Goal: Information Seeking & Learning: Learn about a topic

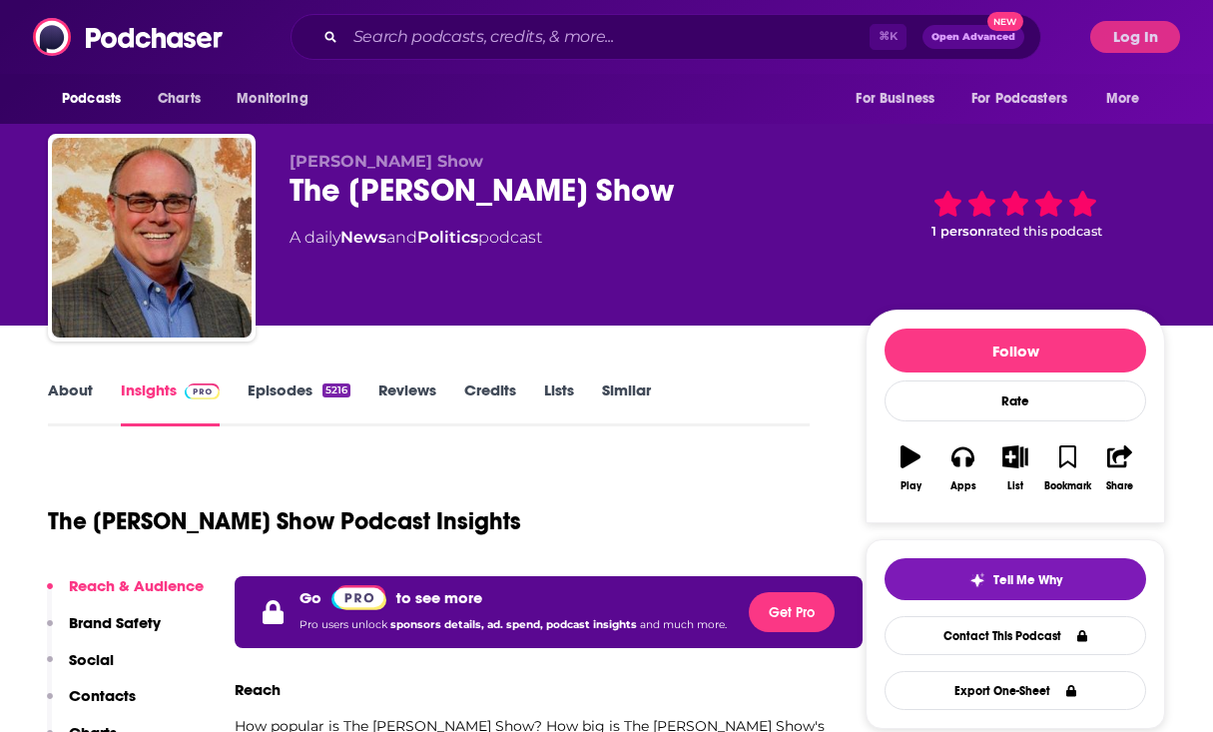
scroll to position [145, 0]
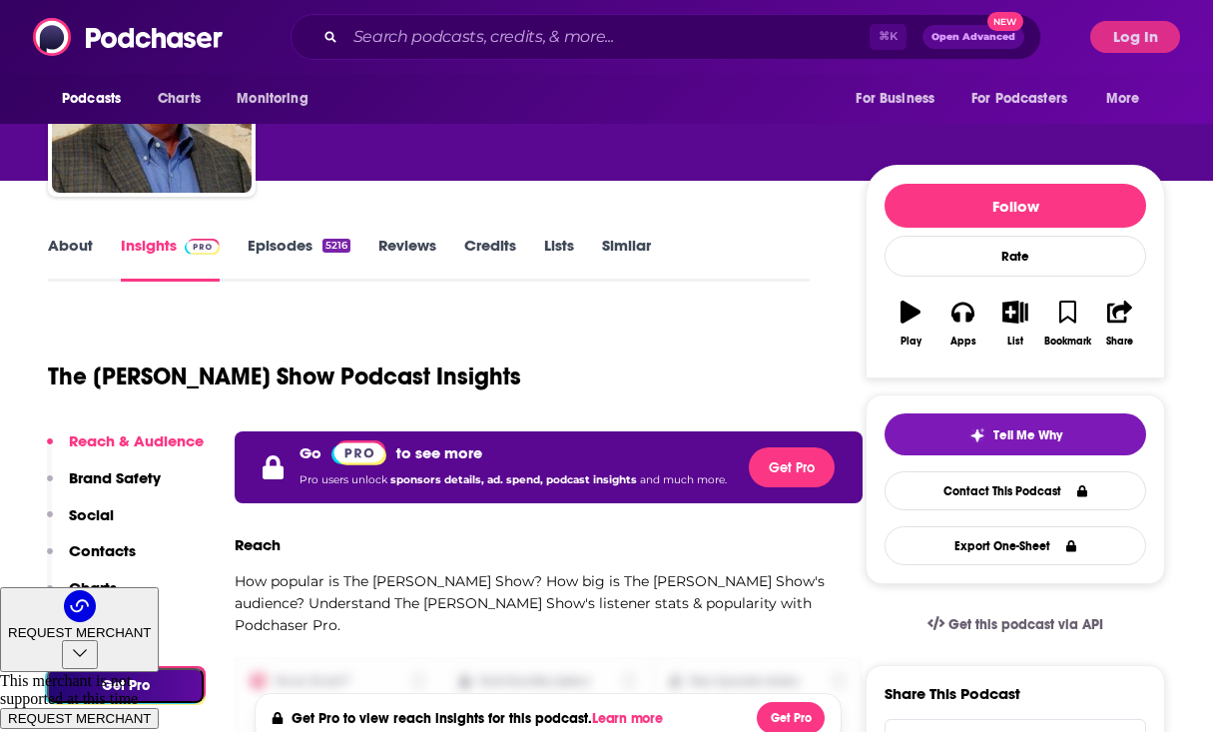
click at [1158, 39] on button "Log In" at bounding box center [1135, 37] width 90 height 32
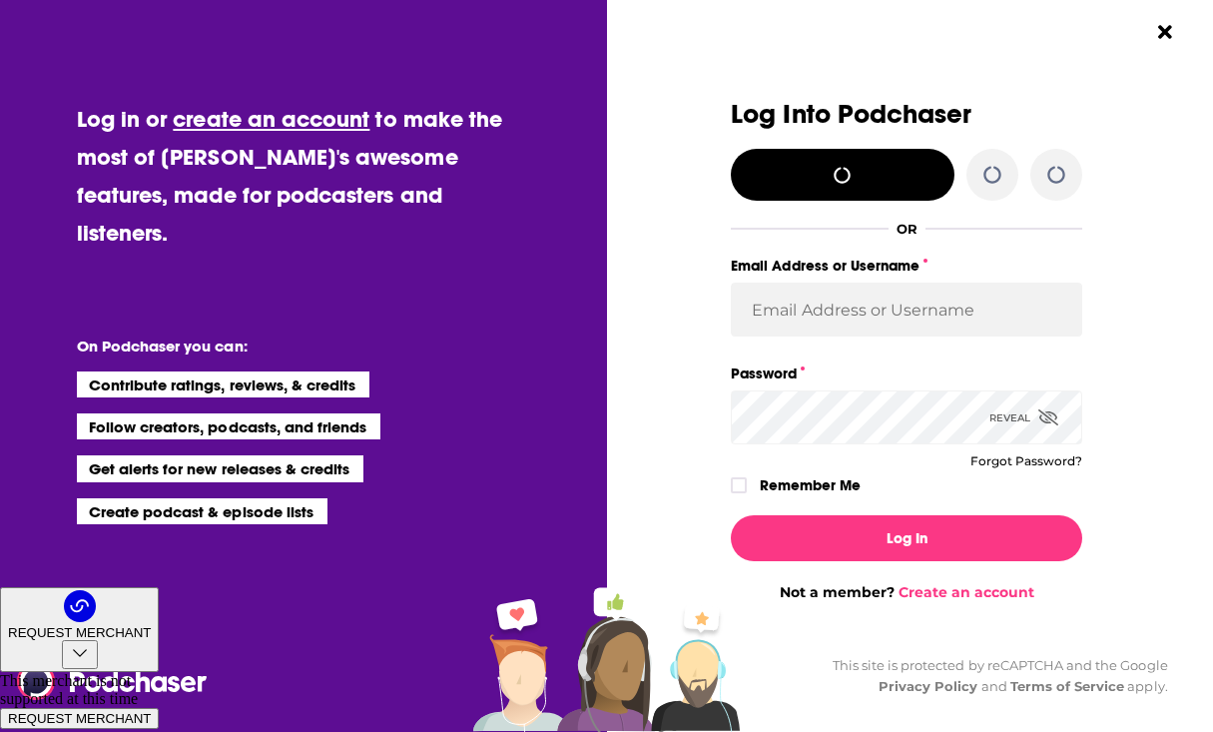
scroll to position [0, 0]
click at [903, 341] on div "Email Address or Username" at bounding box center [906, 307] width 351 height 108
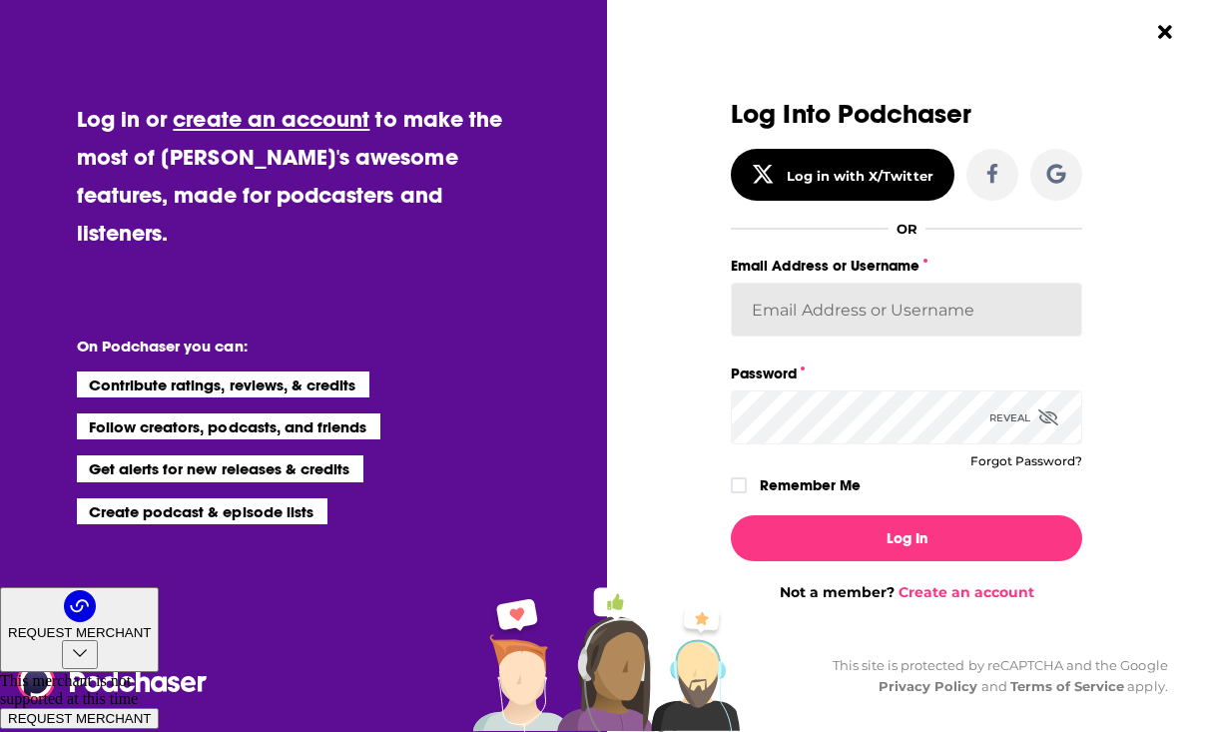
click at [903, 319] on input "Email Address or Username" at bounding box center [906, 310] width 351 height 54
type input "[PERSON_NAME][EMAIL_ADDRESS][DOMAIN_NAME]"
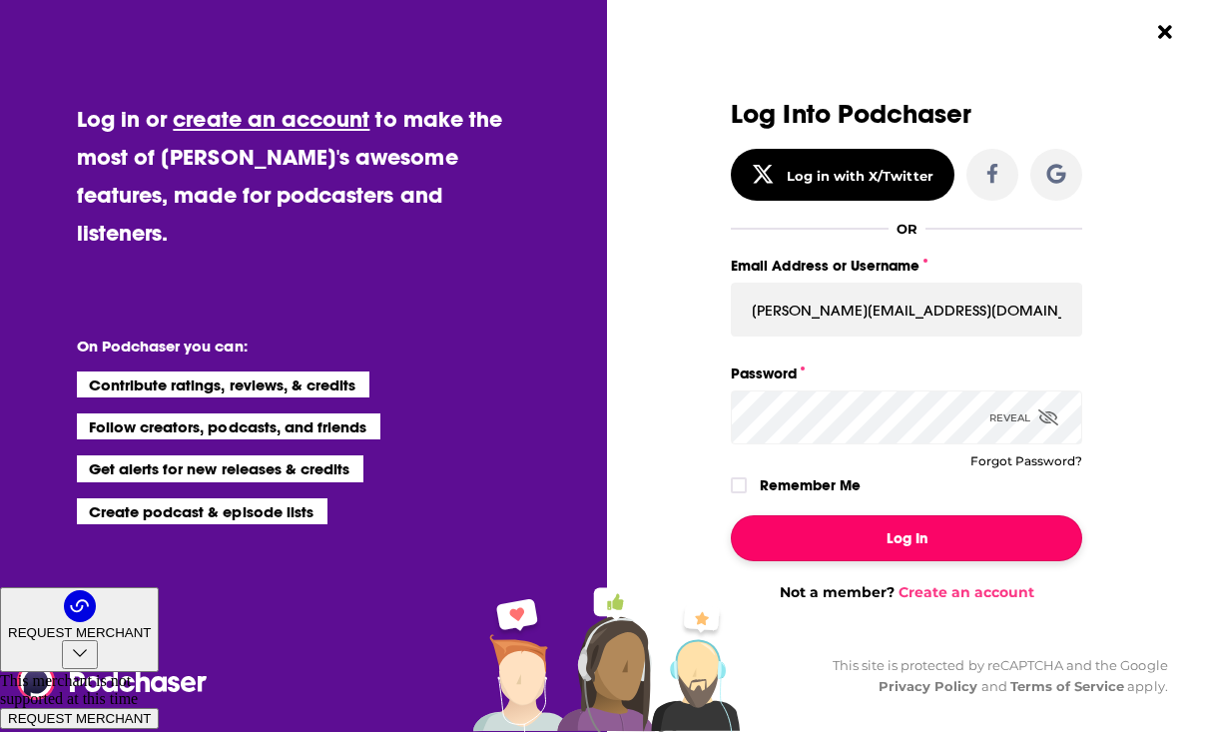
click at [956, 540] on button "Log In" at bounding box center [906, 538] width 351 height 46
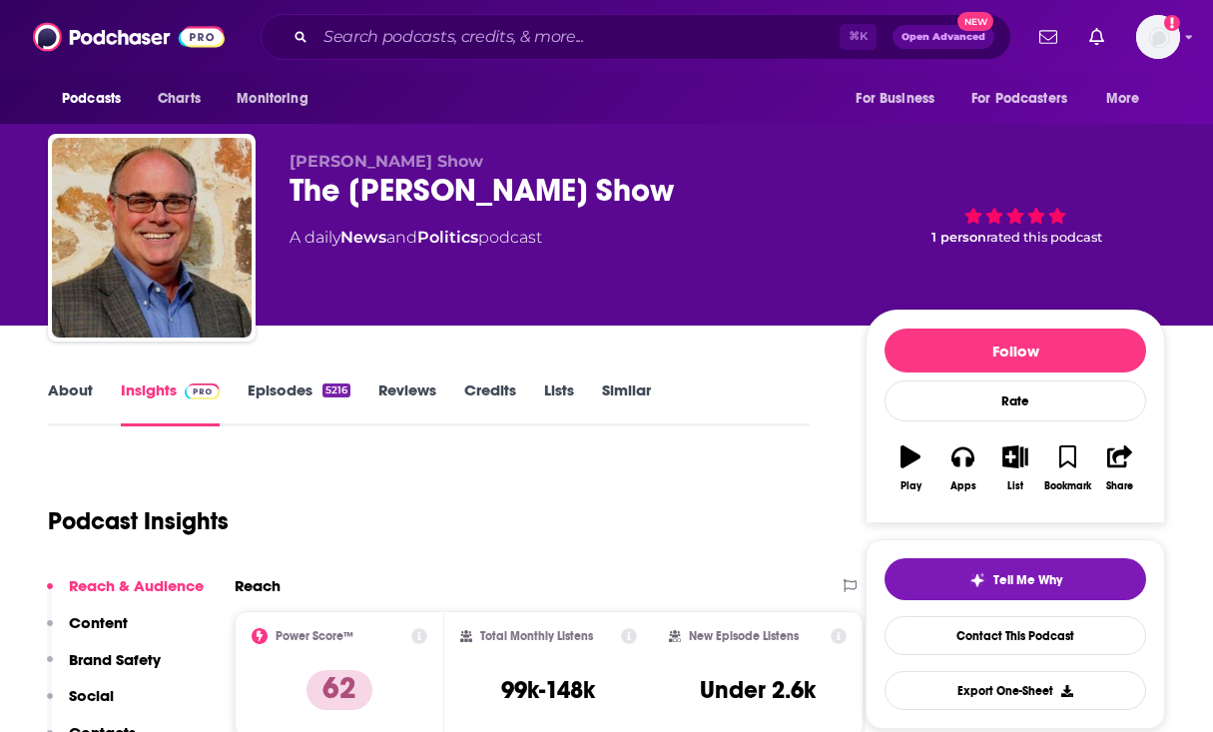
scroll to position [145, 0]
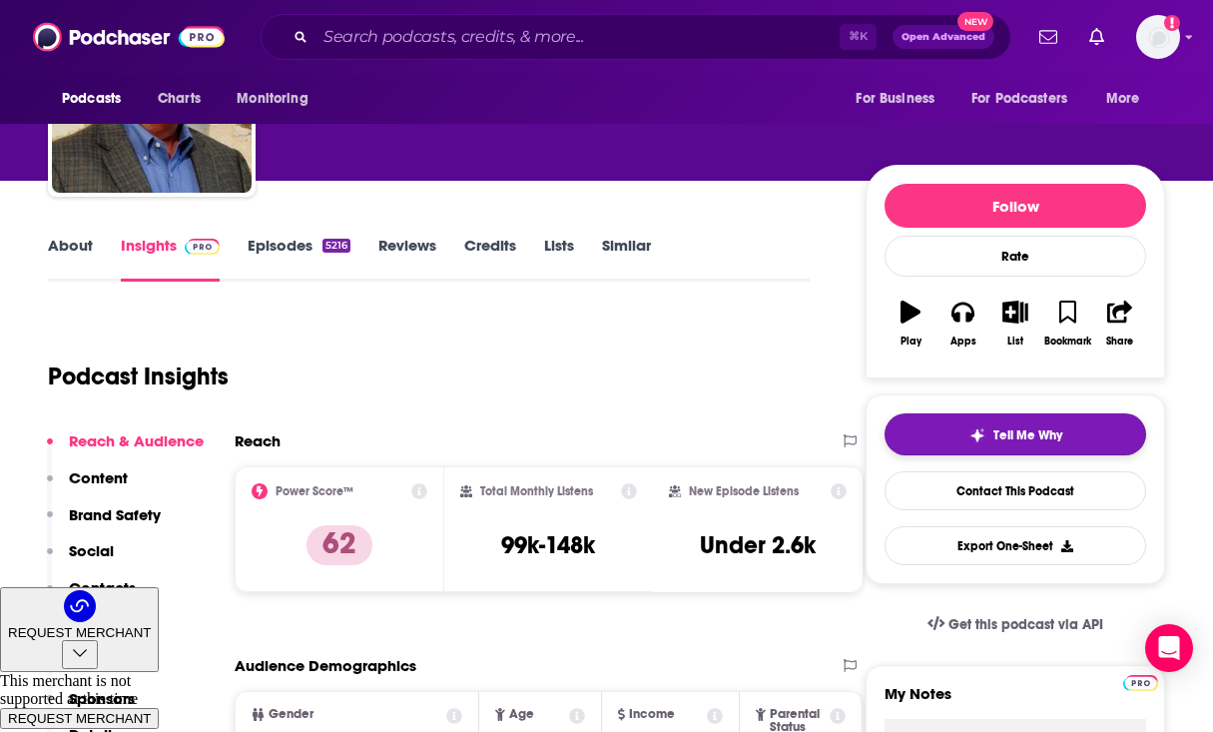
click at [986, 435] on div "Tell Me Why" at bounding box center [1015, 435] width 93 height 16
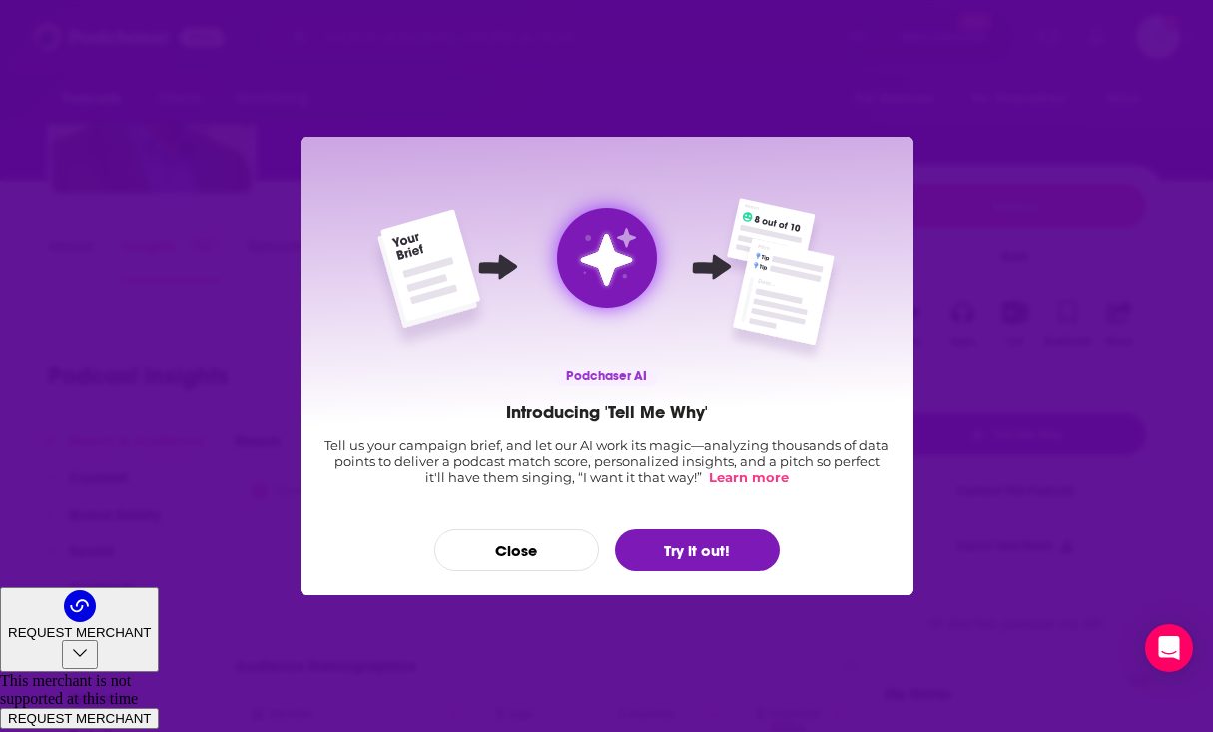
scroll to position [0, 0]
click at [724, 547] on button "Try it out!" at bounding box center [697, 550] width 165 height 42
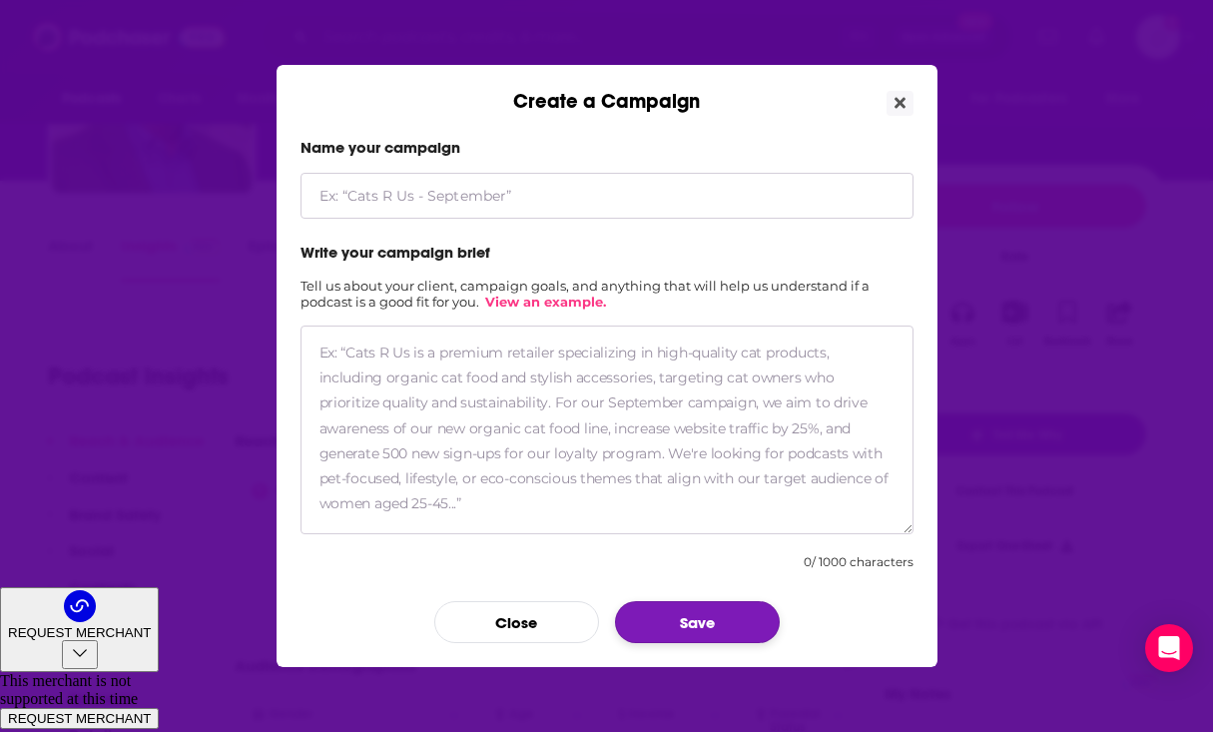
click at [719, 618] on button "Save" at bounding box center [697, 622] width 165 height 42
click at [571, 319] on form "Name your campaign Write your campaign brief Tell us about your client, campaig…" at bounding box center [607, 390] width 613 height 505
click at [571, 306] on link "View an example." at bounding box center [545, 302] width 121 height 16
click at [896, 98] on icon "Close" at bounding box center [900, 103] width 11 height 11
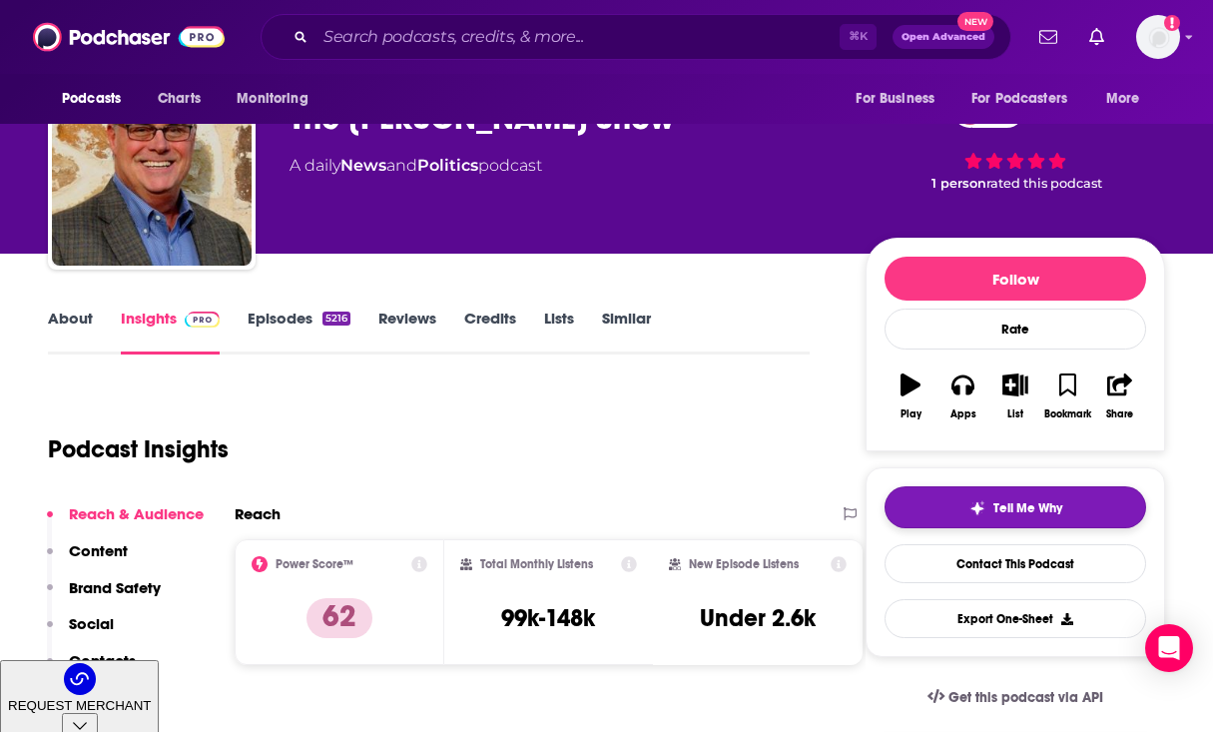
scroll to position [109, 0]
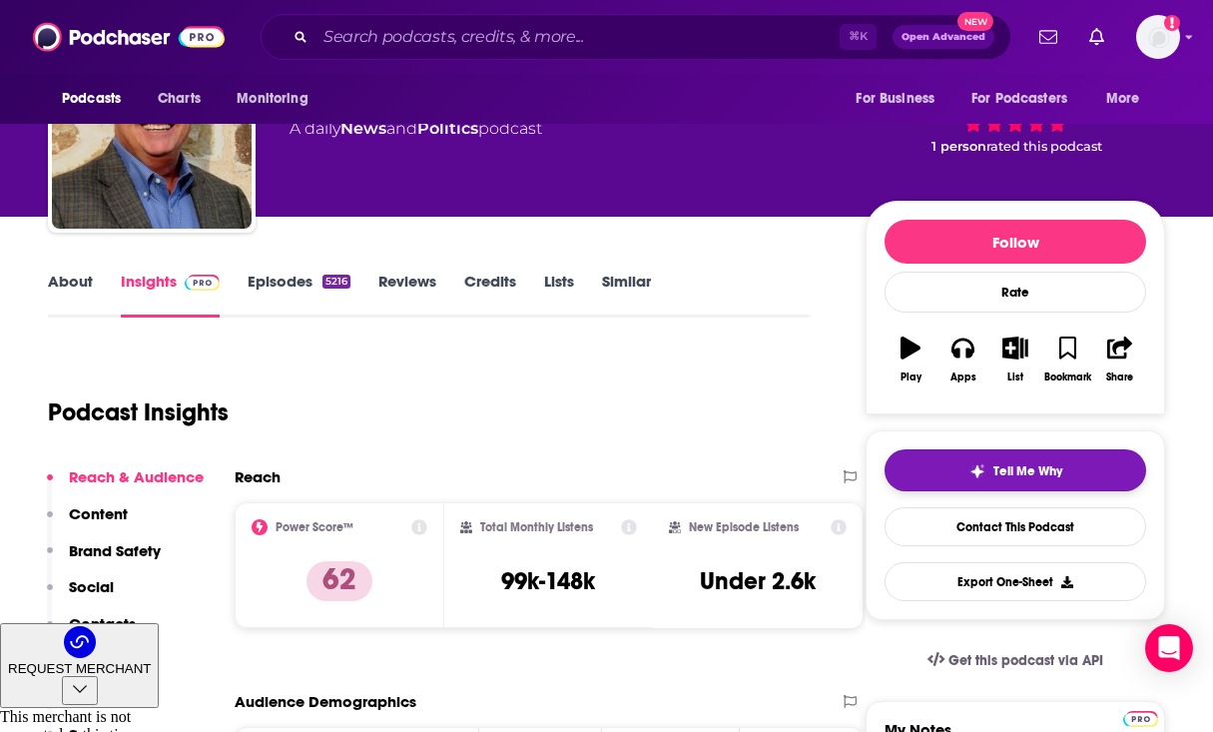
click at [1025, 475] on span "Tell Me Why" at bounding box center [1027, 471] width 69 height 16
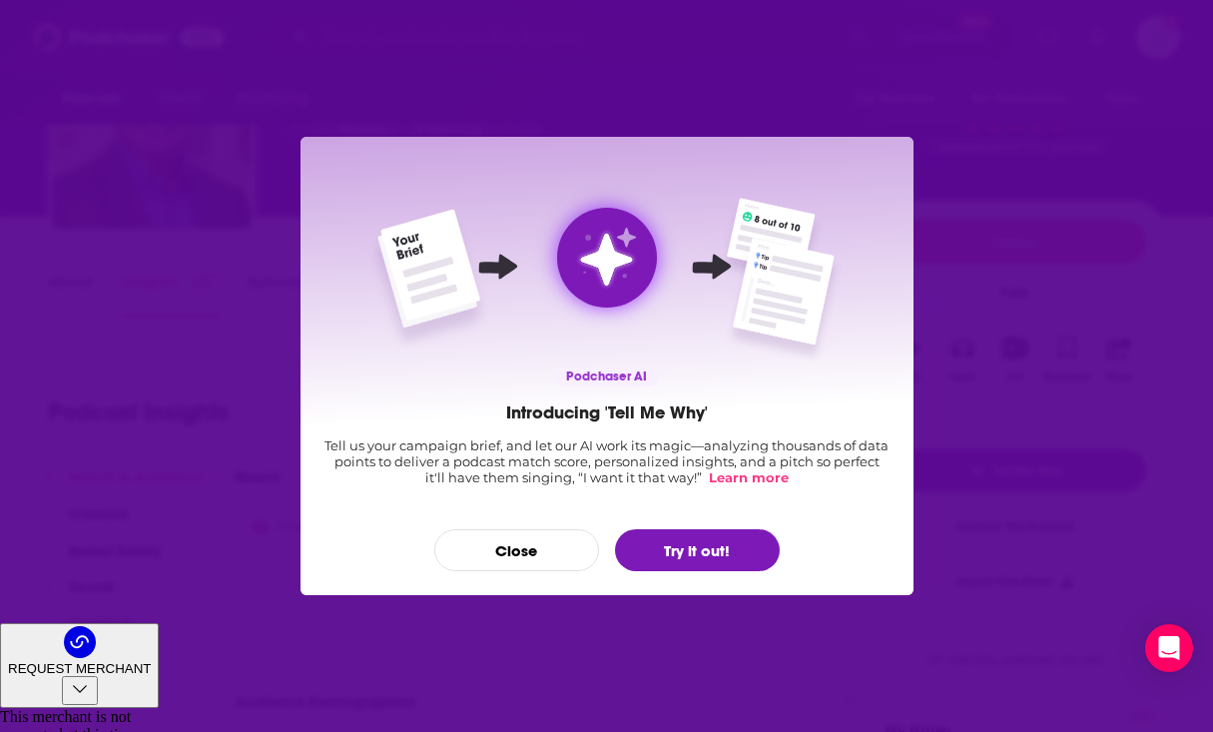
scroll to position [0, 0]
click at [692, 532] on button "Try it out!" at bounding box center [697, 550] width 165 height 42
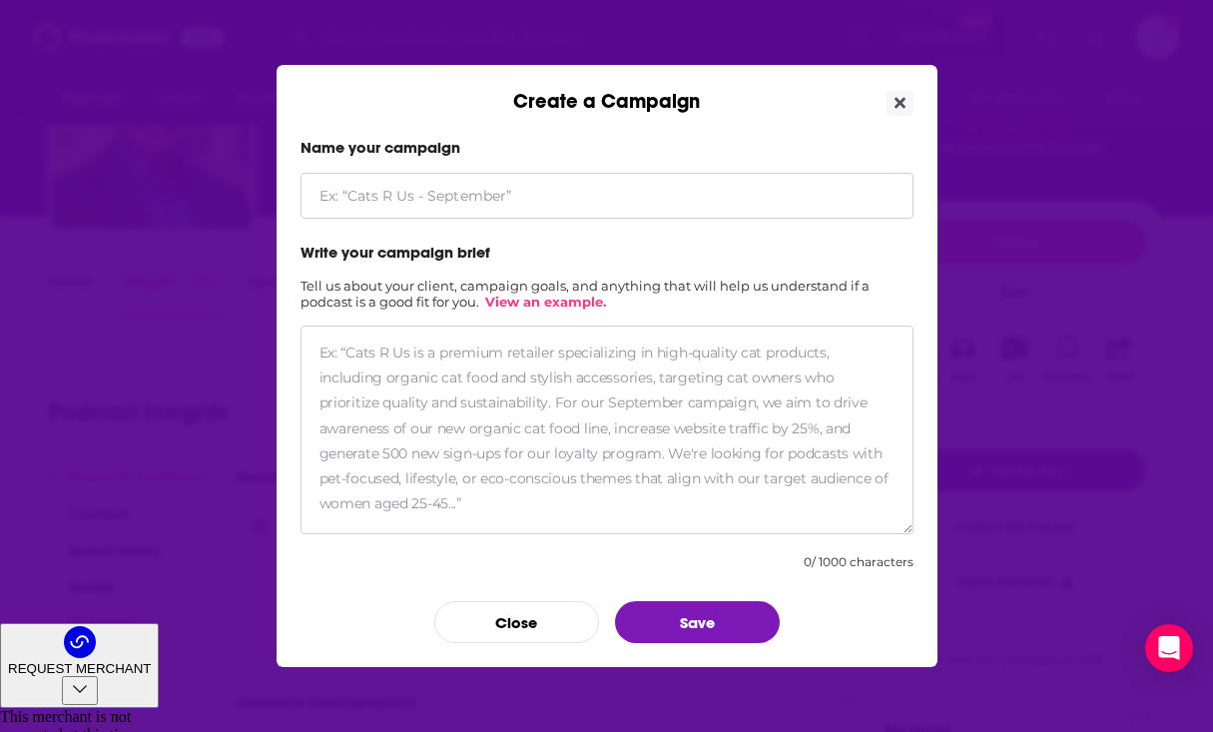
click at [1005, 688] on div "Create a Campaign Name your campaign Write your campaign brief Tell us about yo…" at bounding box center [606, 366] width 1213 height 732
click at [883, 96] on div "Create a Campaign" at bounding box center [607, 89] width 661 height 49
click at [895, 96] on icon "Close" at bounding box center [900, 103] width 11 height 16
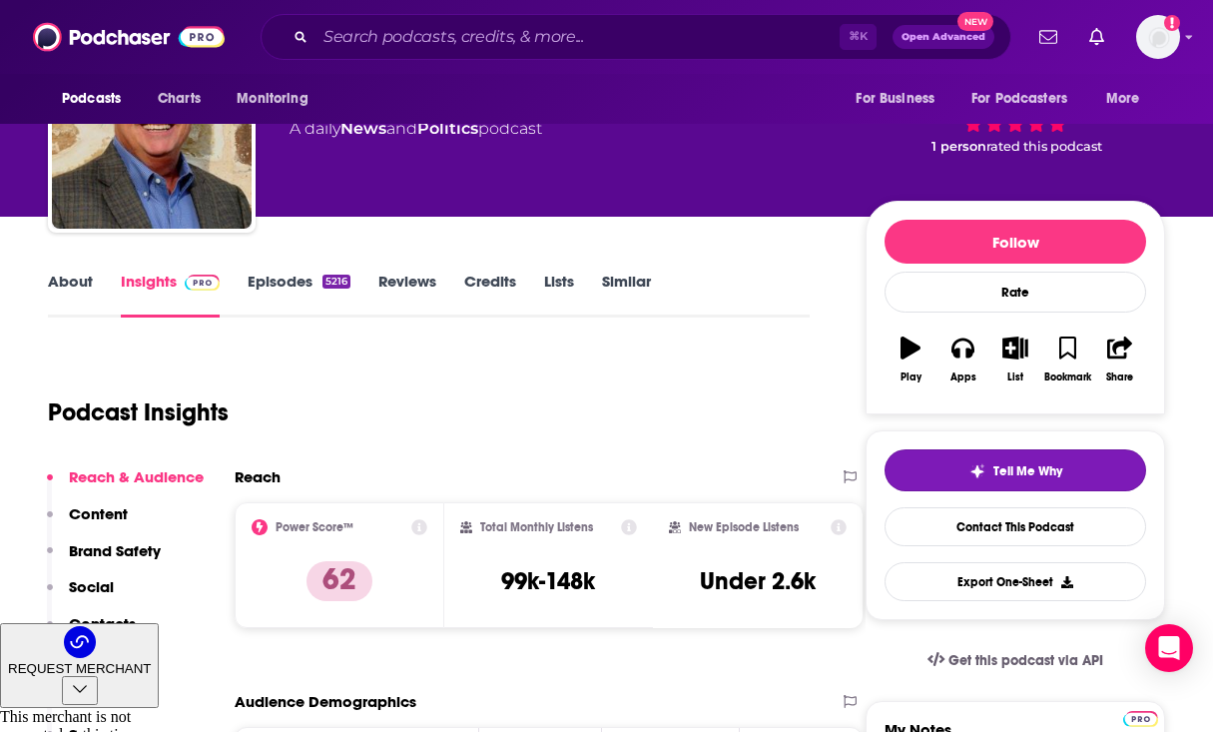
scroll to position [109, 0]
click at [951, 468] on button "Tell Me Why" at bounding box center [1016, 470] width 262 height 42
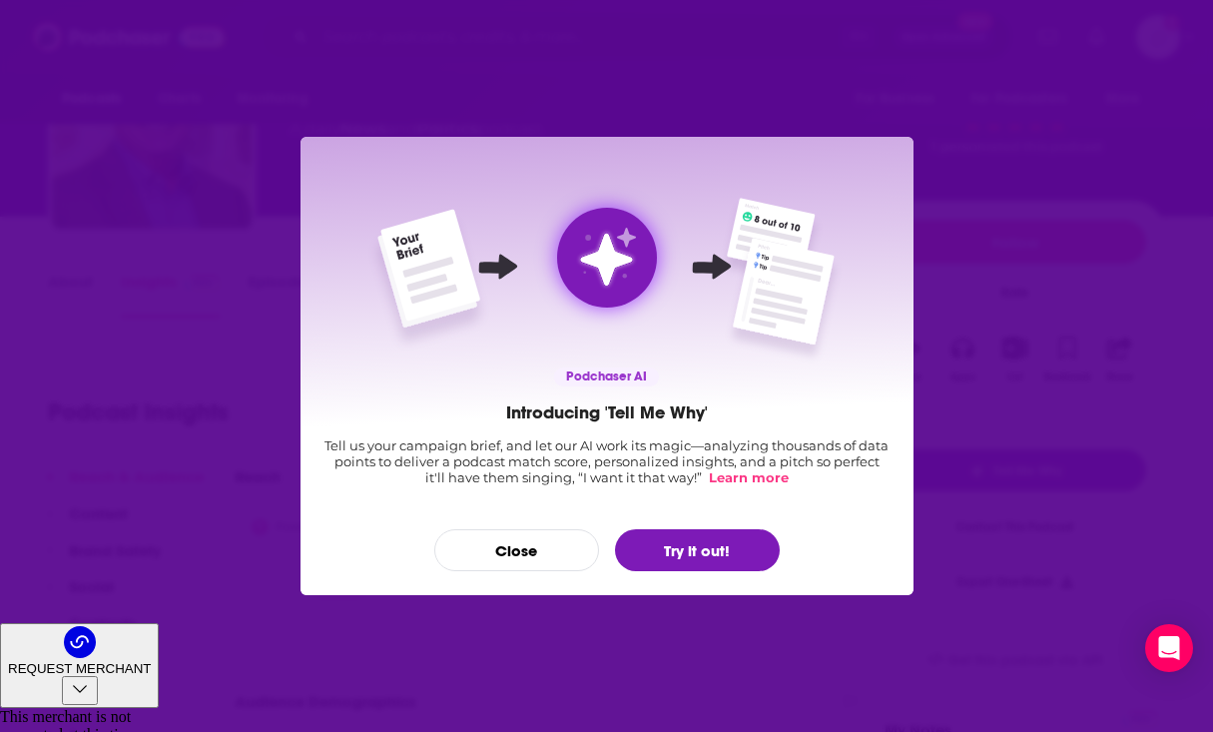
click at [584, 408] on h2 "Introducing 'Tell Me Why'" at bounding box center [607, 412] width 202 height 22
click at [492, 535] on button "Close" at bounding box center [516, 550] width 165 height 42
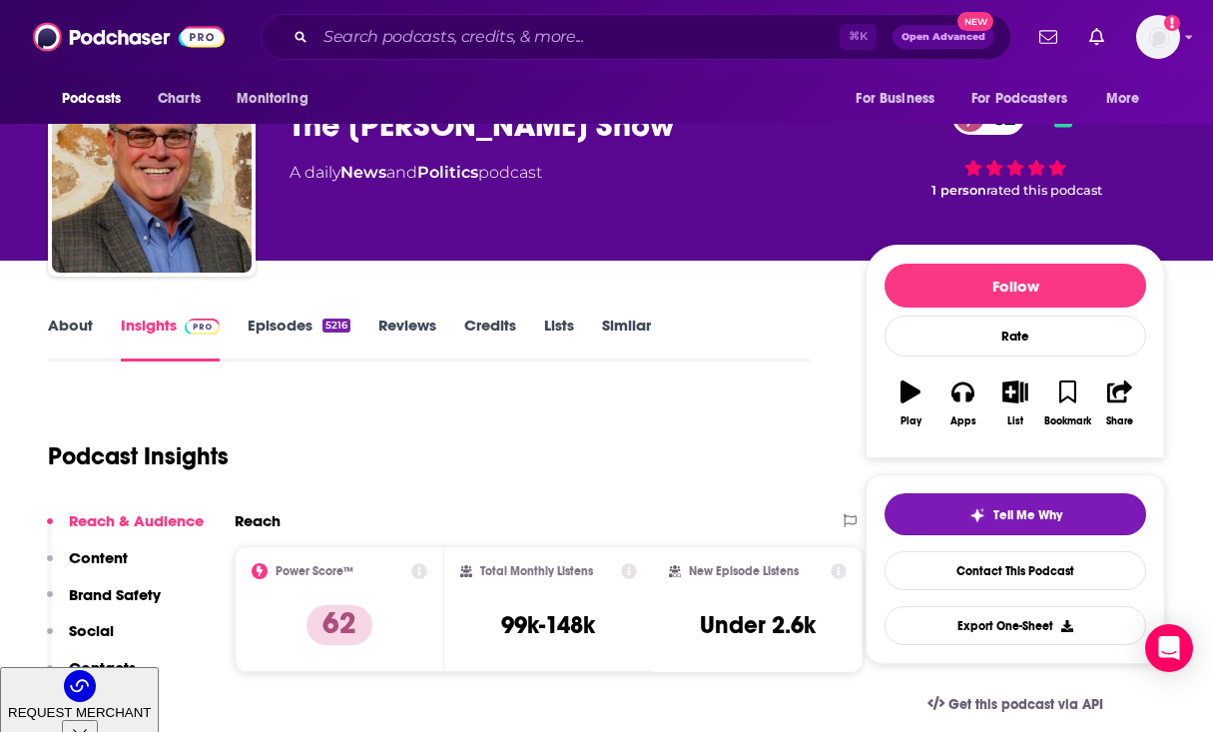
scroll to position [69, 0]
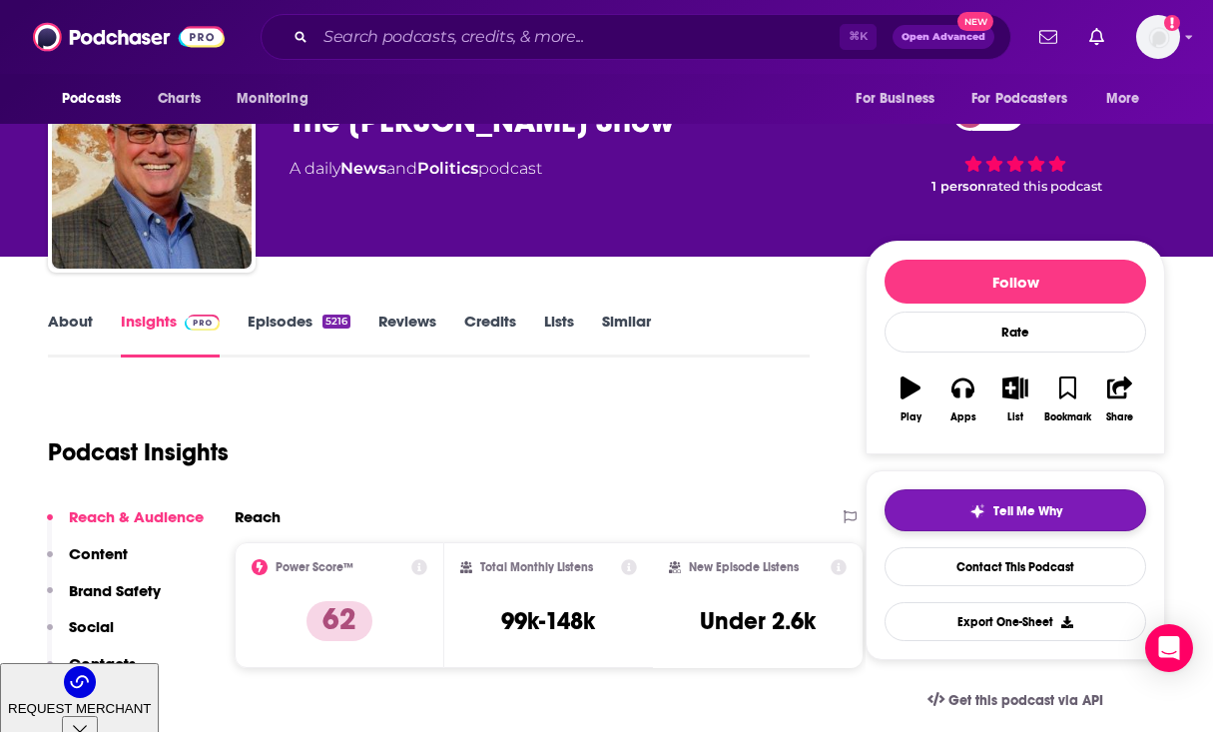
click at [1021, 512] on span "Tell Me Why" at bounding box center [1027, 511] width 69 height 16
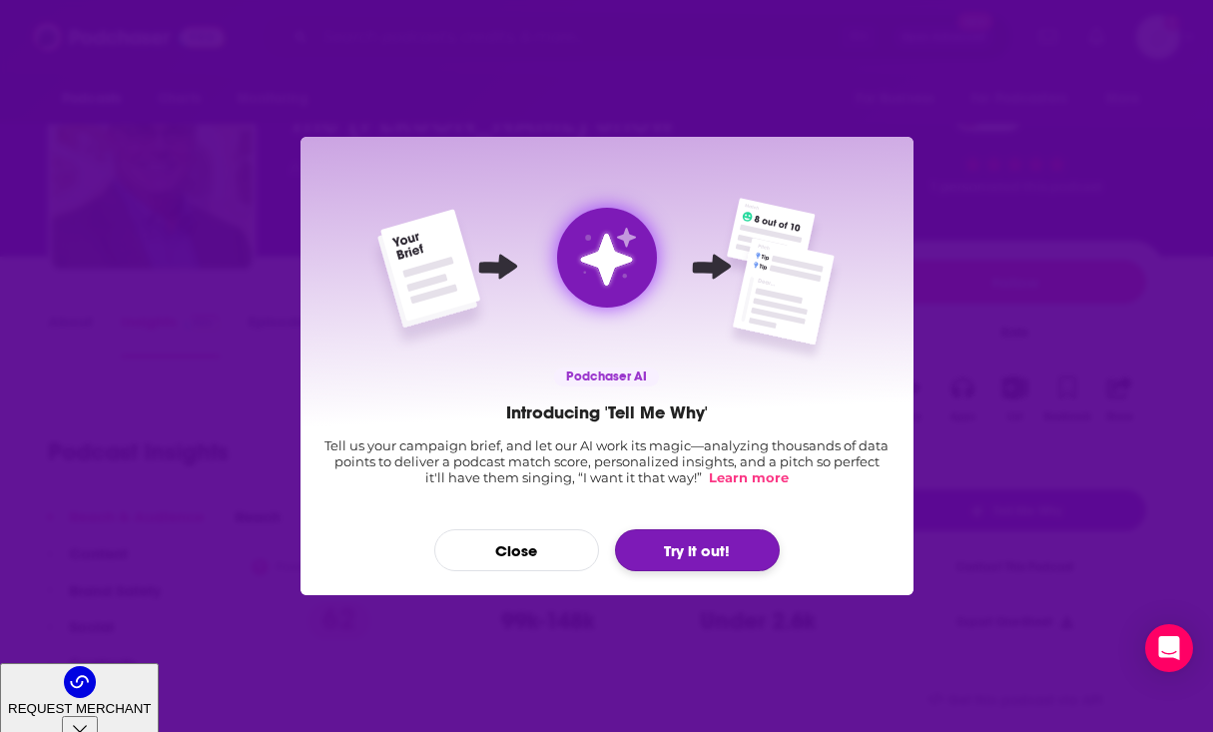
click at [694, 563] on button "Try it out!" at bounding box center [697, 550] width 165 height 42
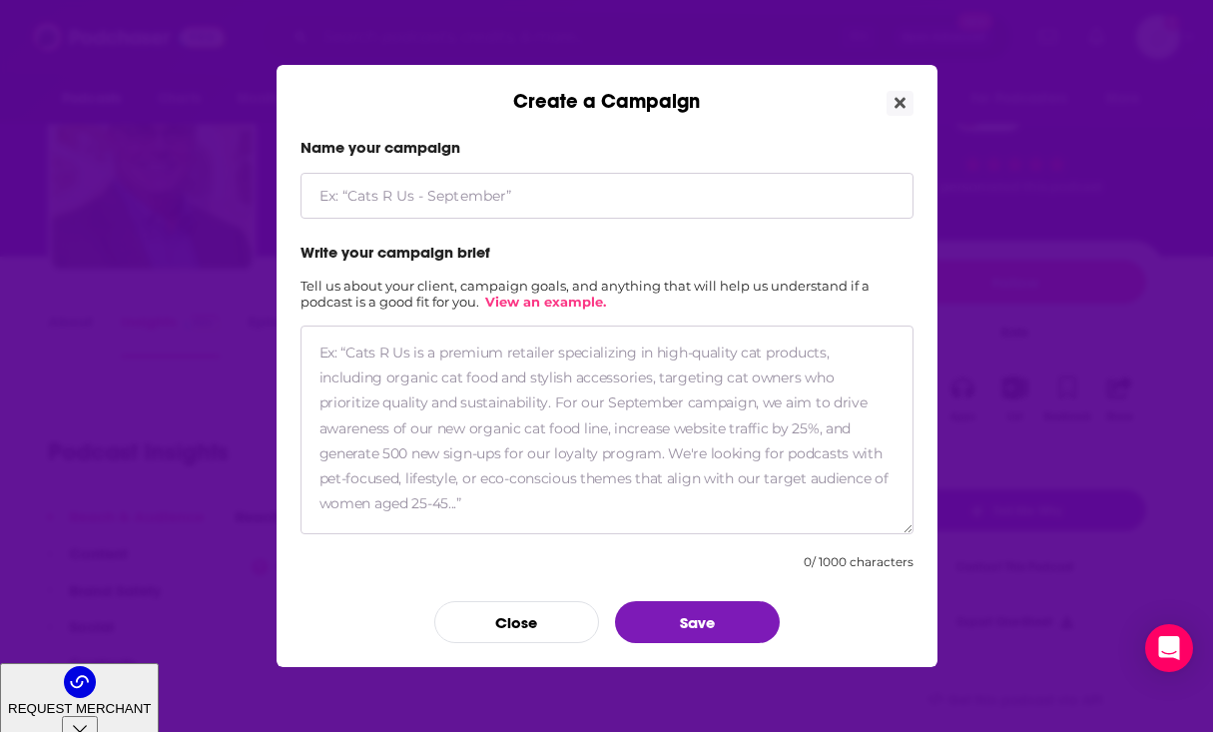
click at [493, 447] on textarea "Create a Campaign" at bounding box center [607, 429] width 613 height 209
paste textarea "Our client is the Legislative Analysis and Public Policy Association (LAMP), wh…"
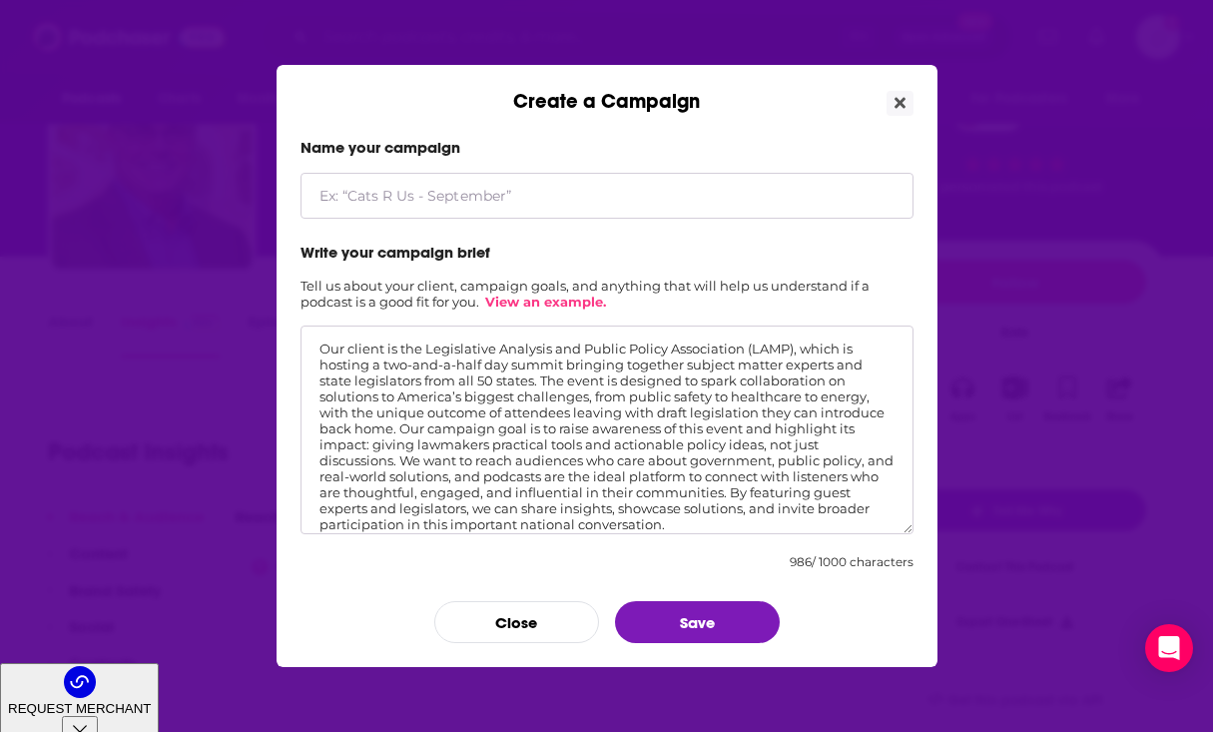
type textarea "Our client is the Legislative Analysis and Public Policy Association (LAMP), wh…"
click at [432, 187] on input "Create a Campaign" at bounding box center [607, 196] width 613 height 46
type input "LAMP Promo"
click at [694, 624] on button "Save" at bounding box center [697, 622] width 165 height 42
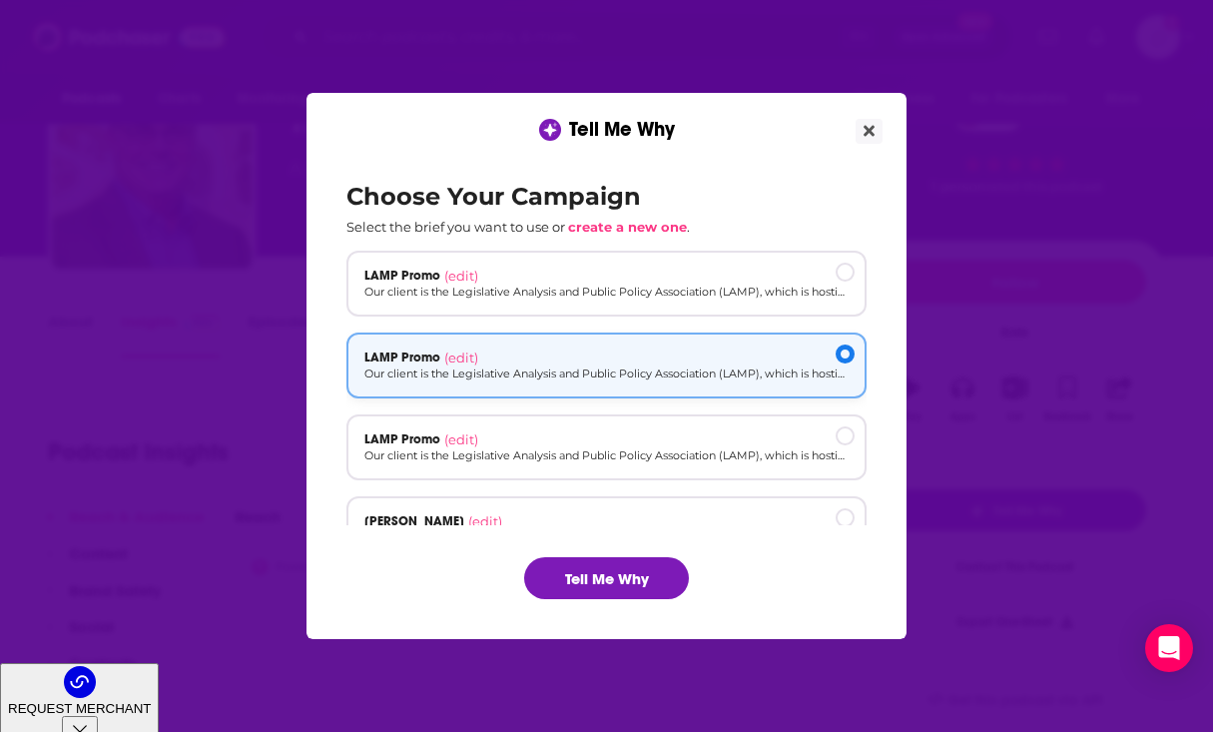
click at [638, 376] on p "Our client is the Legislative Analysis and Public Policy Association (LAMP), wh…" at bounding box center [606, 373] width 484 height 17
click at [635, 304] on div "LAMP Promo (edit) Our client is the Legislative Analysis and Public Policy Asso…" at bounding box center [606, 284] width 520 height 66
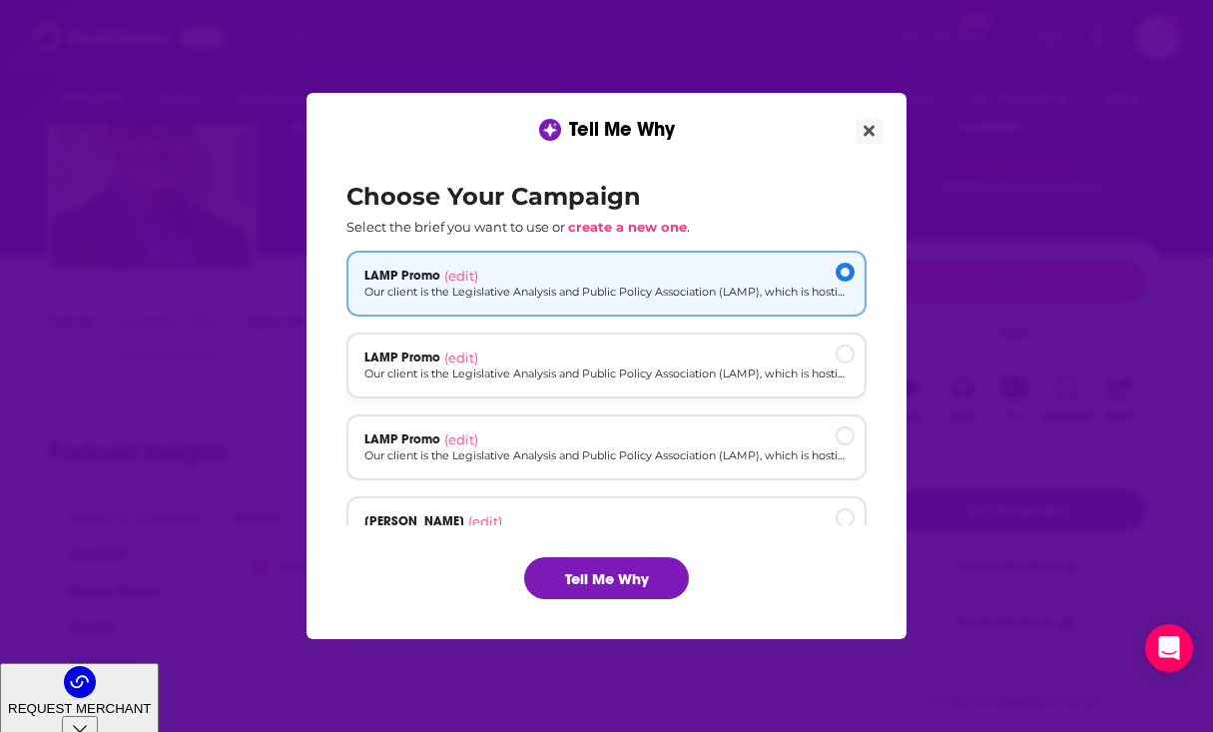
click at [635, 357] on div "LAMP Promo (edit)" at bounding box center [606, 357] width 484 height 16
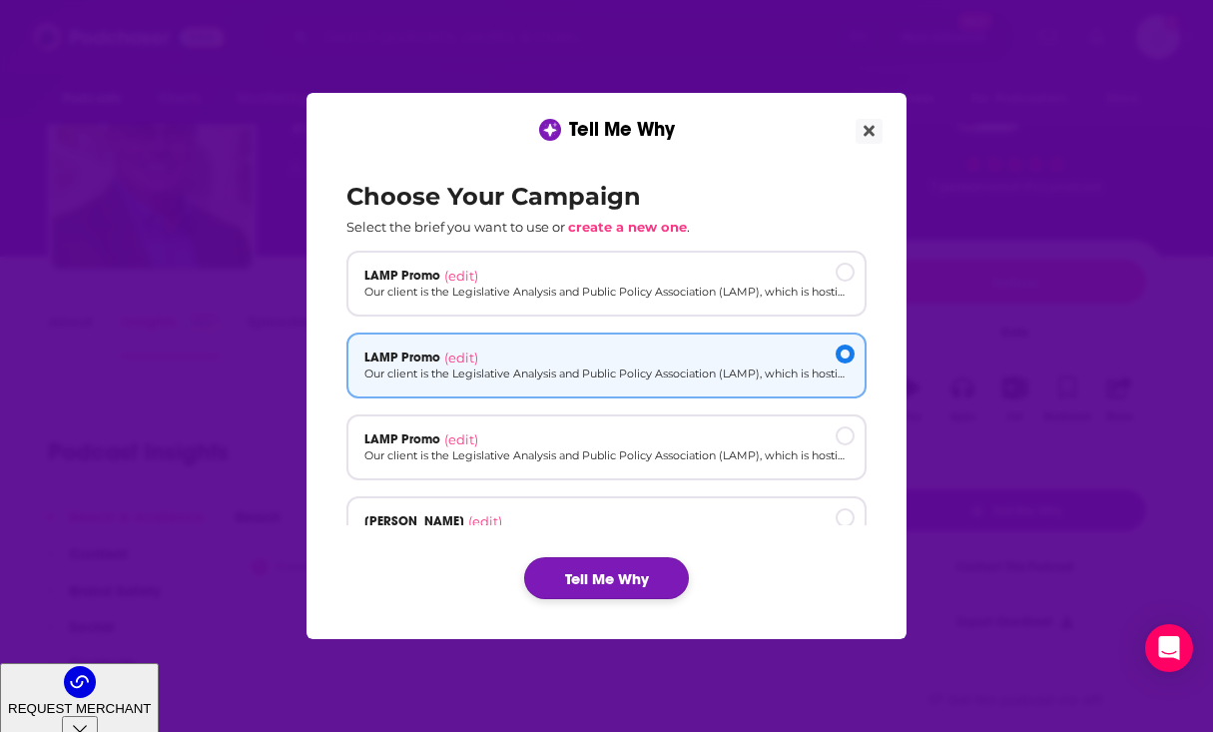
click at [618, 563] on button "Tell Me Why" at bounding box center [606, 578] width 165 height 42
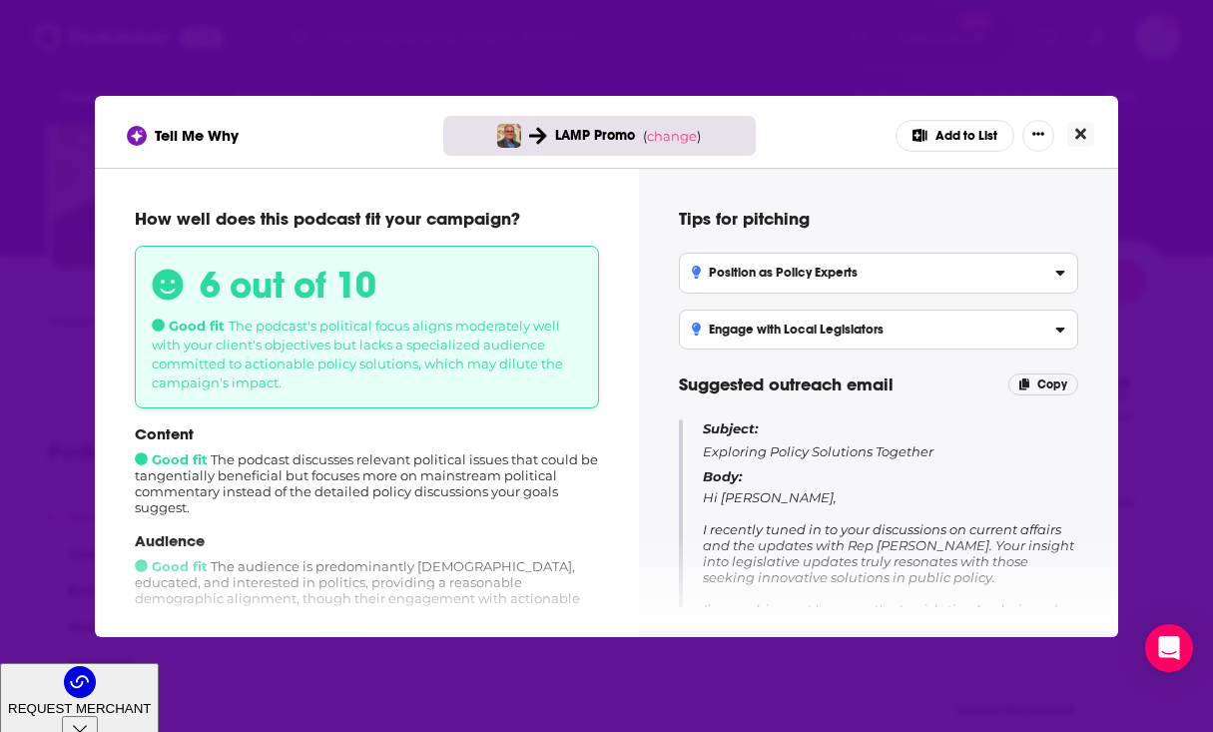
click at [1082, 132] on icon "Close" at bounding box center [1080, 133] width 11 height 11
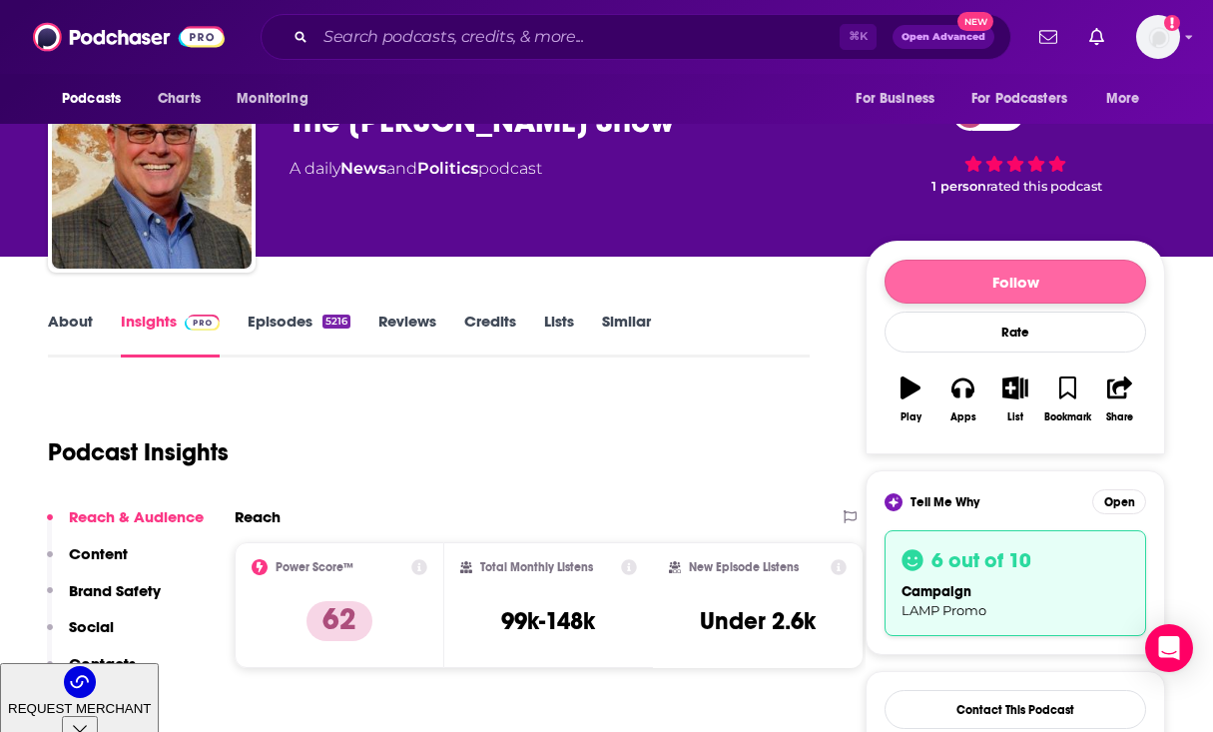
scroll to position [69, 0]
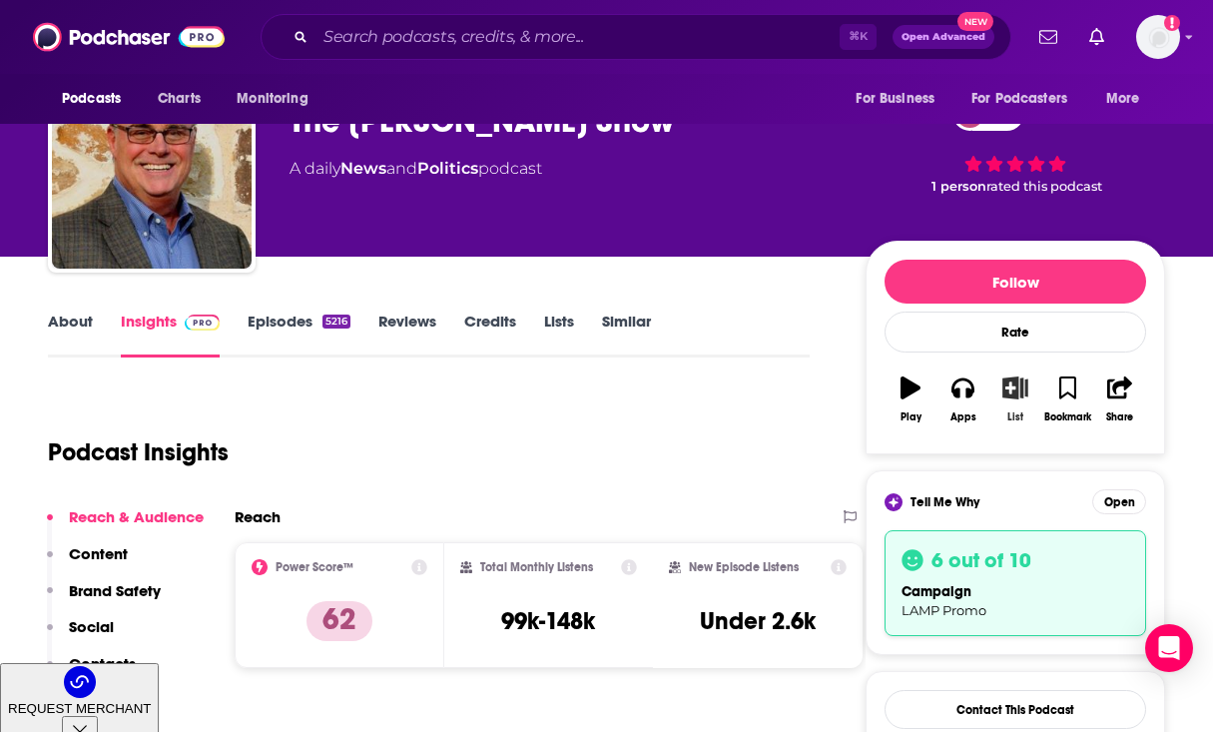
click at [1020, 396] on icon "button" at bounding box center [1015, 387] width 25 height 22
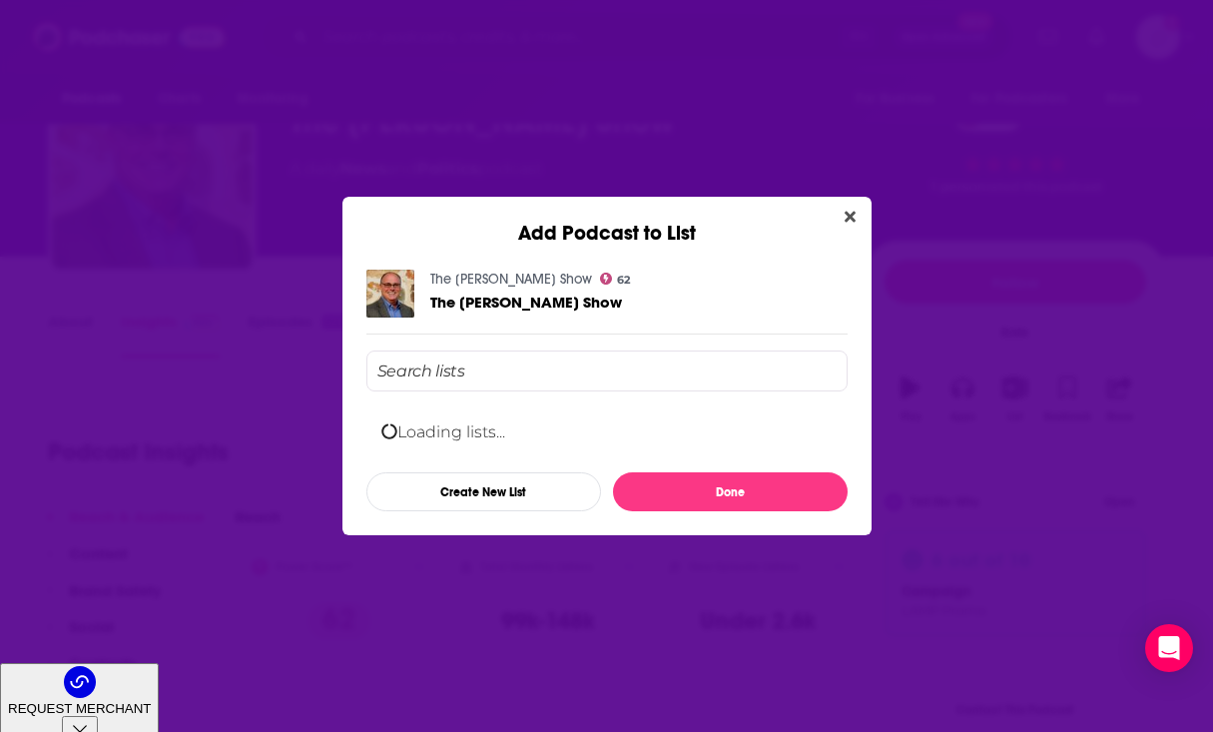
scroll to position [0, 0]
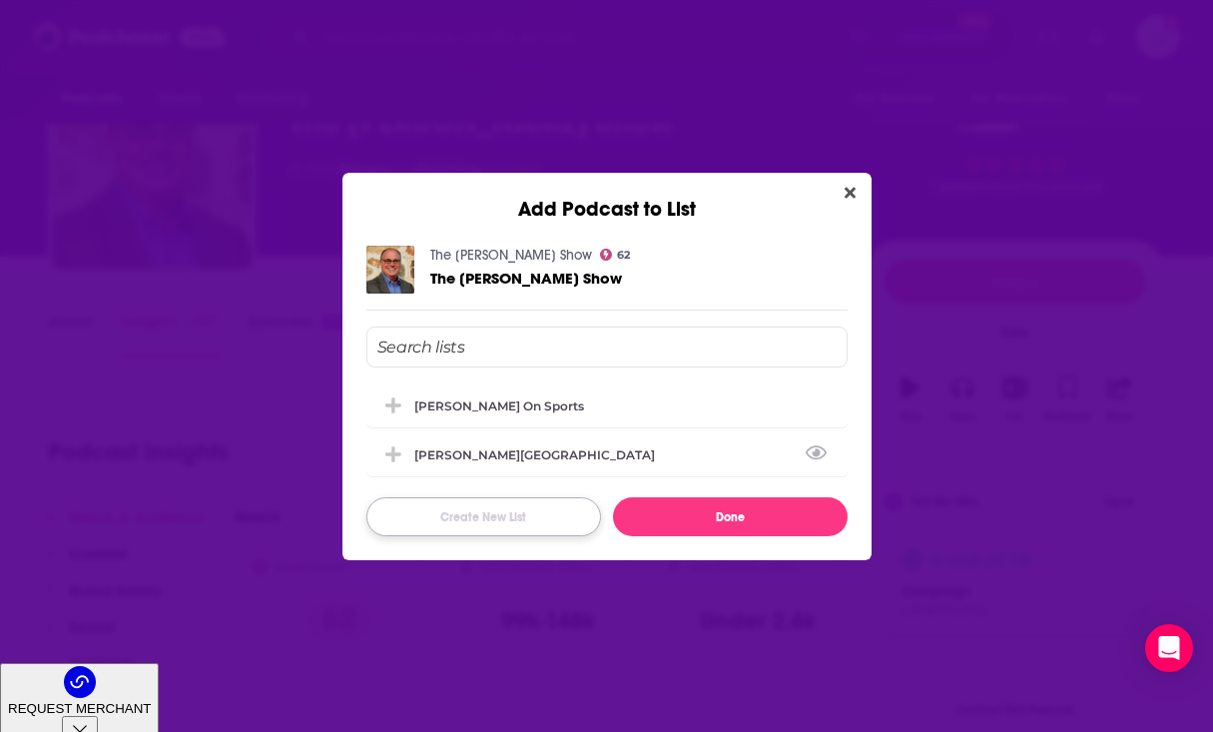
click at [532, 510] on button "Create New List" at bounding box center [483, 516] width 235 height 39
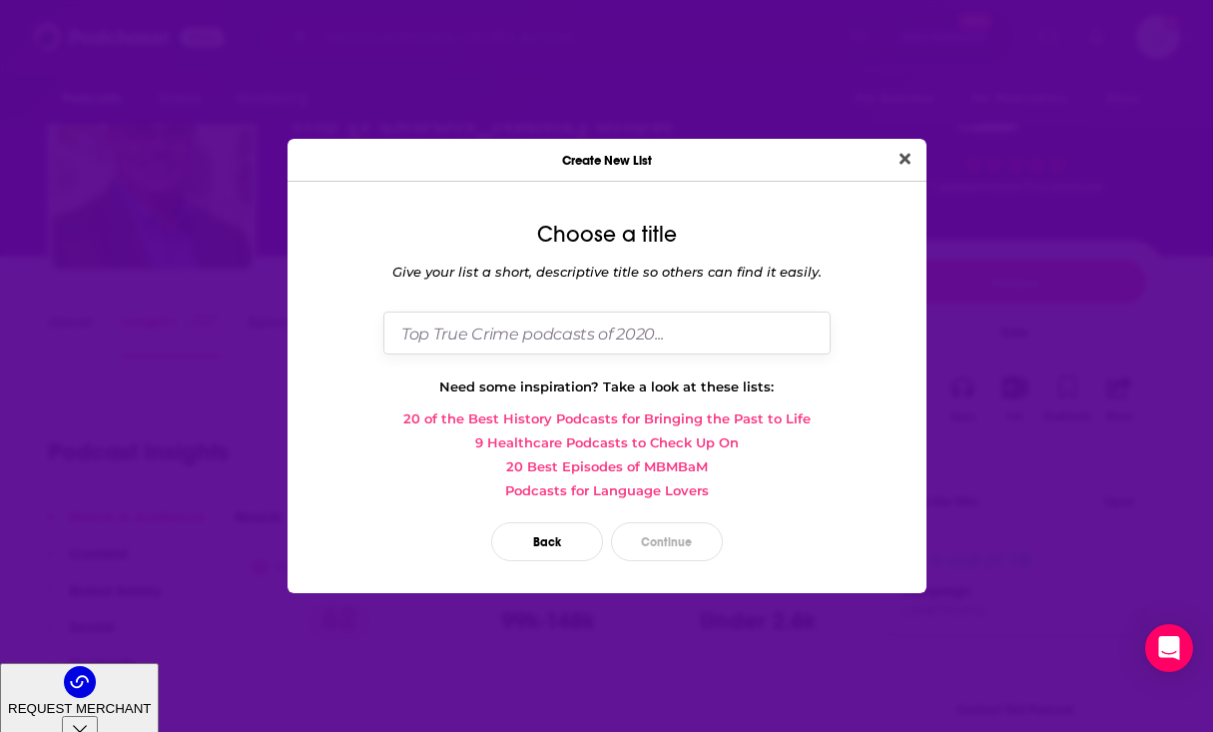
click at [529, 325] on input "Dialog" at bounding box center [606, 333] width 447 height 43
type input "LAMP Promo"
click at [666, 537] on button "Continue" at bounding box center [667, 541] width 112 height 39
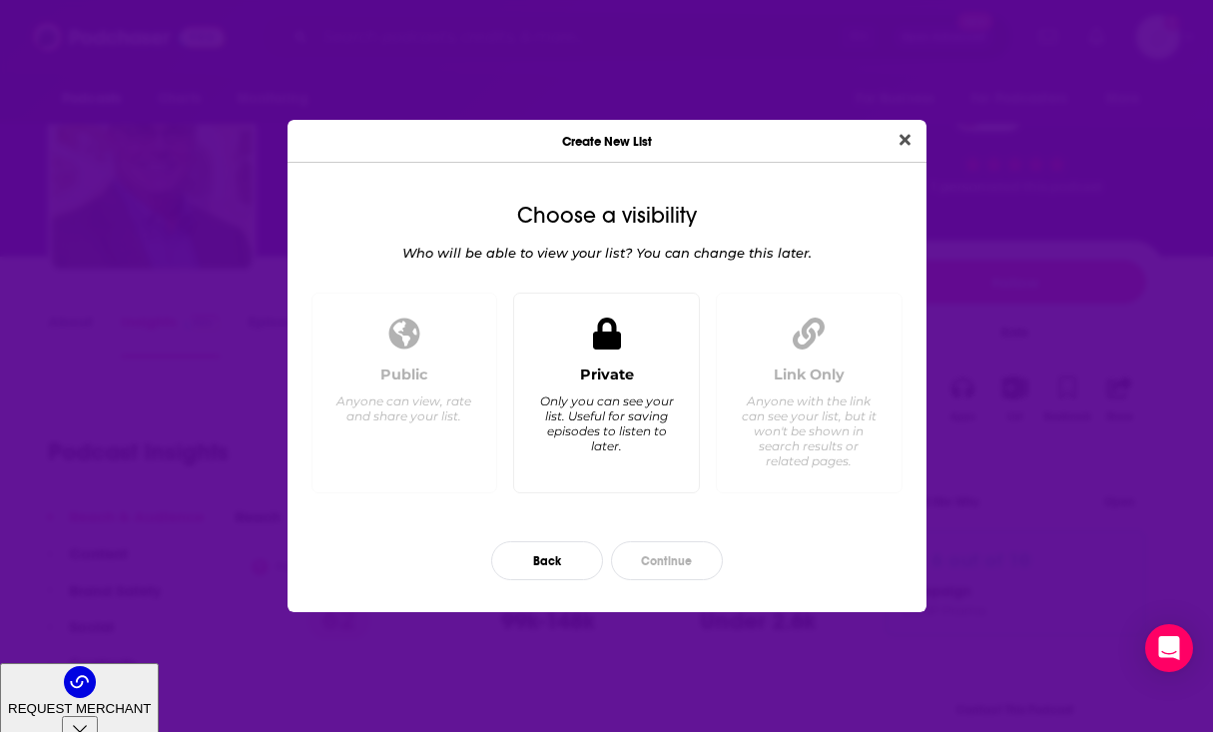
click at [635, 436] on div "Only you can see your list. Useful for saving episodes to listen to later." at bounding box center [606, 423] width 137 height 60
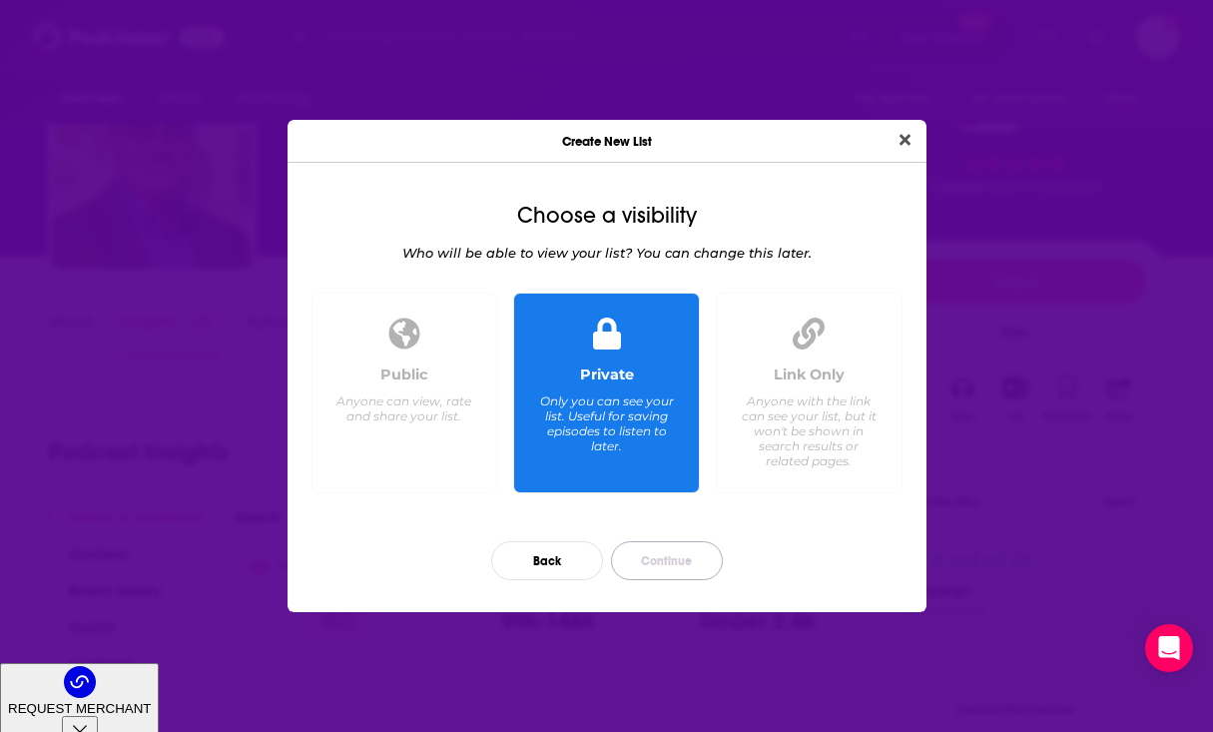
drag, startPoint x: 663, startPoint y: 554, endPoint x: 800, endPoint y: 395, distance: 209.6
click at [800, 395] on div "Choose a visibility Who will be able to view your list? You can change this lat…" at bounding box center [607, 395] width 639 height 433
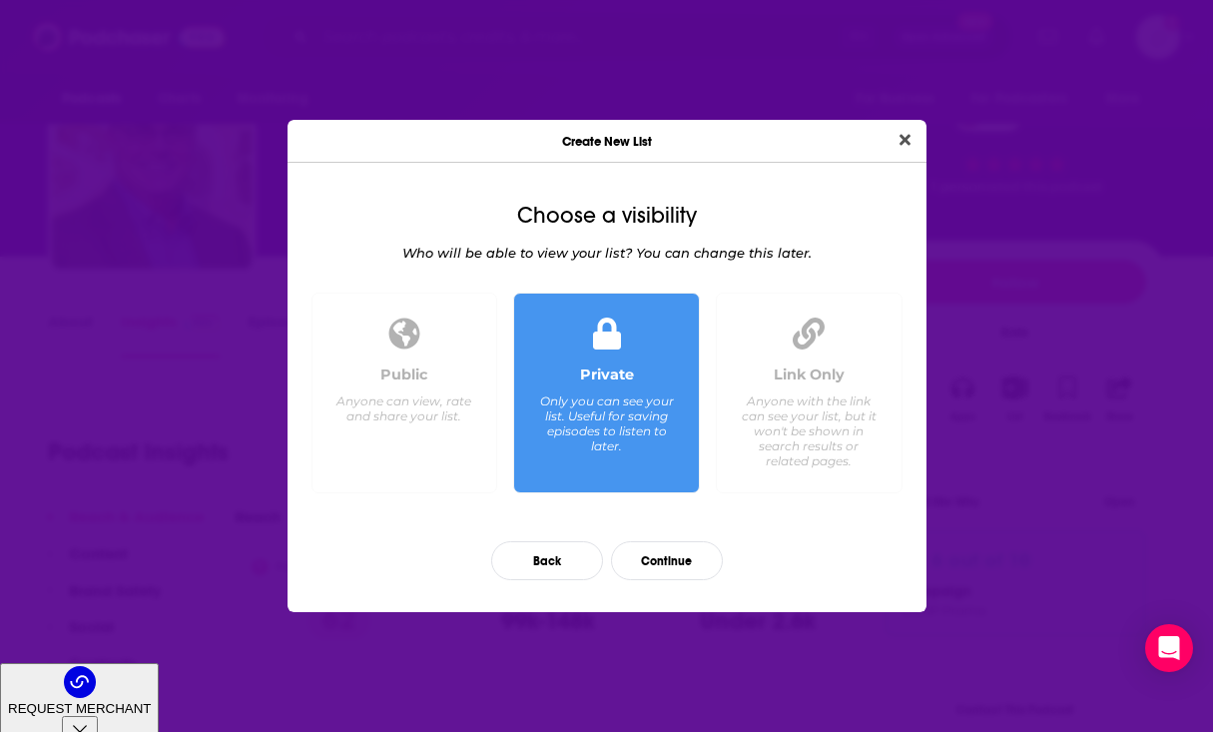
click at [800, 395] on div "Anyone with the link can see your list, but it won't be shown in search results…" at bounding box center [808, 430] width 137 height 75
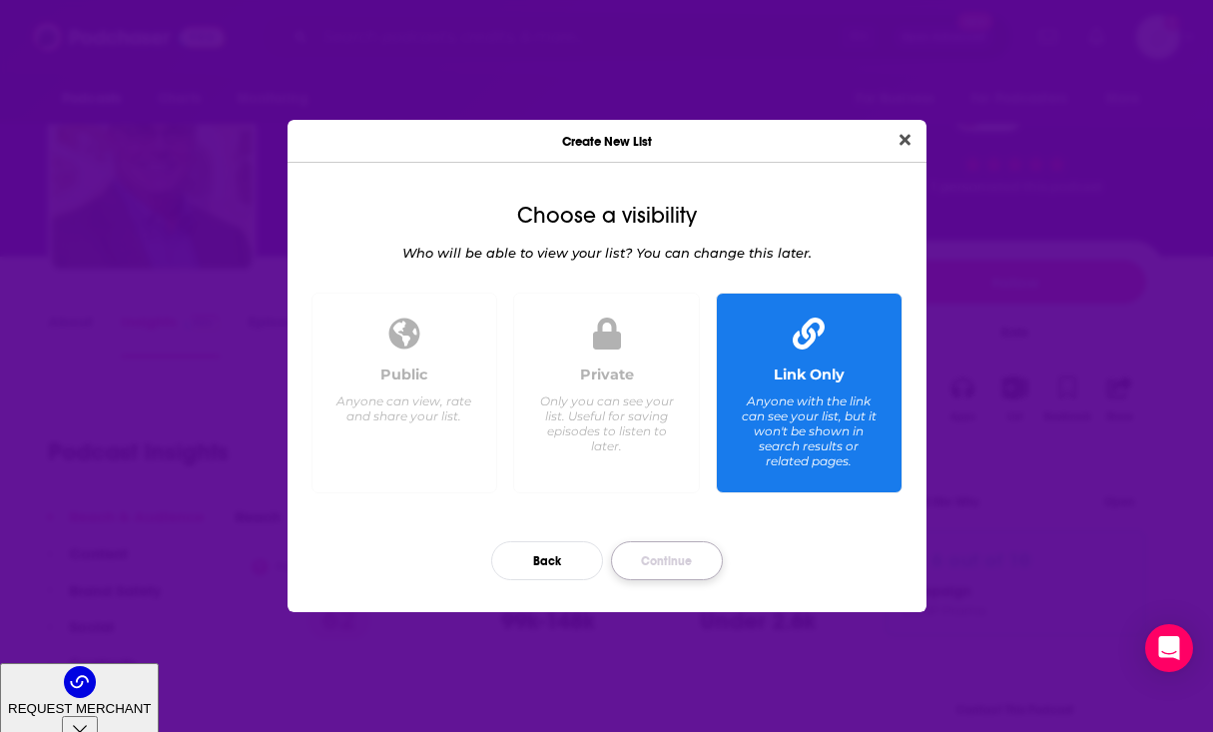
click at [673, 556] on button "Continue" at bounding box center [667, 560] width 112 height 39
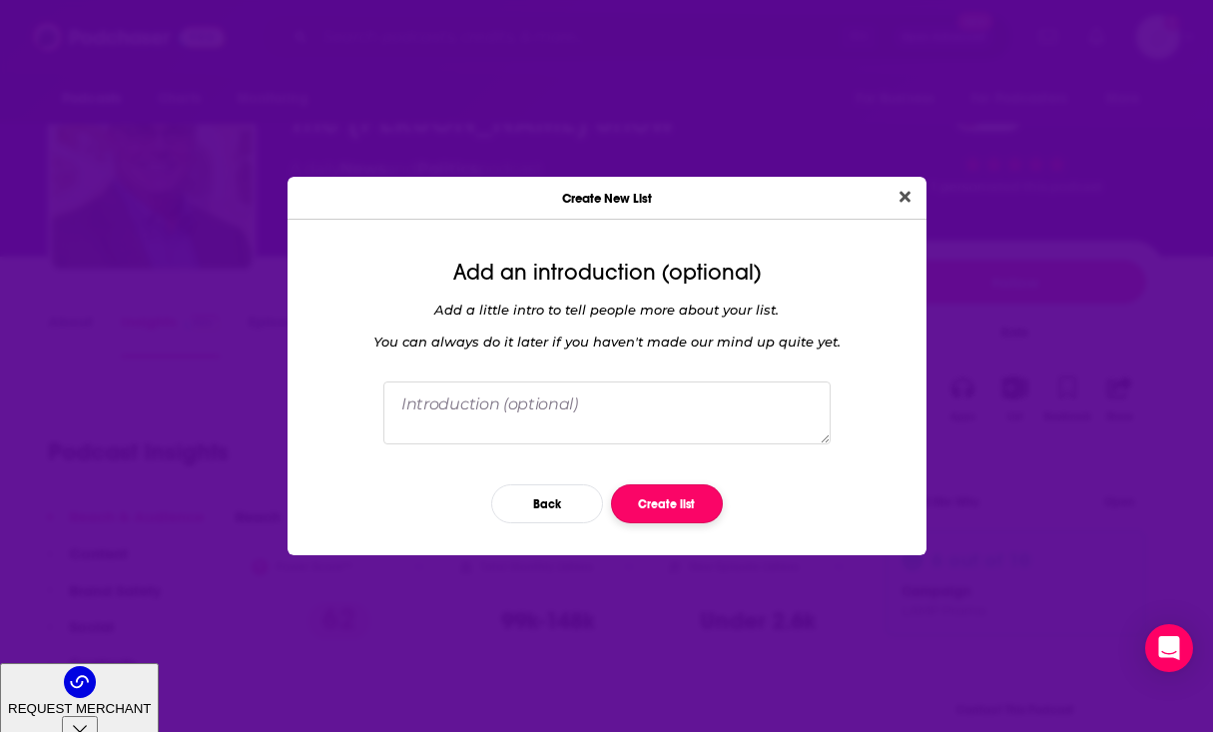
click at [679, 497] on button "Create list" at bounding box center [667, 503] width 112 height 39
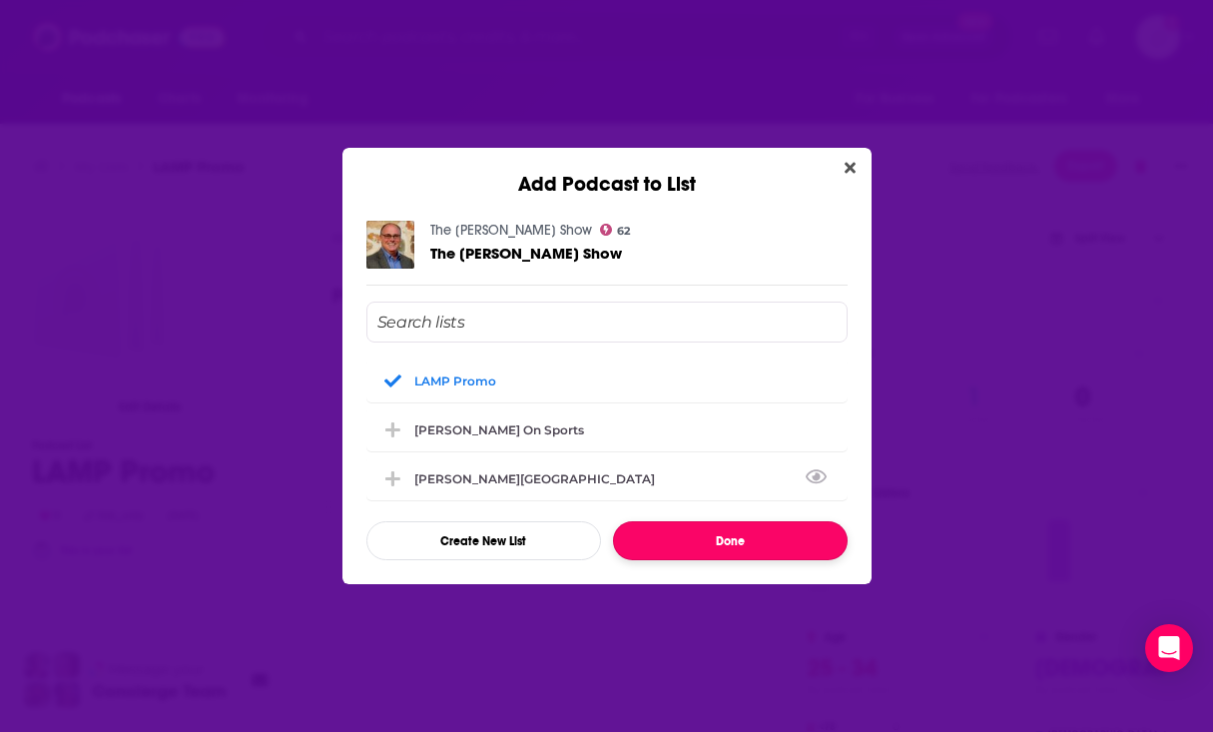
click at [695, 547] on button "Done" at bounding box center [730, 540] width 235 height 39
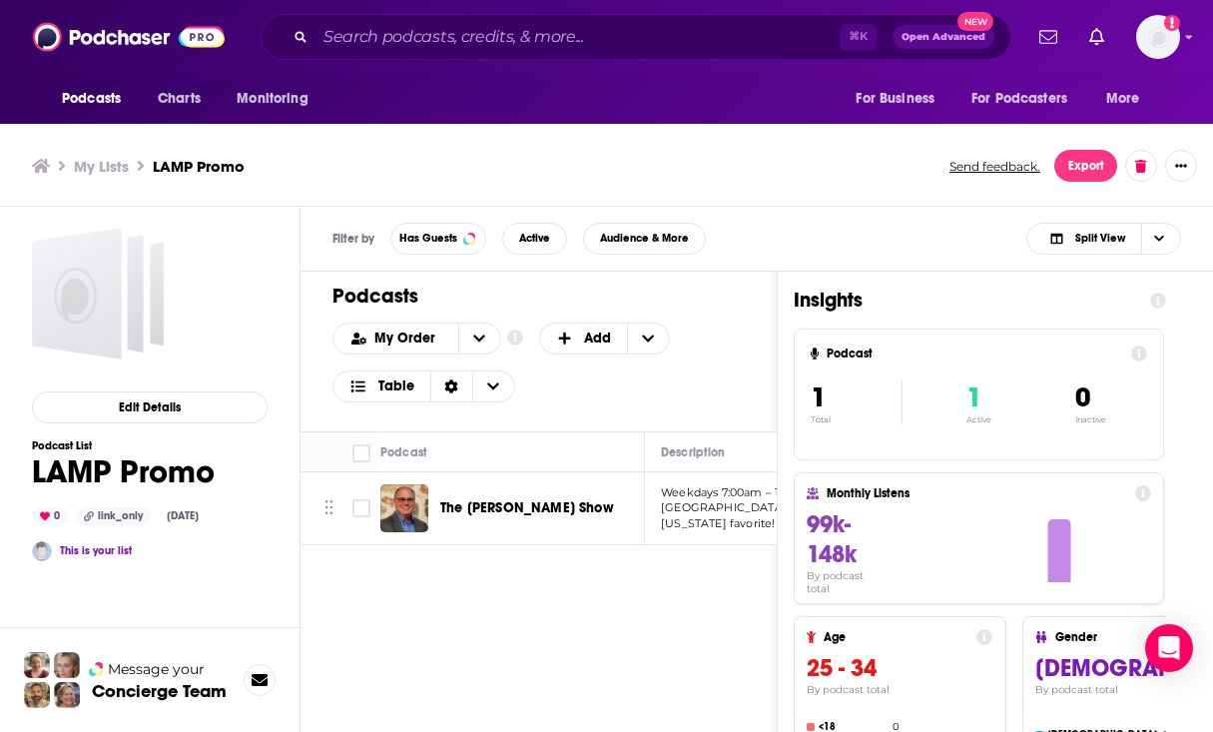
scroll to position [6, 0]
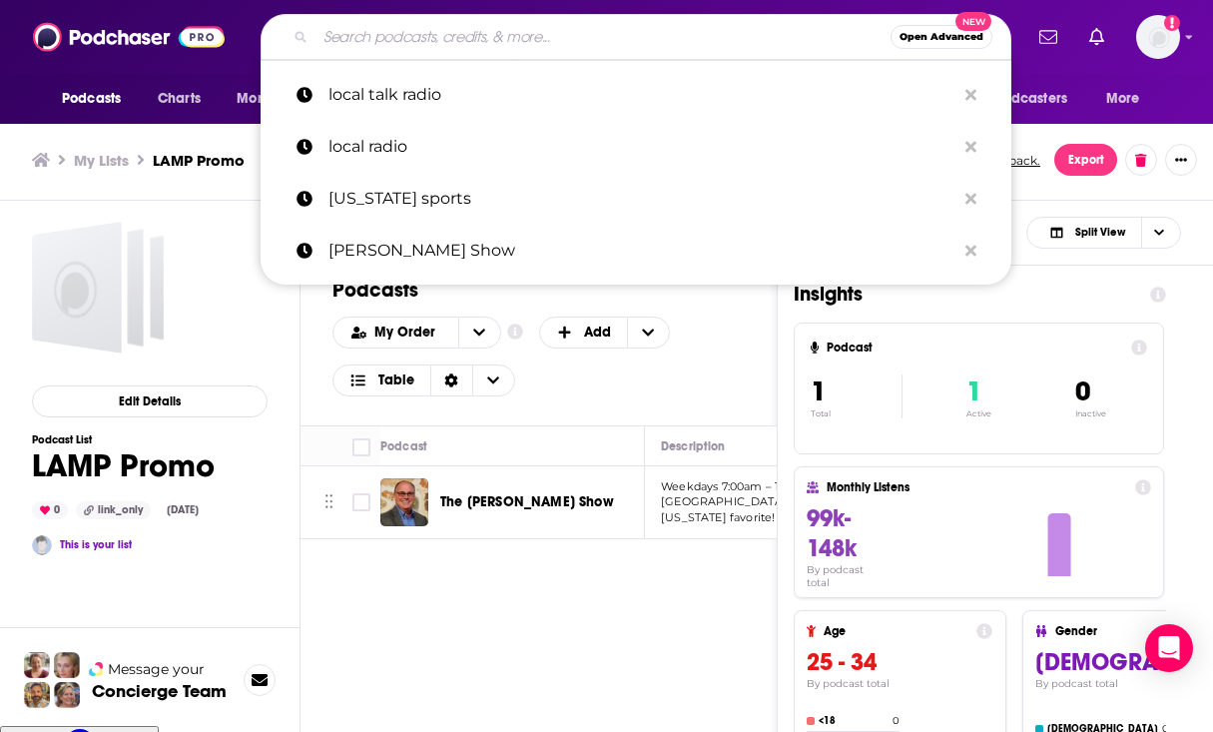
click at [432, 23] on input "Search podcasts, credits, & more..." at bounding box center [603, 37] width 575 height 32
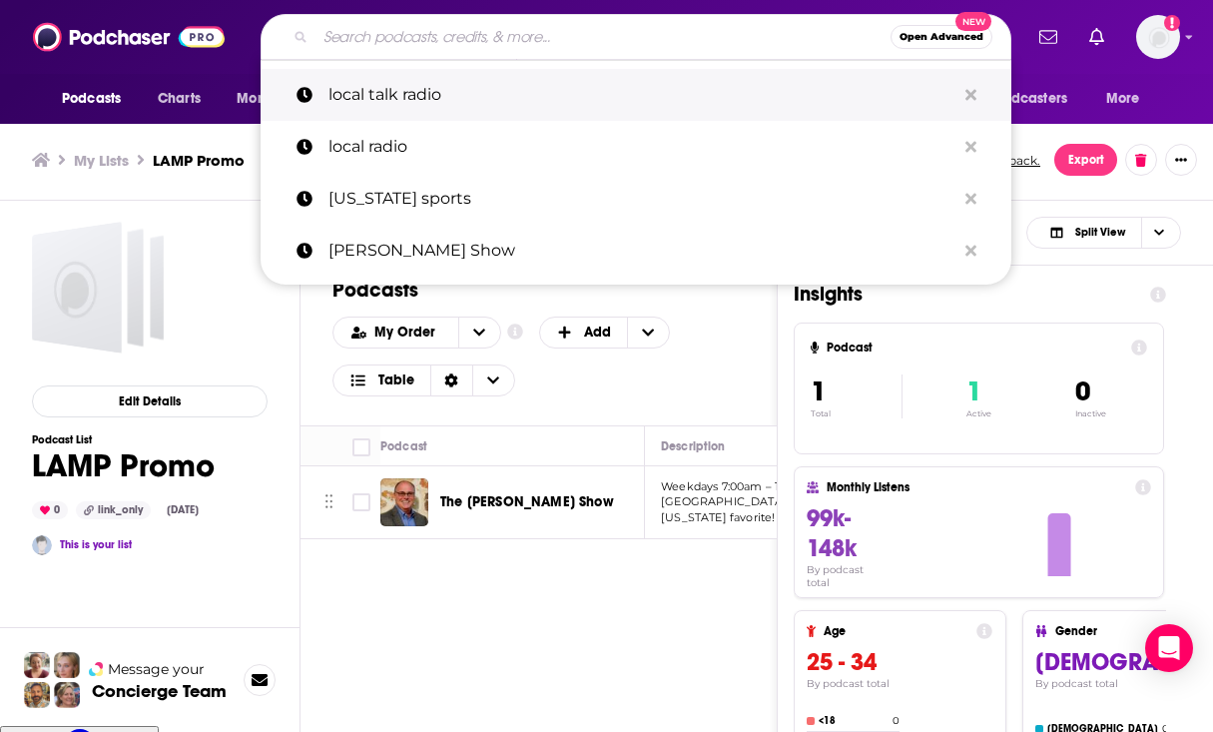
click at [432, 90] on p "local talk radio" at bounding box center [641, 95] width 627 height 52
type input "local talk radio"
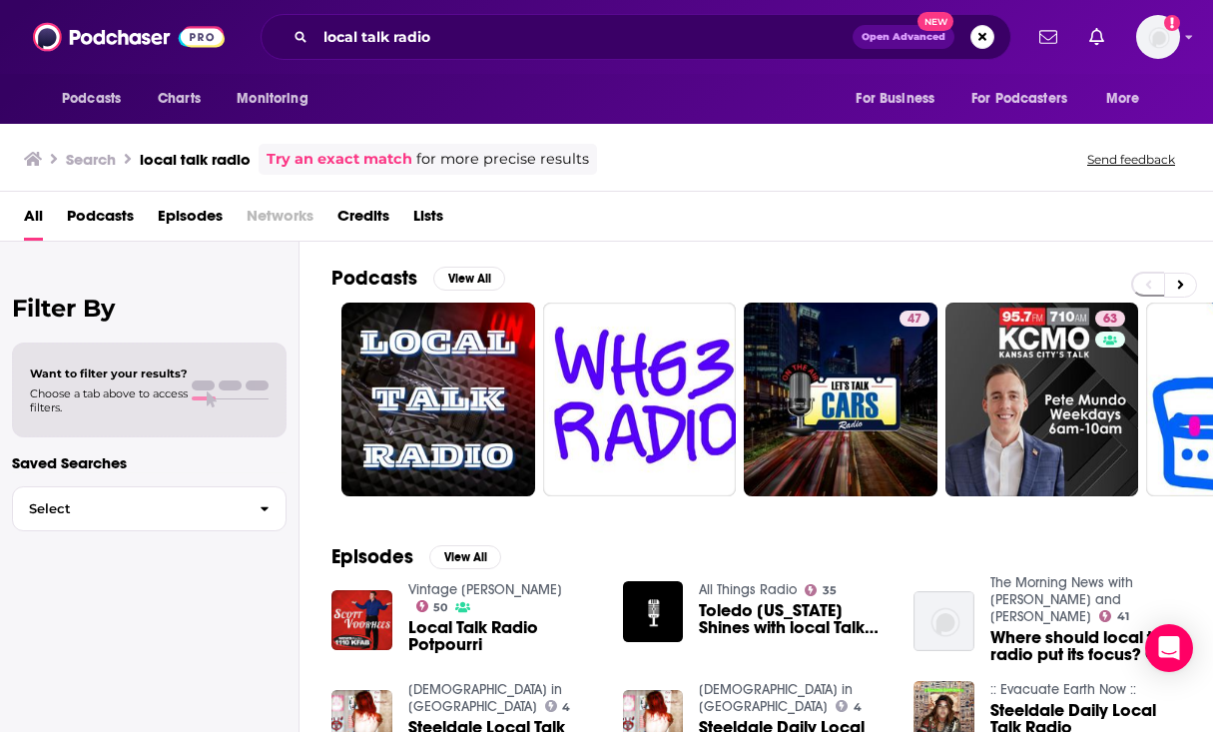
click at [124, 221] on span "Podcasts" at bounding box center [100, 220] width 67 height 41
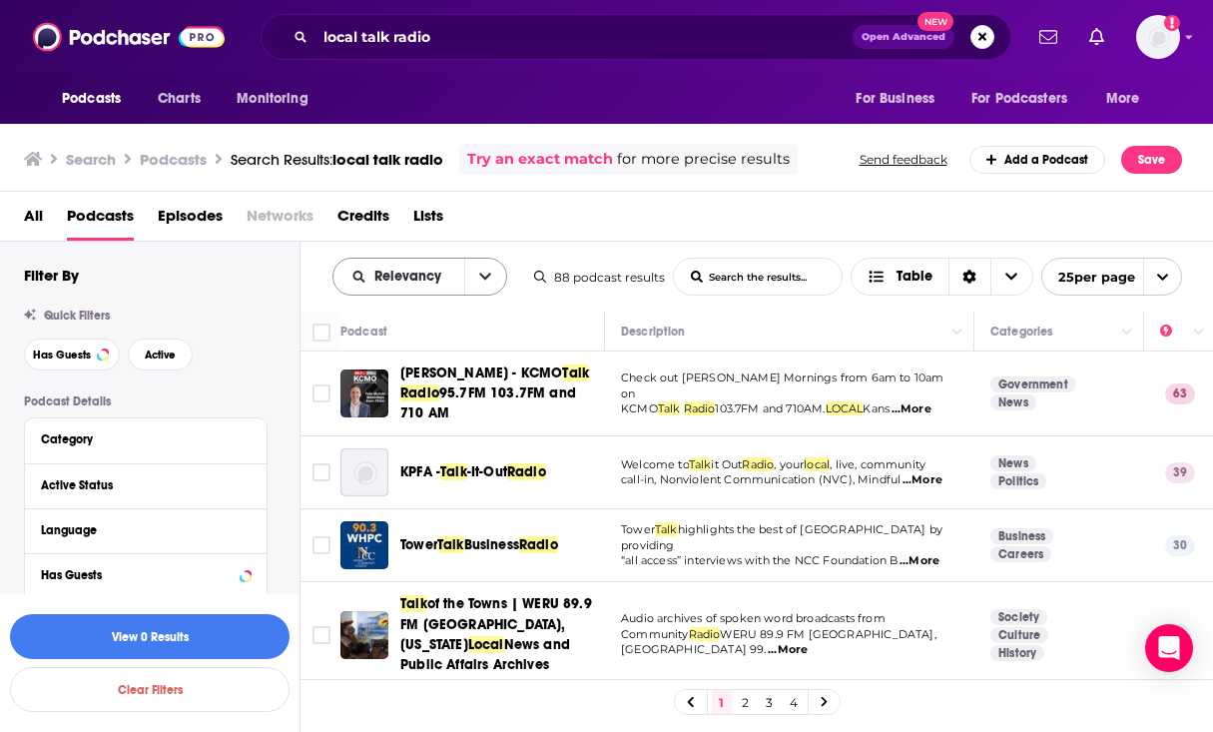
click at [486, 272] on icon "open menu" at bounding box center [485, 277] width 12 height 14
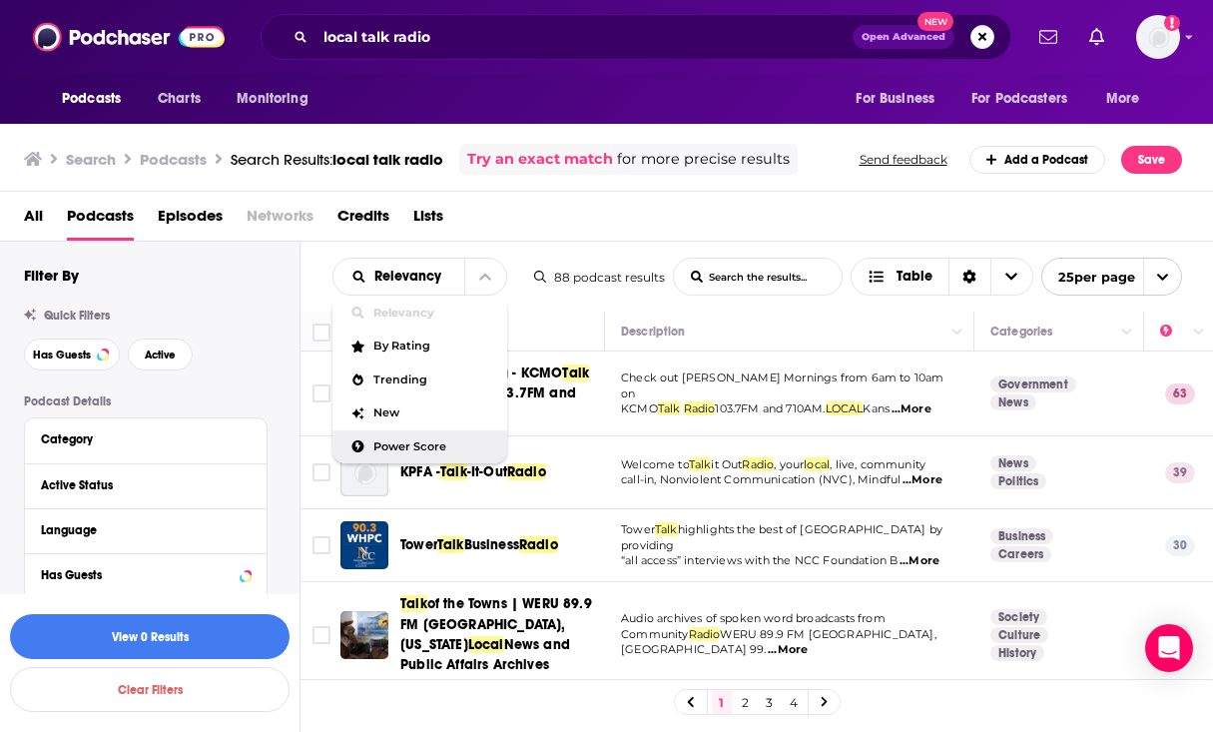
click at [446, 447] on span "Power Score" at bounding box center [432, 446] width 118 height 11
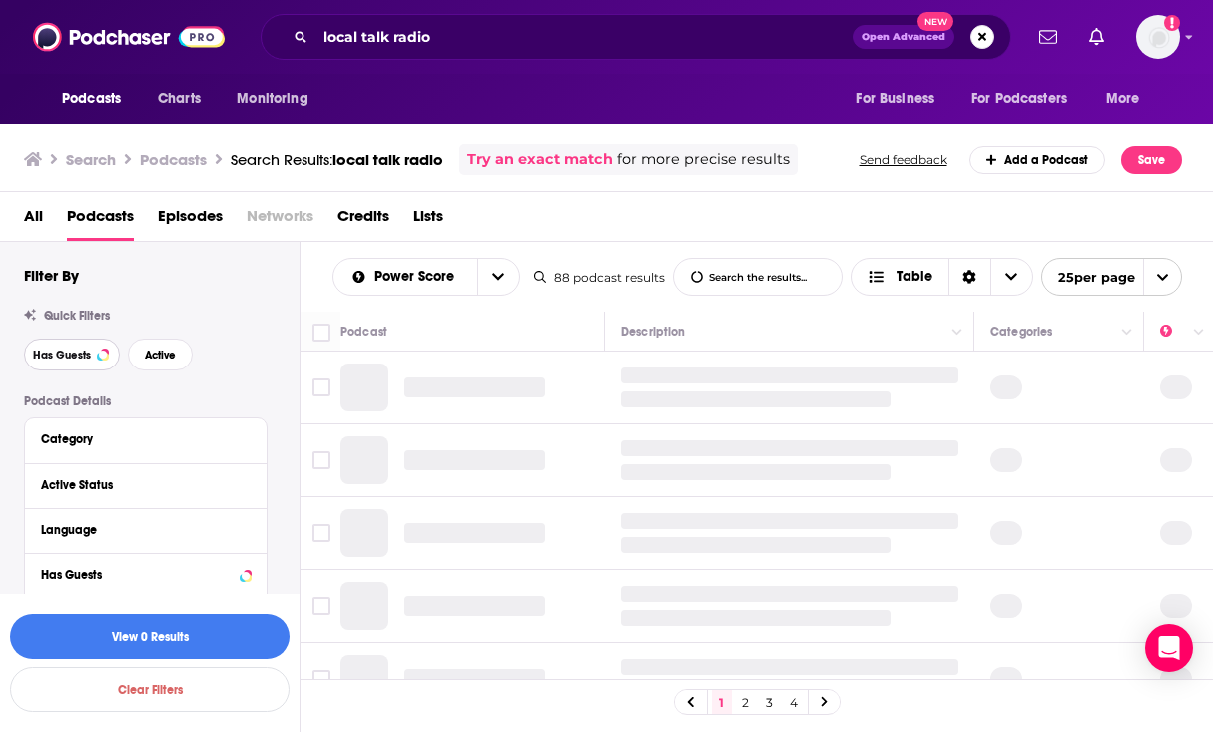
click at [85, 352] on span "Has Guests" at bounding box center [62, 354] width 58 height 11
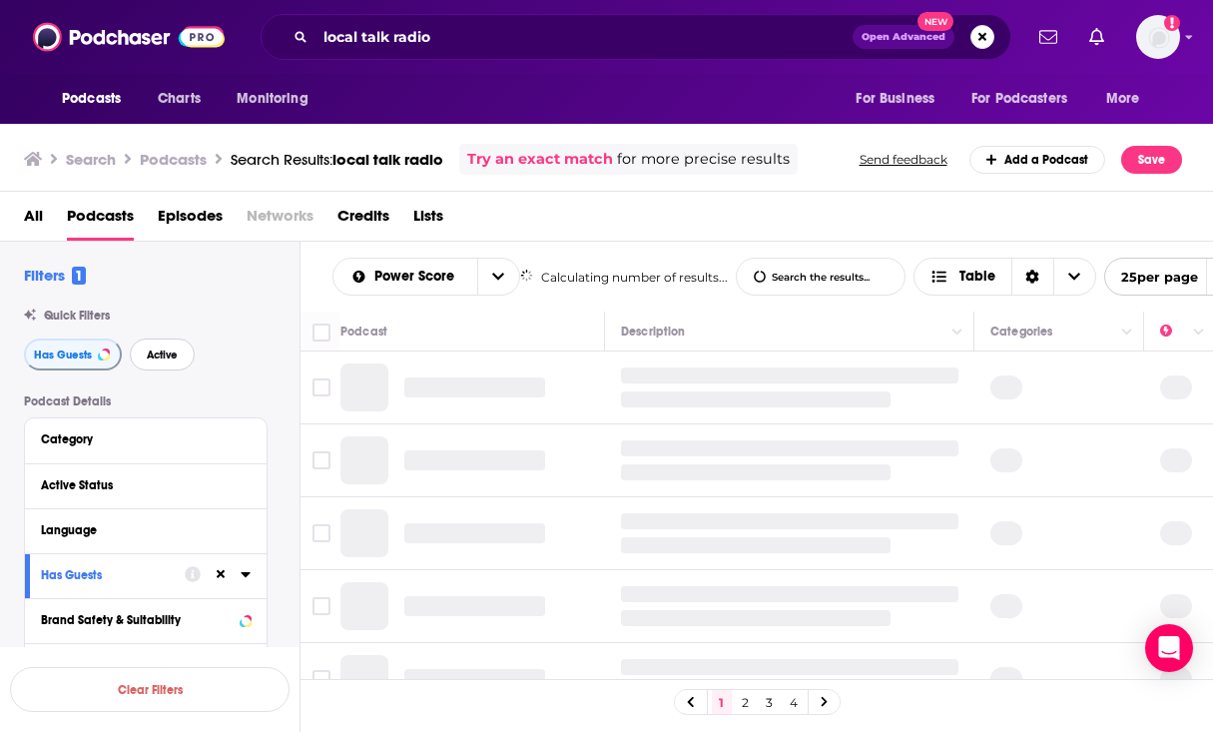
click at [164, 353] on span "Active" at bounding box center [162, 354] width 31 height 11
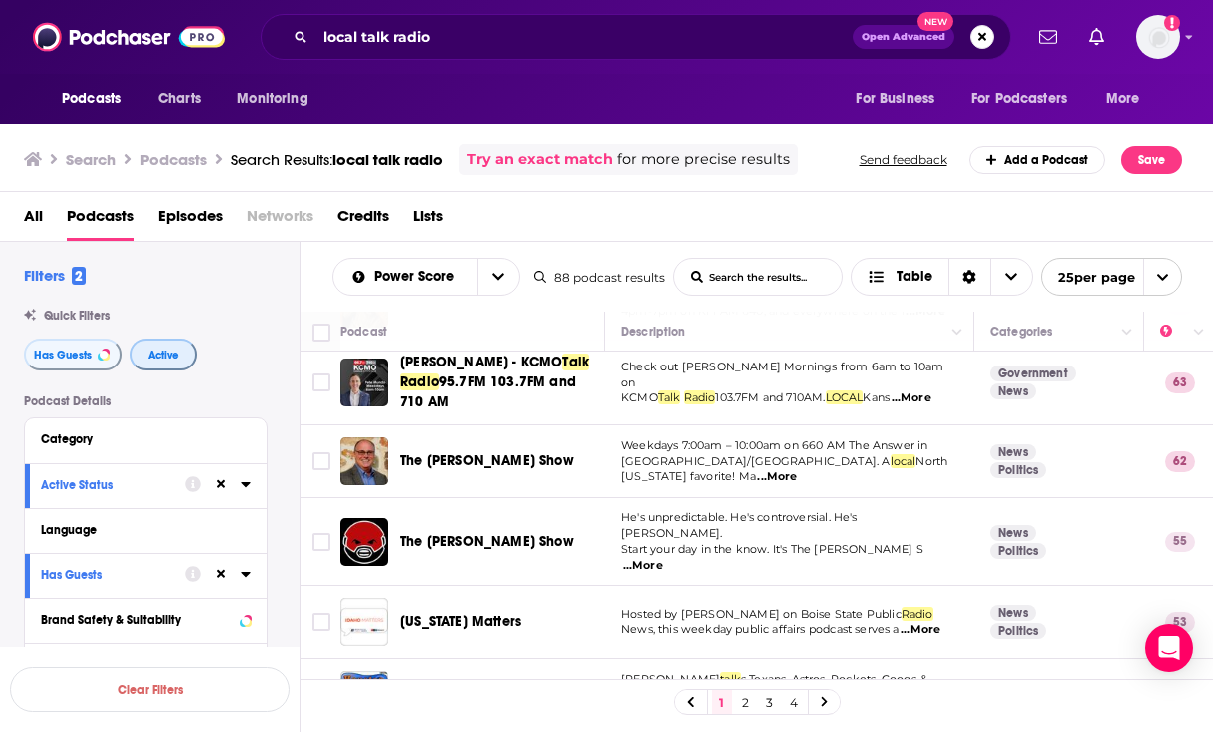
scroll to position [183, 0]
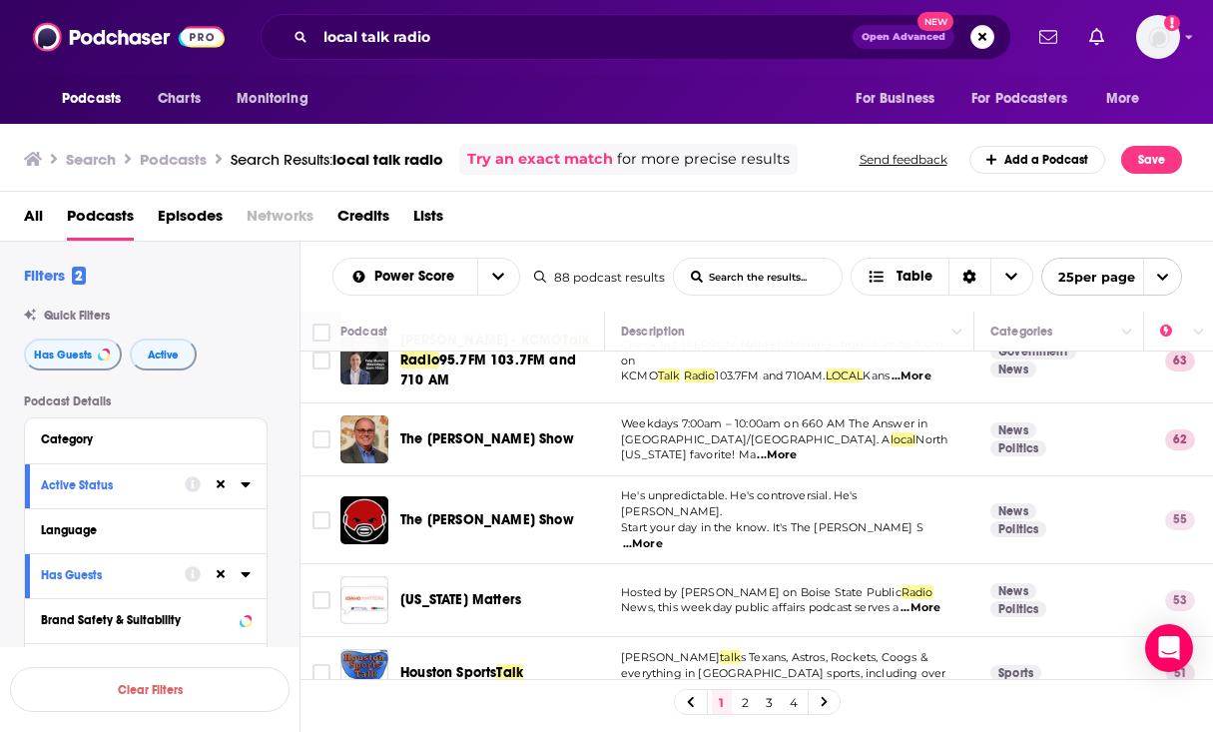
click at [663, 536] on span "...More" at bounding box center [643, 544] width 40 height 16
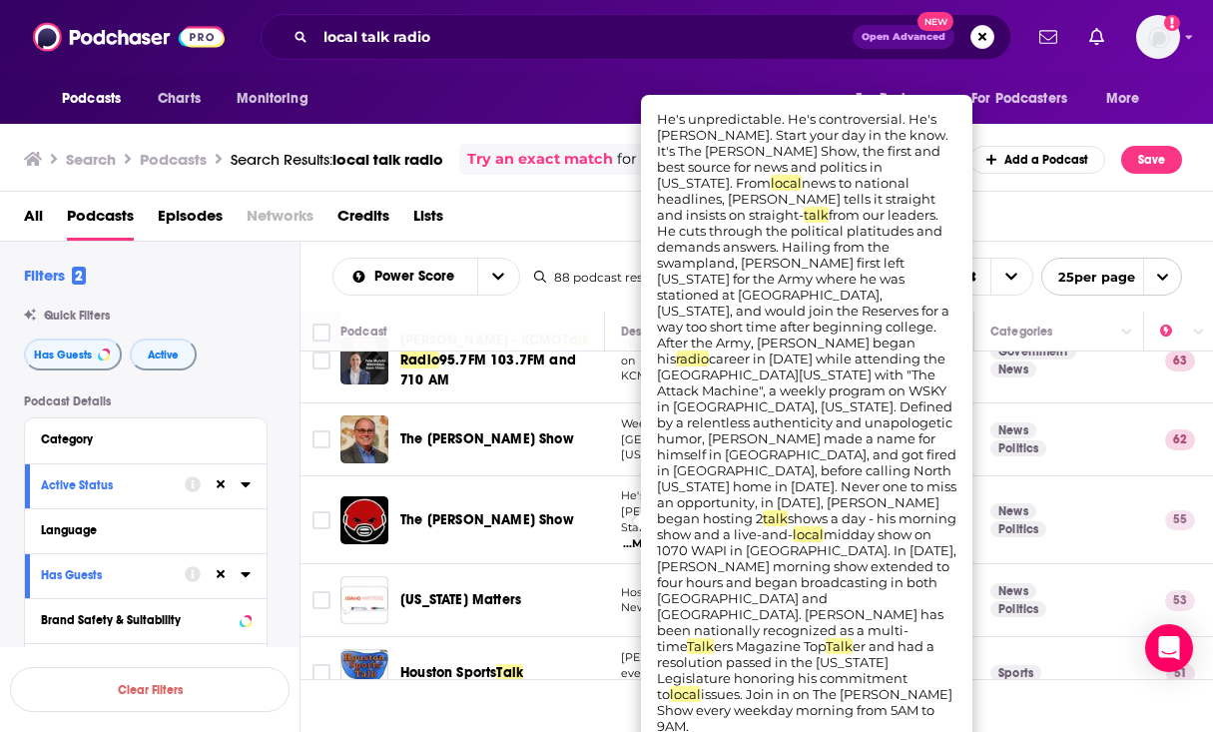
click at [621, 520] on span "Start your day in the know. It's The [PERSON_NAME] S" at bounding box center [772, 527] width 303 height 14
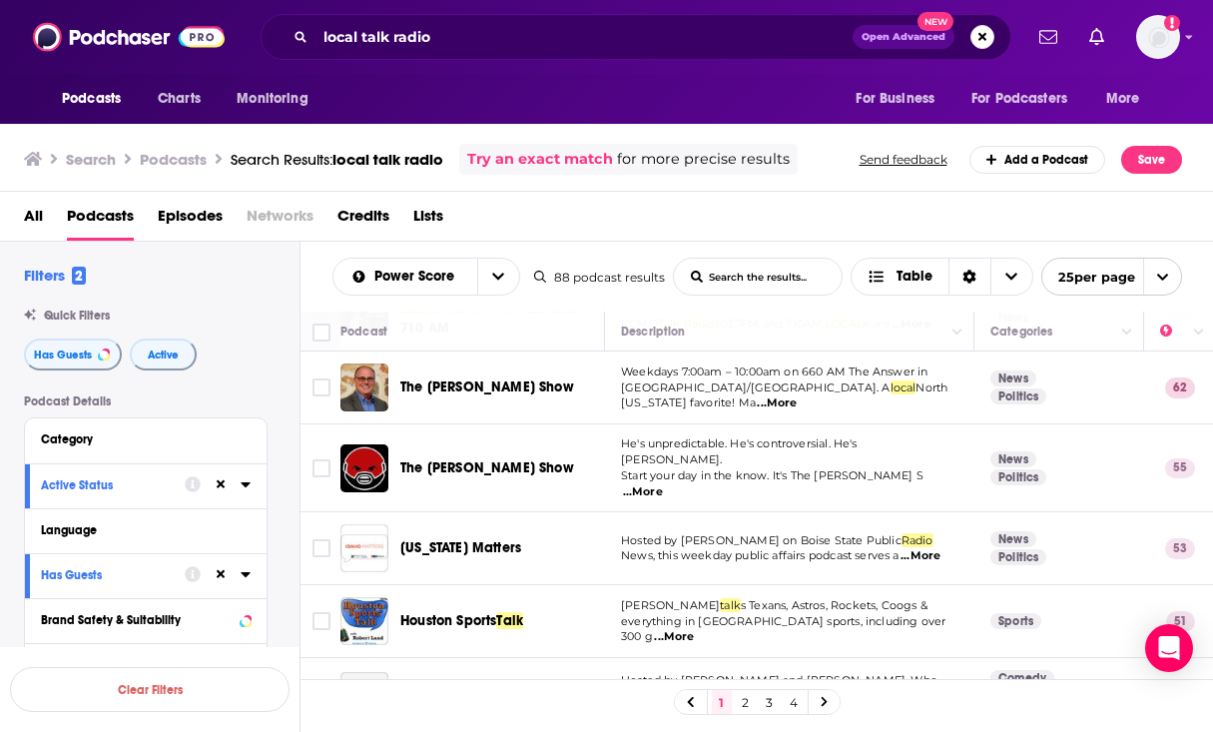
scroll to position [238, 0]
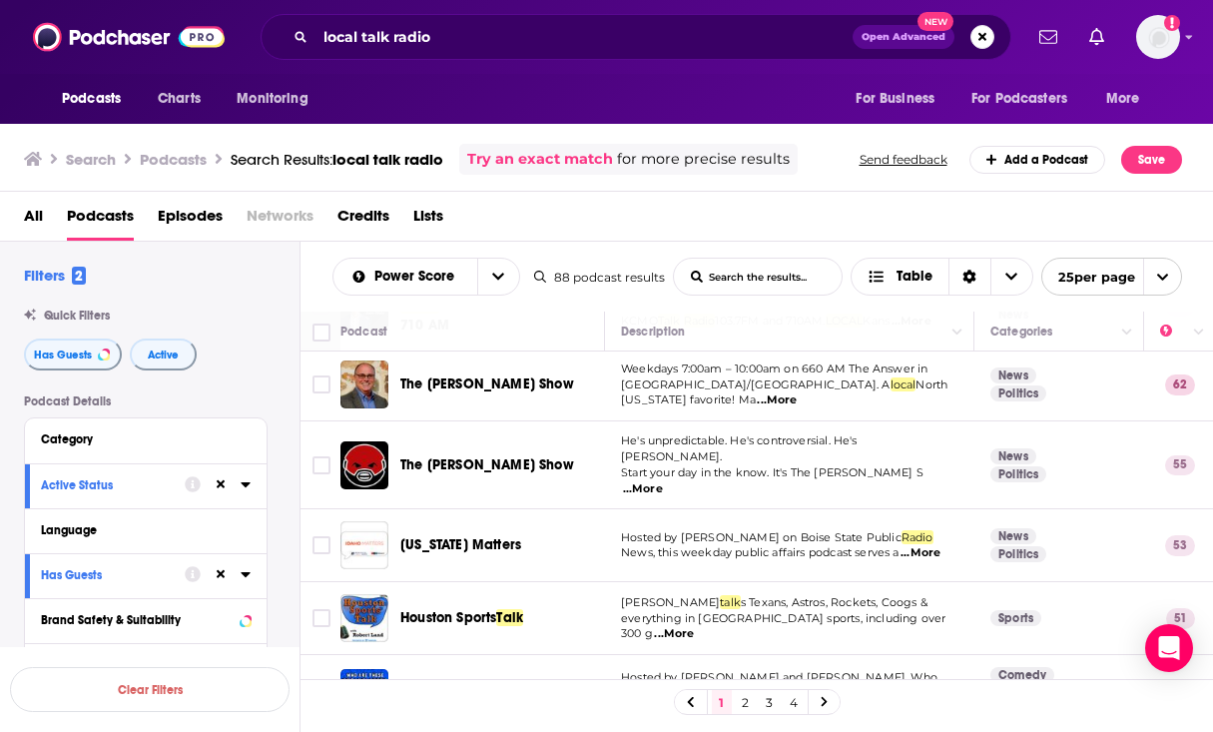
click at [932, 545] on span "...More" at bounding box center [921, 553] width 40 height 16
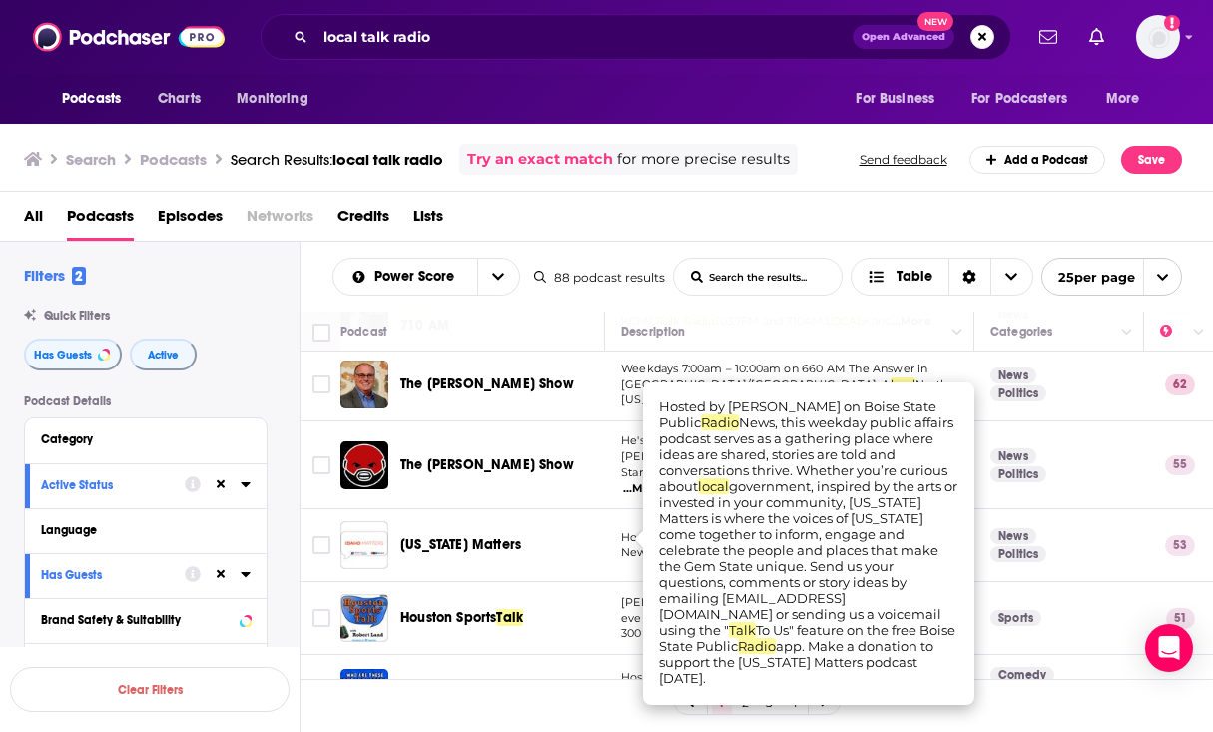
click at [456, 533] on div "Podcasts Charts Monitoring local talk radio Open Advanced New For Business For …" at bounding box center [606, 366] width 1213 height 732
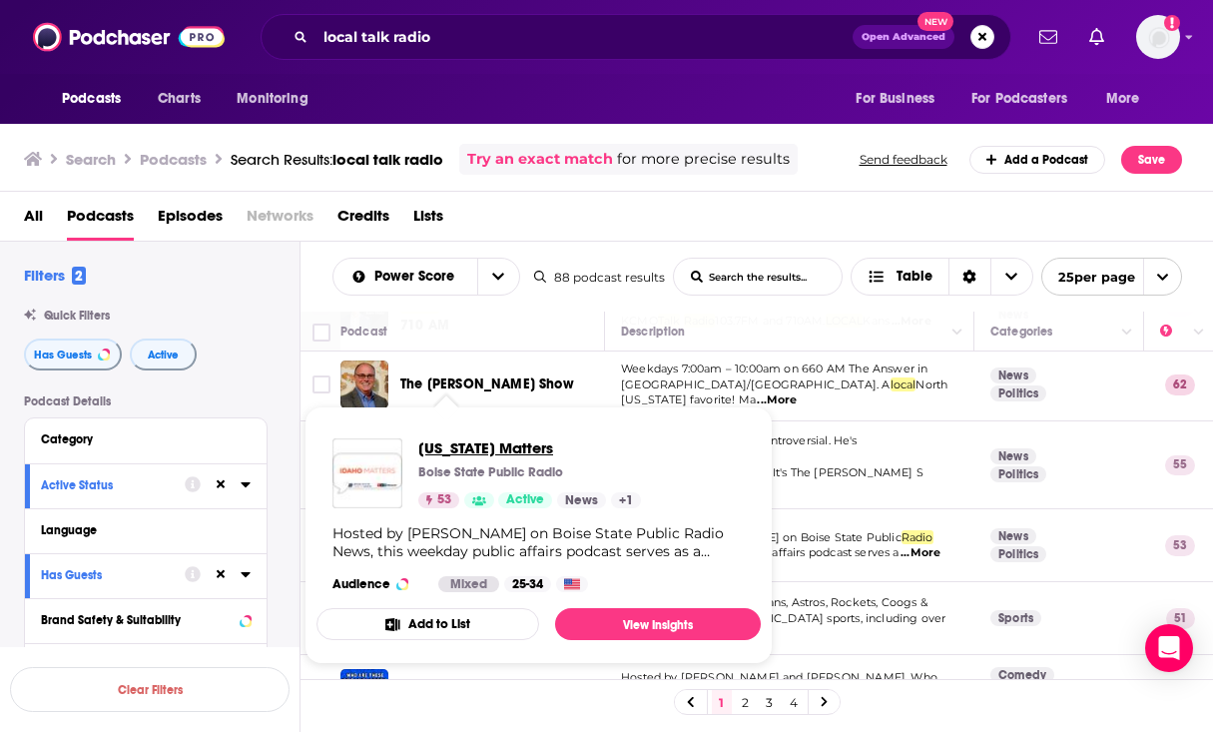
click at [453, 445] on span "[US_STATE] Matters" at bounding box center [529, 447] width 223 height 19
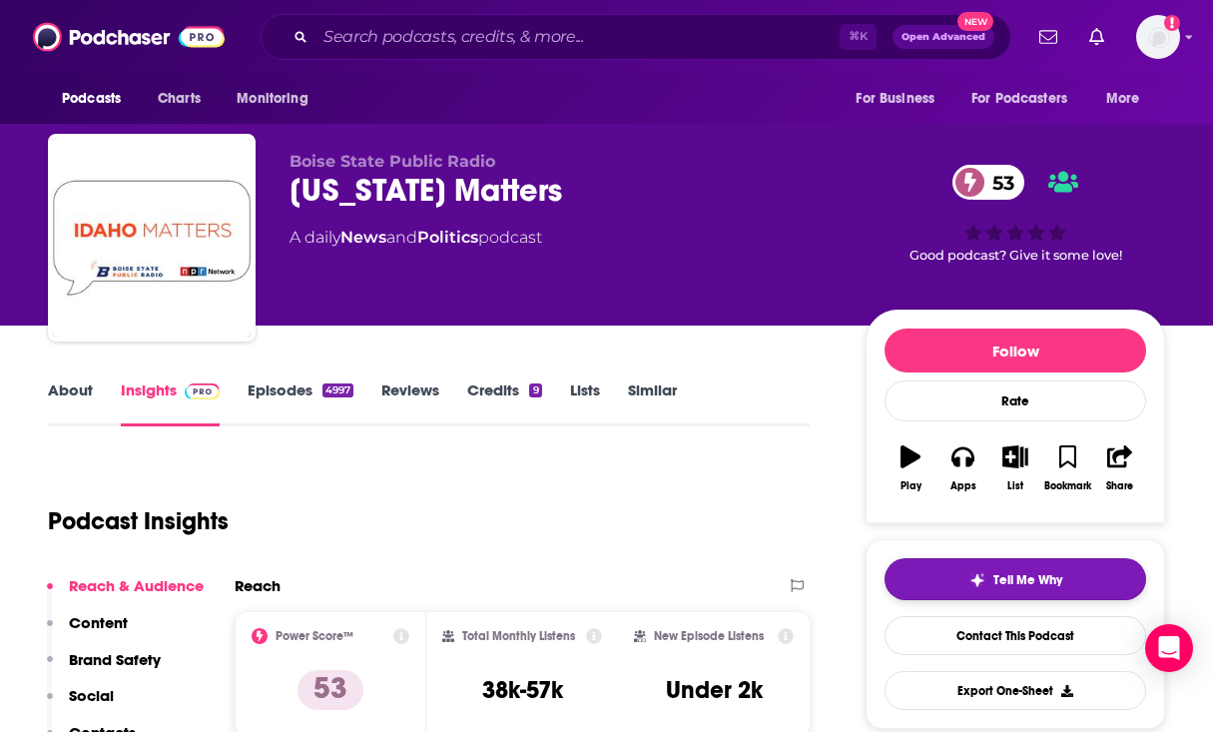
click at [1044, 585] on span "Tell Me Why" at bounding box center [1027, 580] width 69 height 16
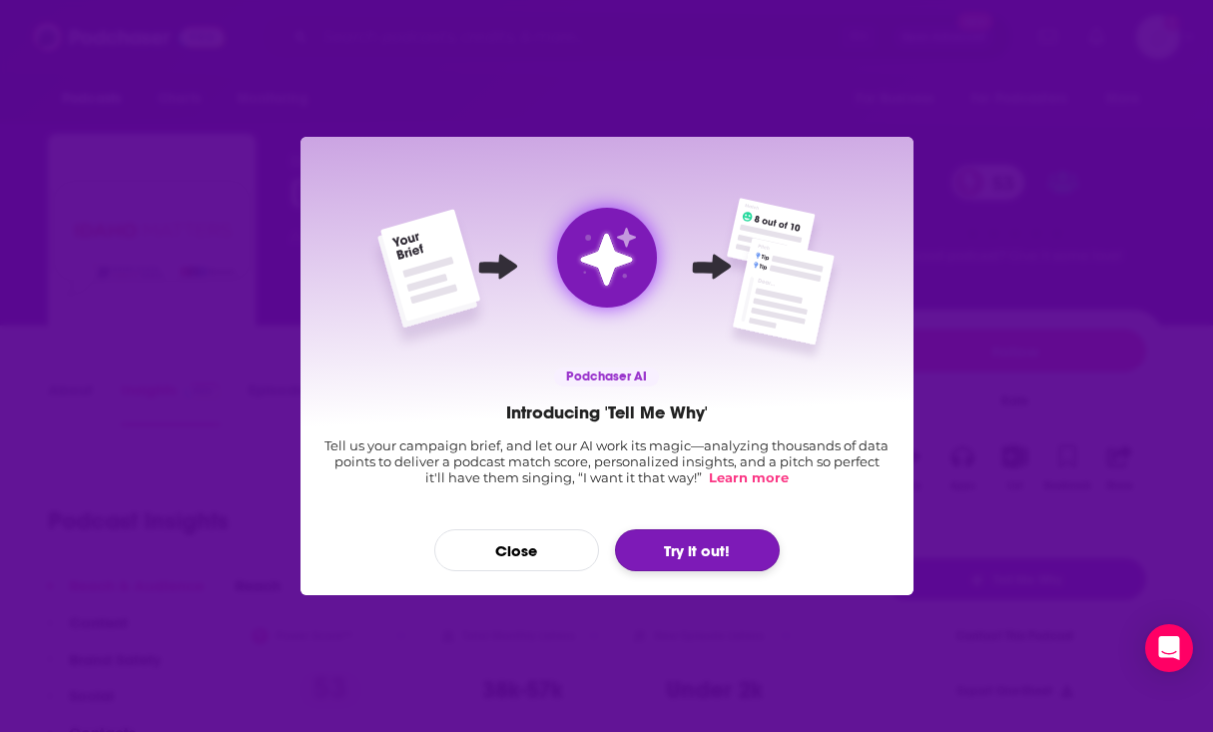
click at [728, 541] on button "Try it out!" at bounding box center [697, 550] width 165 height 42
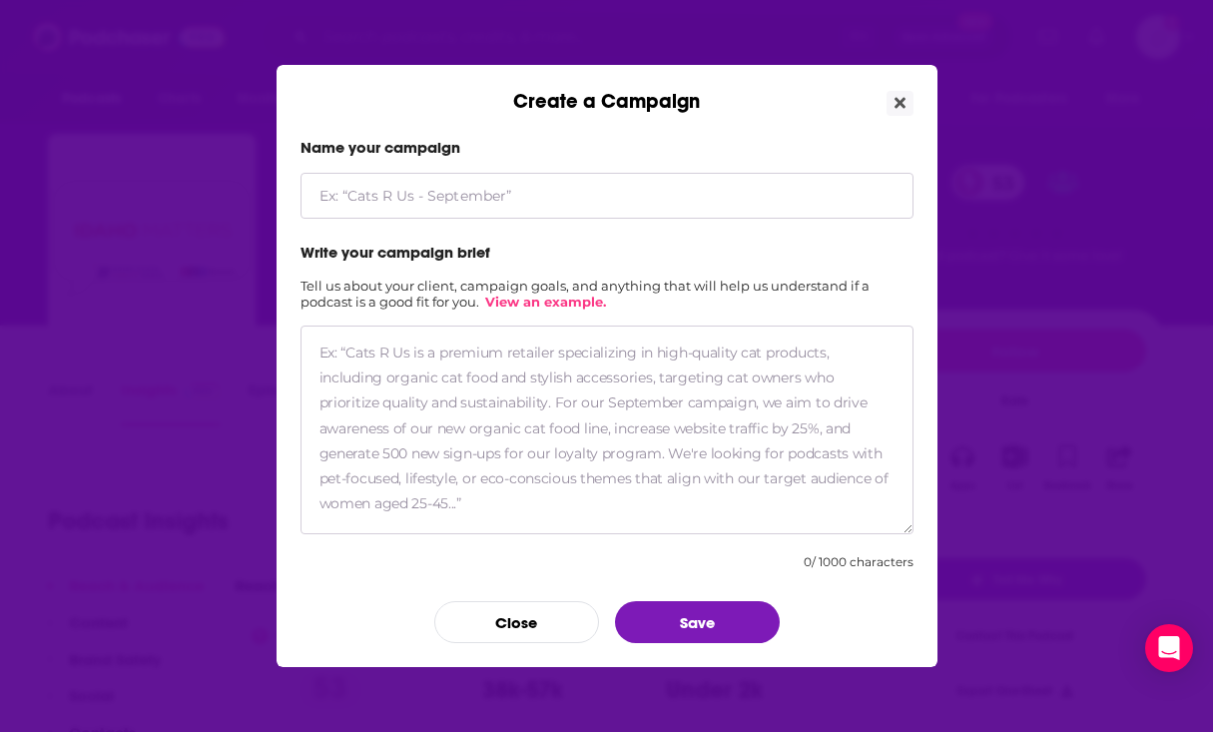
click at [684, 228] on form "Name your campaign Write your campaign brief Tell us about your client, campaig…" at bounding box center [607, 390] width 613 height 505
click at [675, 207] on input "Create a Campaign" at bounding box center [607, 196] width 613 height 46
type input "LAMP Promo"
click at [423, 413] on textarea "Create a Campaign" at bounding box center [607, 429] width 613 height 209
paste textarea "Our client is the Legislative Analysis and Public Policy Association (LAMP), wh…"
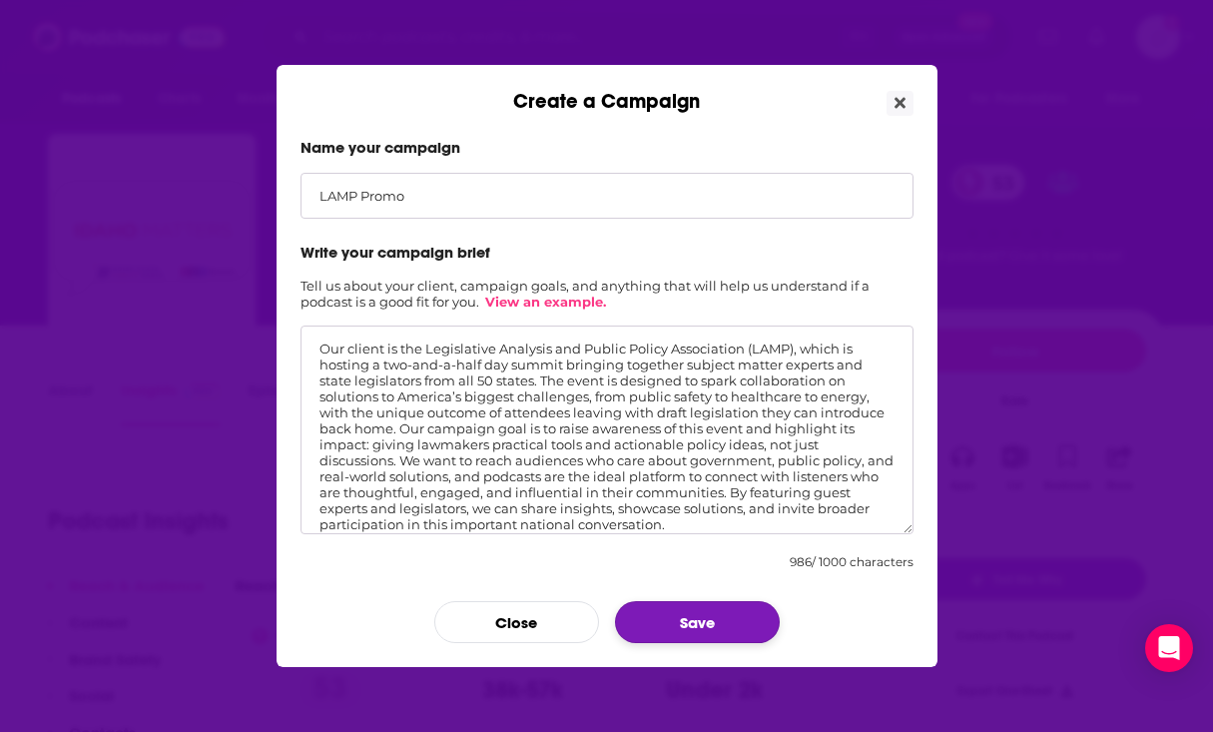
type textarea "Our client is the Legislative Analysis and Public Policy Association (LAMP), wh…"
click at [759, 635] on button "Save" at bounding box center [697, 622] width 165 height 42
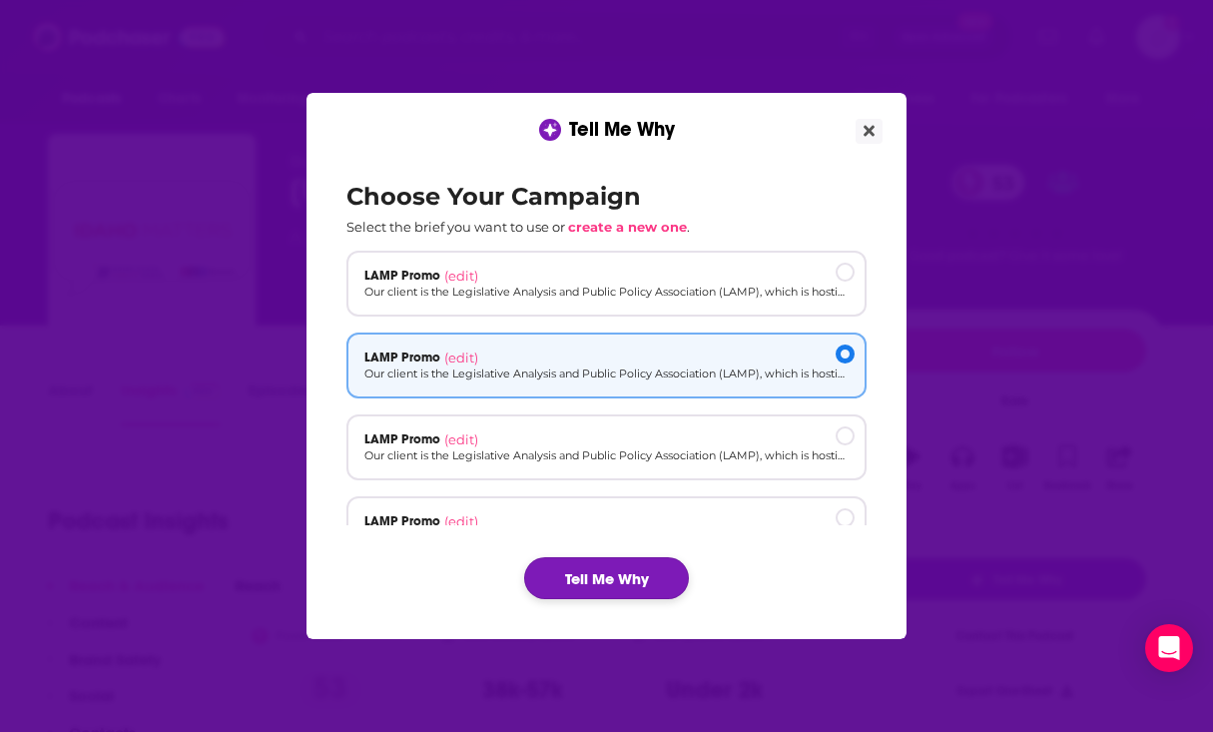
click at [657, 578] on button "Tell Me Why" at bounding box center [606, 578] width 165 height 42
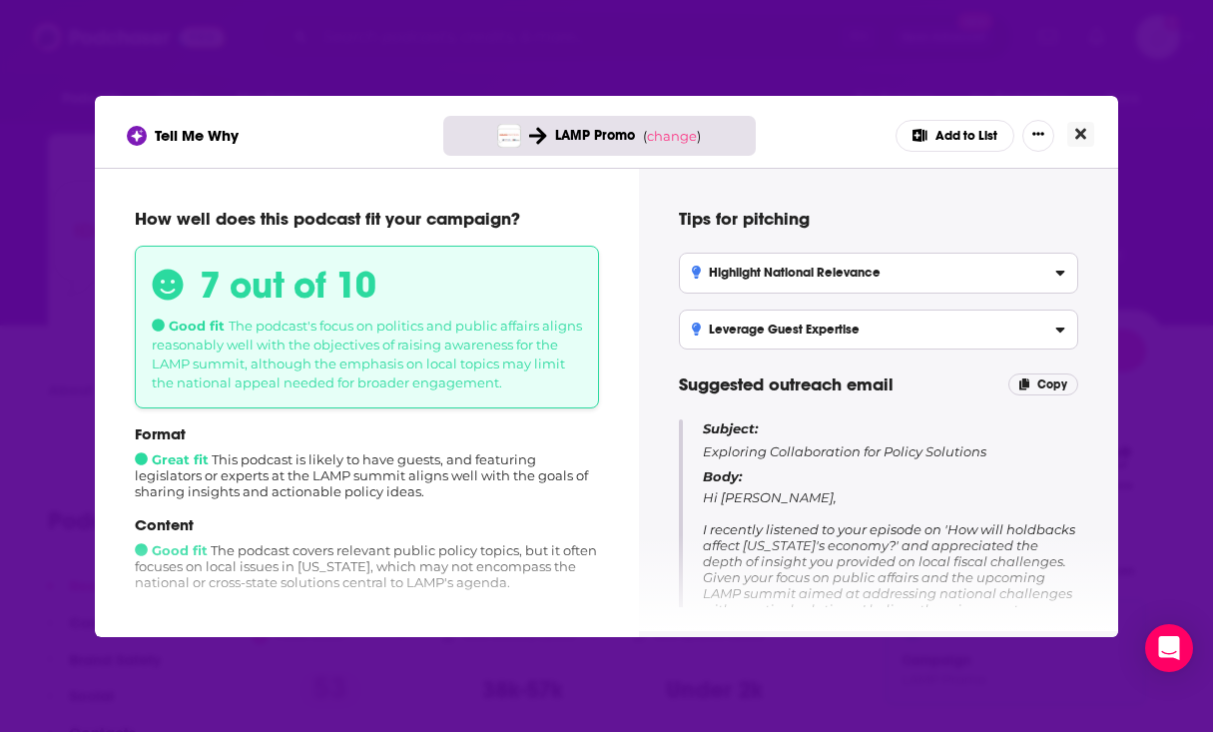
click at [1080, 130] on icon "Close" at bounding box center [1080, 134] width 11 height 16
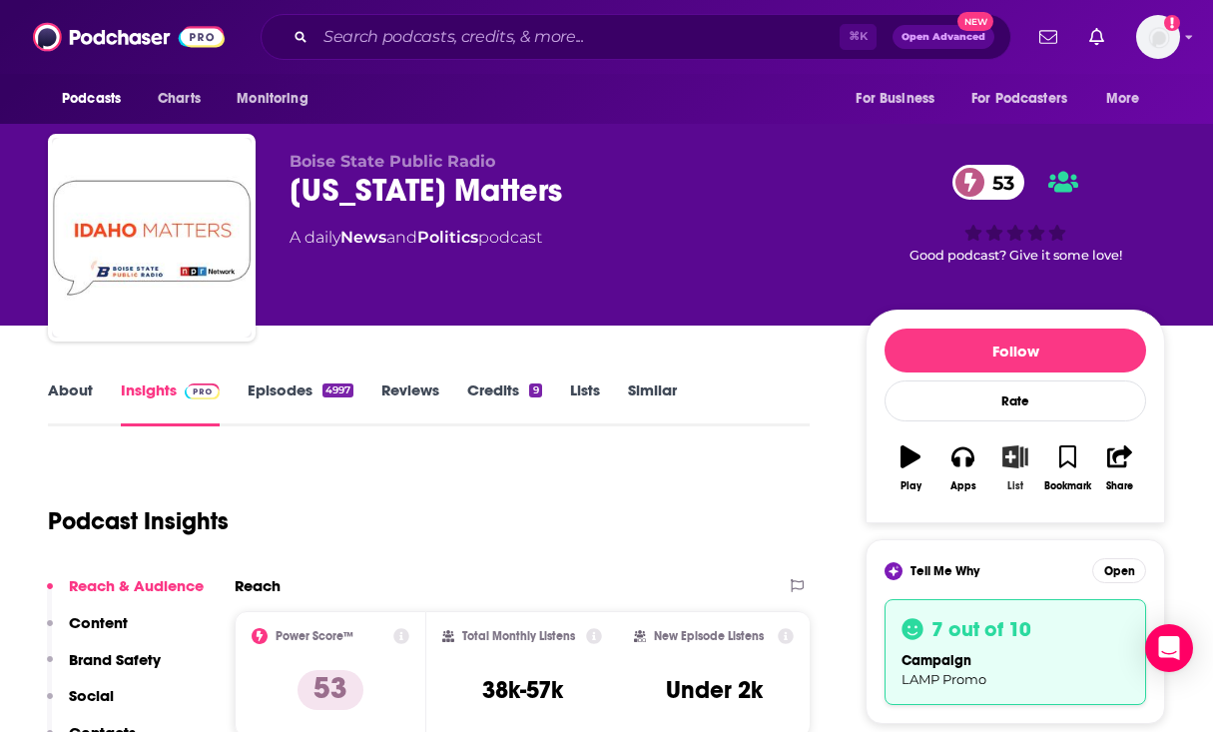
click at [1017, 454] on icon "button" at bounding box center [1015, 456] width 25 height 22
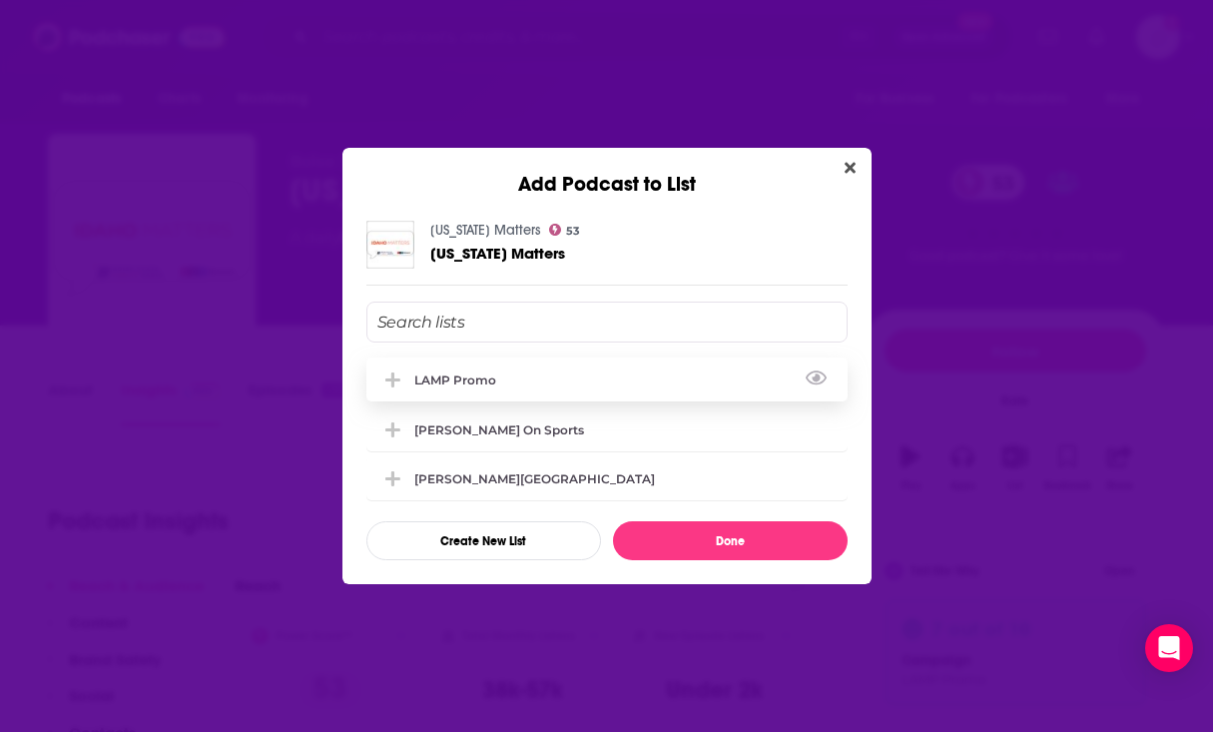
click at [462, 367] on div "LAMP Promo" at bounding box center [606, 379] width 481 height 44
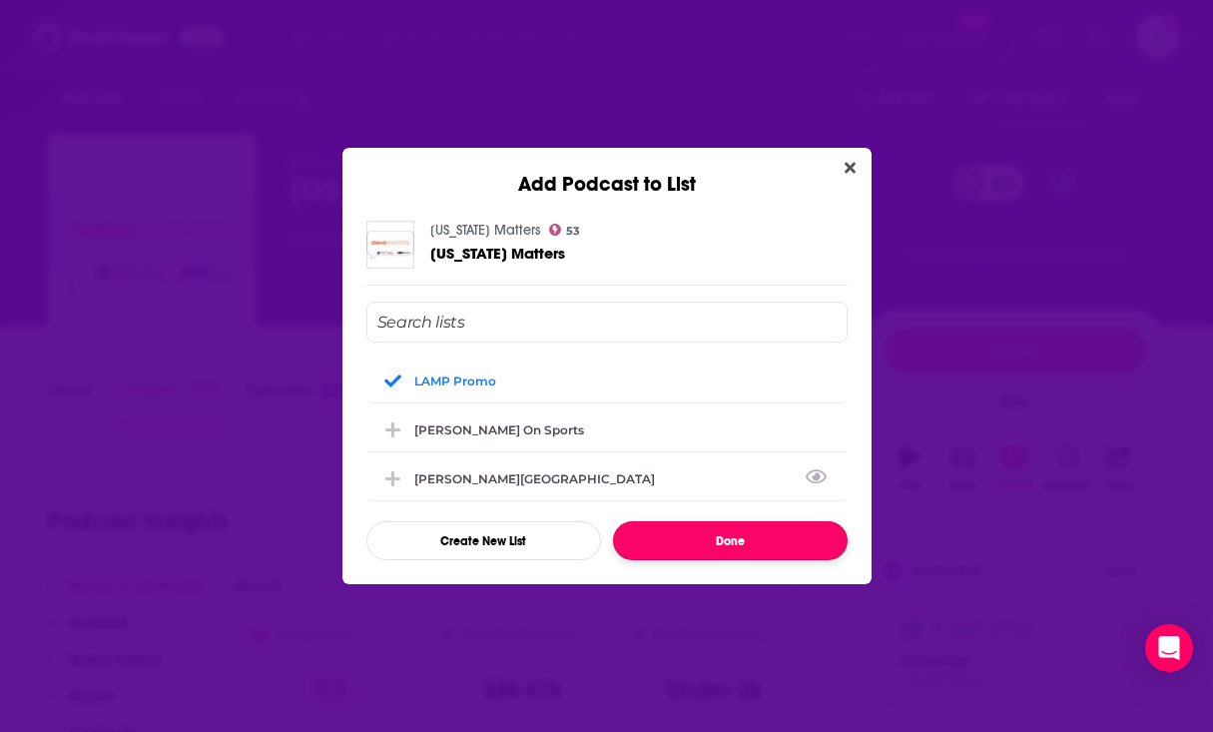
click at [730, 548] on button "Done" at bounding box center [730, 540] width 235 height 39
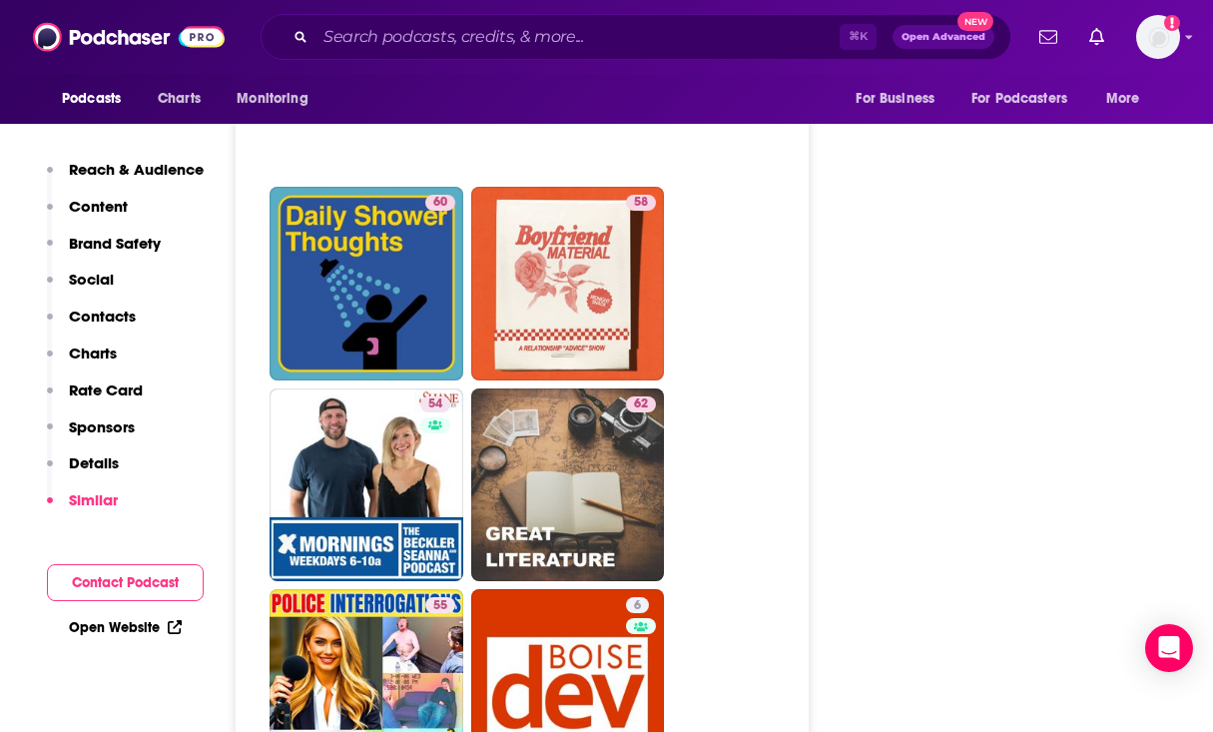
scroll to position [4172, 0]
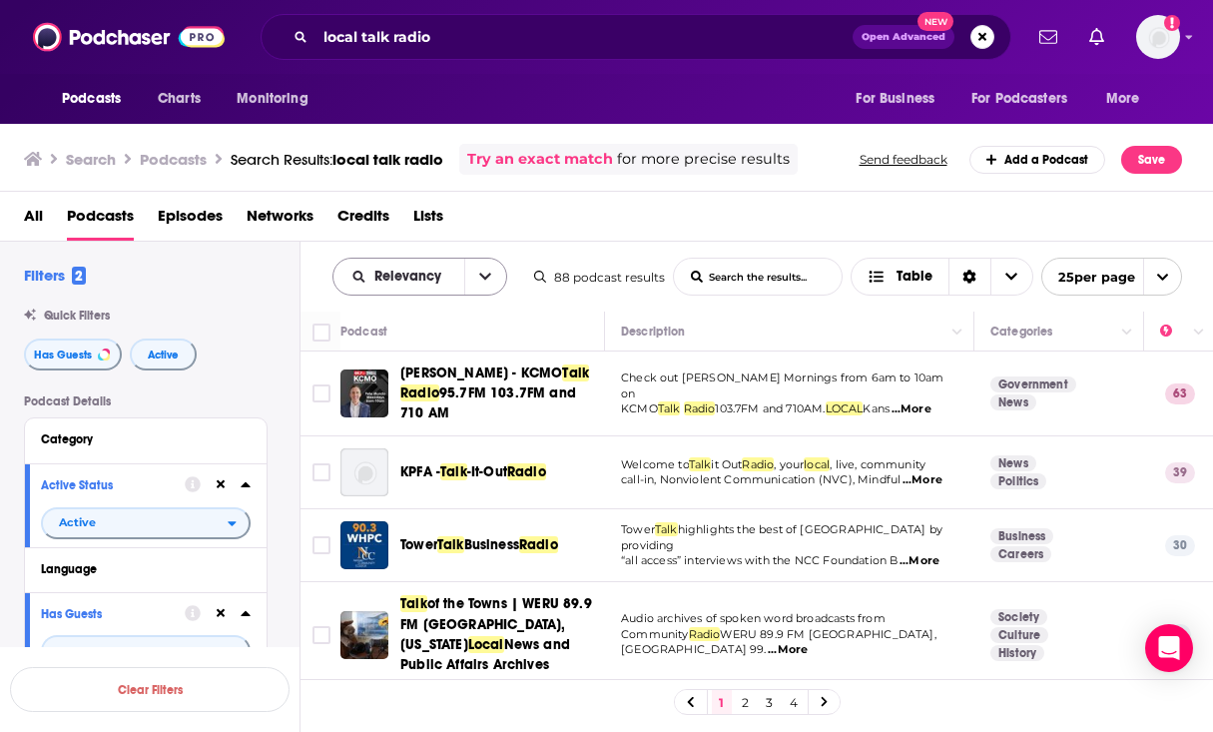
click at [474, 284] on button "open menu" at bounding box center [485, 277] width 42 height 36
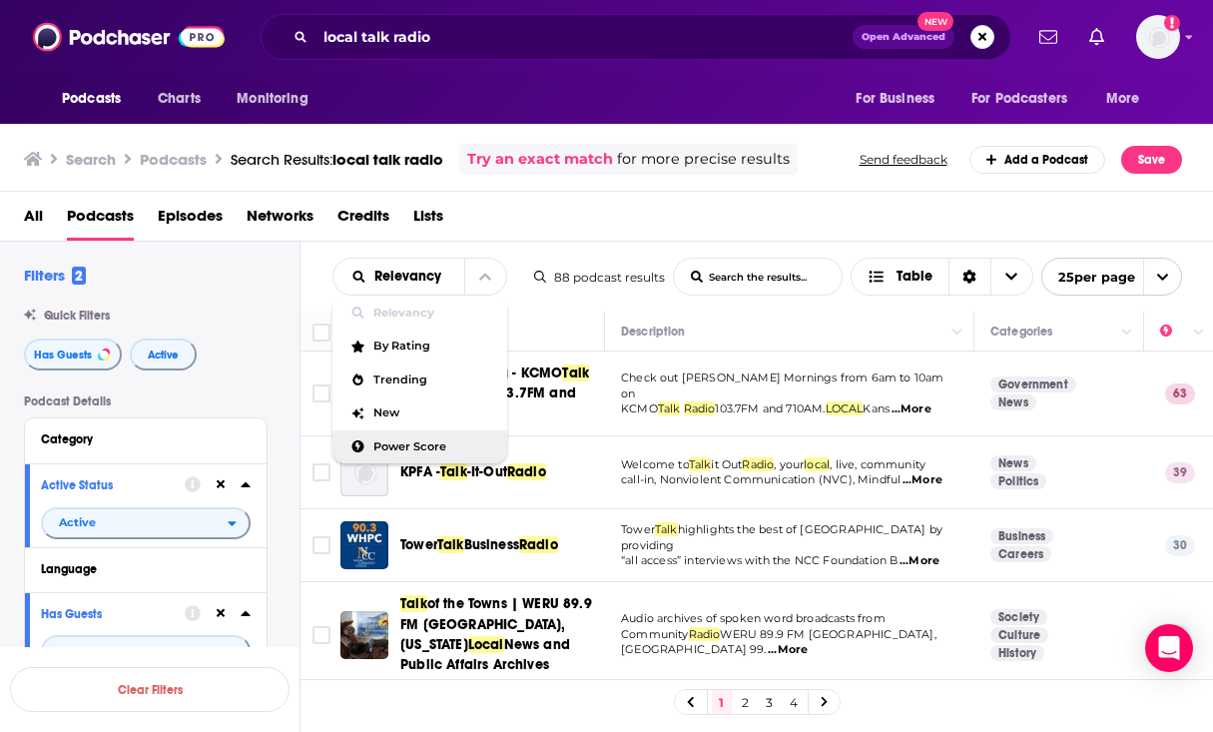
click at [452, 458] on div "Power Score" at bounding box center [419, 447] width 175 height 34
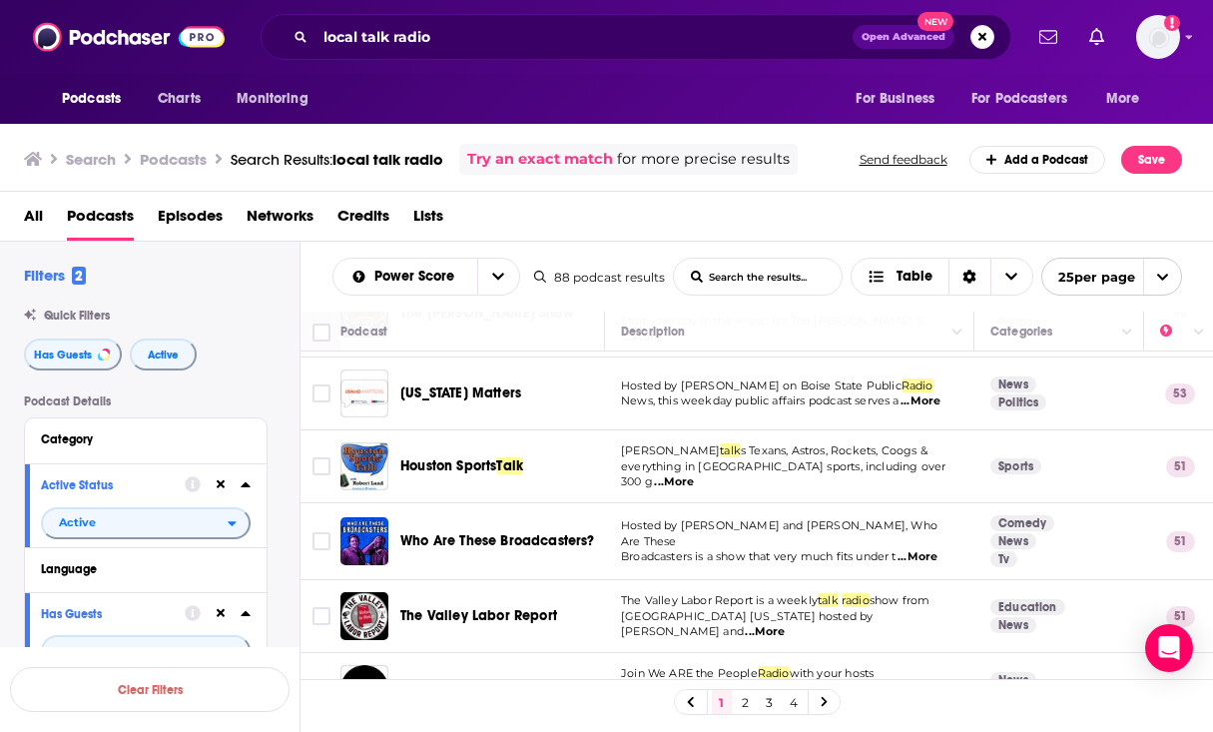
scroll to position [396, 0]
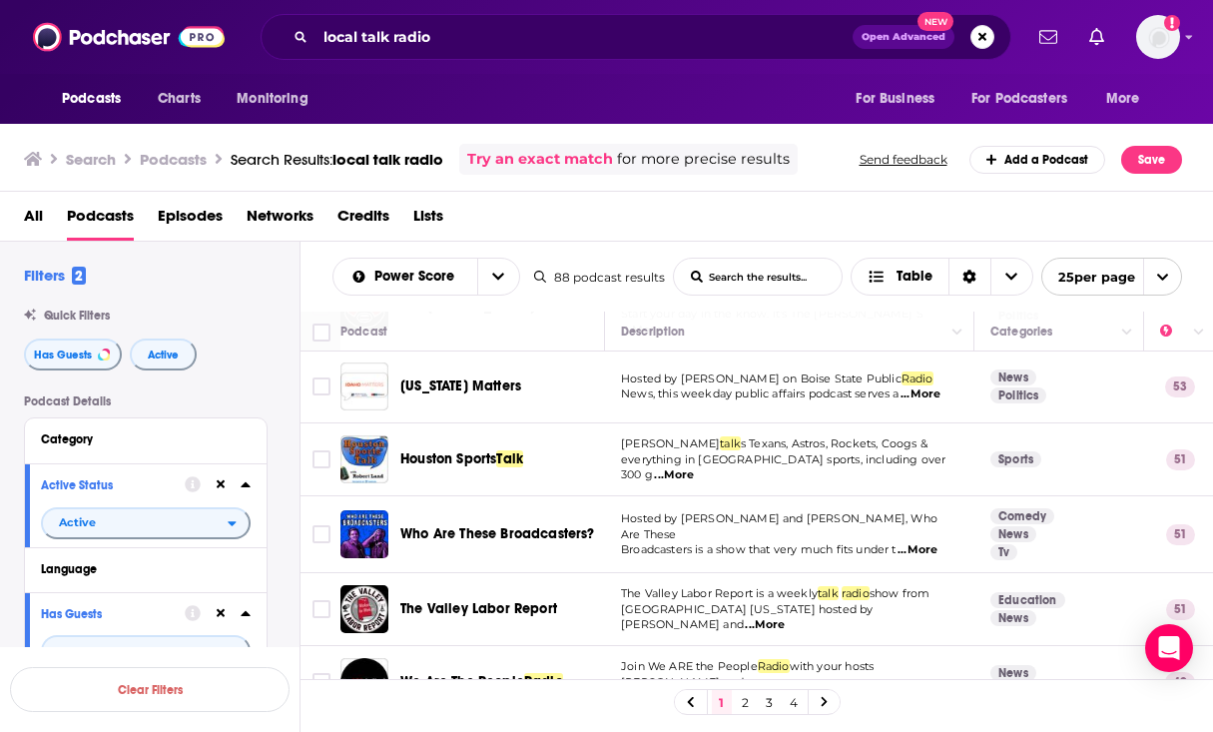
click at [931, 542] on span "...More" at bounding box center [918, 550] width 40 height 16
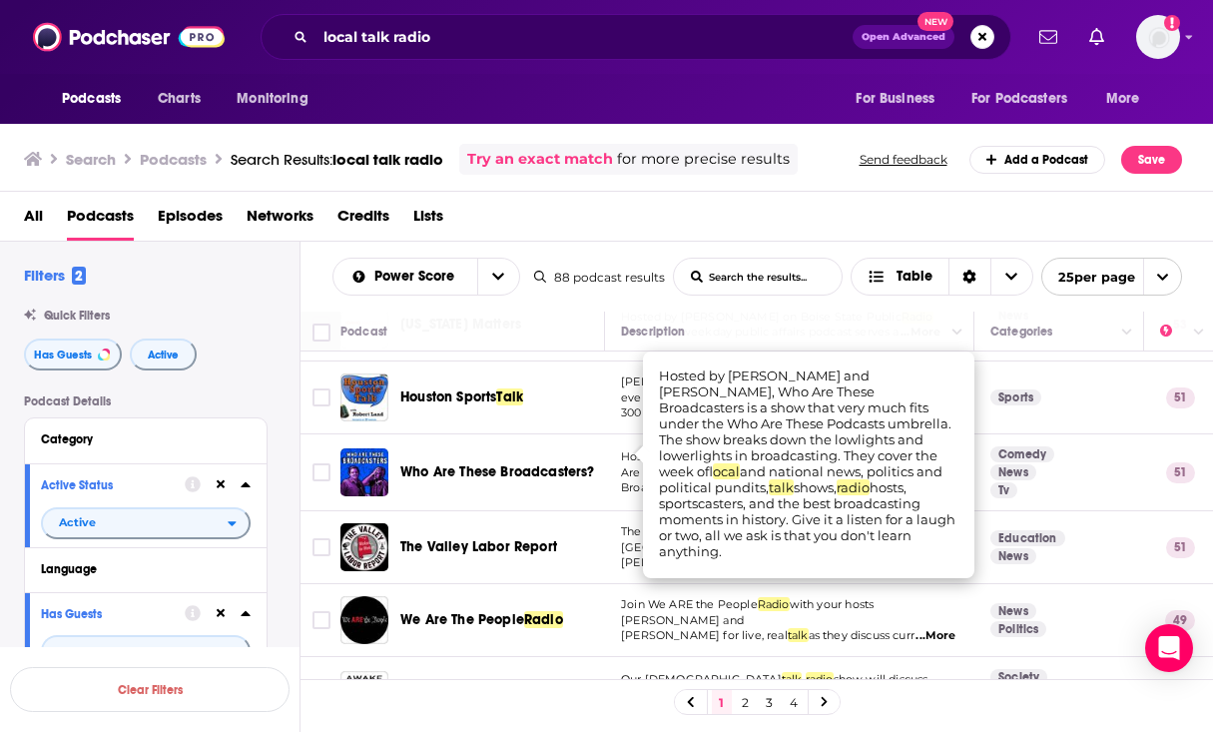
scroll to position [470, 0]
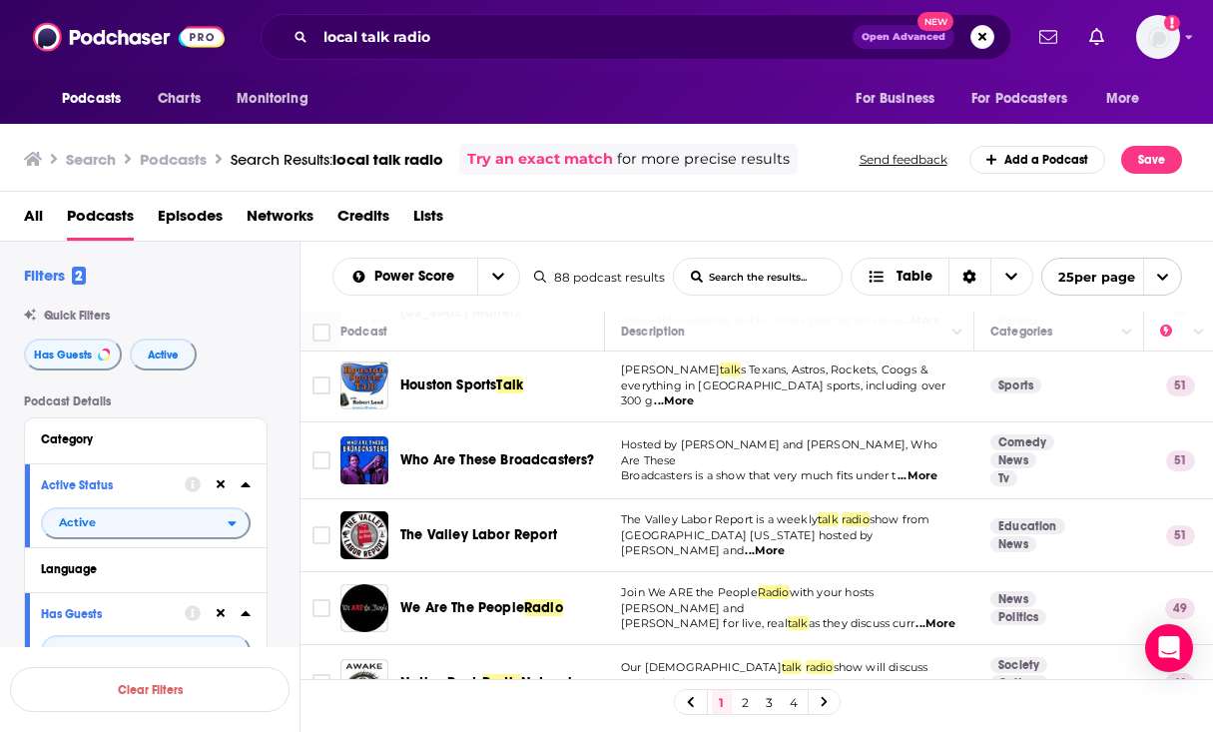
click at [534, 499] on td "The Valley Labor Report" at bounding box center [472, 535] width 265 height 73
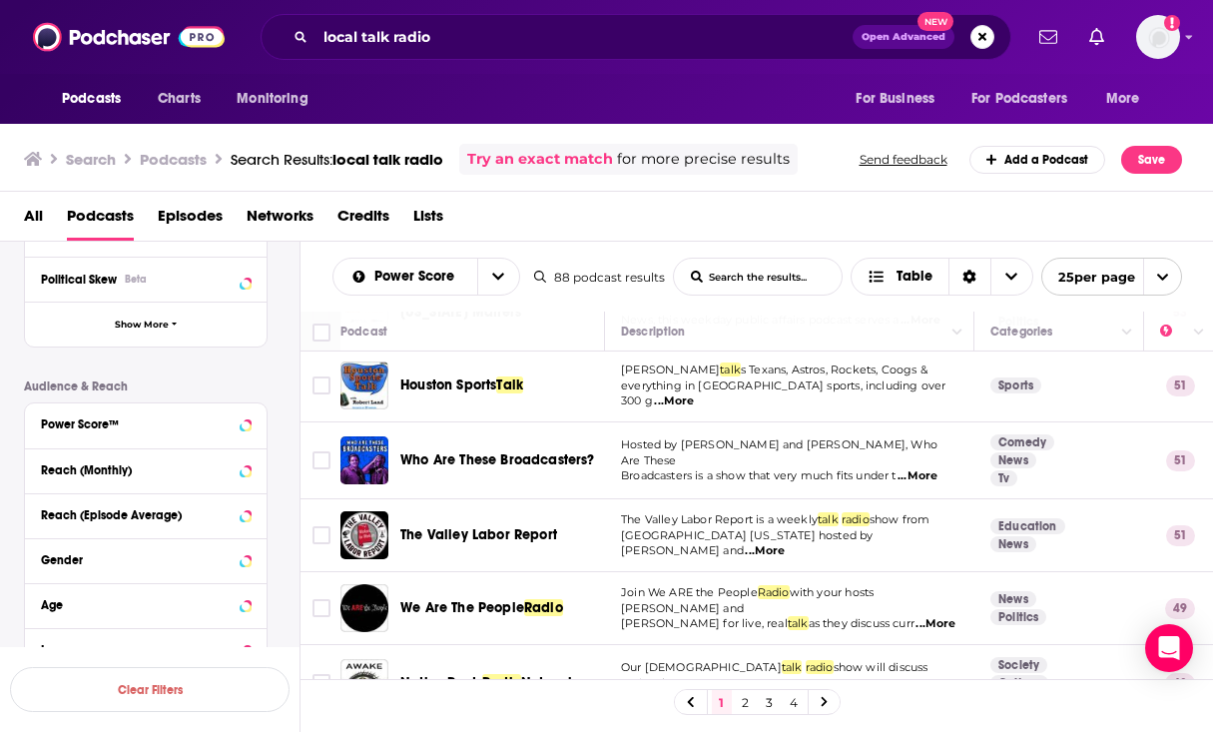
scroll to position [433, 0]
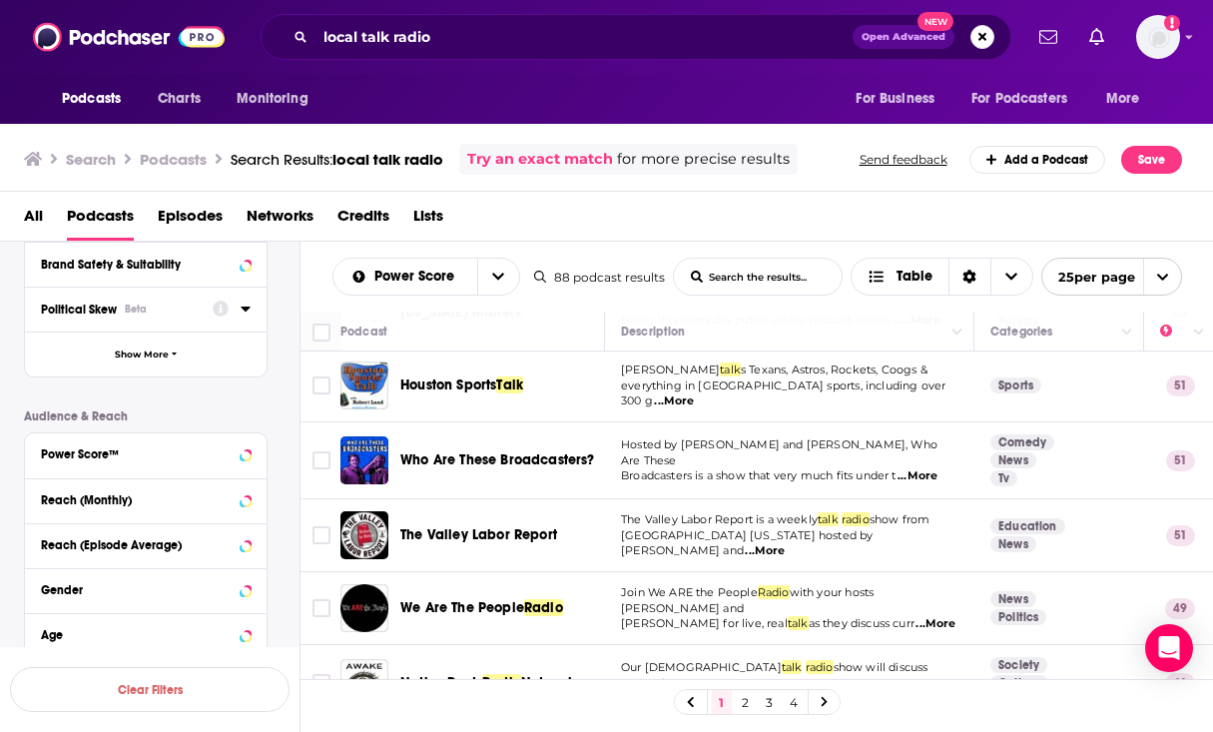
click at [230, 313] on div at bounding box center [232, 308] width 38 height 25
click at [241, 314] on icon at bounding box center [246, 309] width 10 height 16
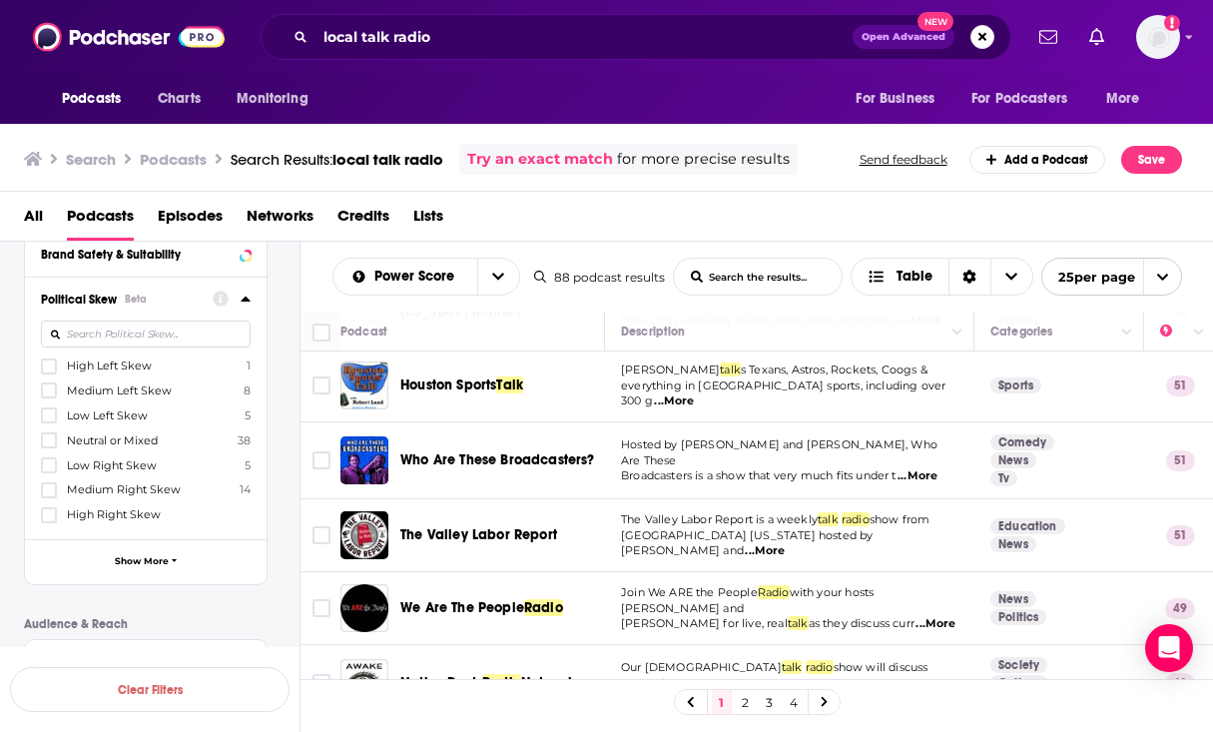
scroll to position [438, 0]
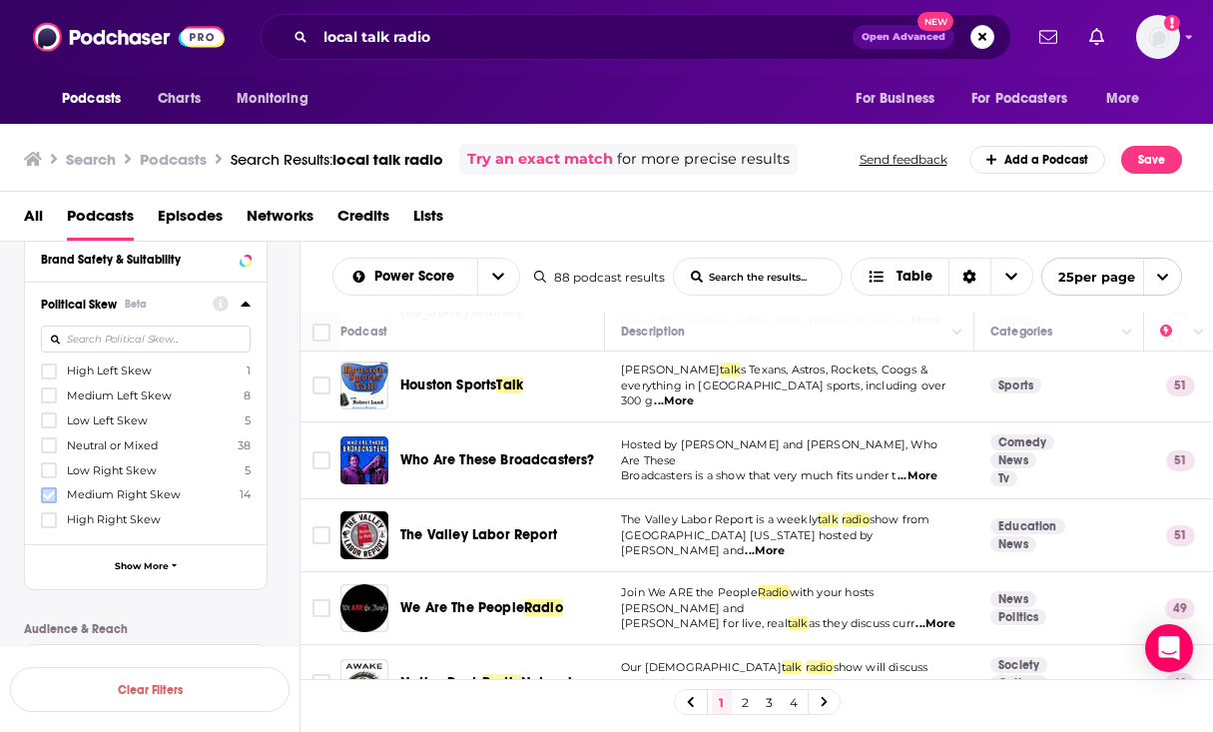
click at [44, 495] on icon at bounding box center [49, 494] width 12 height 9
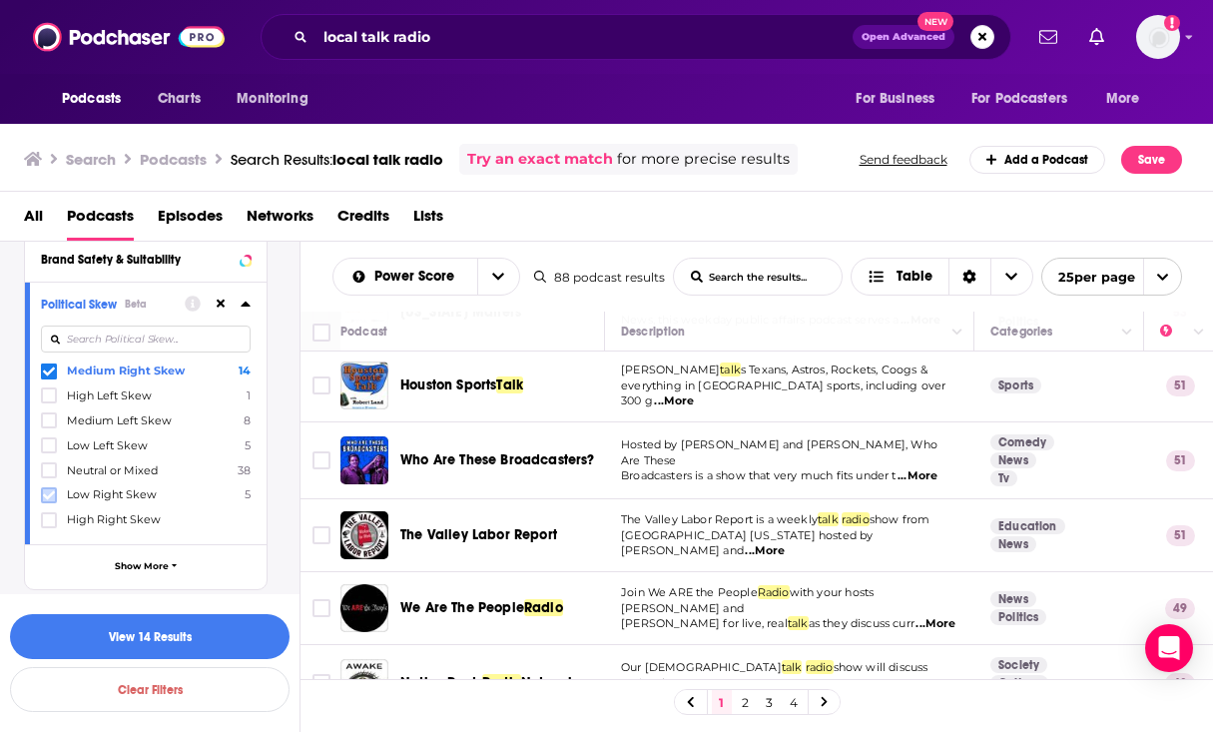
click at [43, 497] on icon at bounding box center [49, 495] width 12 height 12
click at [48, 499] on icon at bounding box center [49, 495] width 12 height 12
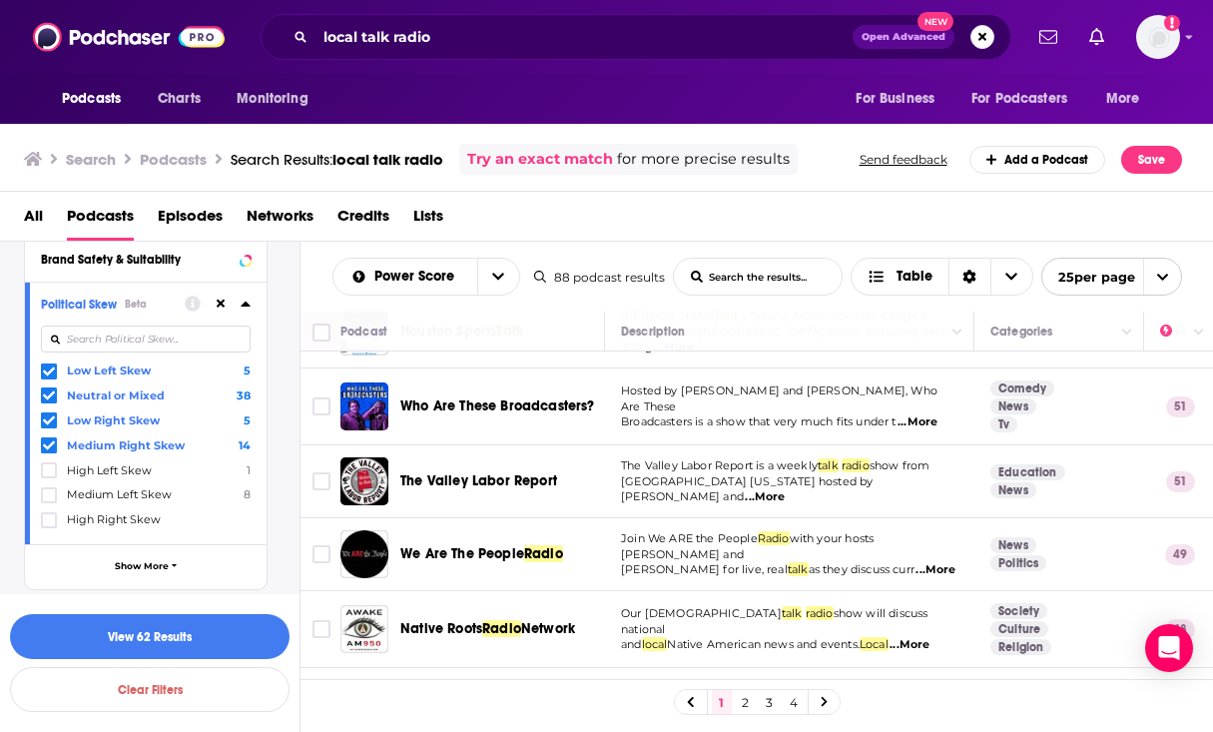
scroll to position [526, 0]
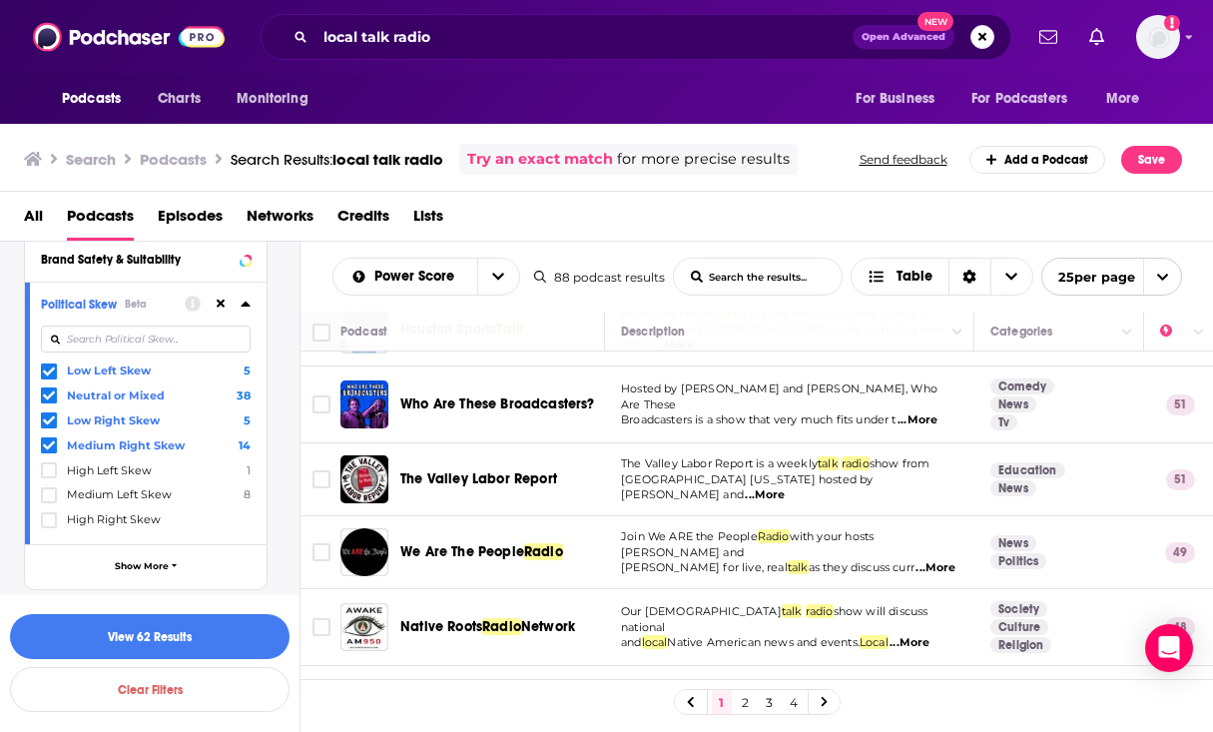
click at [933, 560] on span "...More" at bounding box center [936, 568] width 40 height 16
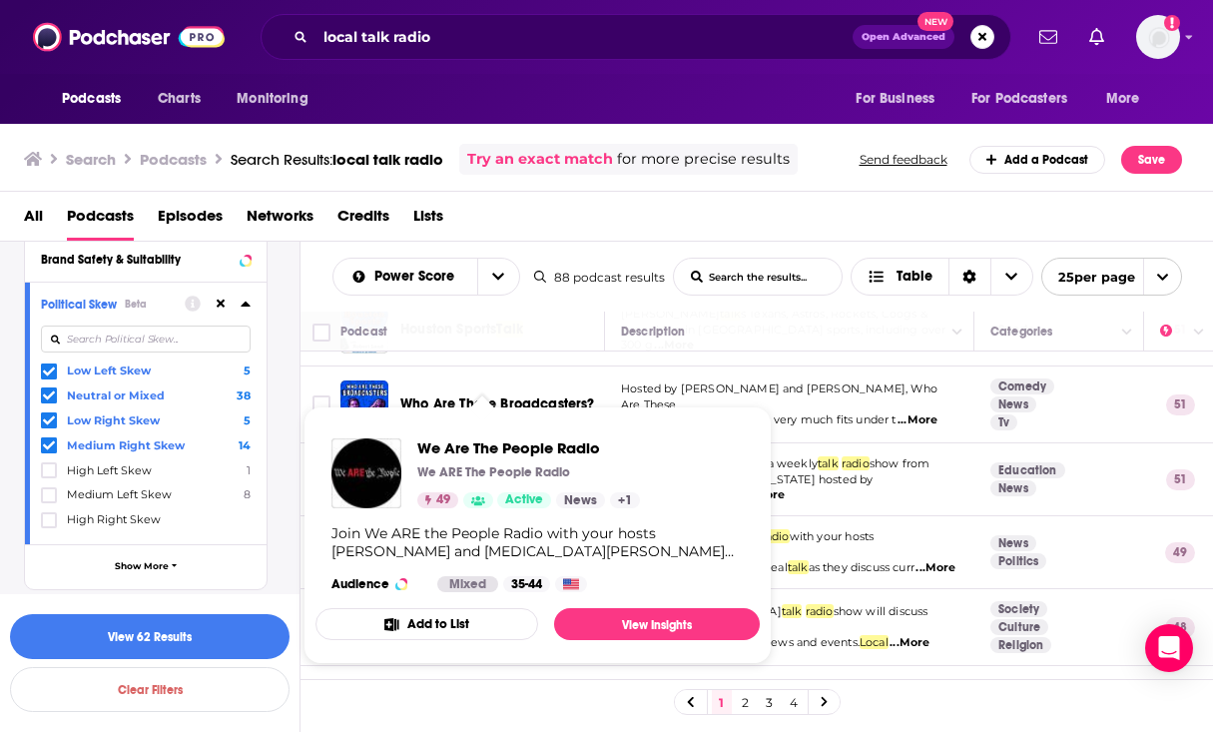
click at [525, 540] on div "Join We ARE the People Radio with your hosts [PERSON_NAME] and [MEDICAL_DATA][P…" at bounding box center [537, 542] width 412 height 36
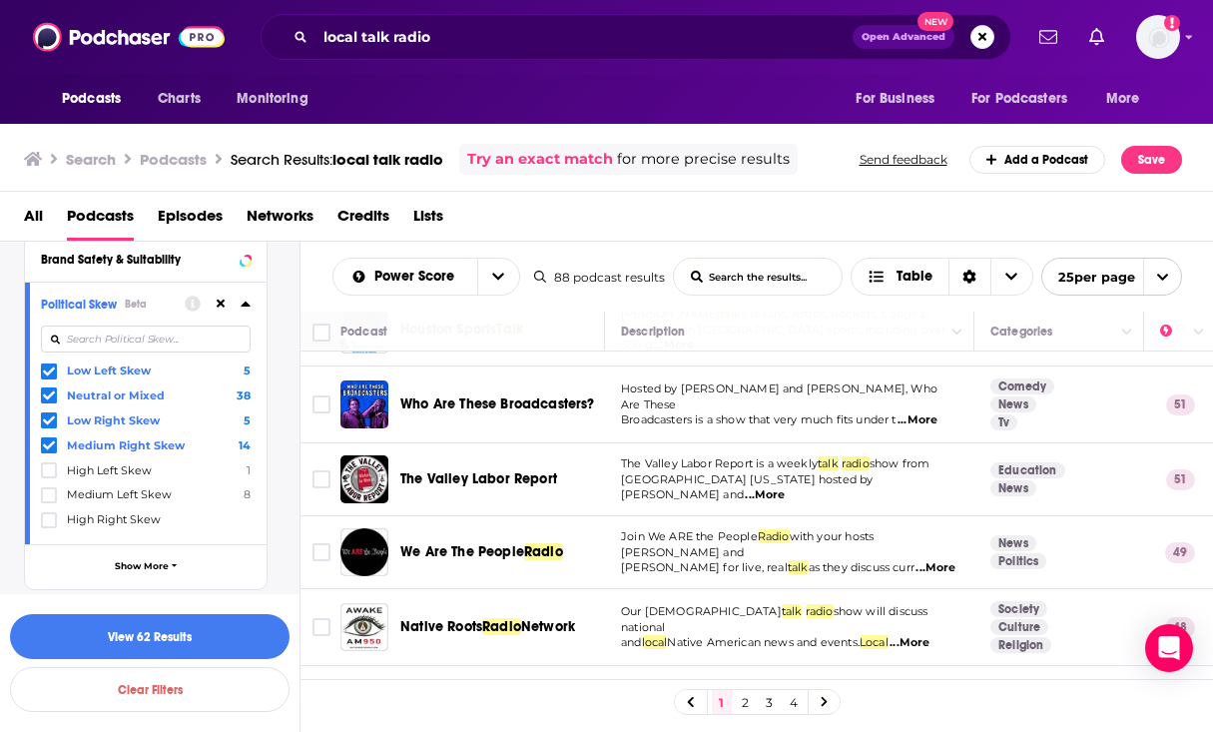
click at [542, 538] on div "Podcasts Charts Monitoring local talk radio Open Advanced New For Business For …" at bounding box center [606, 366] width 1213 height 732
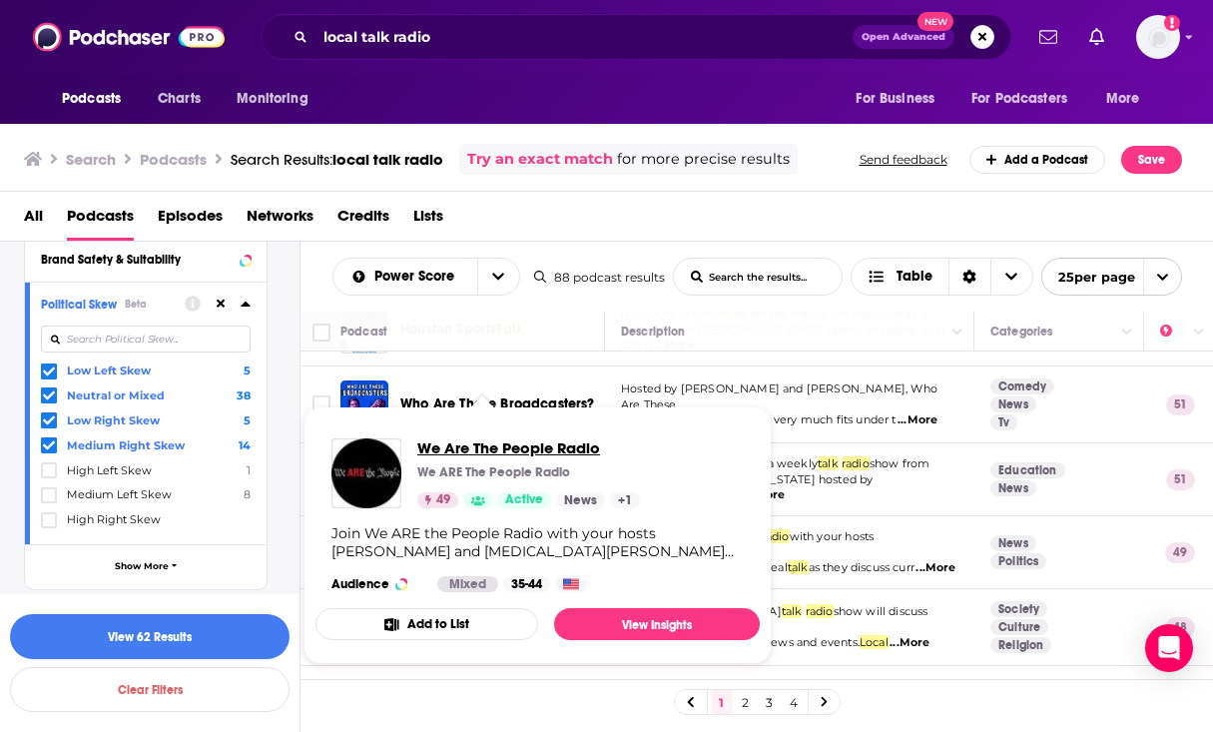
click at [515, 449] on span "We Are The People Radio" at bounding box center [528, 447] width 223 height 19
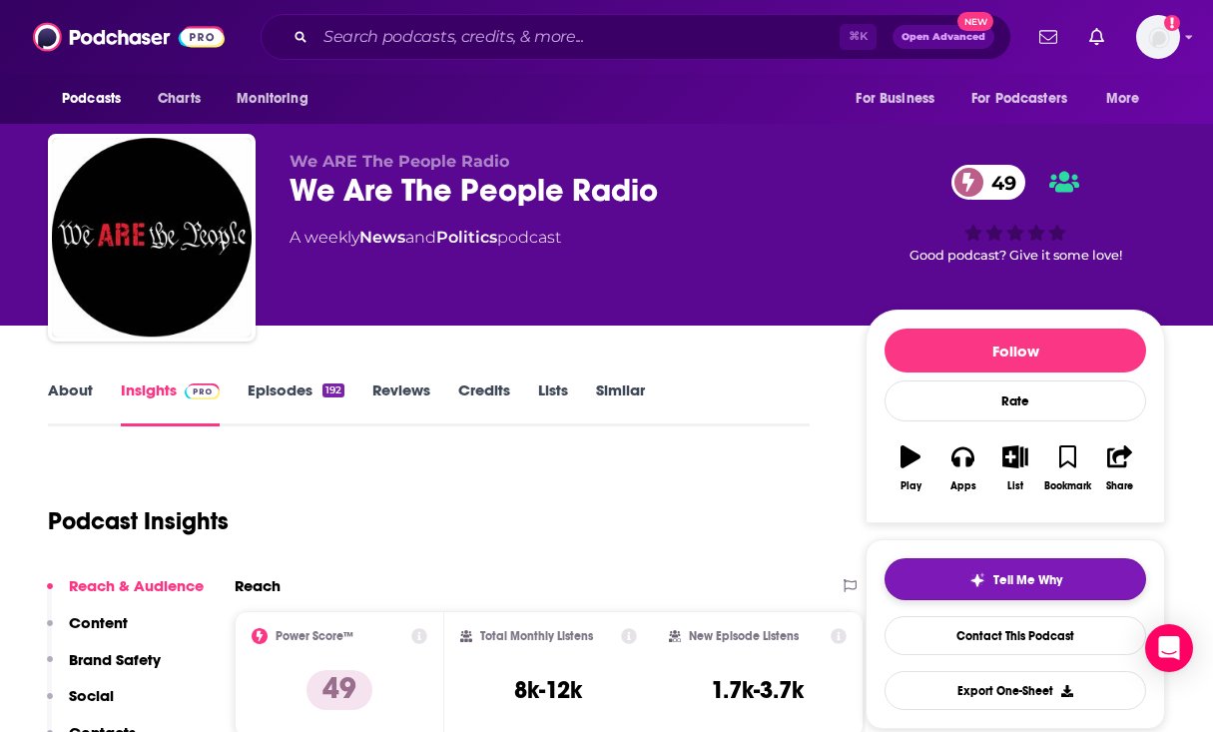
click at [1027, 583] on span "Tell Me Why" at bounding box center [1027, 580] width 69 height 16
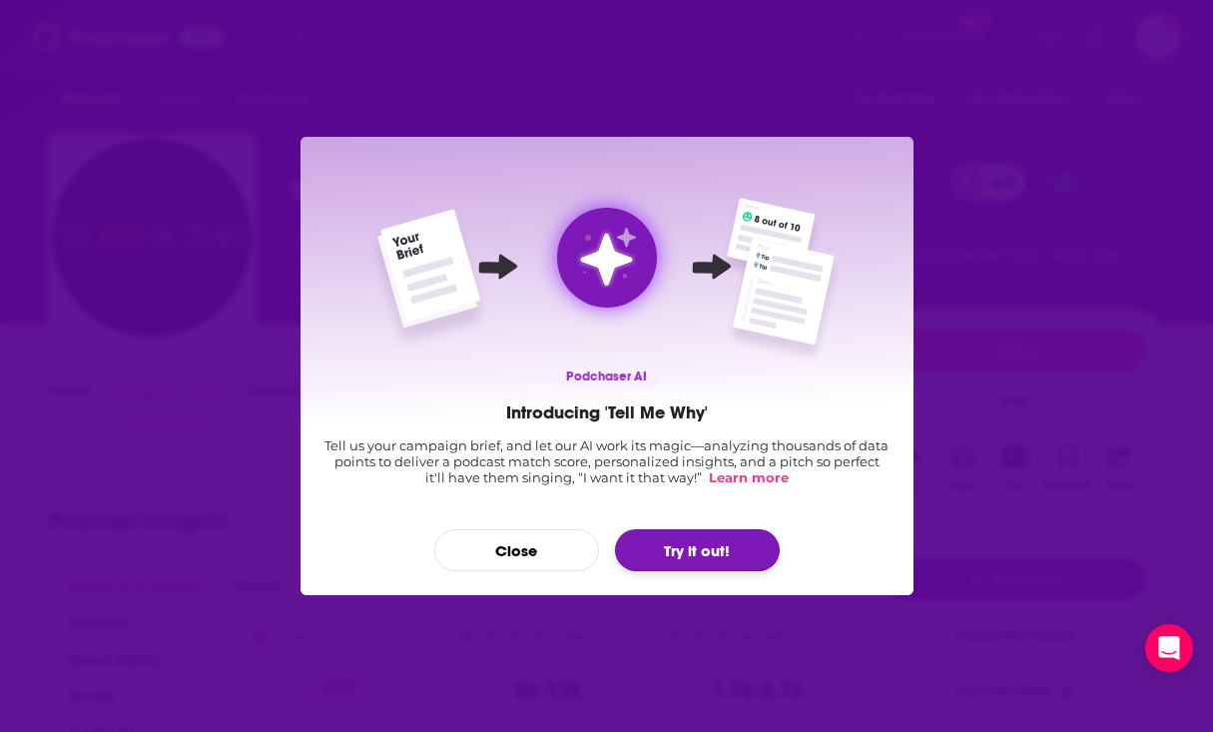
click at [724, 544] on button "Try it out!" at bounding box center [697, 550] width 165 height 42
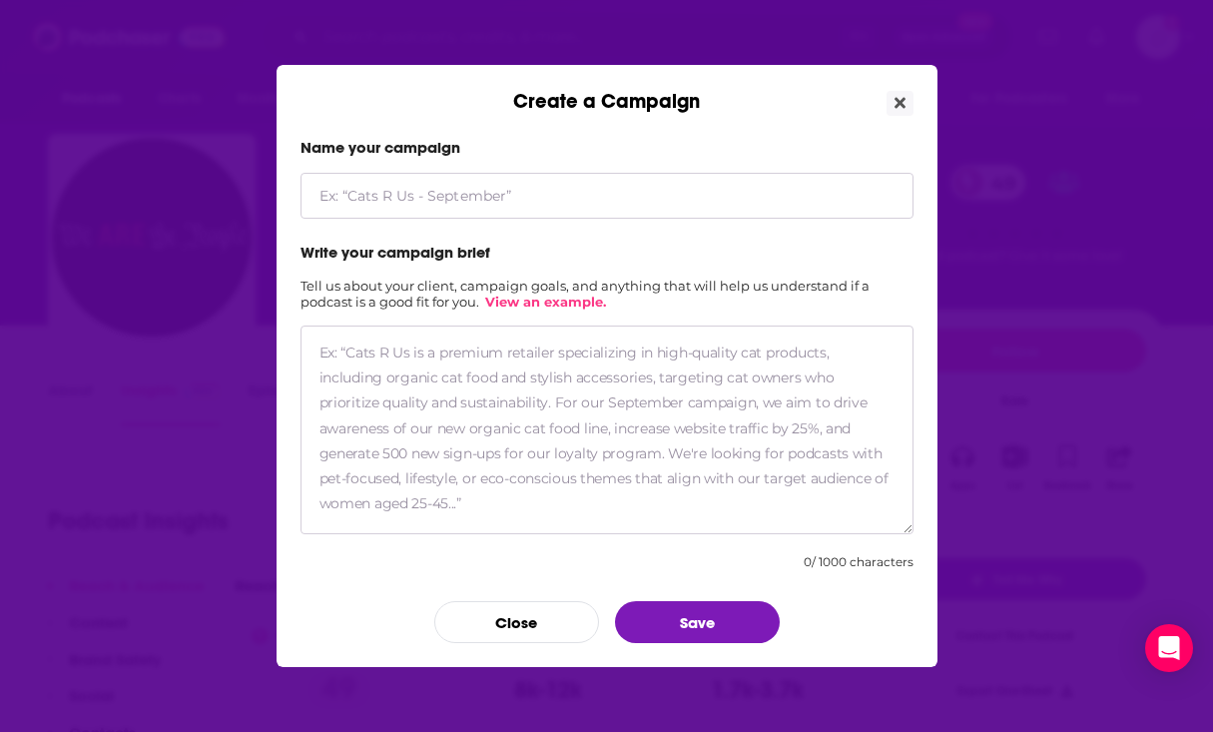
click at [465, 201] on input "Create a Campaign" at bounding box center [607, 196] width 613 height 46
click at [620, 101] on div "Create a Campaign" at bounding box center [607, 89] width 661 height 49
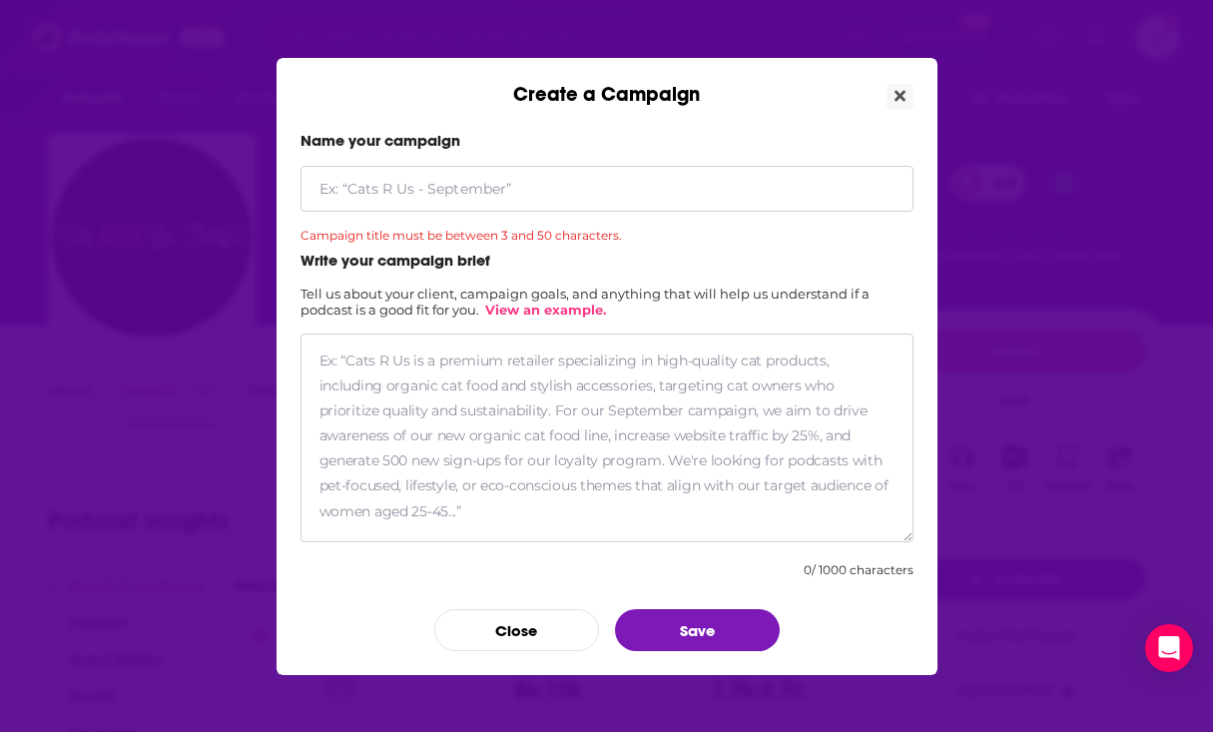
click at [830, 572] on div "0 / 1000 characters" at bounding box center [859, 569] width 110 height 15
click at [590, 639] on button "Close" at bounding box center [516, 630] width 165 height 42
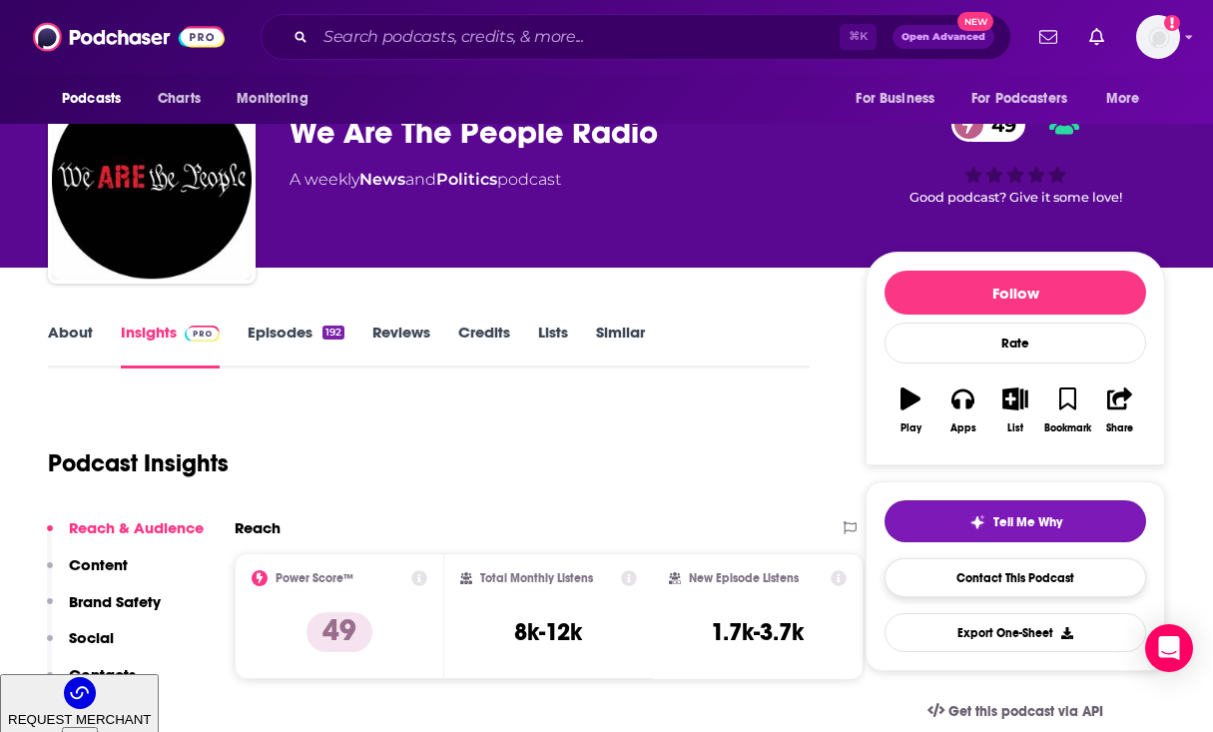
scroll to position [70, 0]
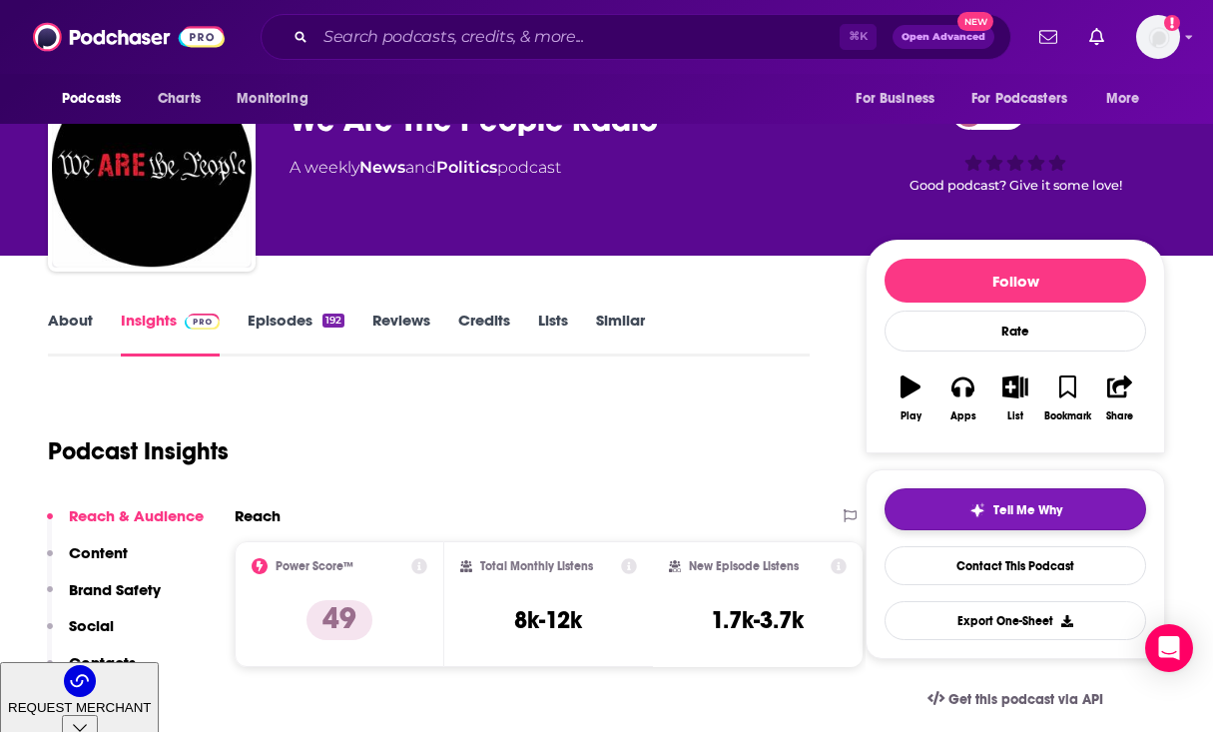
click at [995, 509] on span "Tell Me Why" at bounding box center [1027, 510] width 69 height 16
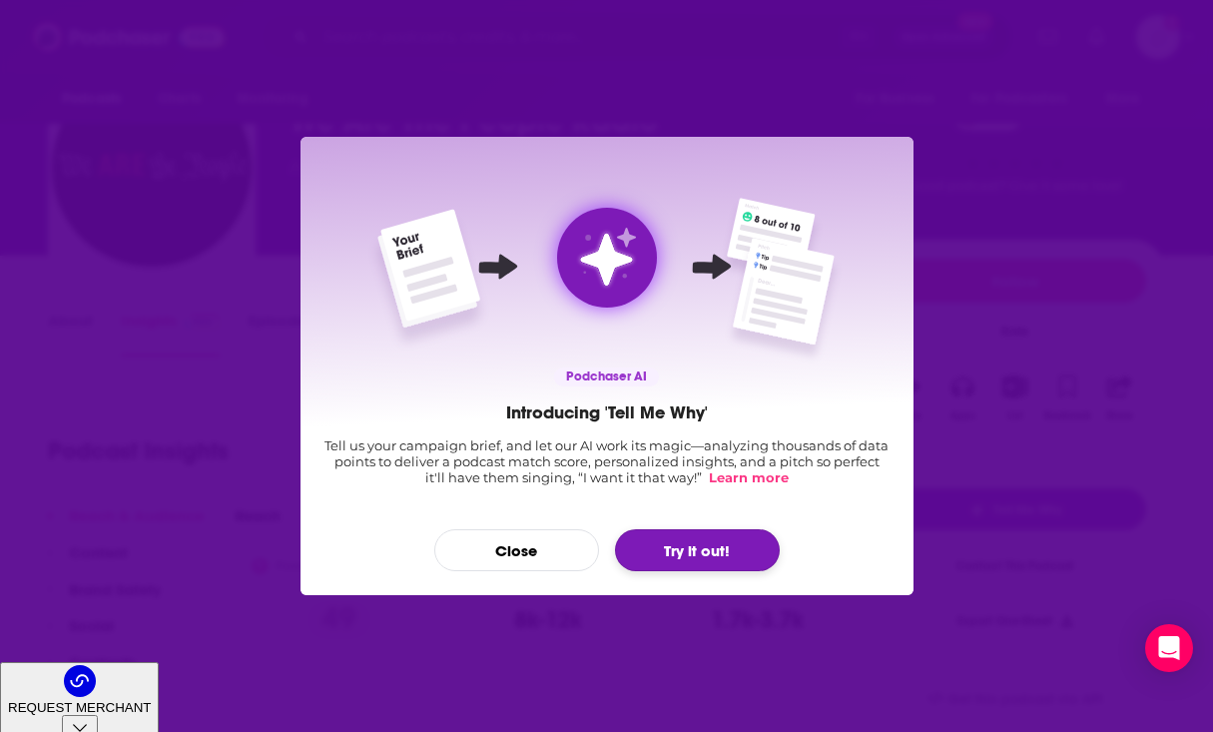
click at [723, 535] on button "Try it out!" at bounding box center [697, 550] width 165 height 42
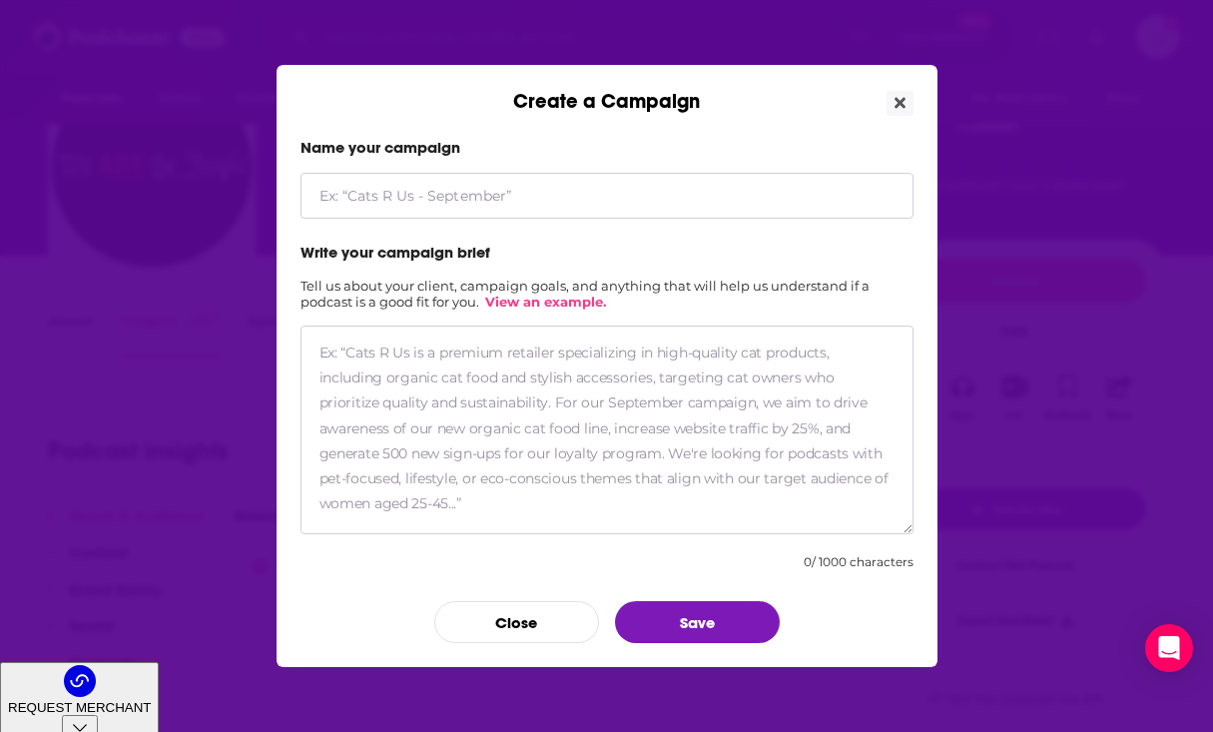
click at [587, 412] on textarea "Create a Campaign" at bounding box center [607, 429] width 613 height 209
paste textarea "Our client is the Legislative Analysis and Public Policy Association (LAMP), wh…"
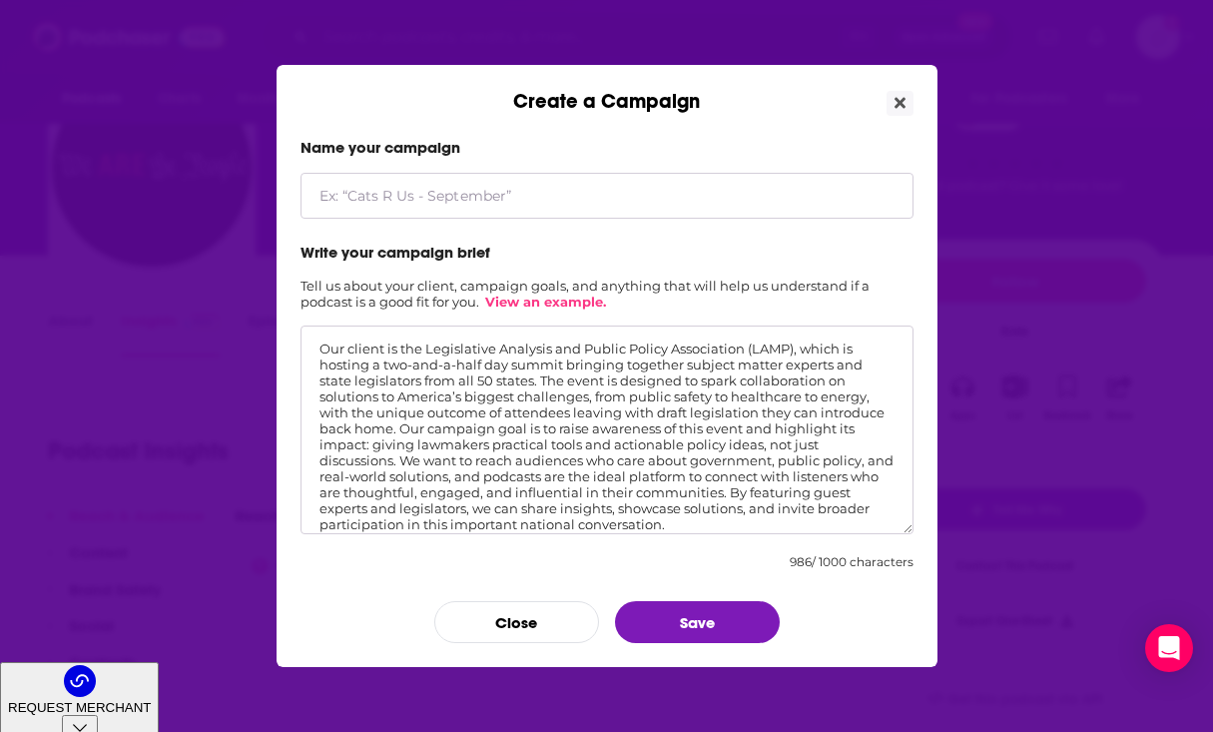
type textarea "Our client is the Legislative Analysis and Public Policy Association (LAMP), wh…"
click at [498, 199] on input "Create a Campaign" at bounding box center [607, 196] width 613 height 46
type input "LAMP Promo"
click at [757, 606] on button "Save" at bounding box center [697, 622] width 165 height 42
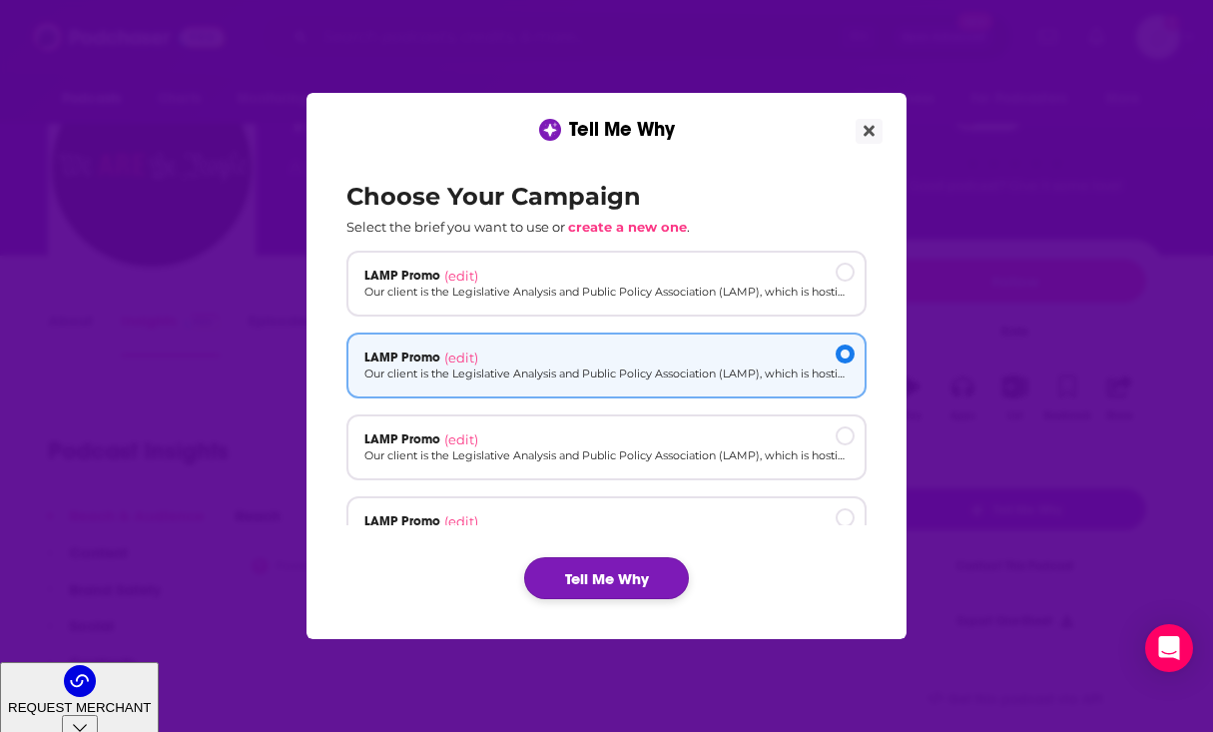
click at [638, 579] on button "Tell Me Why" at bounding box center [606, 578] width 165 height 42
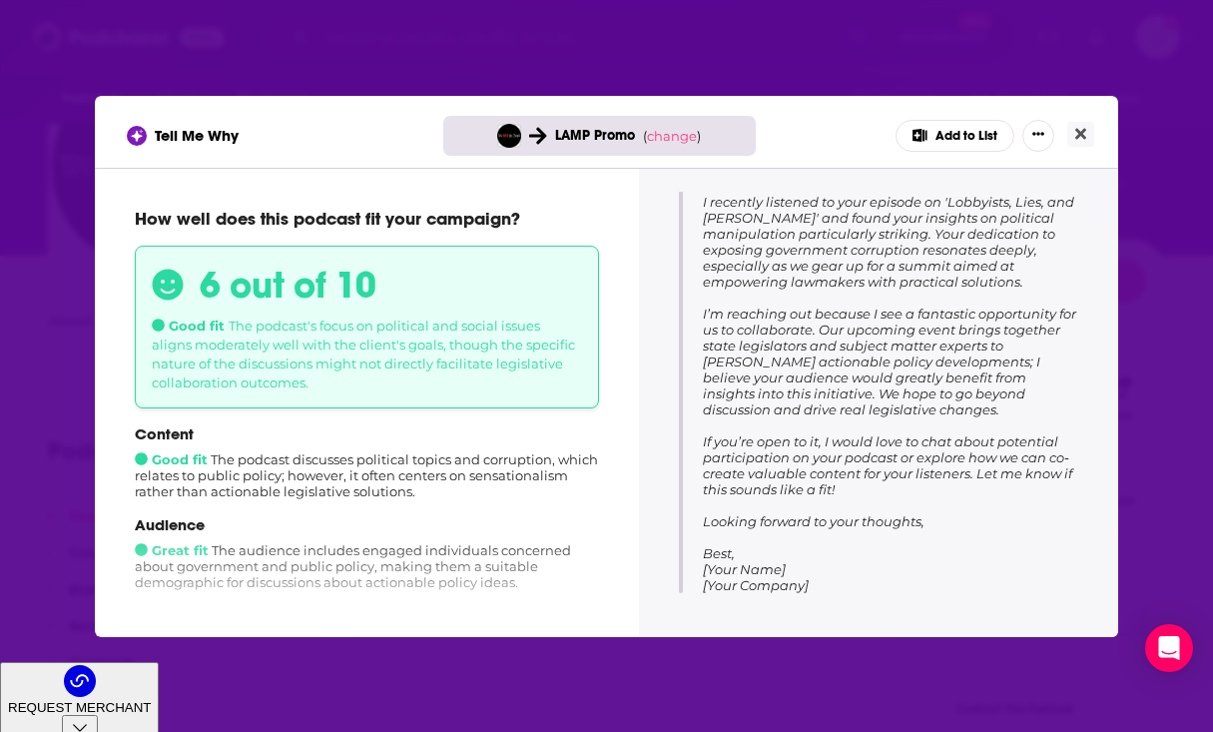
scroll to position [312, 0]
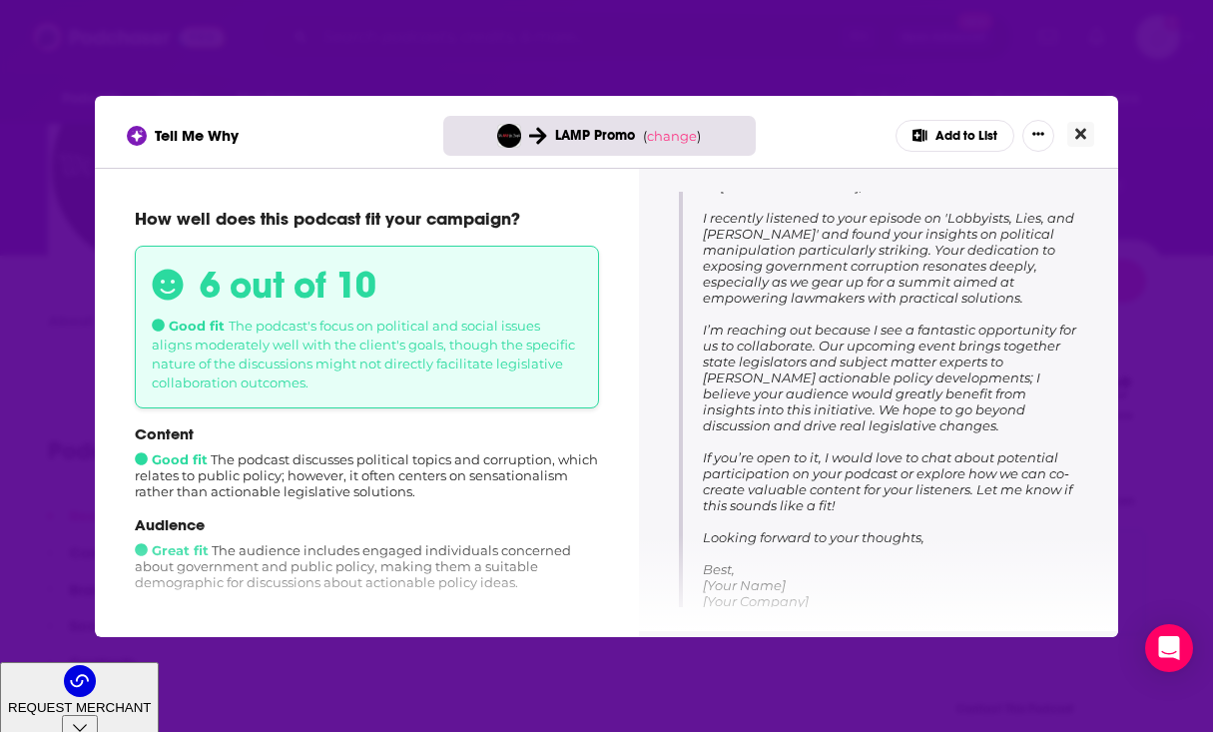
click at [1082, 129] on icon "Close" at bounding box center [1080, 134] width 11 height 16
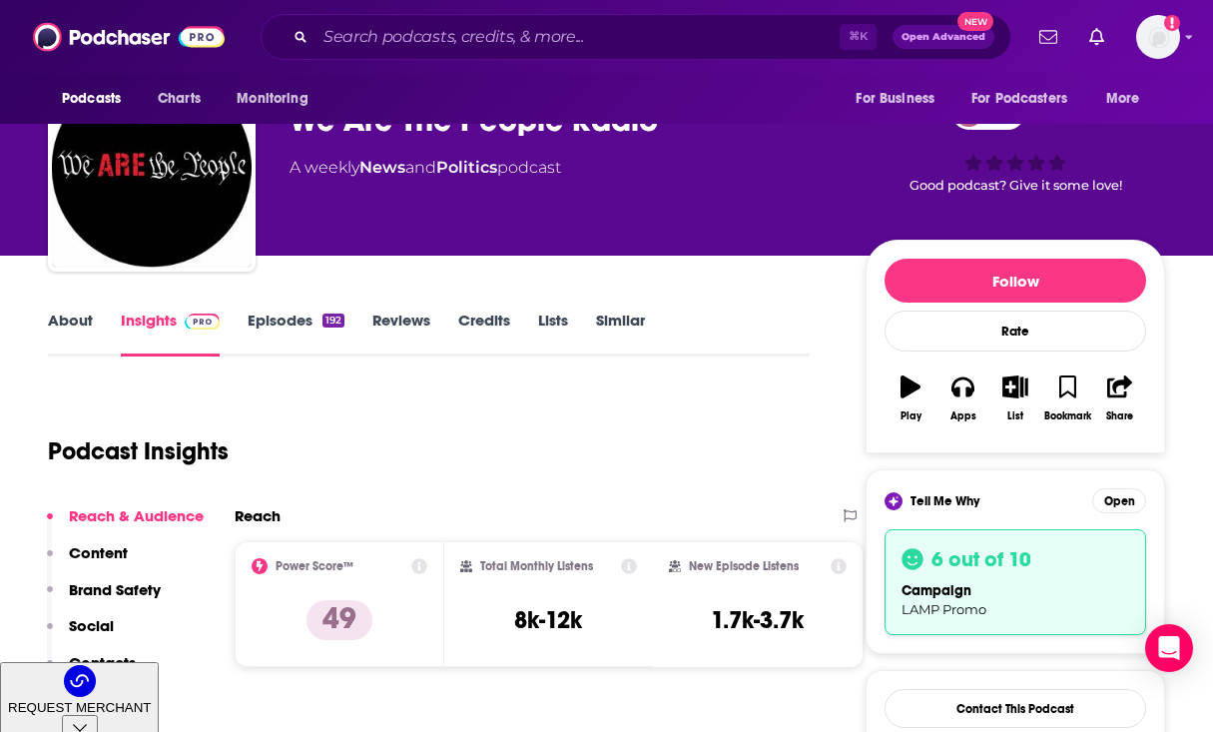
scroll to position [70, 0]
click at [1008, 390] on icon "button" at bounding box center [1015, 386] width 25 height 22
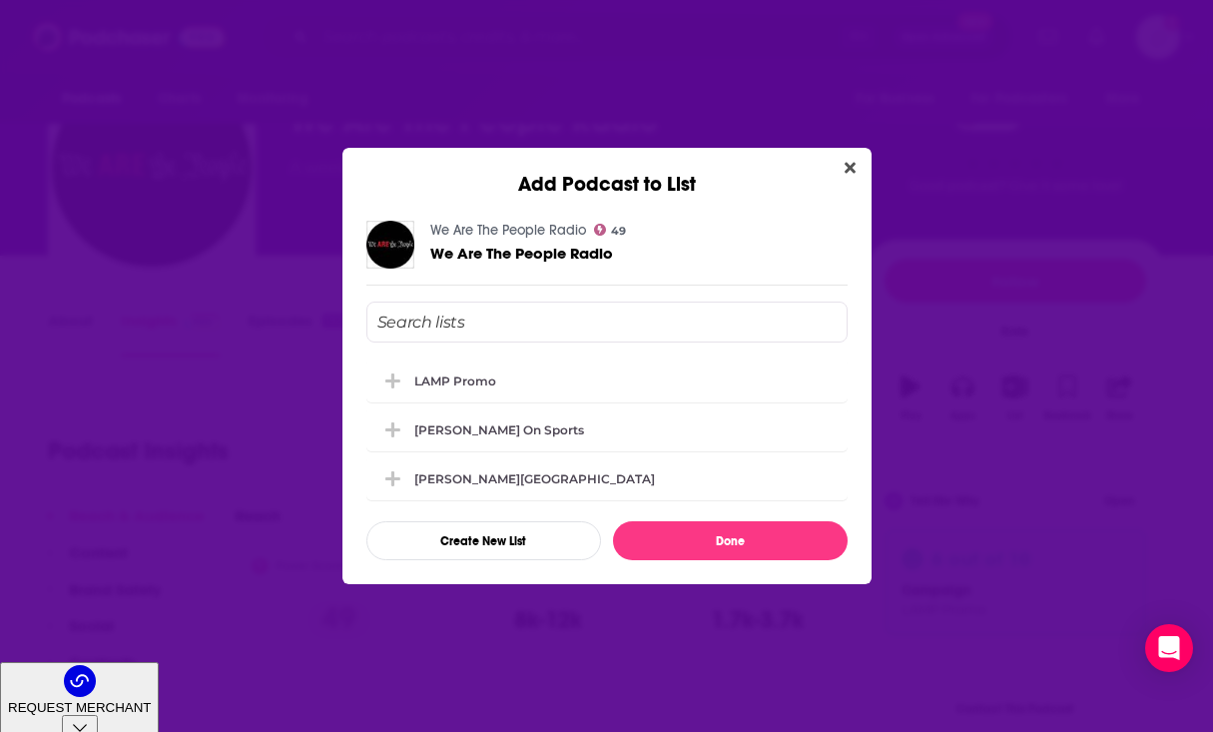
scroll to position [0, 0]
click at [570, 378] on div "LAMP Promo" at bounding box center [606, 379] width 481 height 44
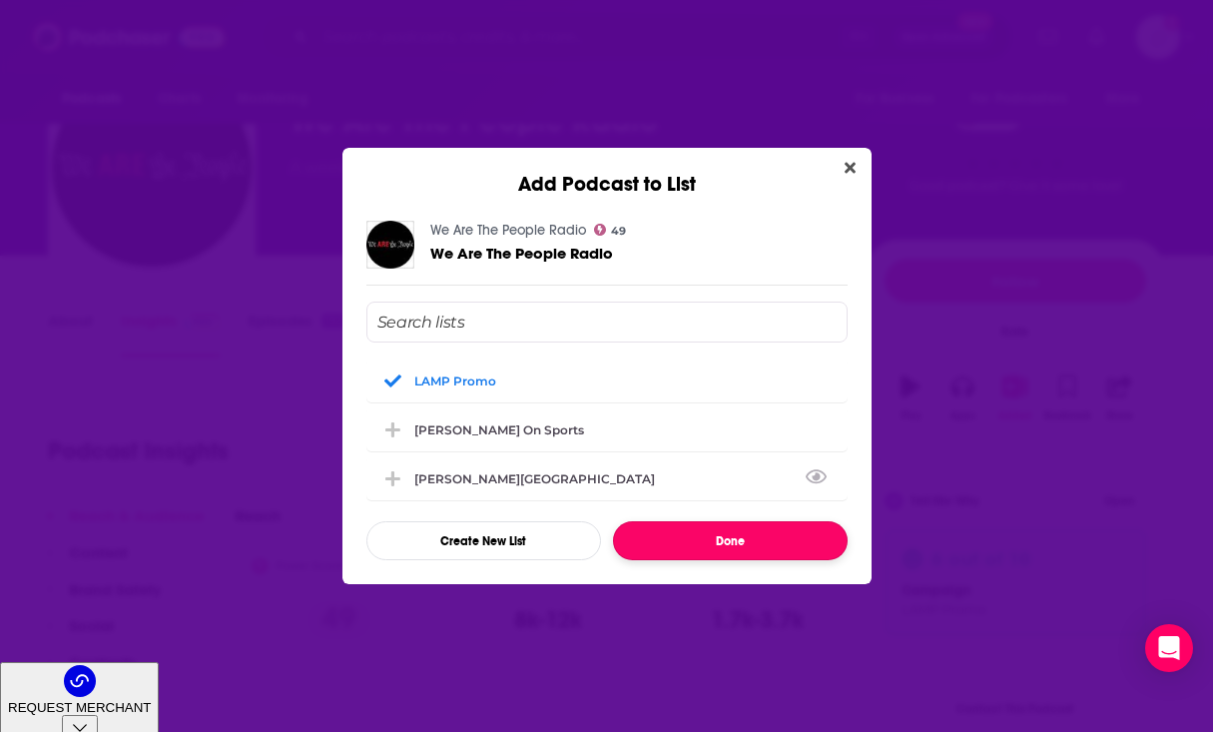
click at [714, 546] on button "Done" at bounding box center [730, 540] width 235 height 39
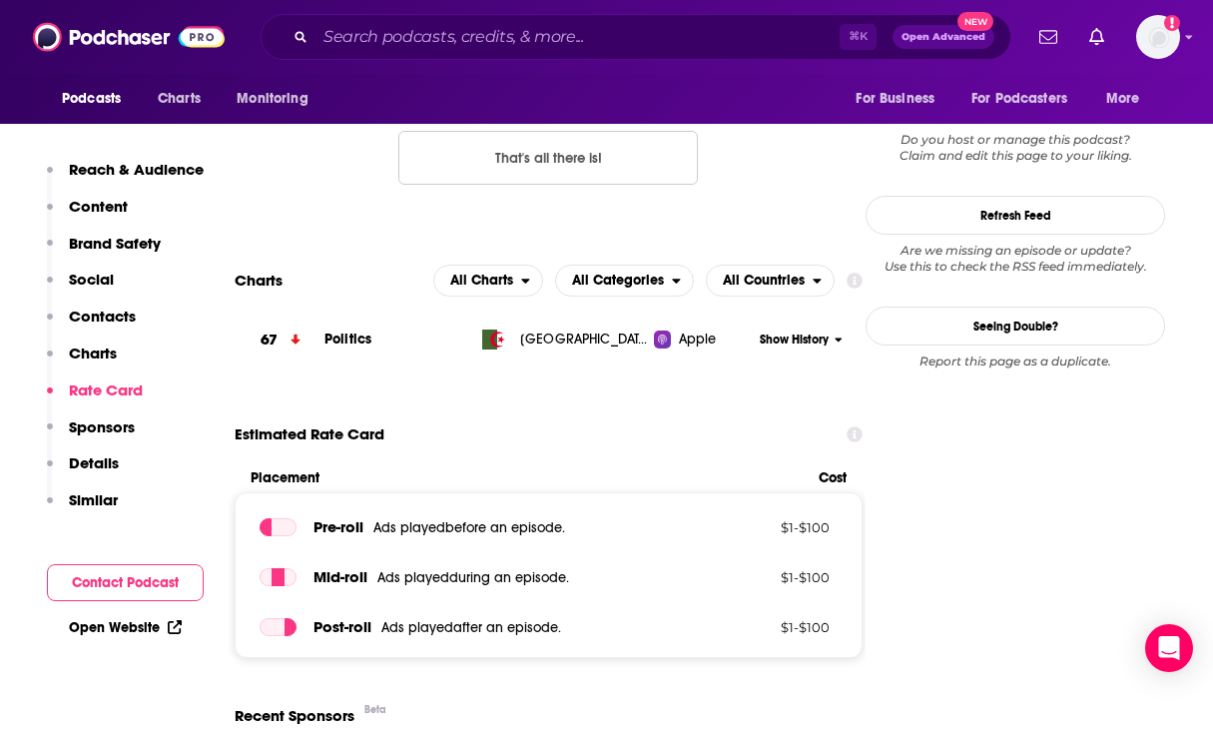
scroll to position [2270, 0]
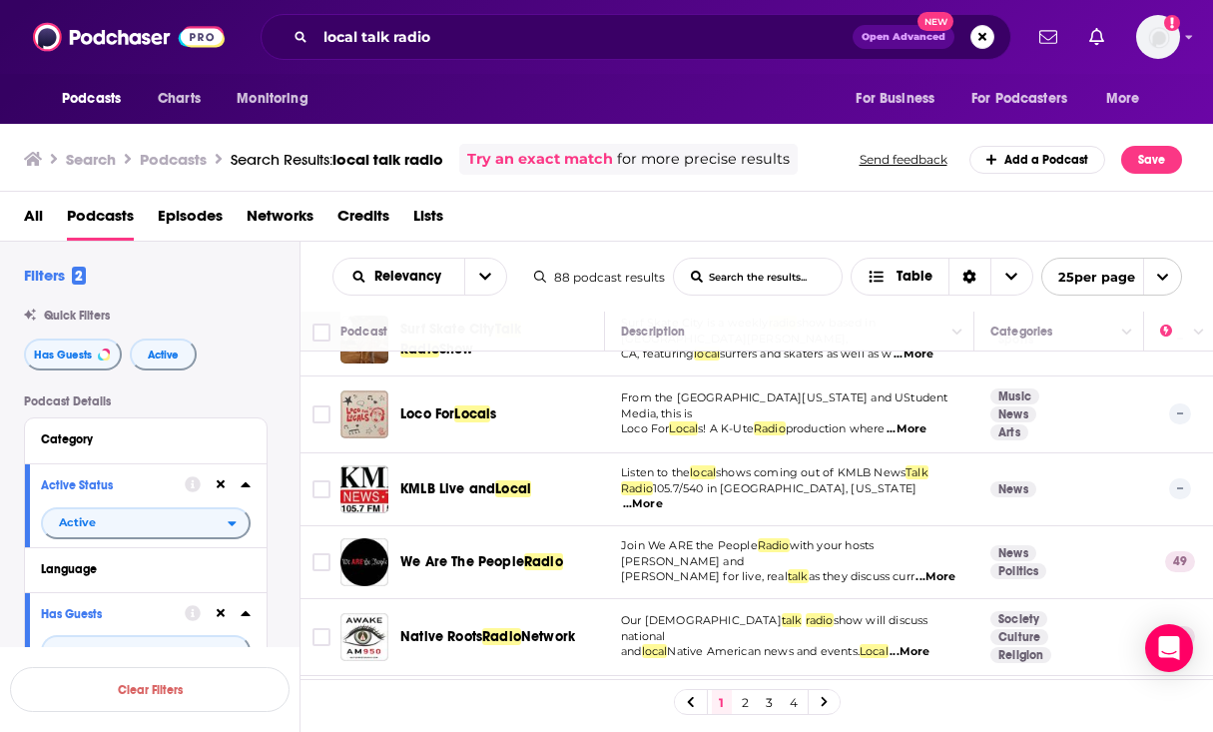
scroll to position [702, 0]
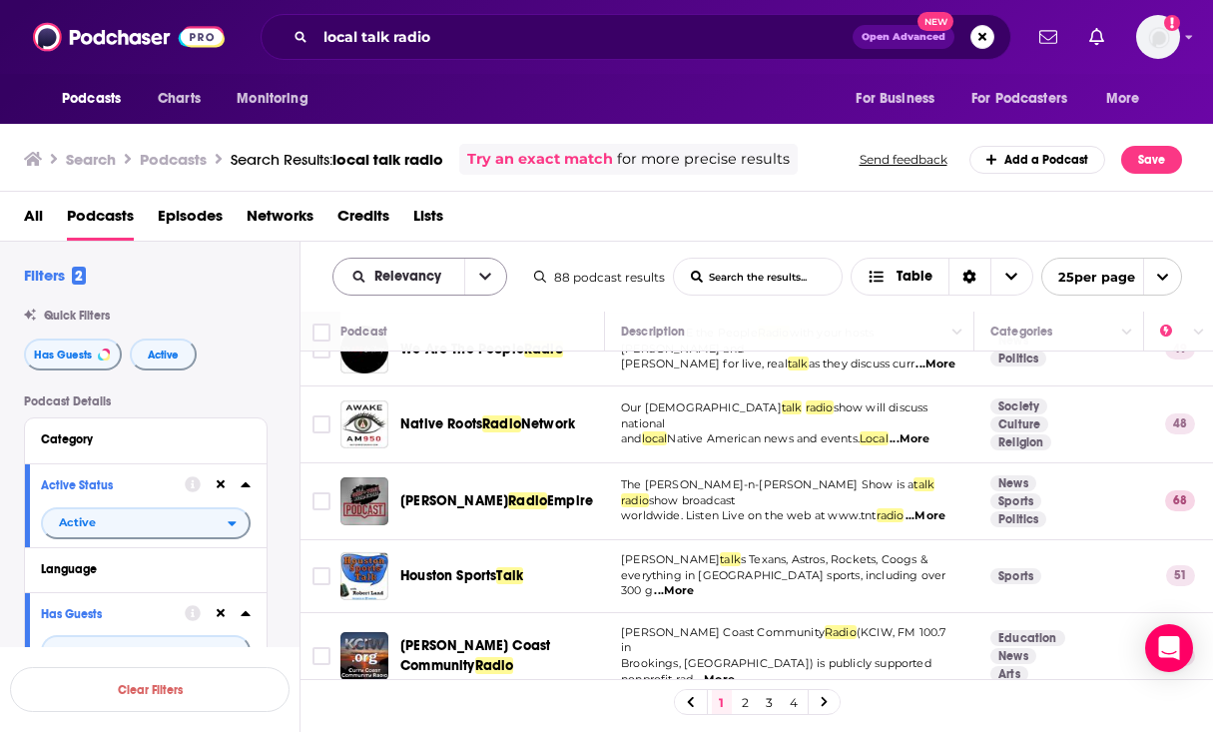
click at [490, 282] on button "open menu" at bounding box center [485, 277] width 42 height 36
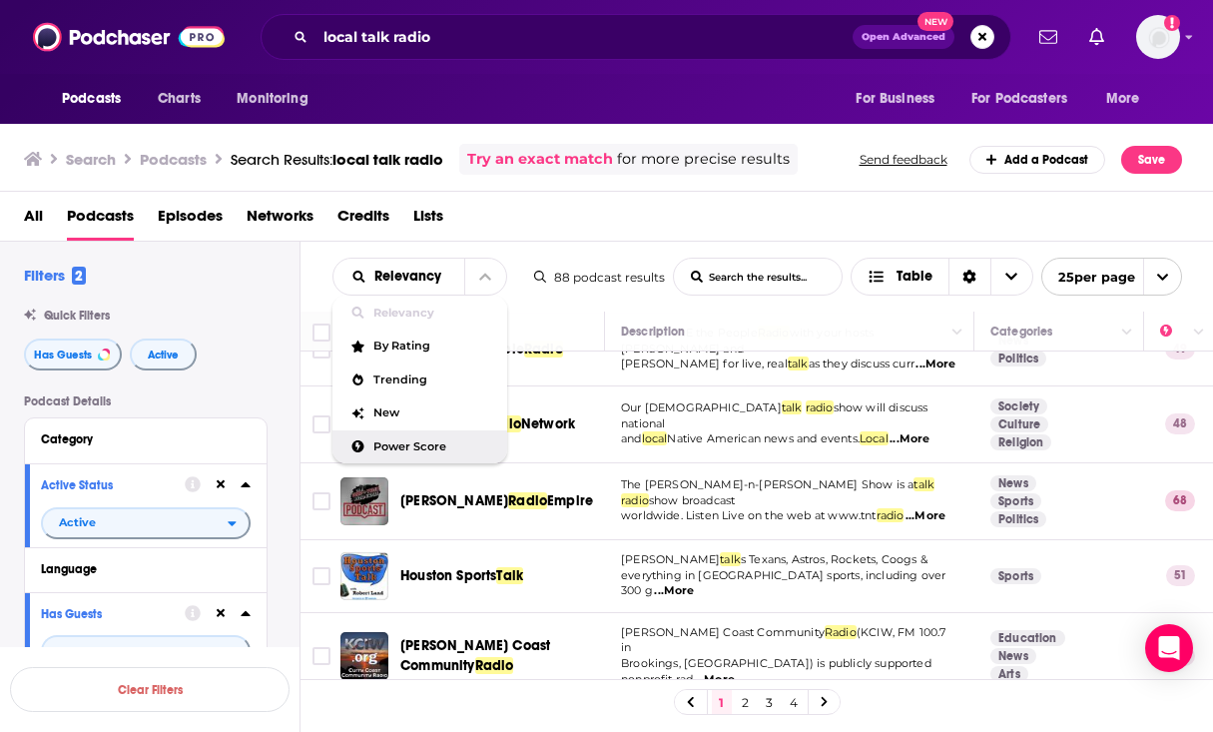
click at [453, 453] on div "Power Score" at bounding box center [419, 447] width 175 height 34
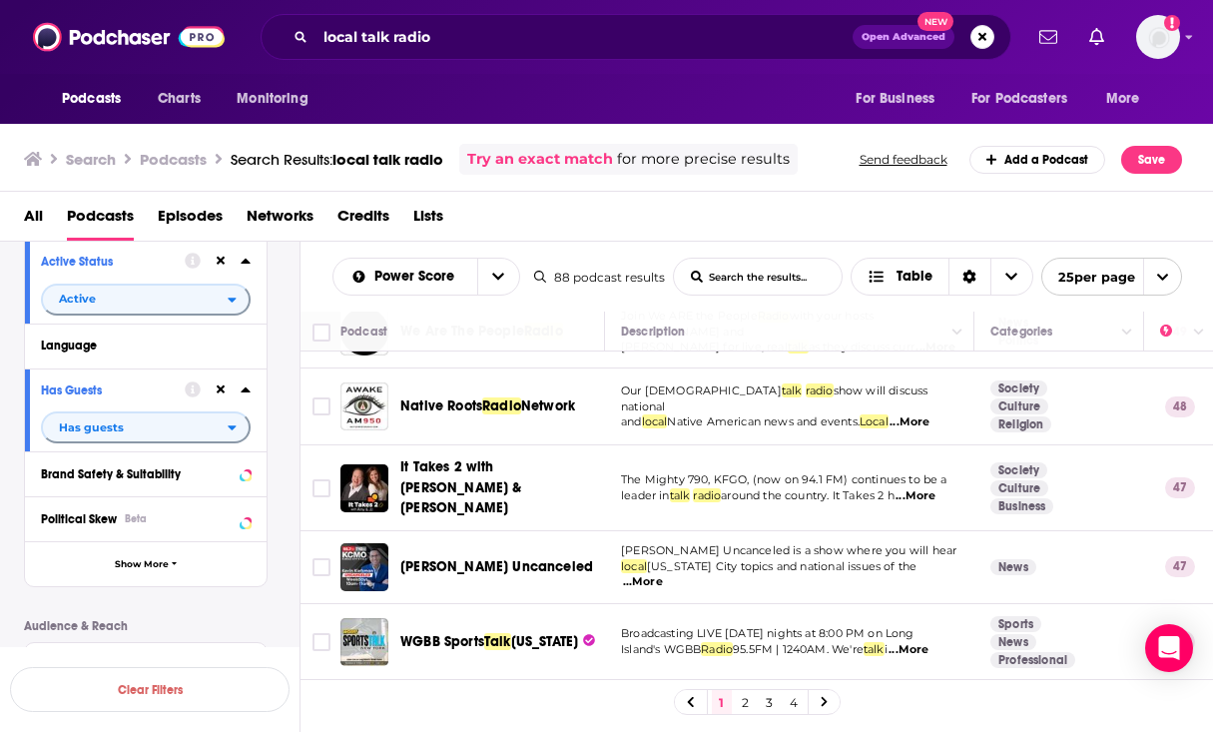
scroll to position [749, 0]
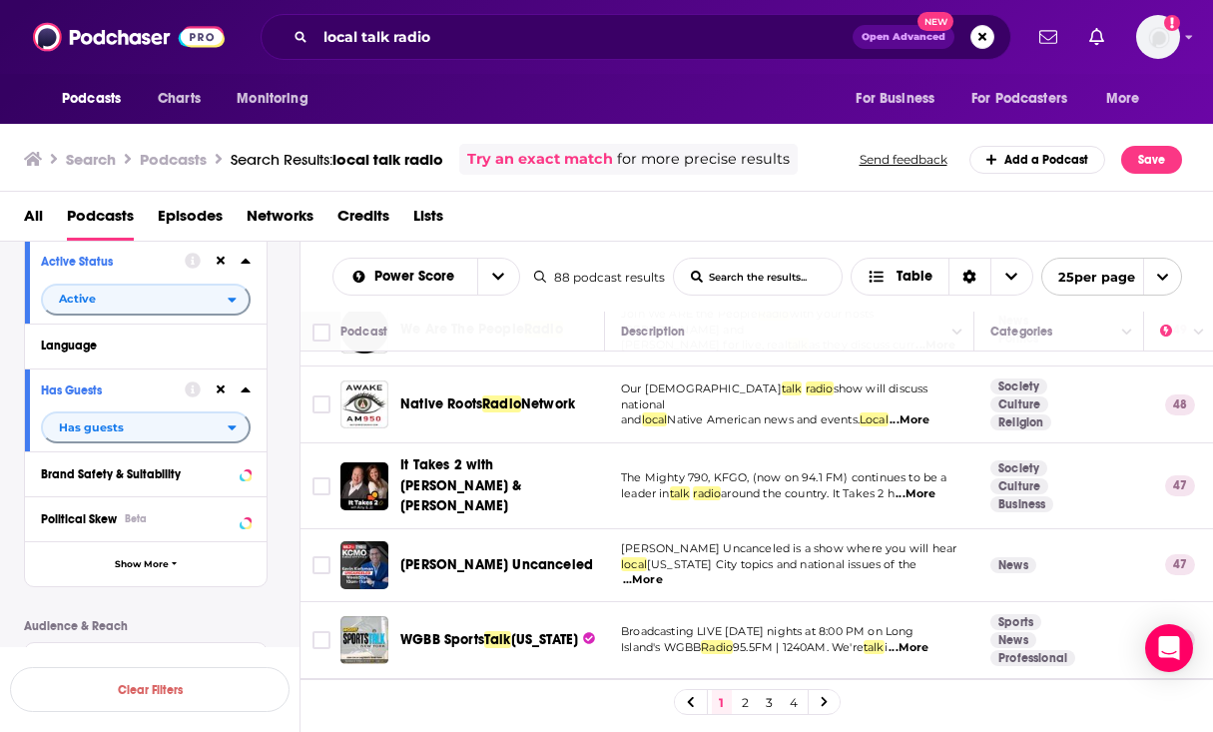
click at [936, 486] on span "...More" at bounding box center [916, 494] width 40 height 16
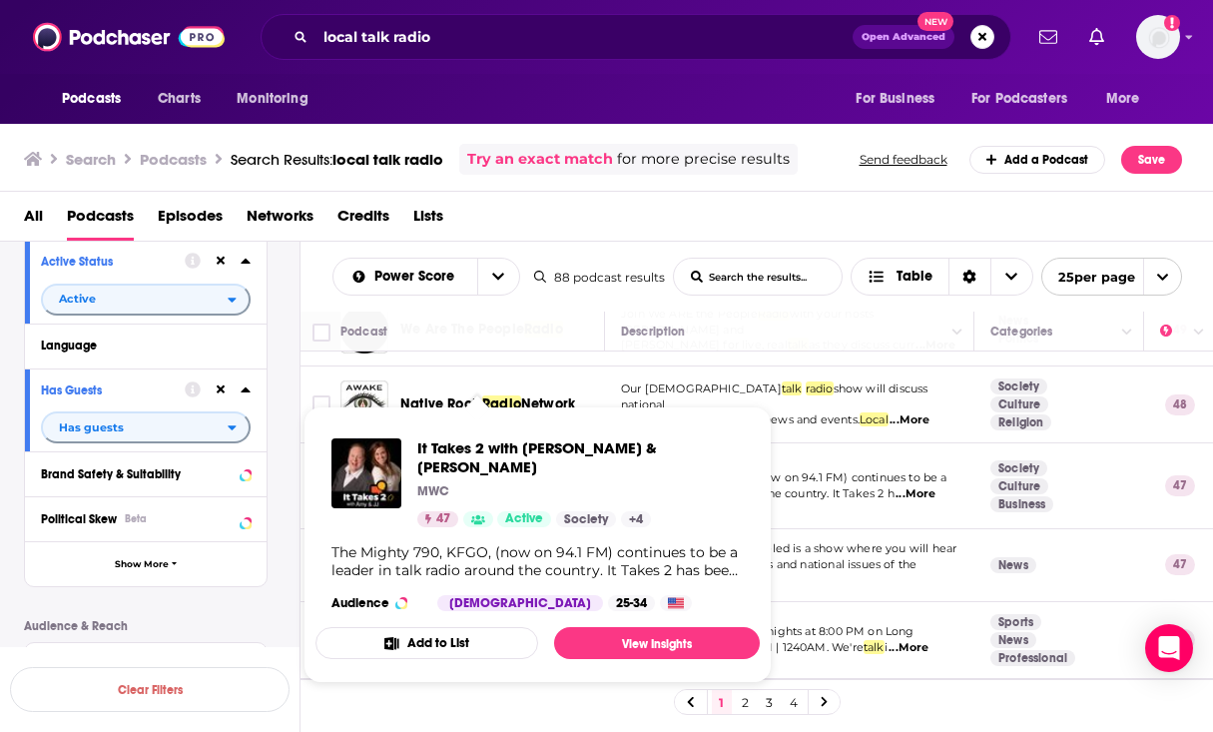
click at [483, 483] on div "MWC" at bounding box center [580, 491] width 326 height 16
click at [483, 450] on span "It Takes 2 with [PERSON_NAME] & [PERSON_NAME]" at bounding box center [580, 457] width 326 height 38
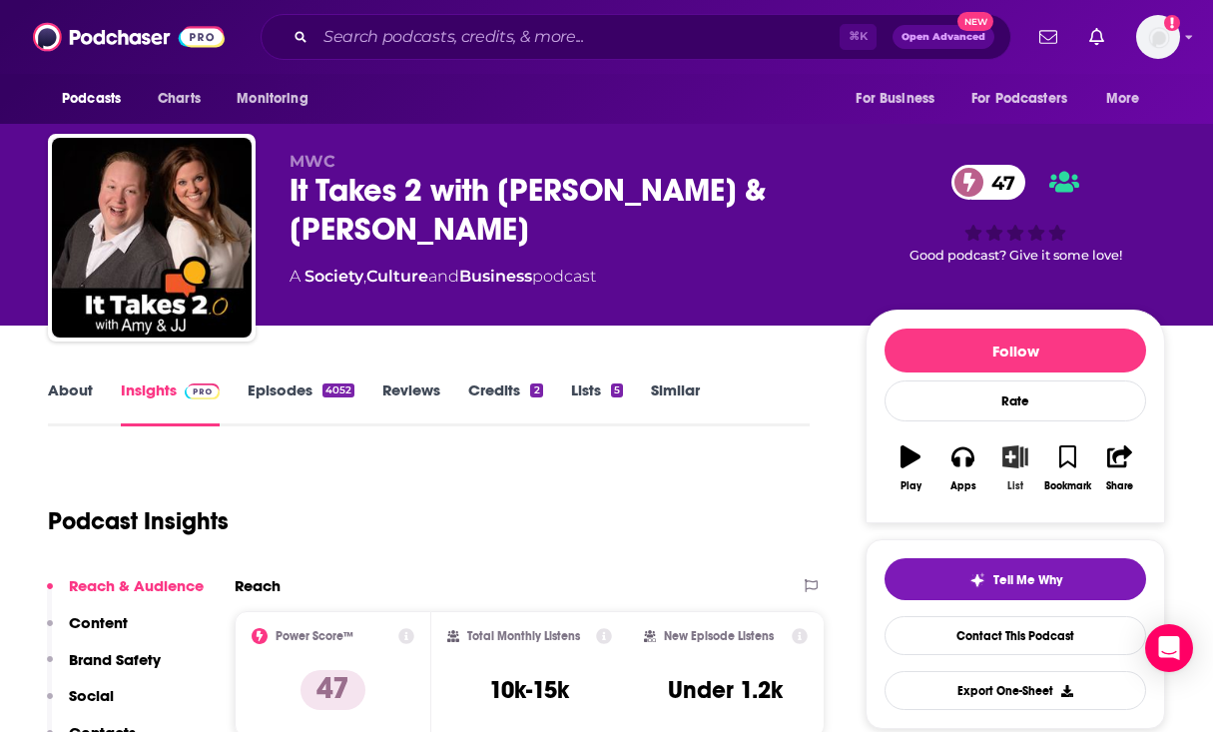
click at [1012, 460] on icon "button" at bounding box center [1015, 456] width 25 height 22
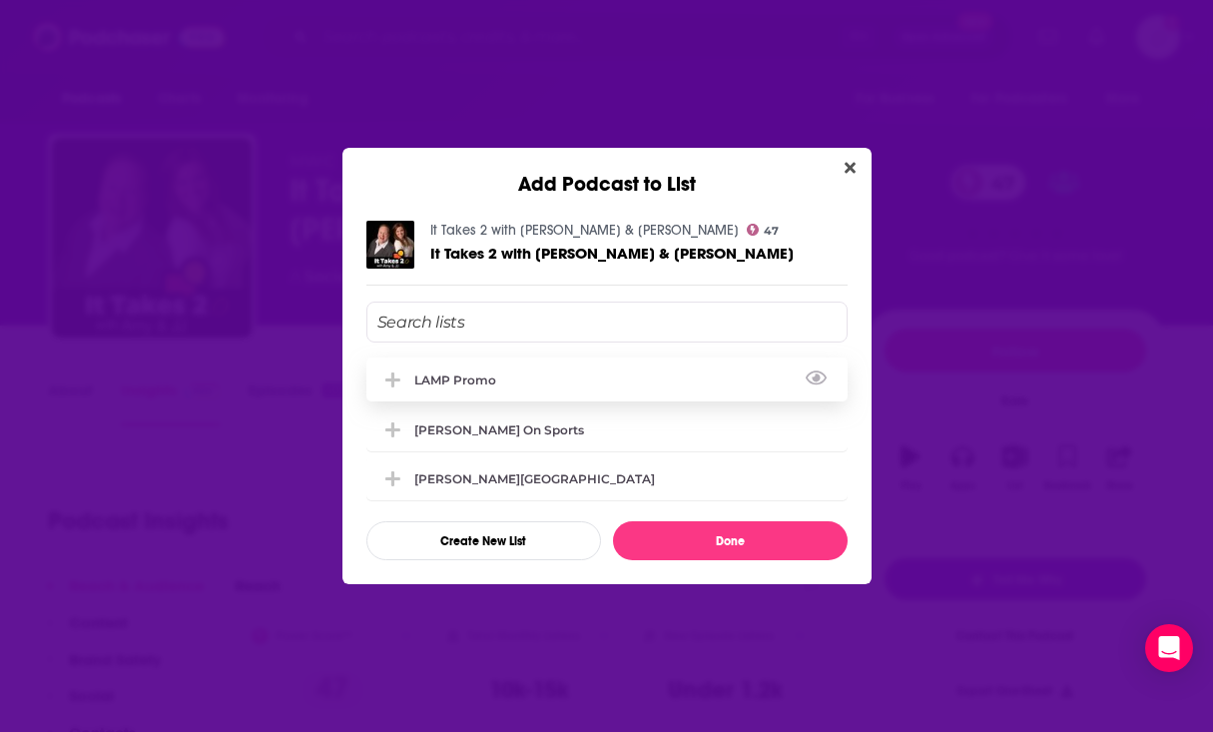
click at [476, 368] on div "LAMP Promo" at bounding box center [606, 379] width 481 height 44
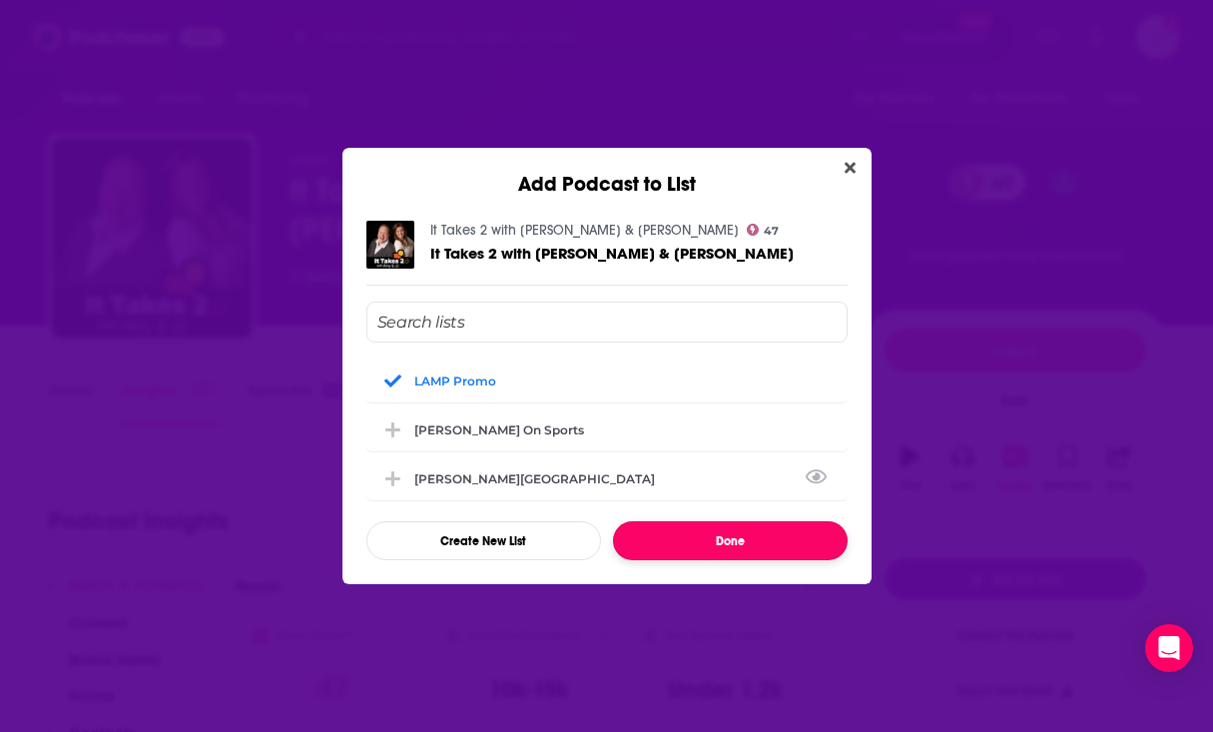
click at [728, 551] on button "Done" at bounding box center [730, 540] width 235 height 39
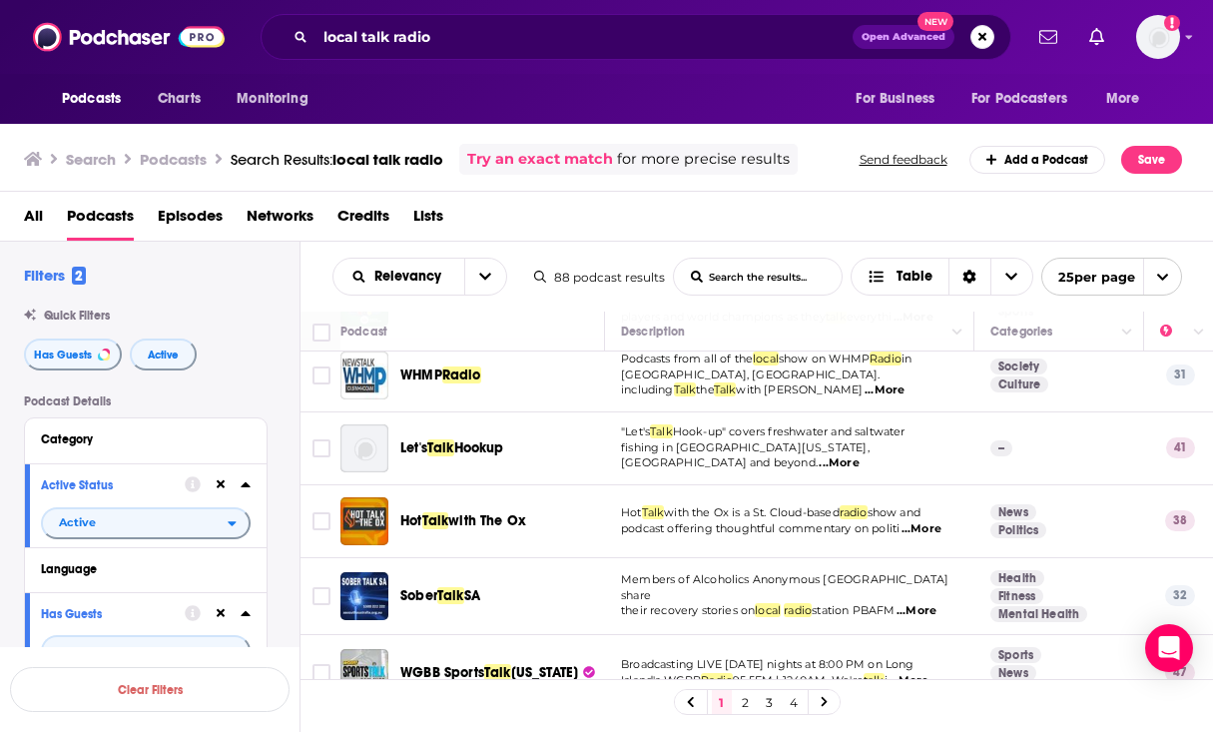
scroll to position [1602, 0]
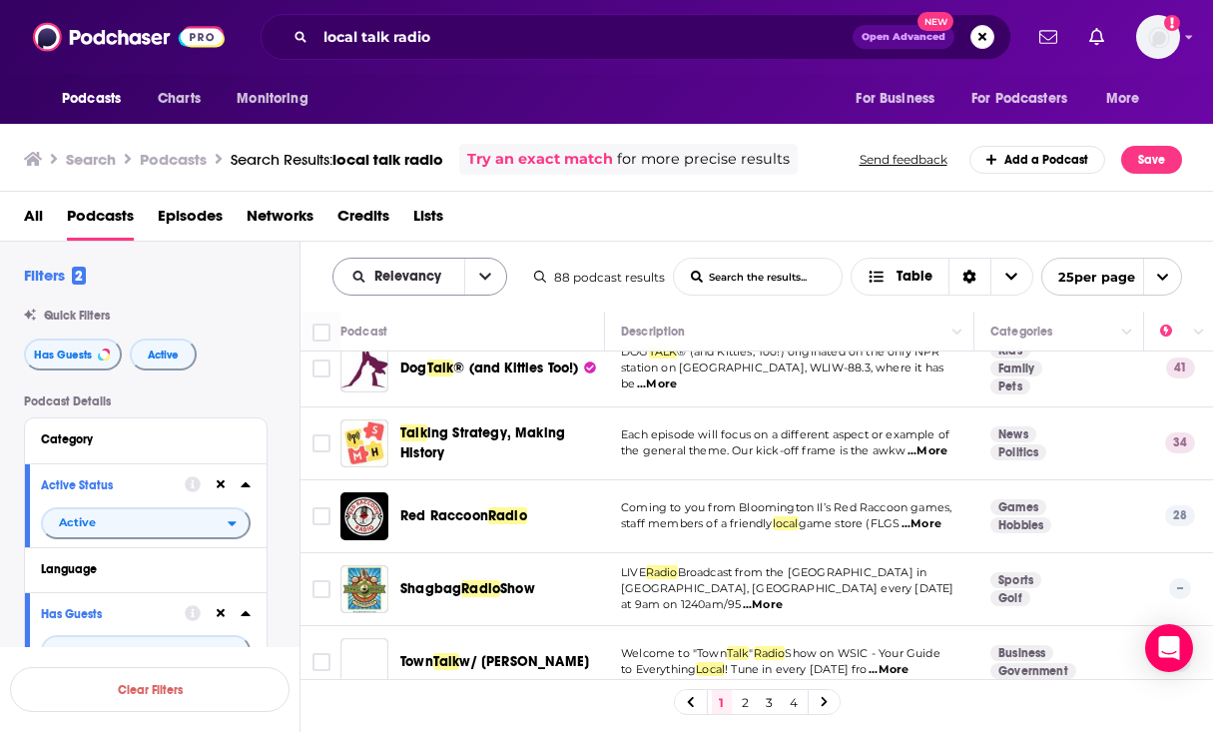
click at [473, 273] on button "open menu" at bounding box center [485, 277] width 42 height 36
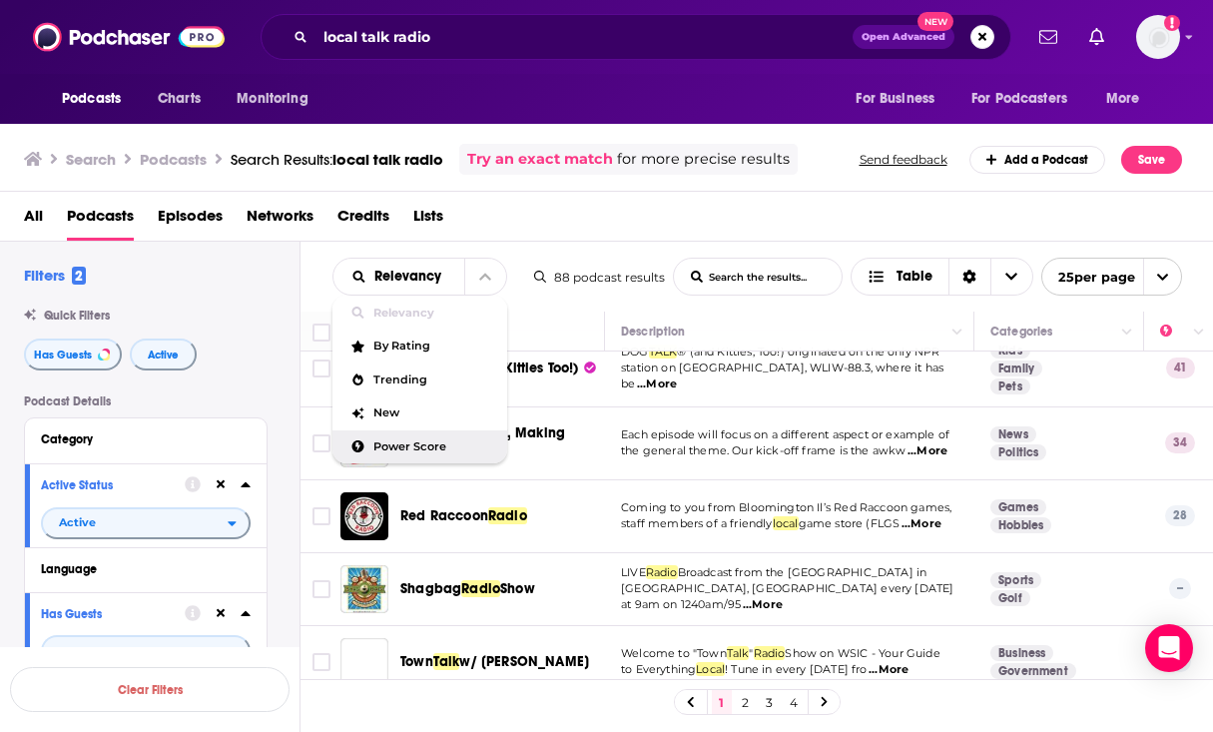
click at [447, 447] on span "Power Score" at bounding box center [432, 446] width 118 height 11
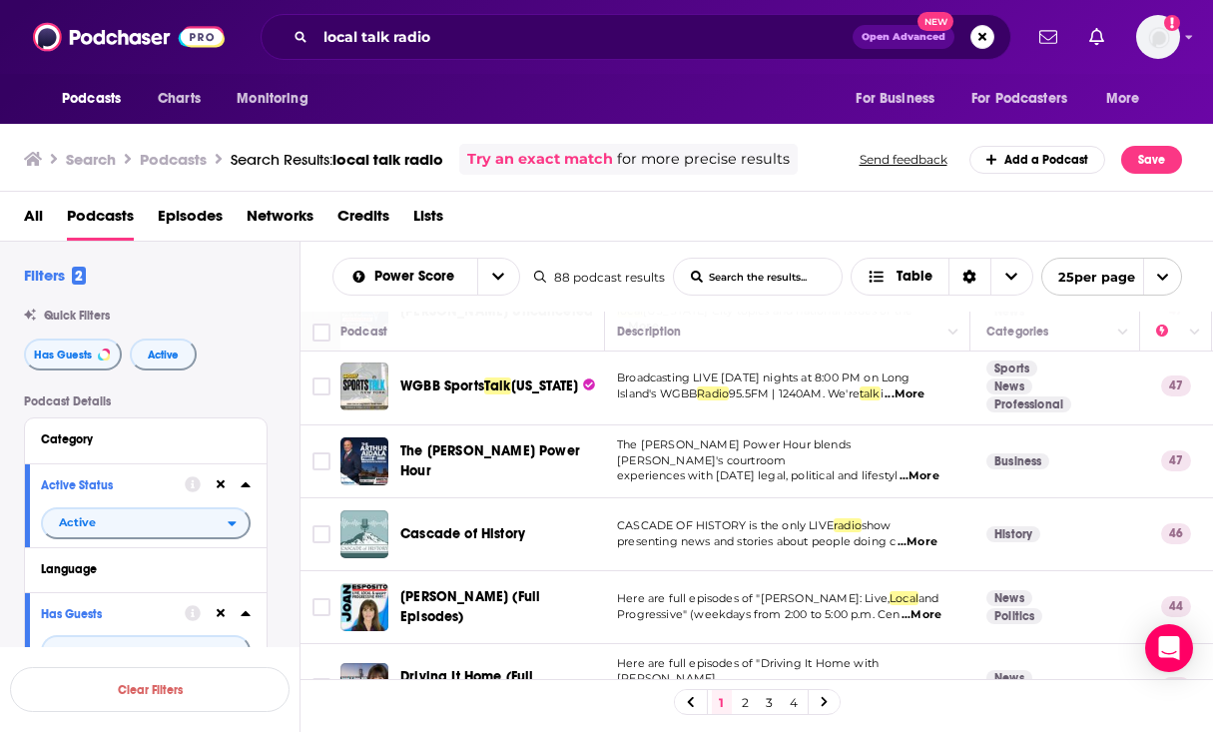
scroll to position [816, 4]
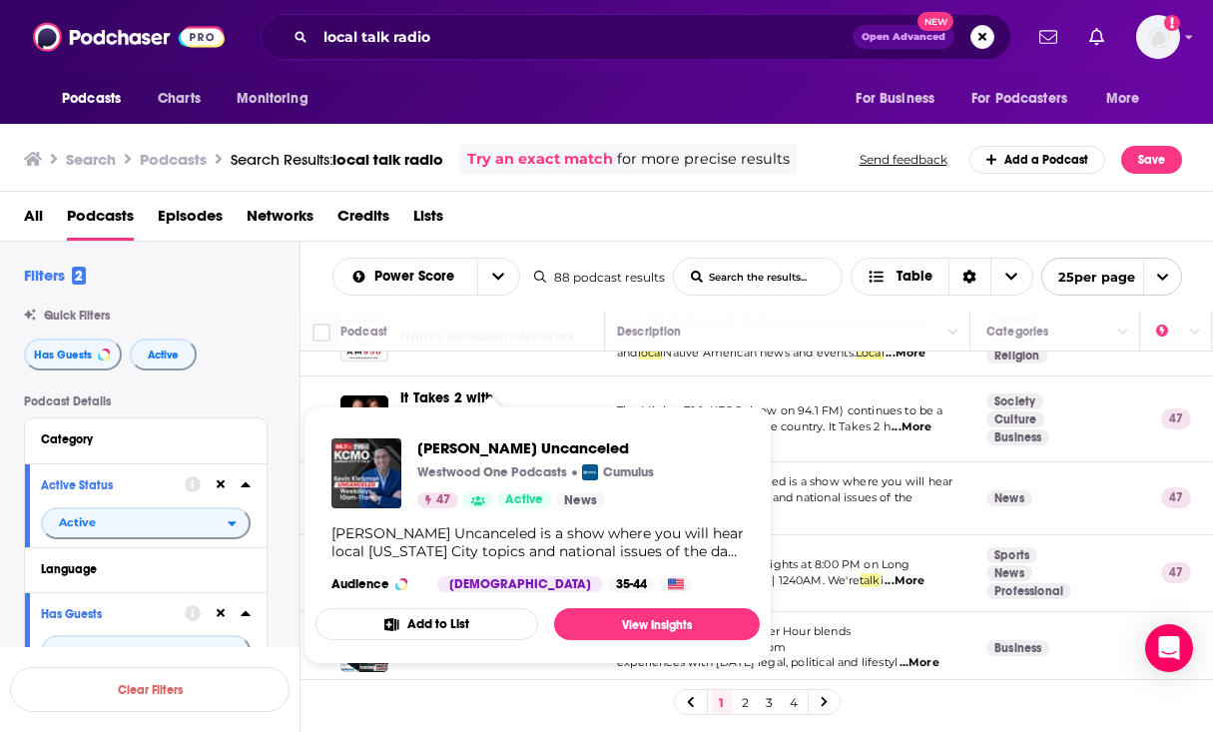
click at [503, 476] on p "Westwood One Podcasts" at bounding box center [492, 472] width 150 height 16
click at [498, 444] on span "[PERSON_NAME] Uncanceled" at bounding box center [535, 447] width 237 height 19
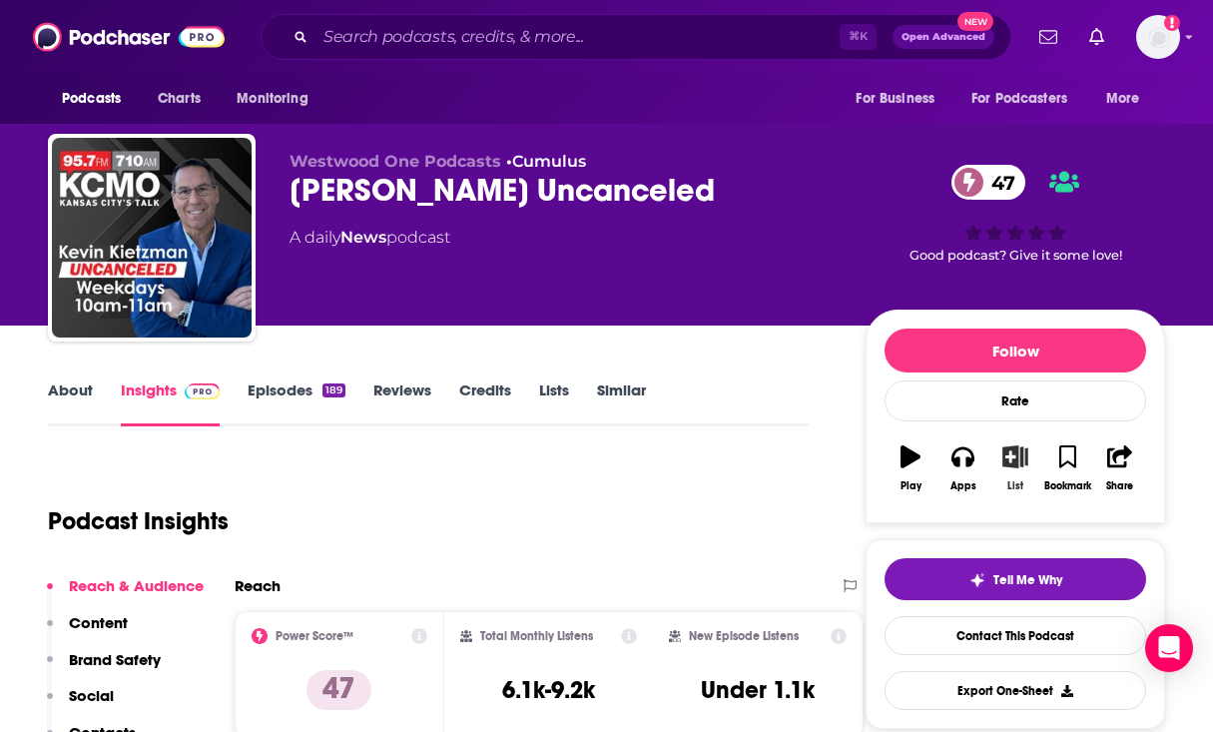
click at [1014, 456] on icon "button" at bounding box center [1014, 456] width 25 height 22
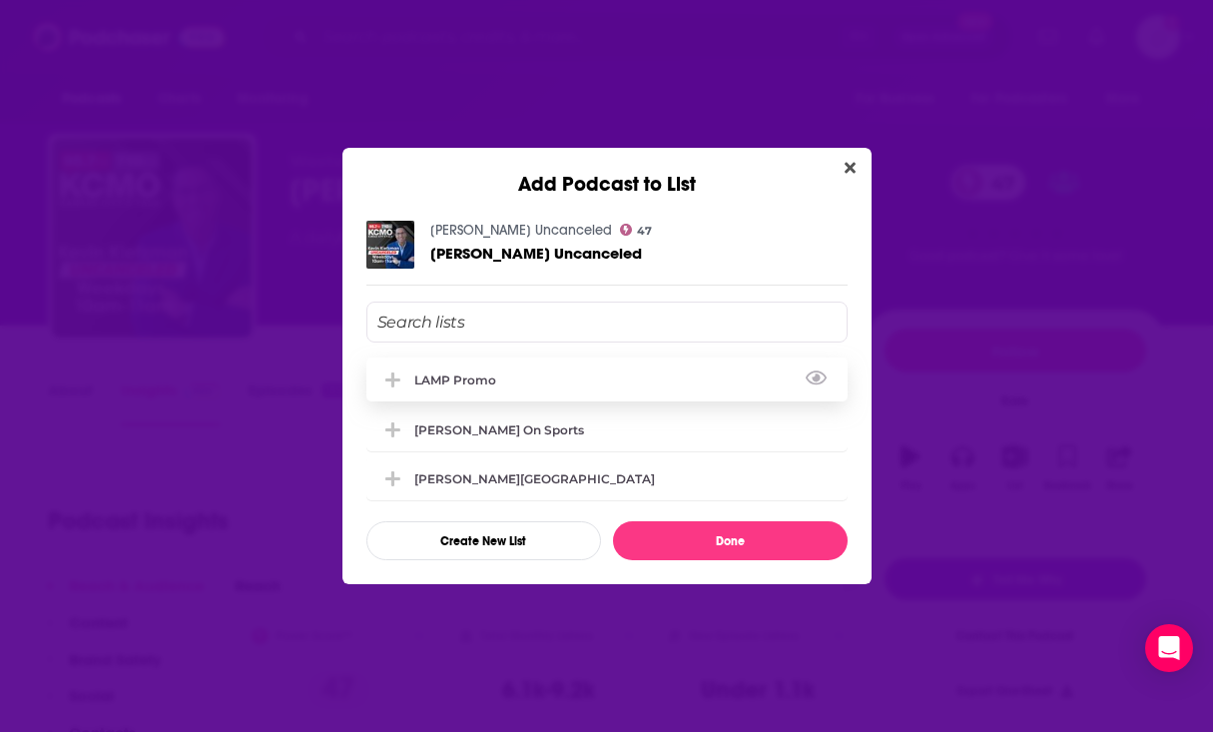
click at [516, 376] on div "LAMP Promo" at bounding box center [606, 379] width 481 height 44
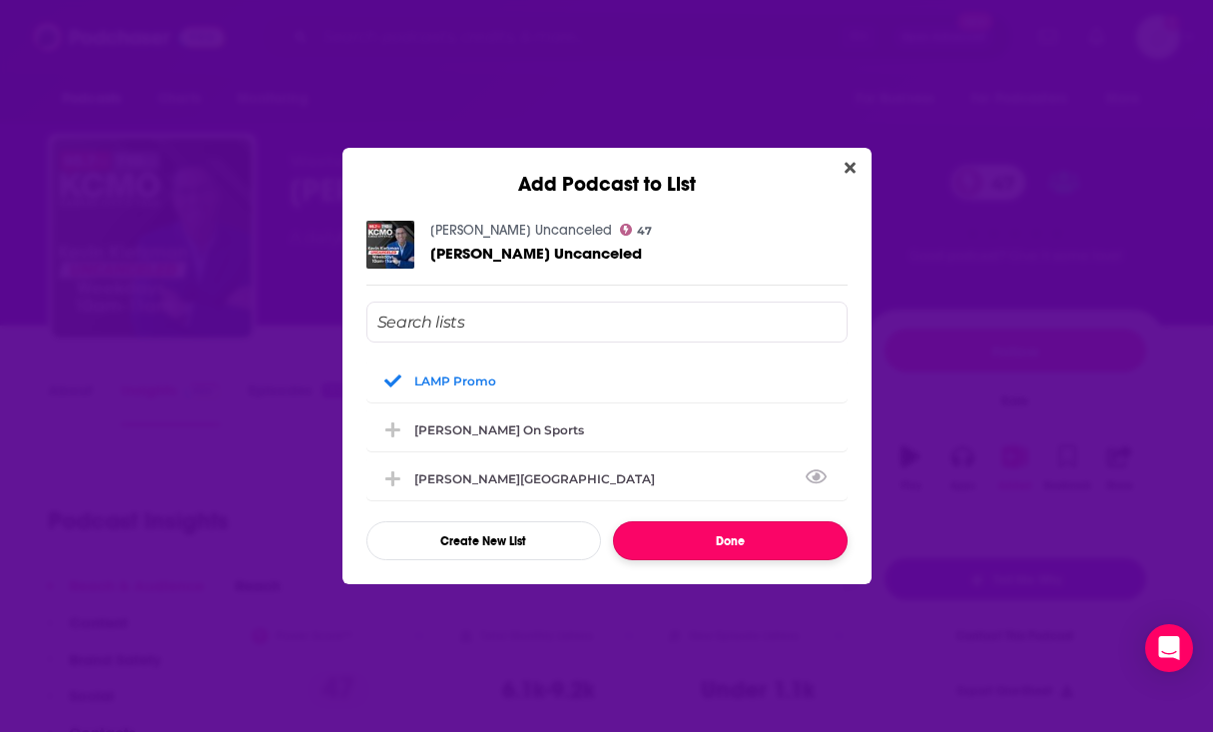
click at [750, 548] on button "Done" at bounding box center [730, 540] width 235 height 39
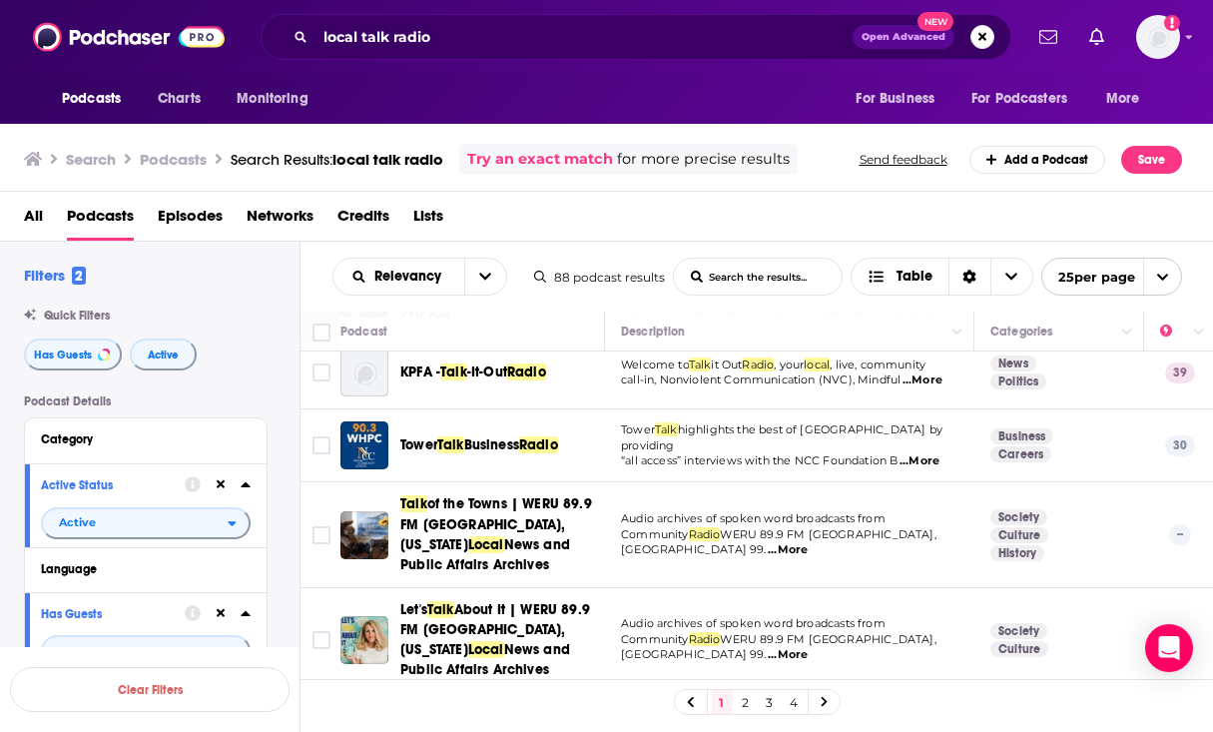
scroll to position [65, 0]
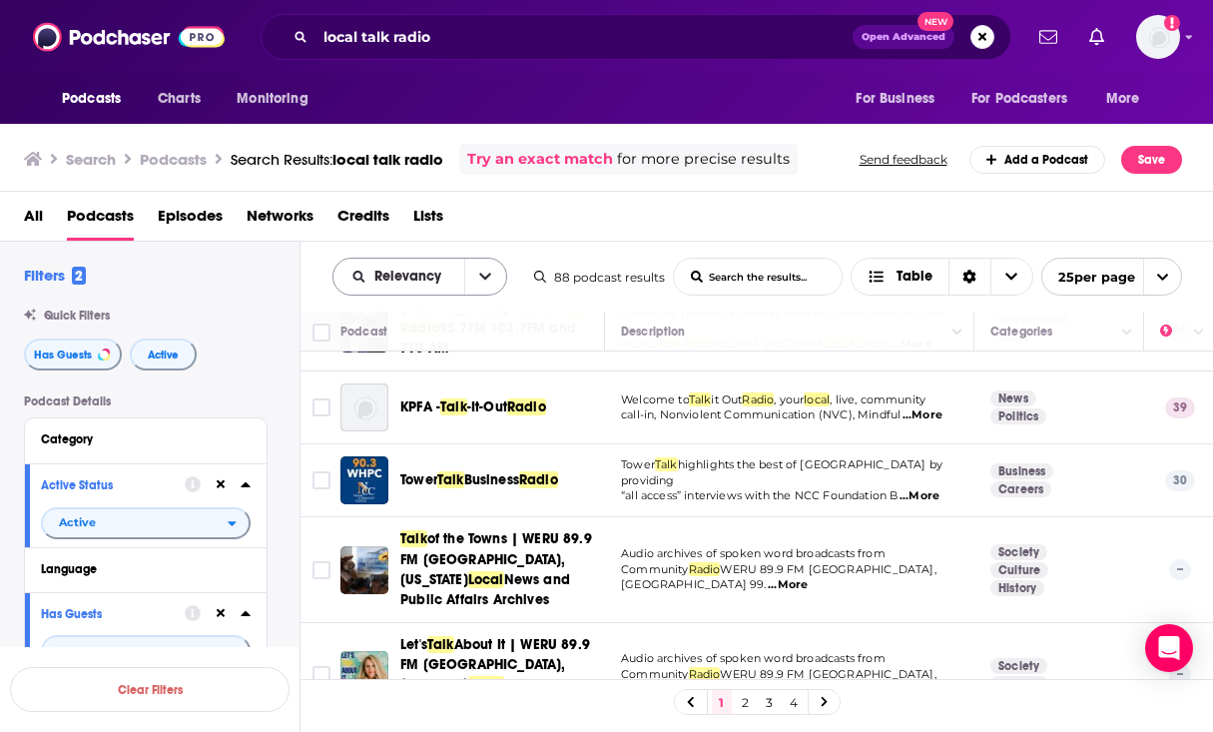
click at [486, 281] on icon "open menu" at bounding box center [485, 277] width 12 height 14
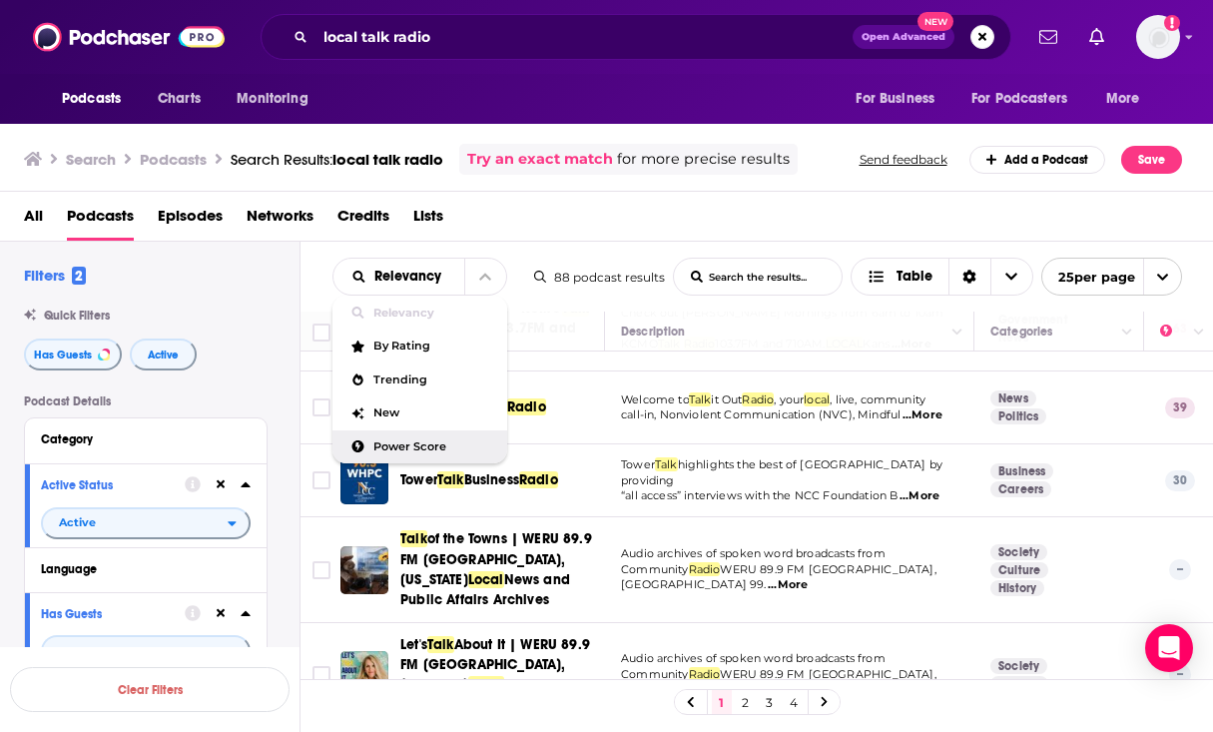
click at [447, 456] on div "Power Score" at bounding box center [419, 447] width 175 height 34
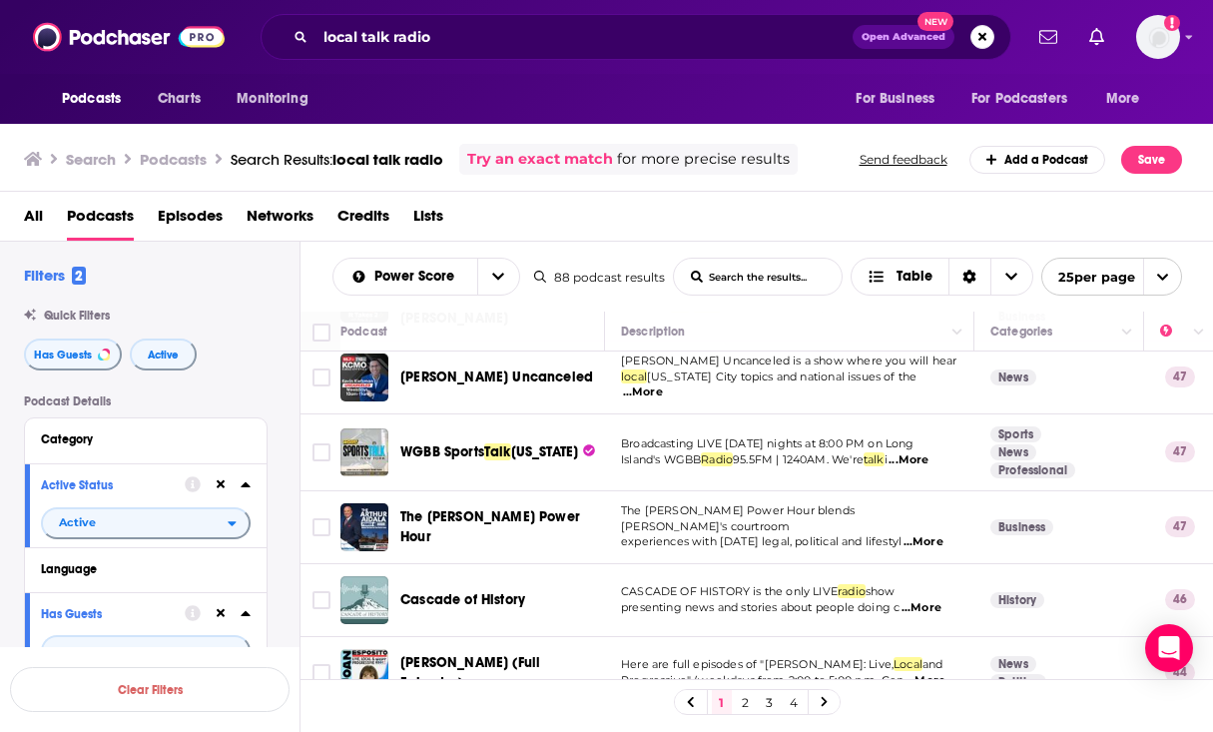
scroll to position [932, 0]
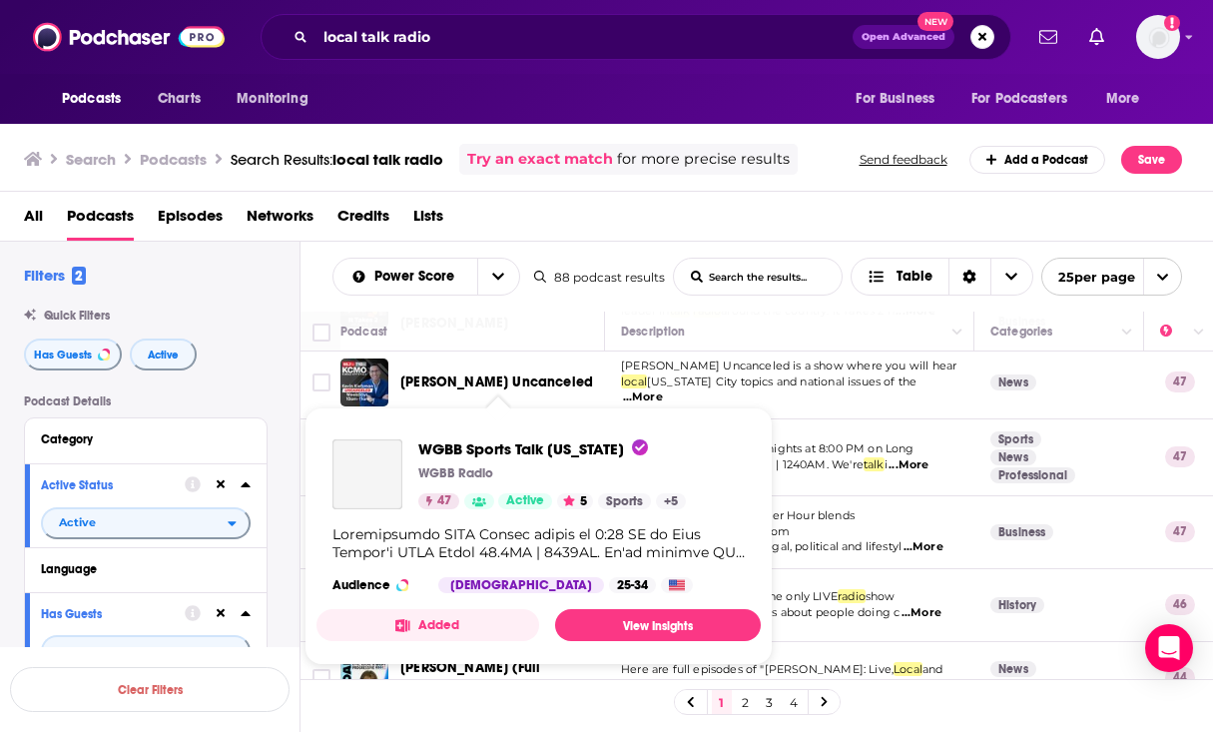
click at [543, 435] on div "Podcasts Charts Monitoring local talk radio Open Advanced New For Business For …" at bounding box center [606, 366] width 1213 height 732
click at [546, 450] on span "WGBB Sports Talk [US_STATE]" at bounding box center [533, 448] width 230 height 19
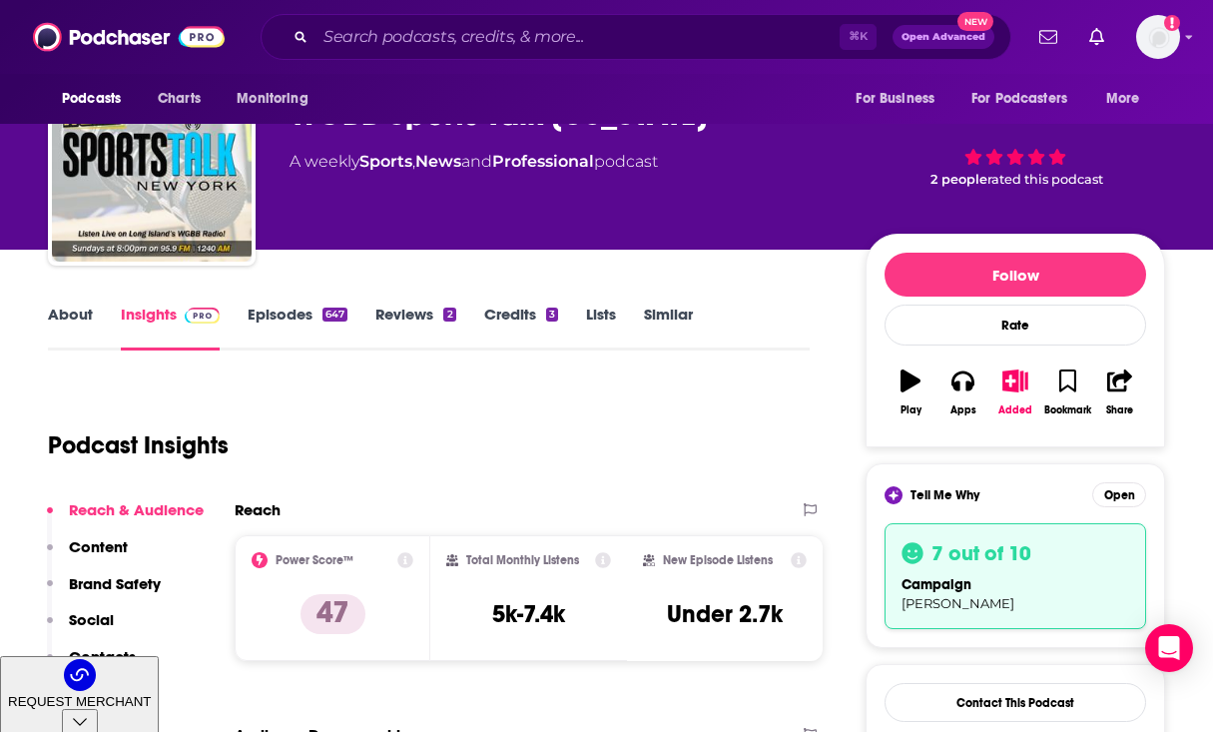
scroll to position [106, 0]
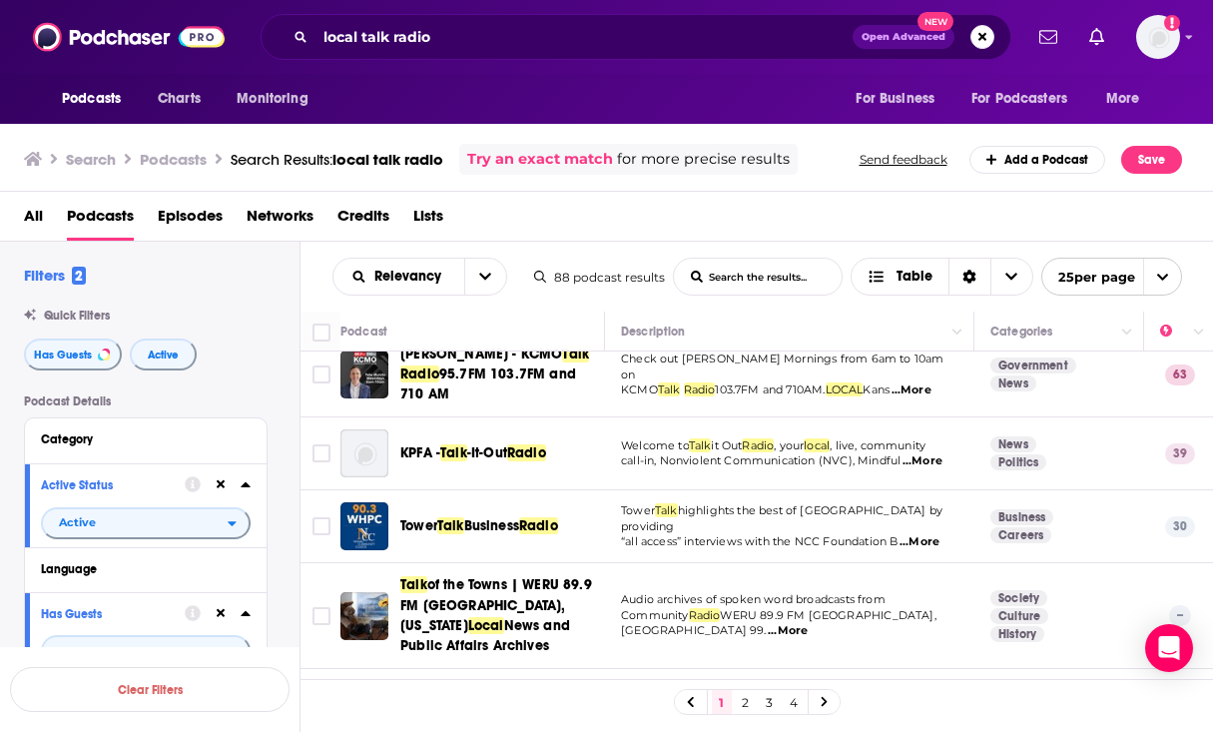
scroll to position [29, 0]
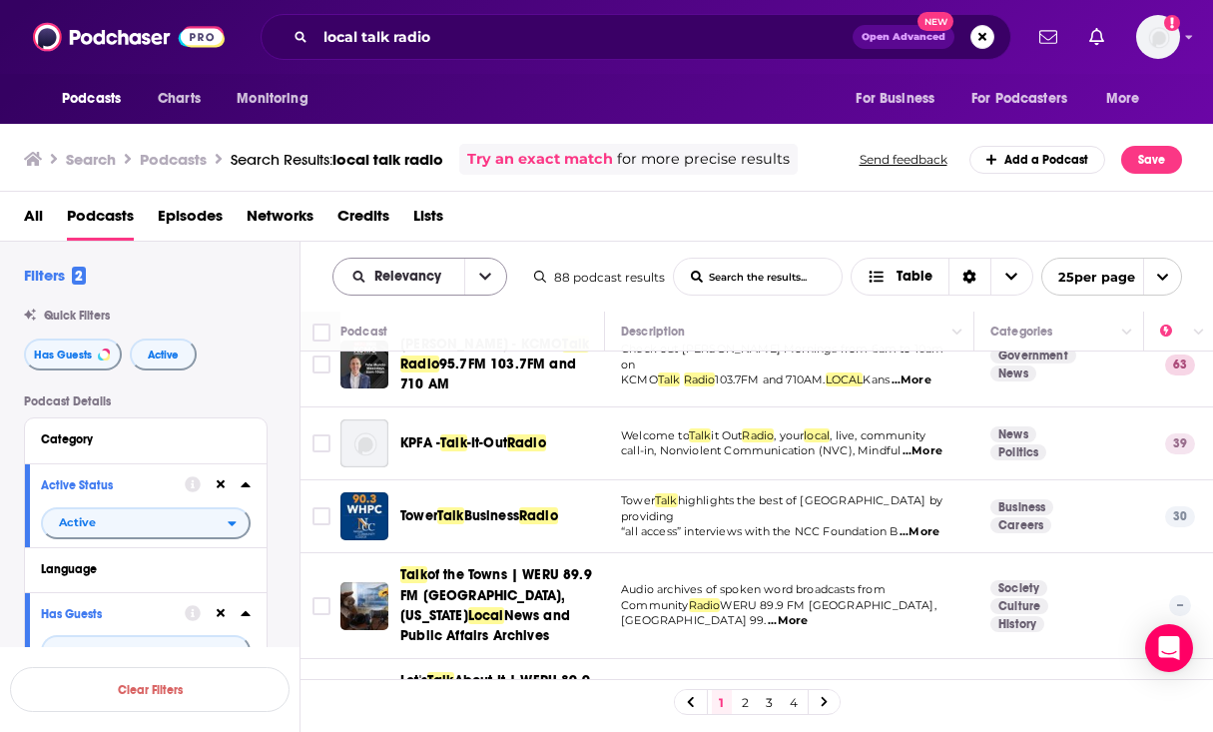
click at [471, 272] on button "open menu" at bounding box center [485, 277] width 42 height 36
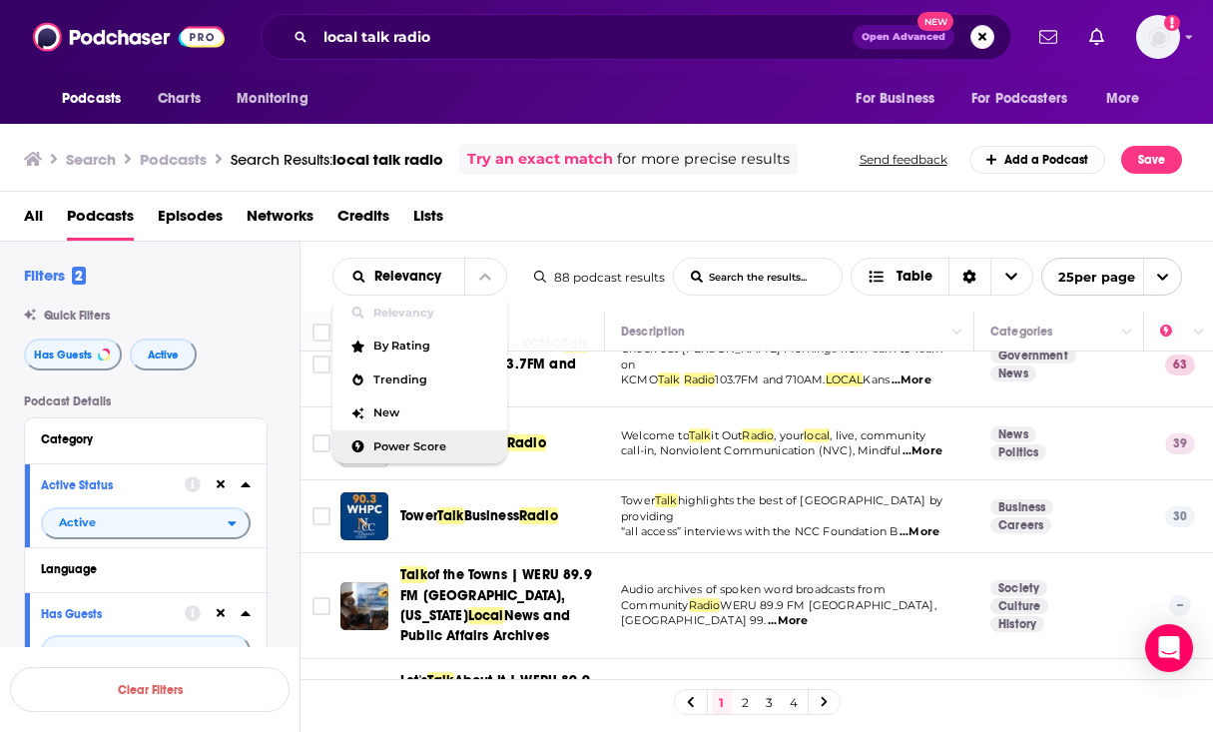
click at [438, 446] on span "Power Score" at bounding box center [432, 446] width 118 height 11
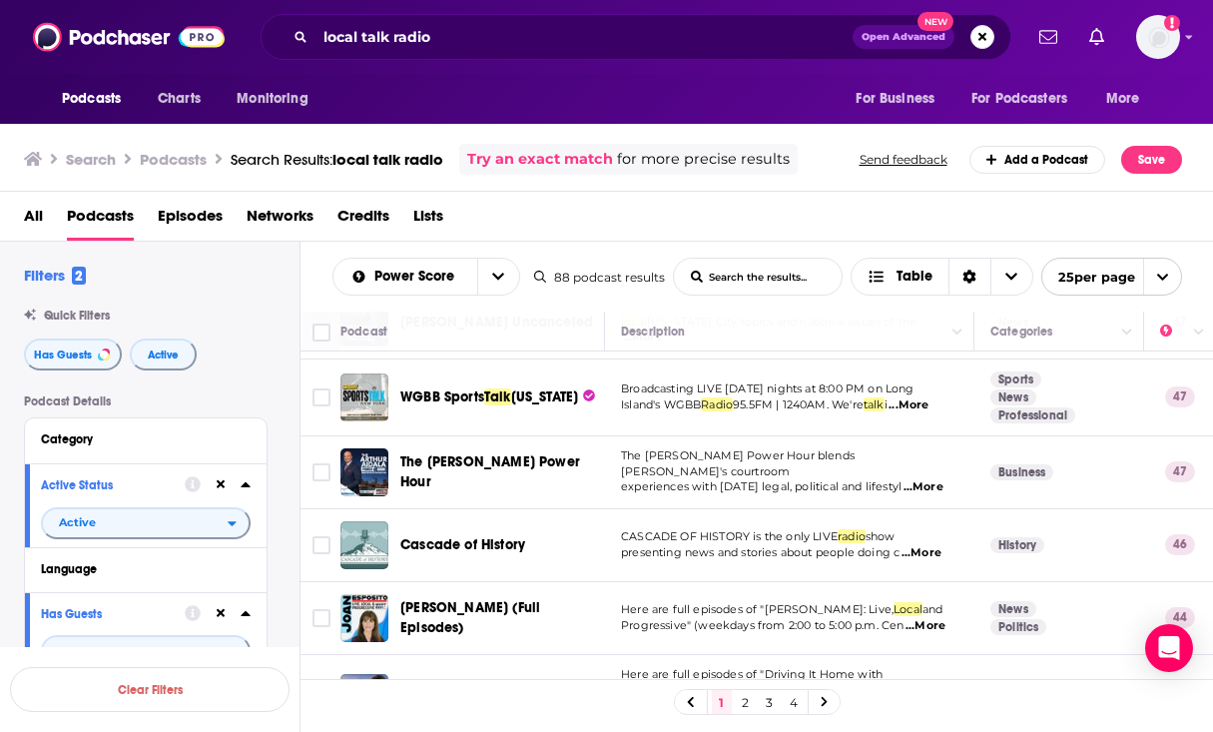
scroll to position [997, 0]
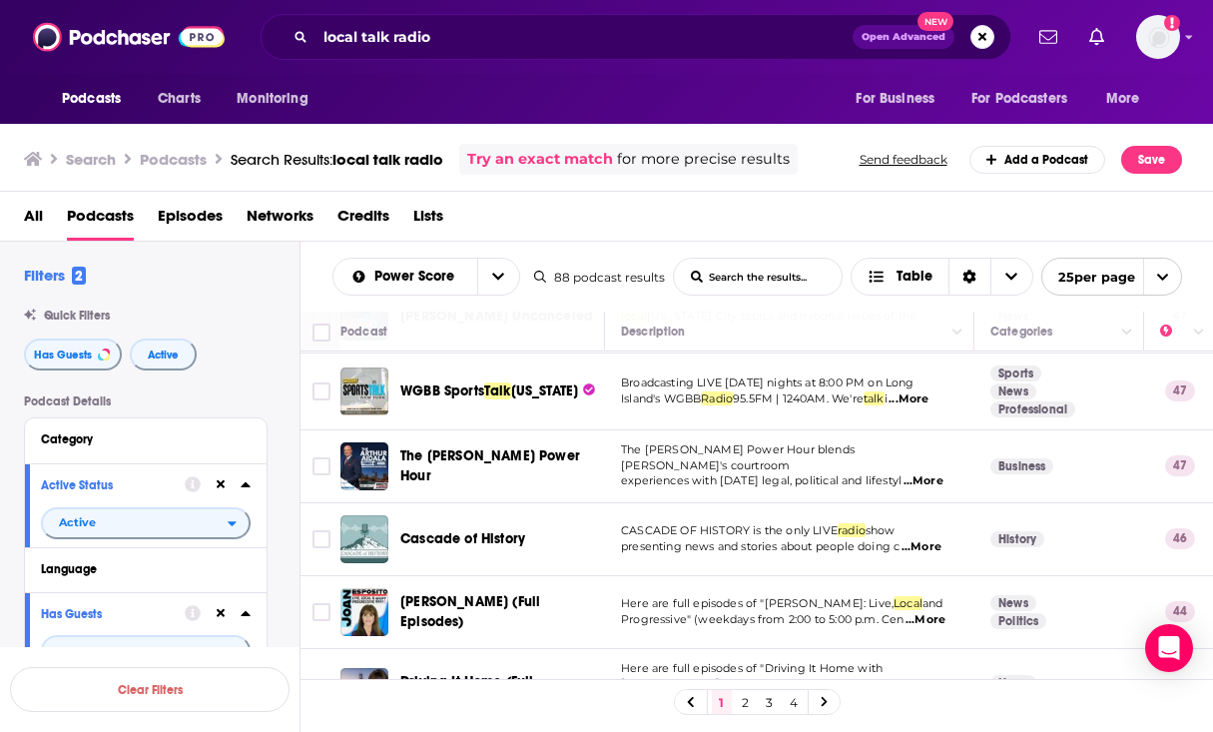
click at [922, 473] on span "...More" at bounding box center [924, 481] width 40 height 16
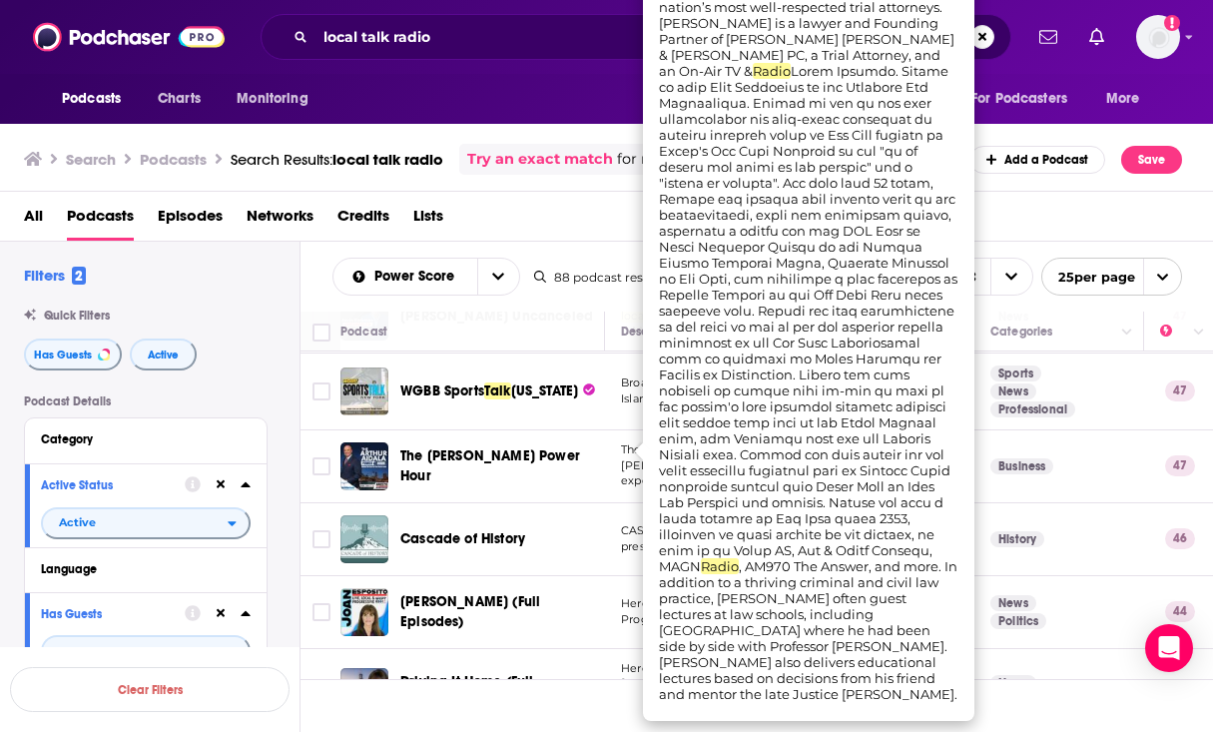
click at [588, 470] on td "The [PERSON_NAME] Power Hour" at bounding box center [472, 466] width 265 height 73
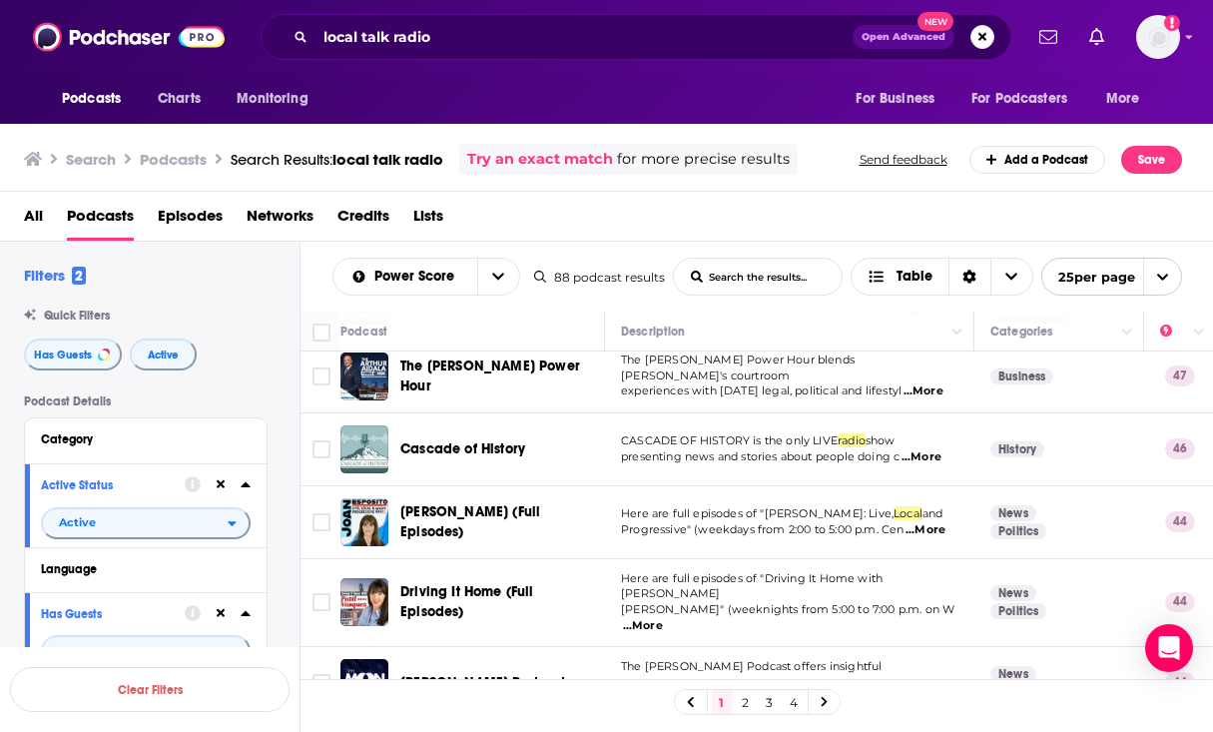
scroll to position [1091, 0]
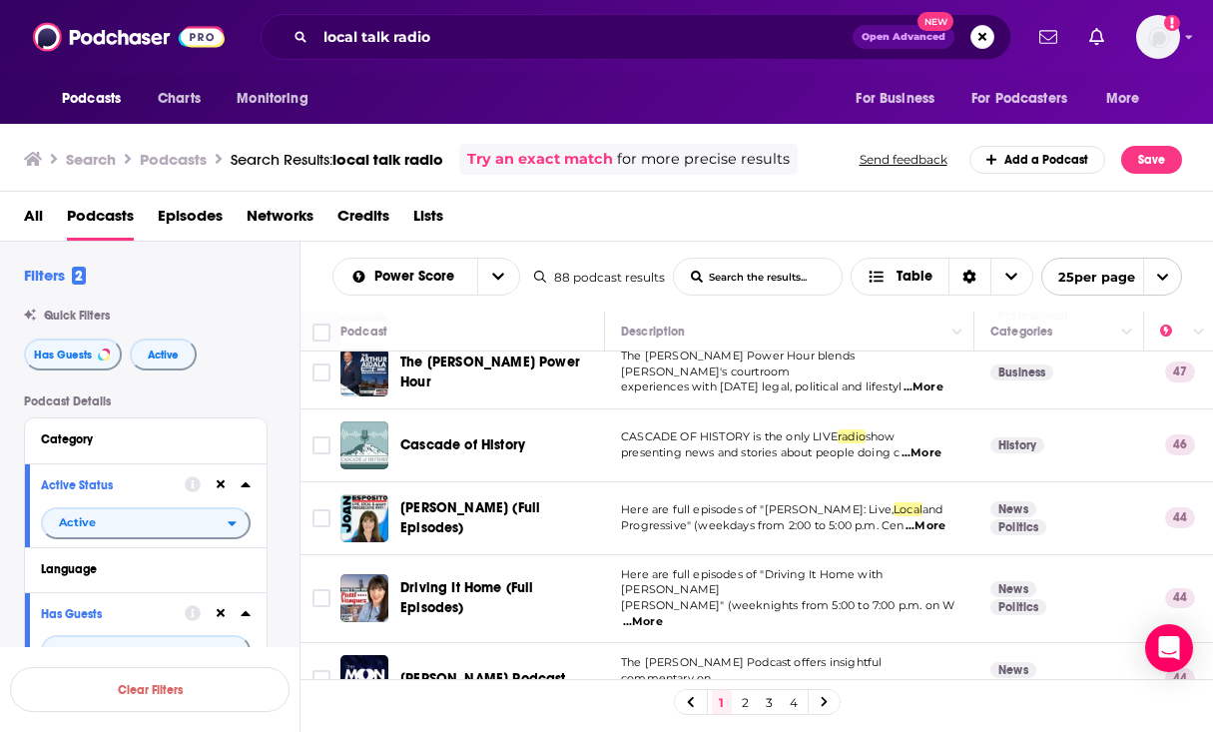
click at [934, 518] on span "...More" at bounding box center [926, 526] width 40 height 16
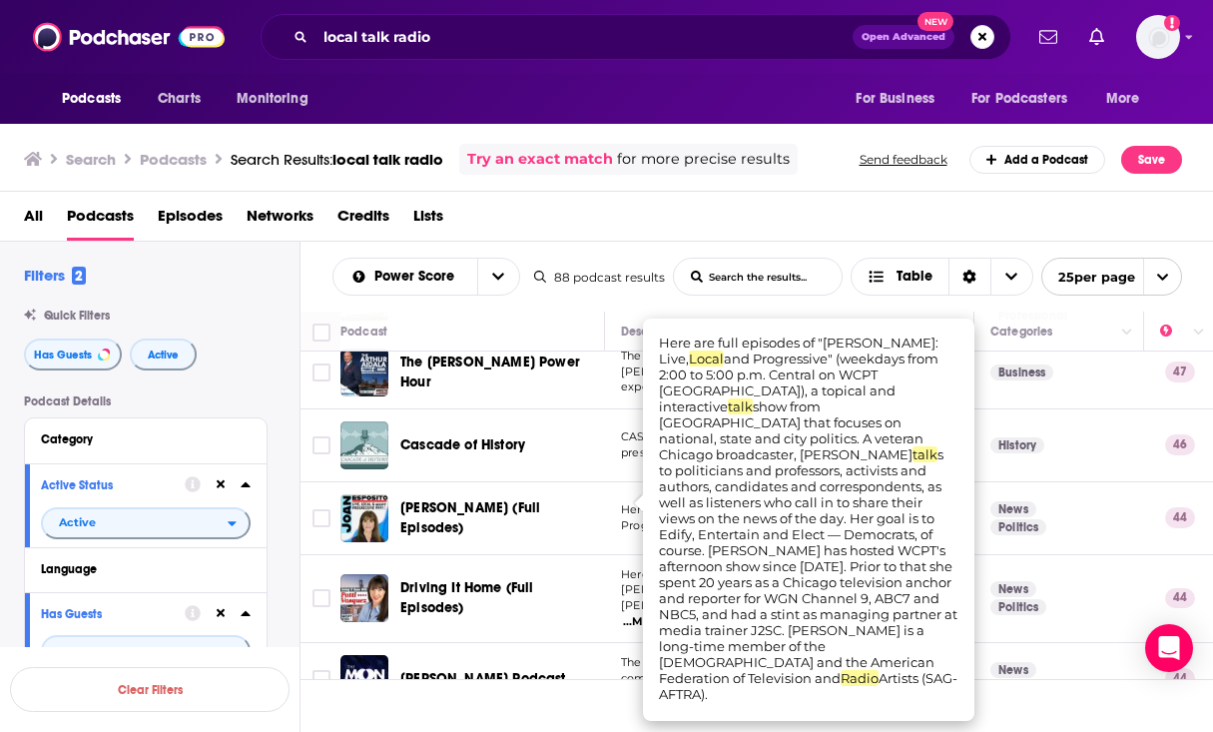
click at [631, 502] on span "Here are full episodes of "[PERSON_NAME]: Live," at bounding box center [757, 509] width 273 height 14
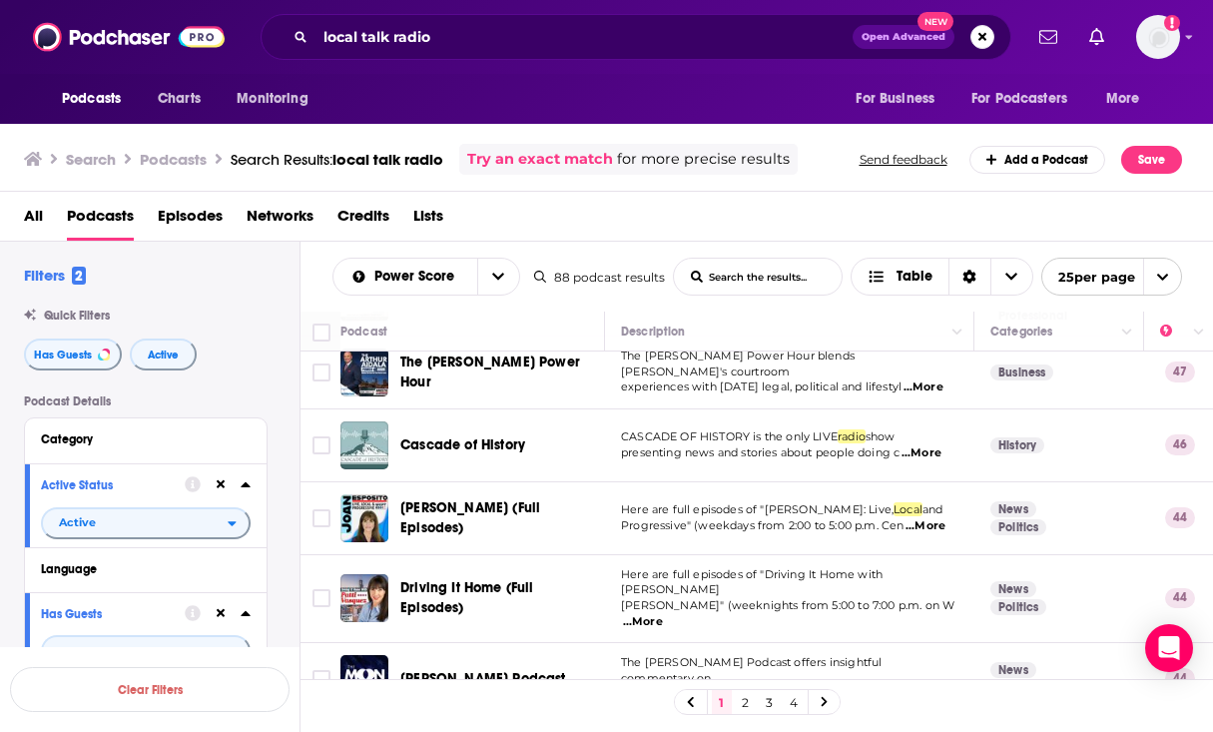
scroll to position [1145, 0]
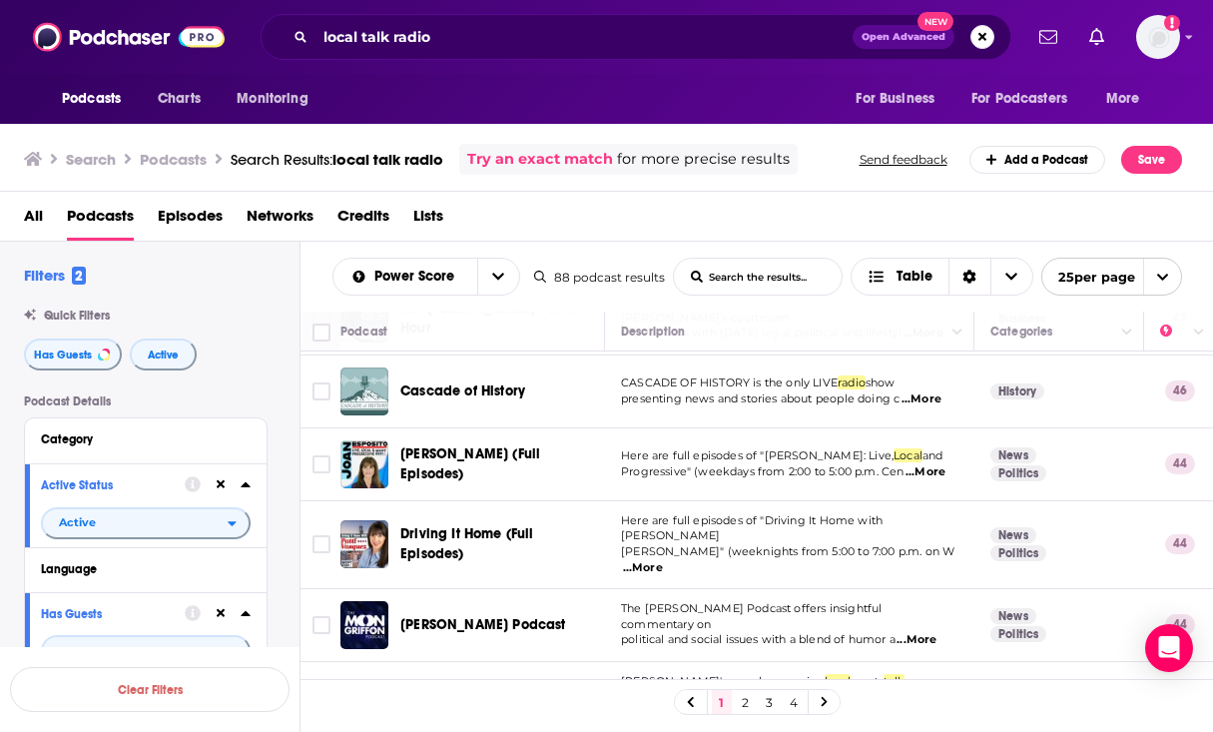
click at [663, 560] on span "...More" at bounding box center [643, 568] width 40 height 16
click at [616, 510] on td "Here are full episodes of "Driving It Home with [PERSON_NAME]" (weeknights from…" at bounding box center [789, 545] width 369 height 88
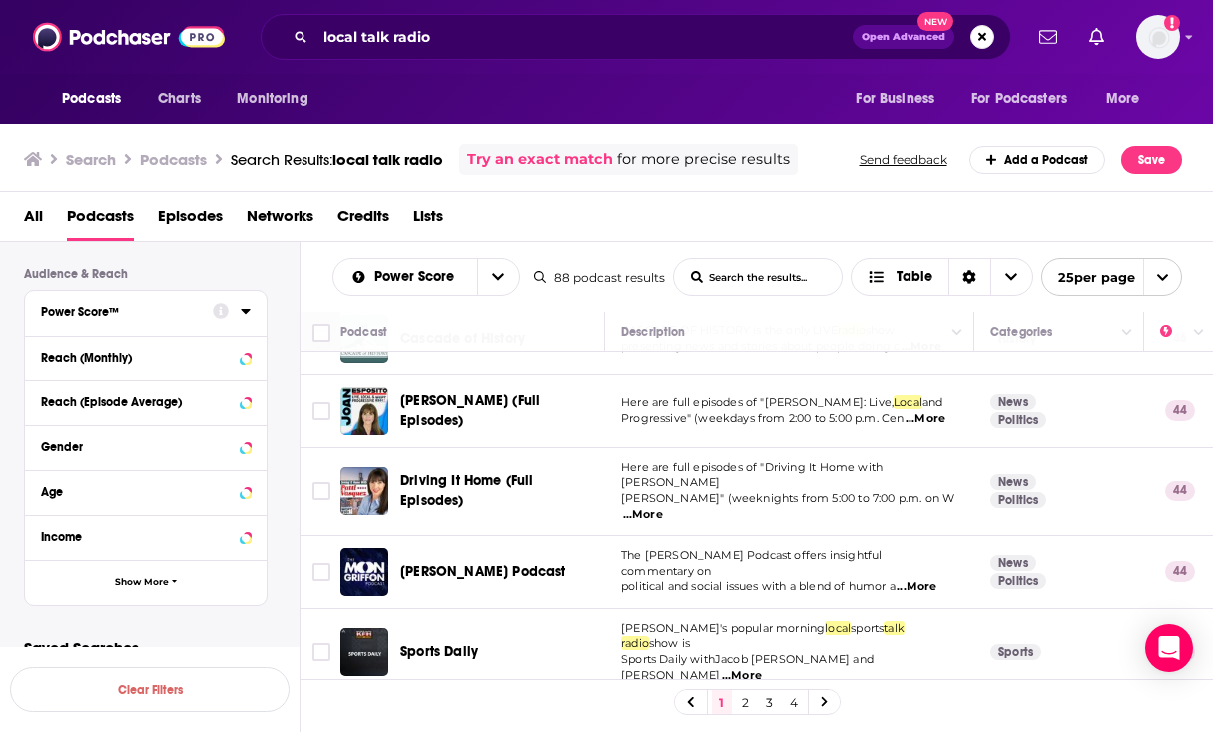
scroll to position [607, 0]
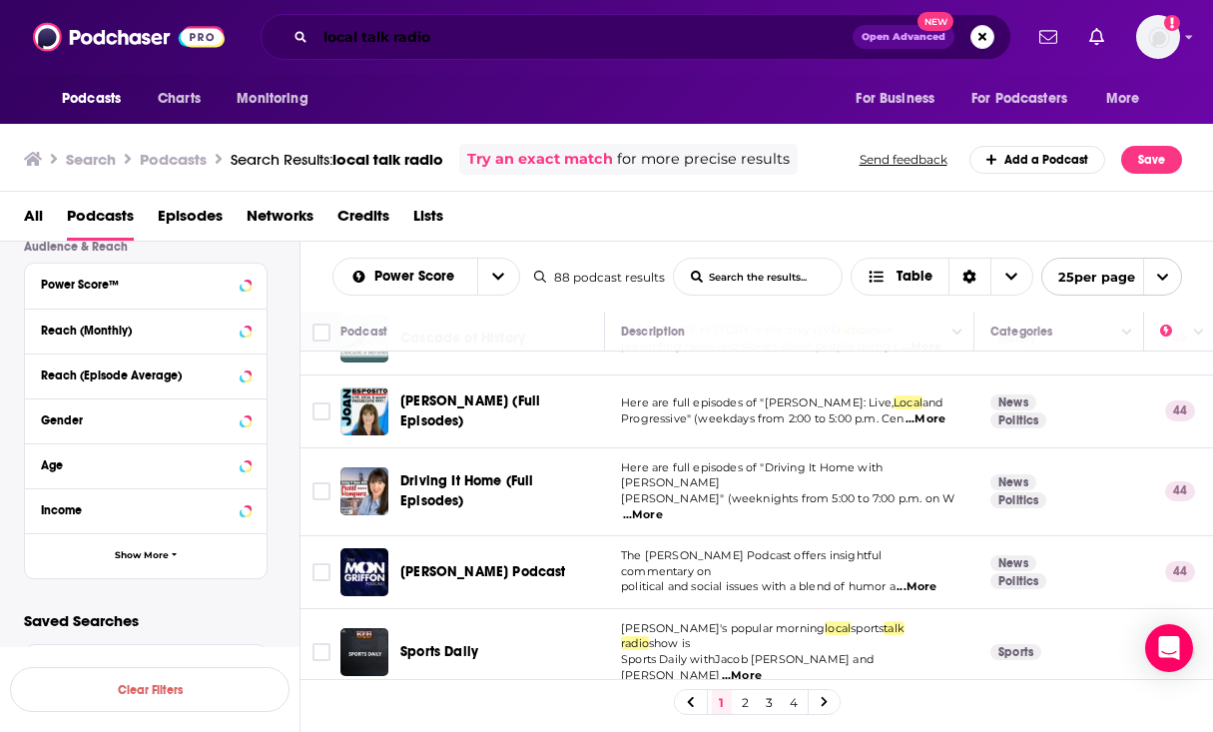
click at [484, 42] on input "local talk radio" at bounding box center [584, 37] width 537 height 32
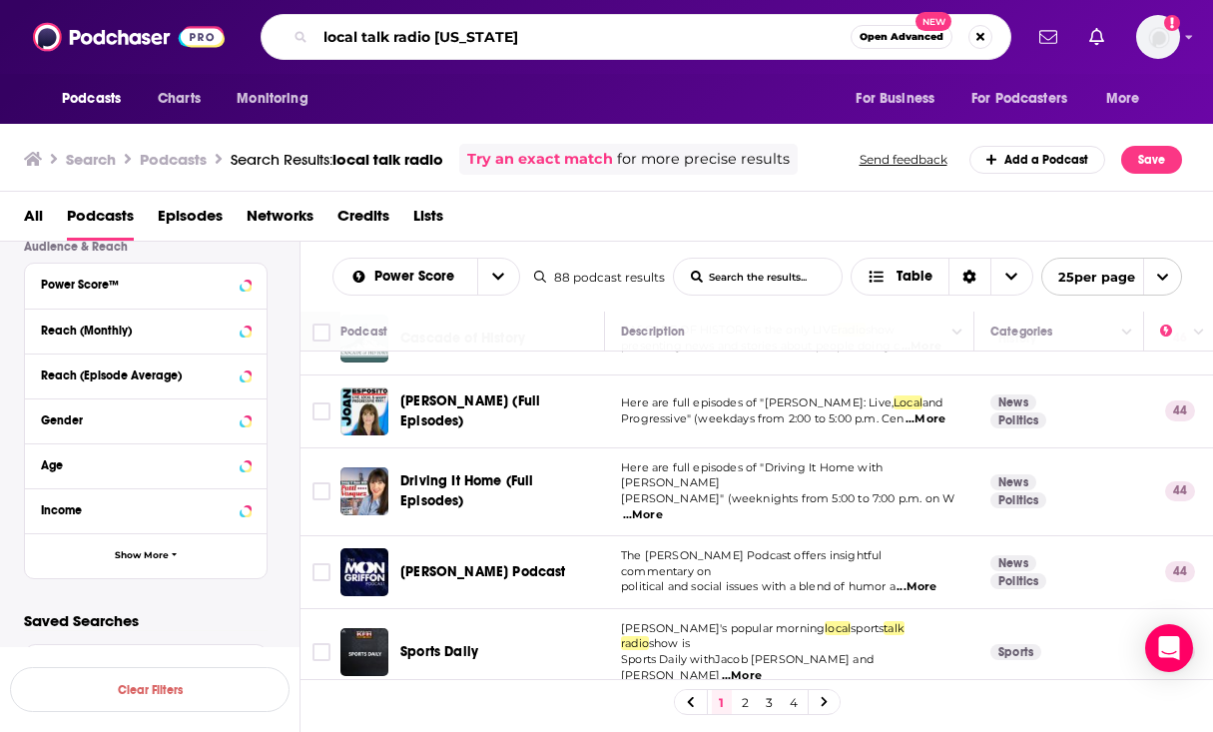
type input "local talk radio [US_STATE]"
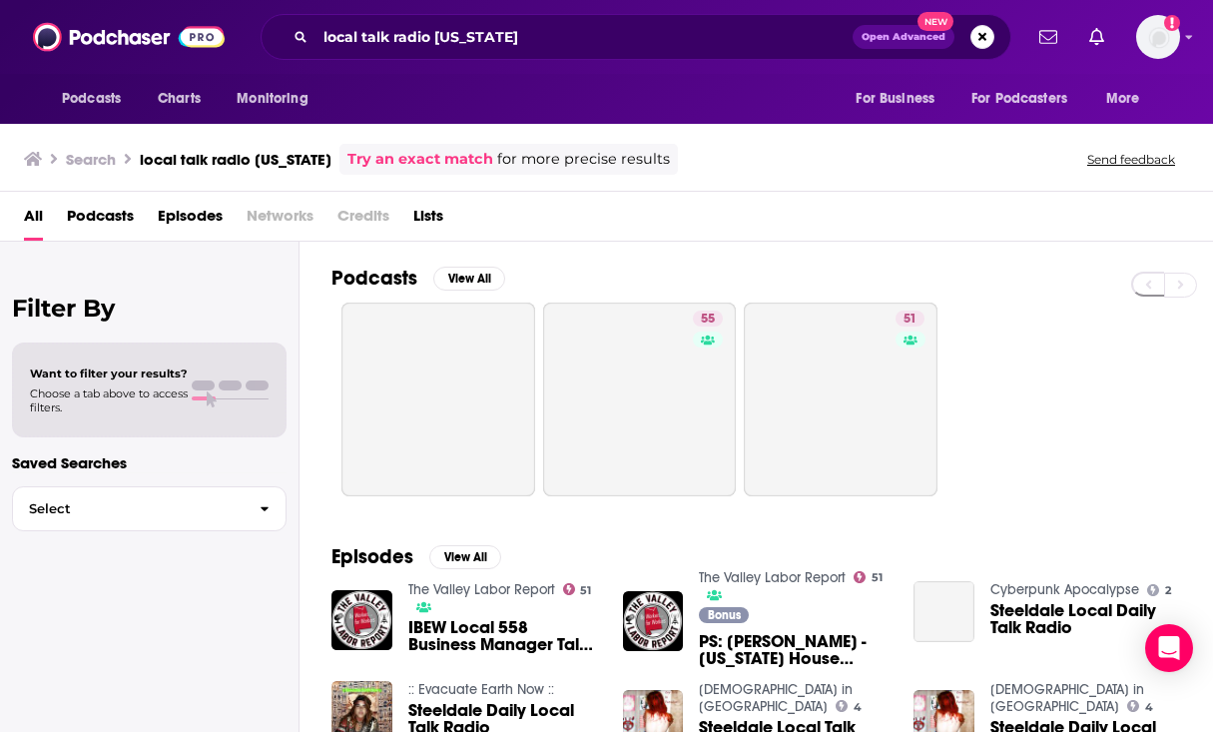
click at [92, 231] on span "Podcasts" at bounding box center [100, 220] width 67 height 41
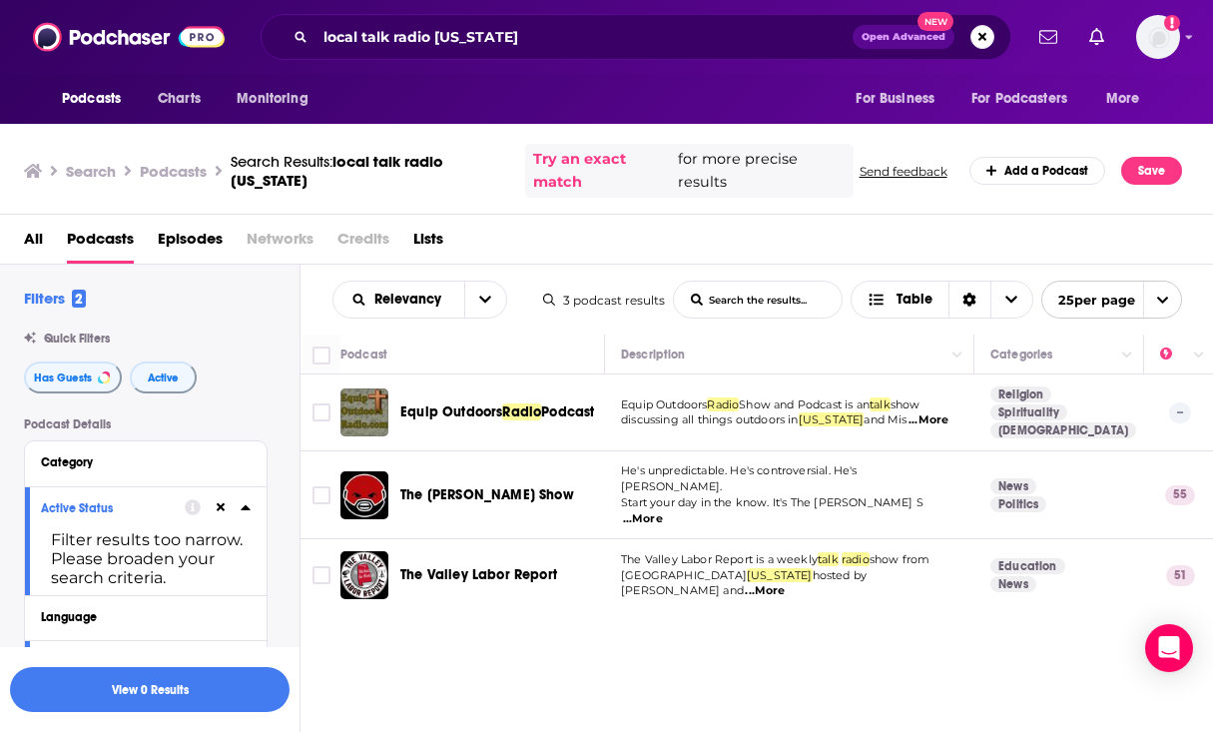
click at [495, 566] on span "The Valley Labor Report" at bounding box center [478, 574] width 157 height 17
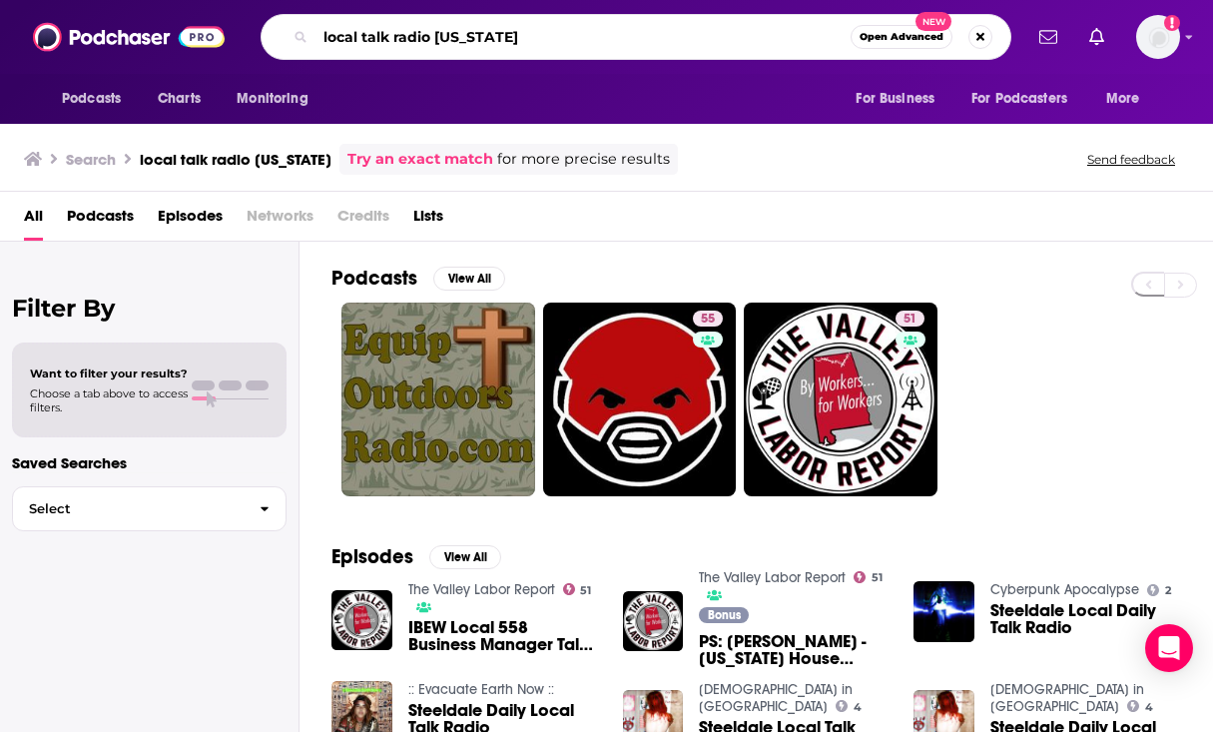
click at [509, 36] on input "local talk radio [US_STATE]" at bounding box center [583, 37] width 535 height 32
type input "local talk radio"
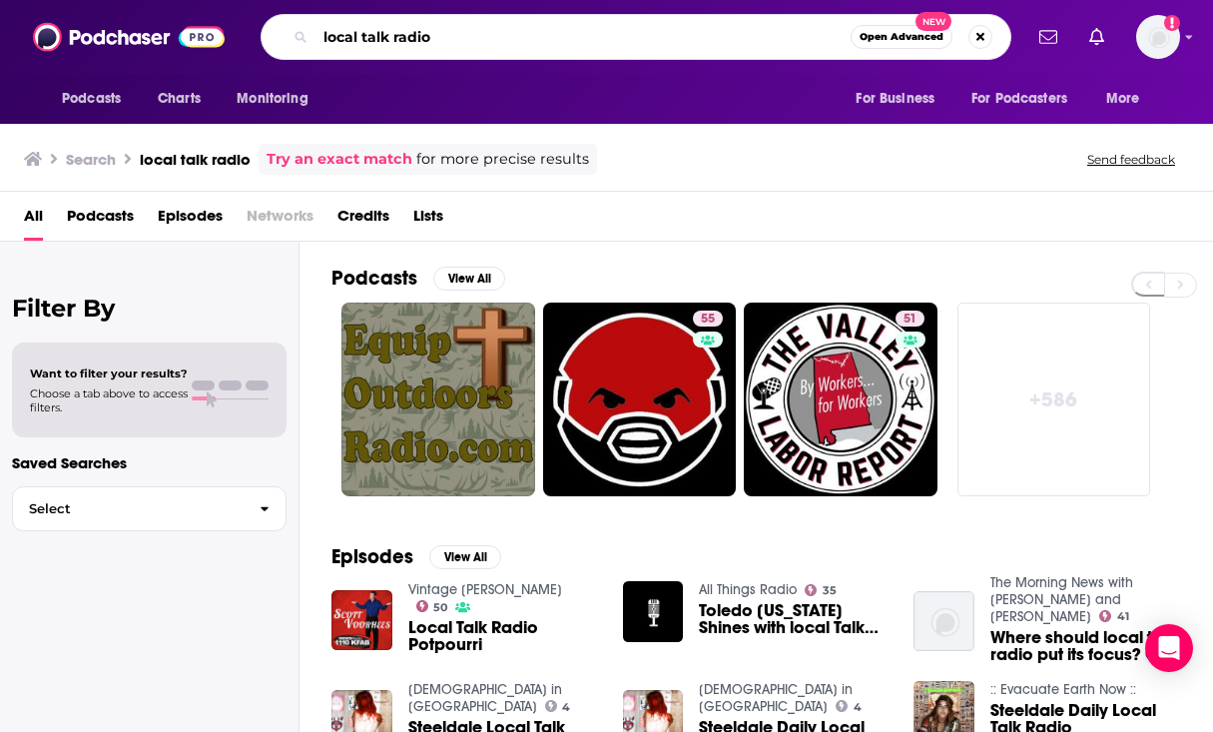
click at [509, 37] on input "local talk radio" at bounding box center [583, 37] width 535 height 32
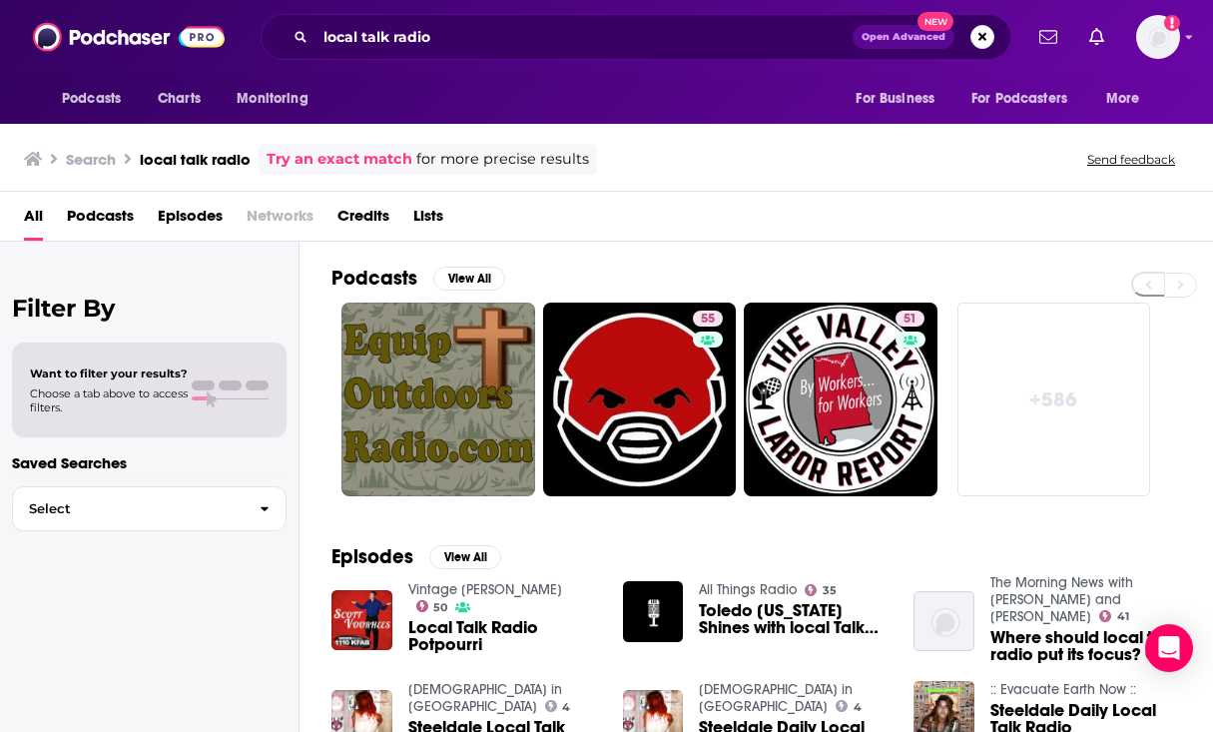
click at [116, 211] on span "Podcasts" at bounding box center [100, 220] width 67 height 41
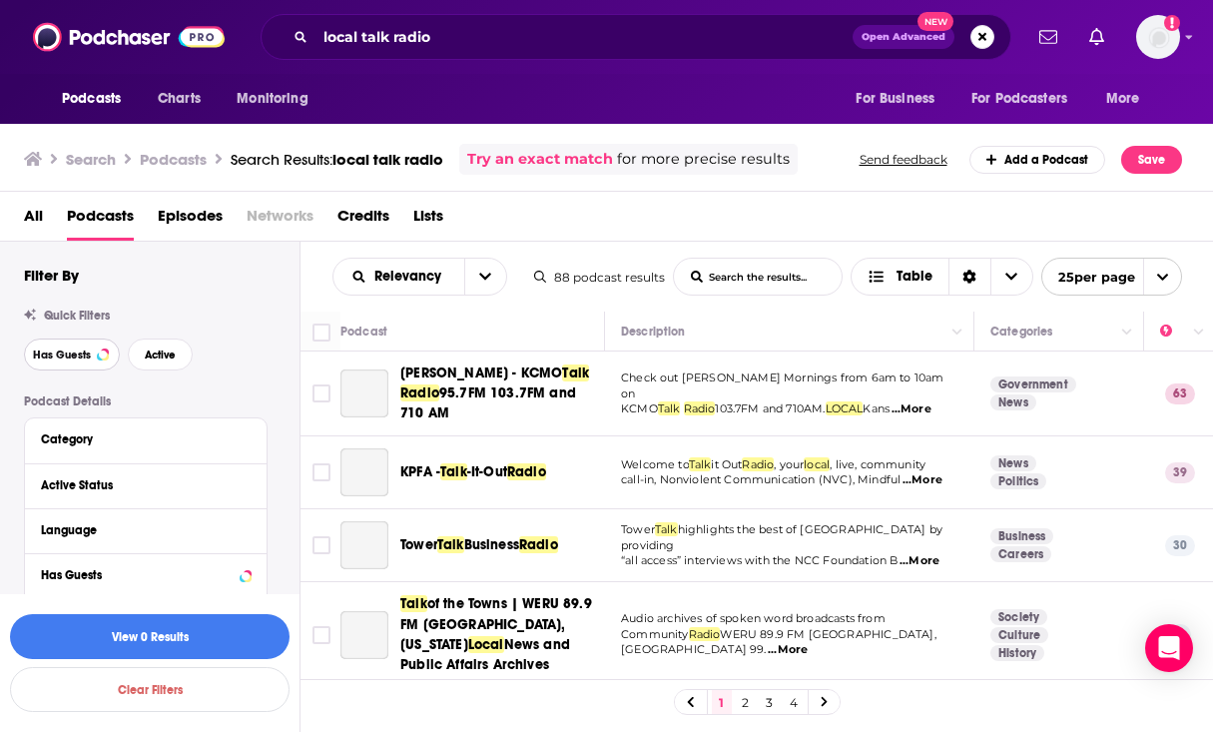
click at [105, 361] on button "Has Guests" at bounding box center [72, 354] width 96 height 32
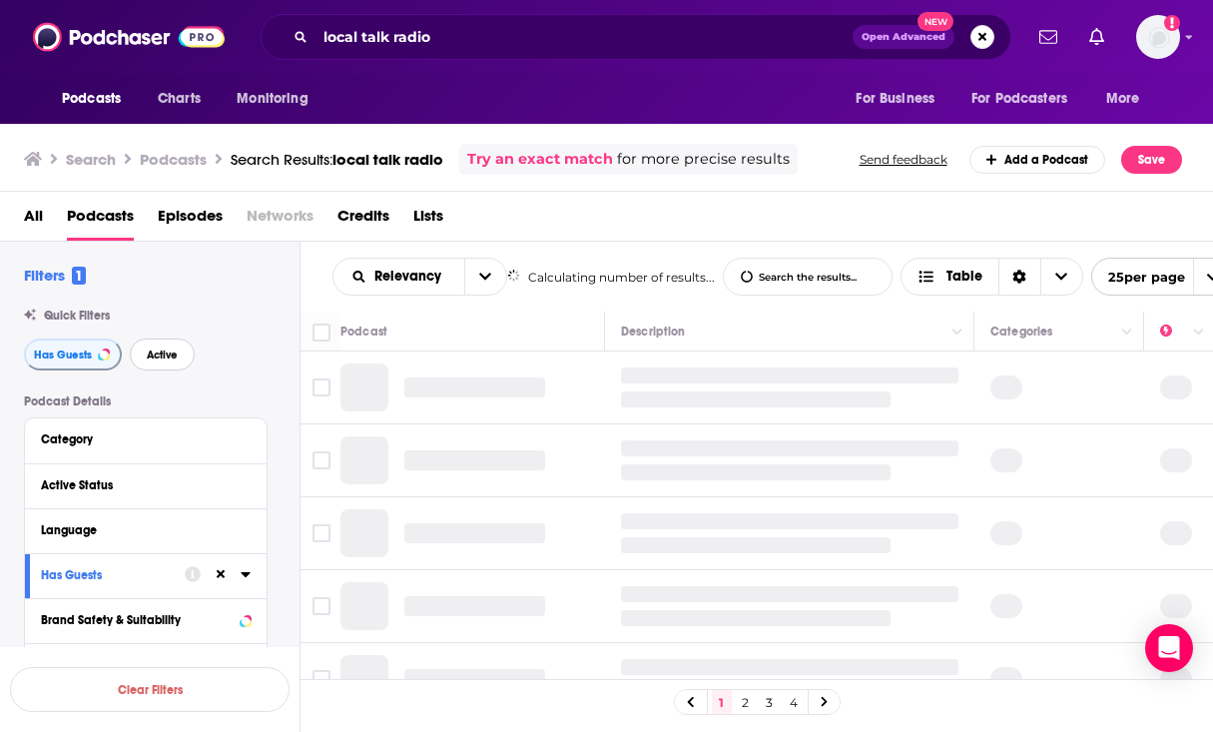
click at [170, 360] on span "Active" at bounding box center [162, 354] width 31 height 11
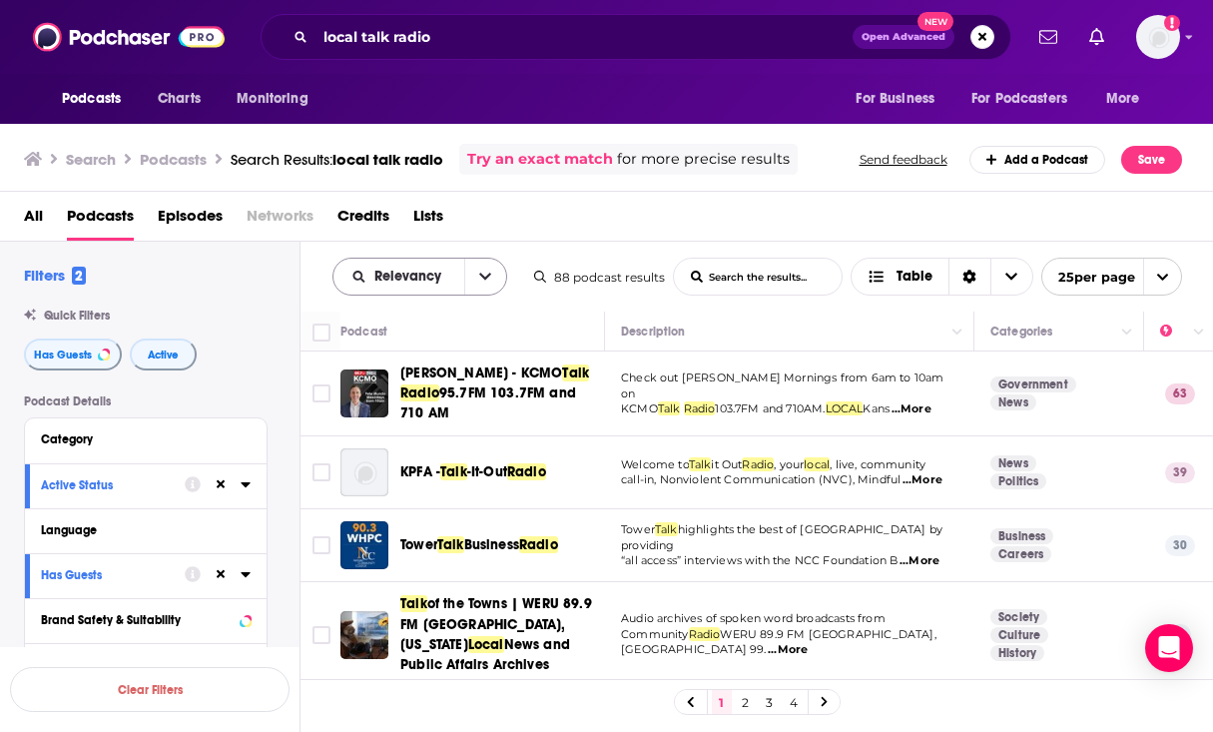
click at [480, 275] on icon "open menu" at bounding box center [485, 277] width 12 height 14
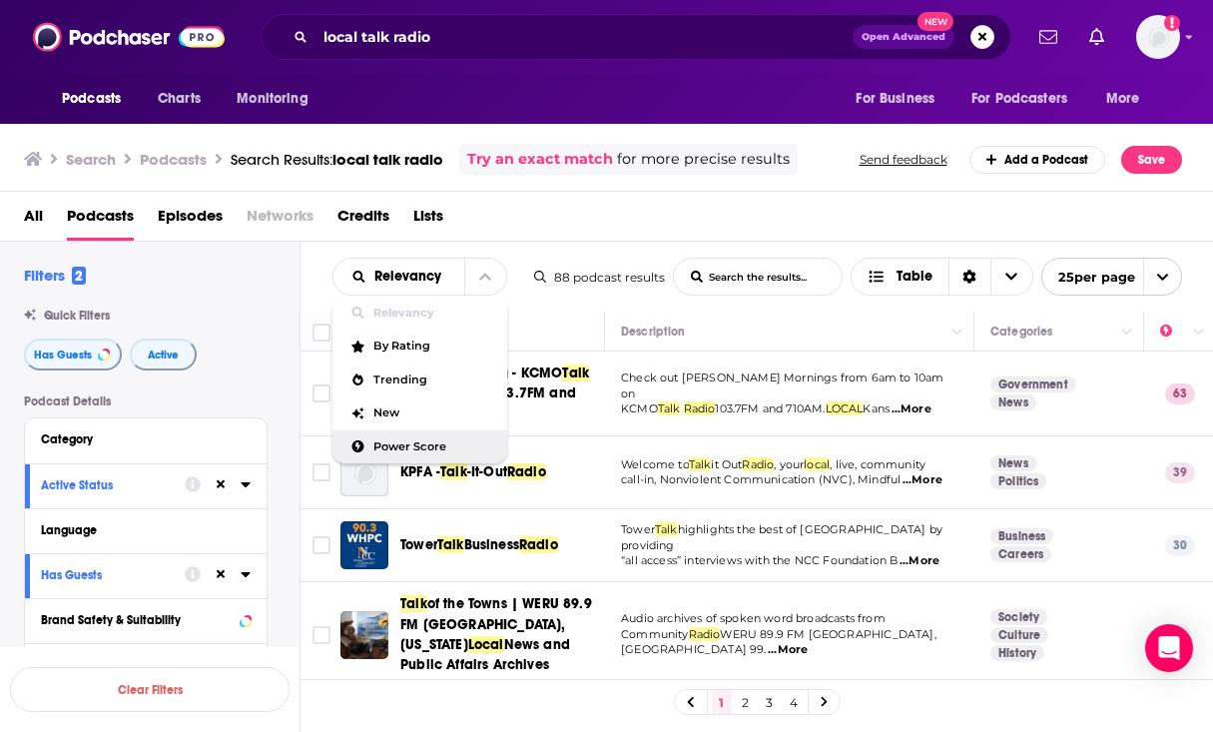
click at [444, 445] on span "Power Score" at bounding box center [432, 446] width 118 height 11
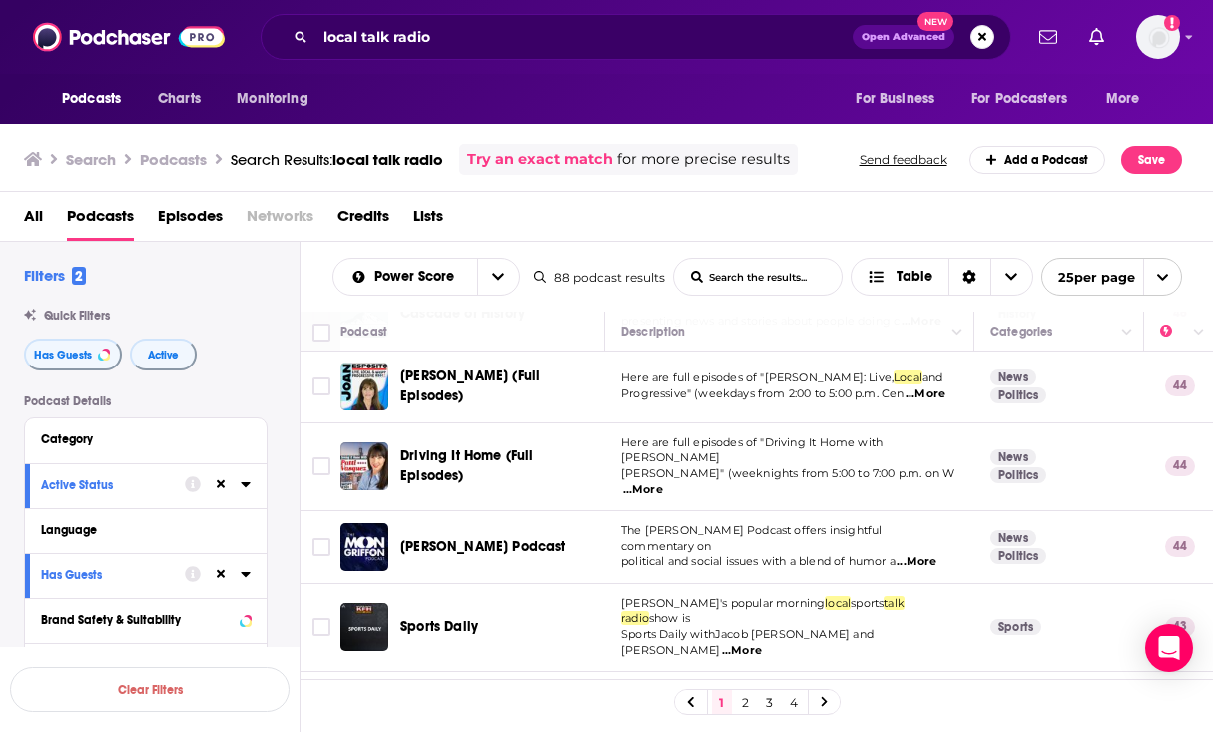
scroll to position [1230, 0]
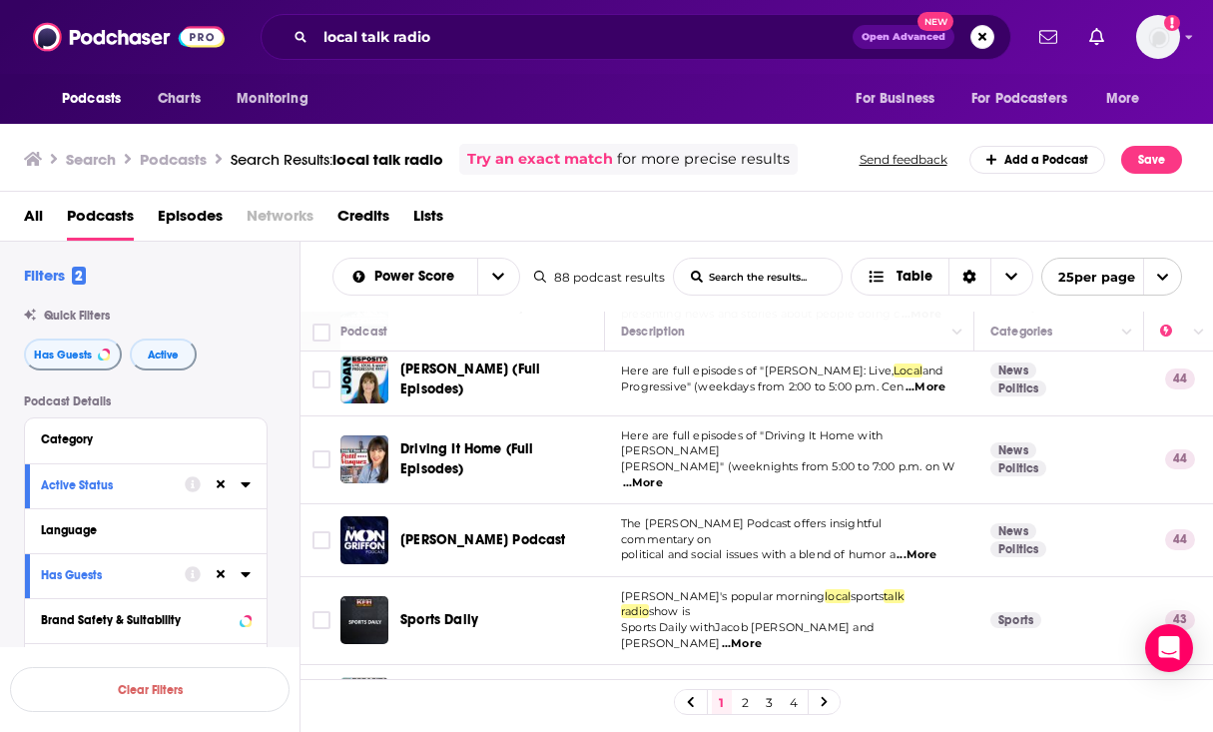
click at [663, 475] on span "...More" at bounding box center [643, 483] width 40 height 16
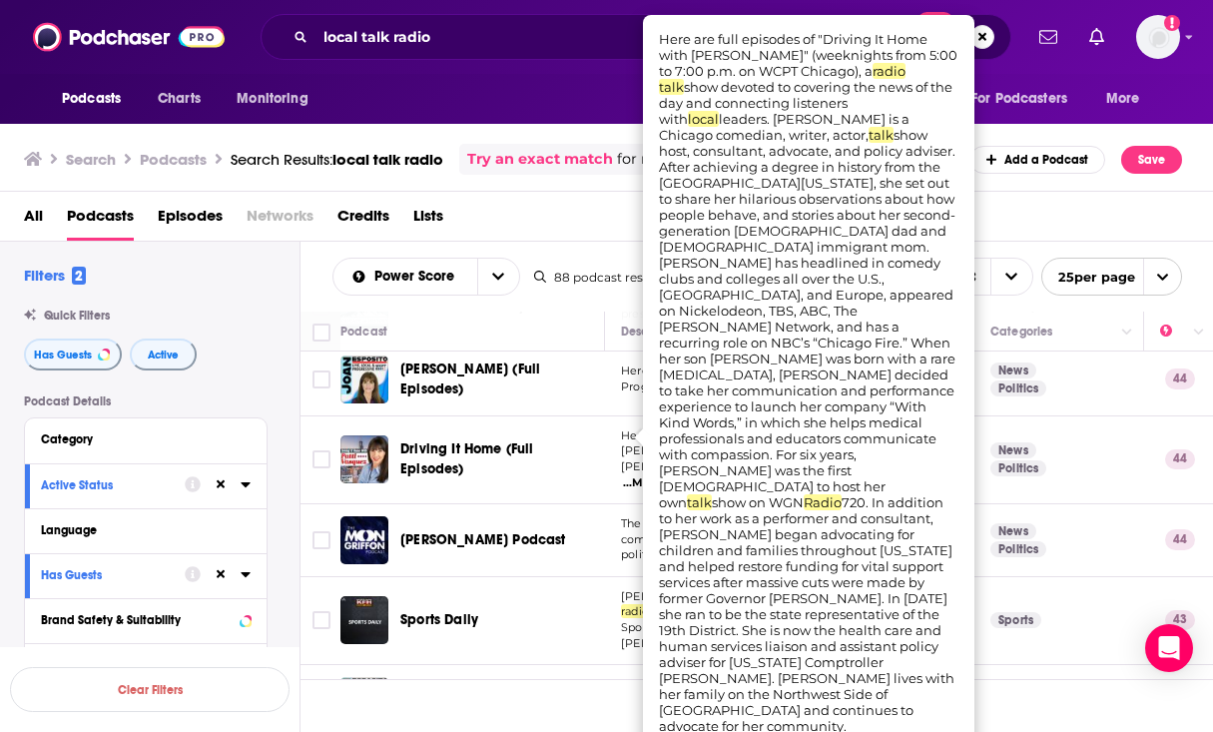
click at [618, 446] on td "Here are full episodes of "Driving It Home with [PERSON_NAME]" (weeknights from…" at bounding box center [789, 460] width 369 height 88
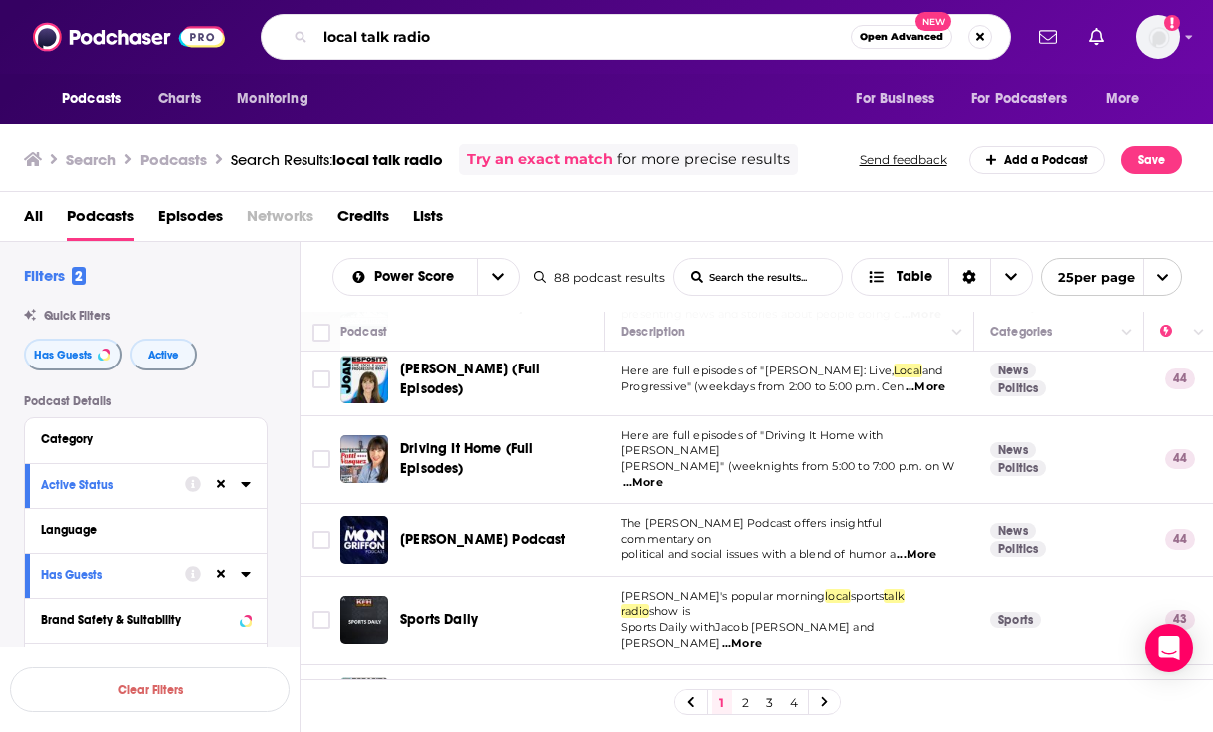
click at [545, 31] on input "local talk radio" at bounding box center [583, 37] width 535 height 32
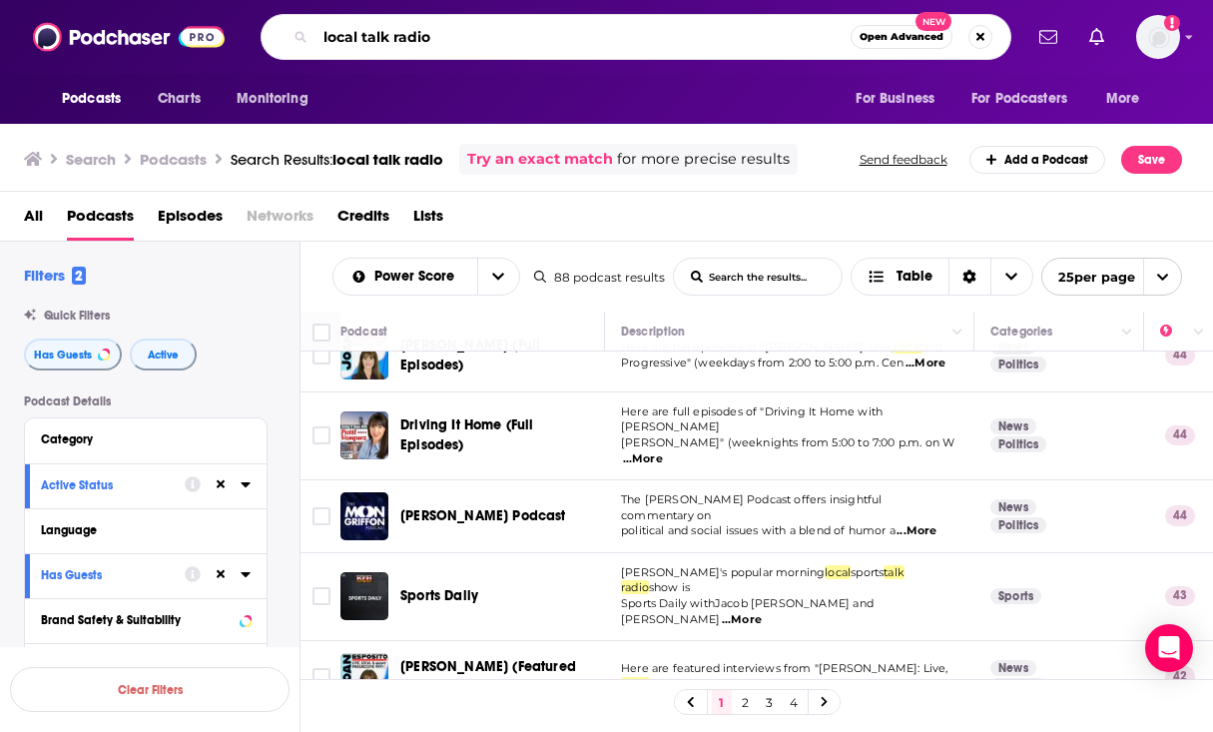
scroll to position [1249, 0]
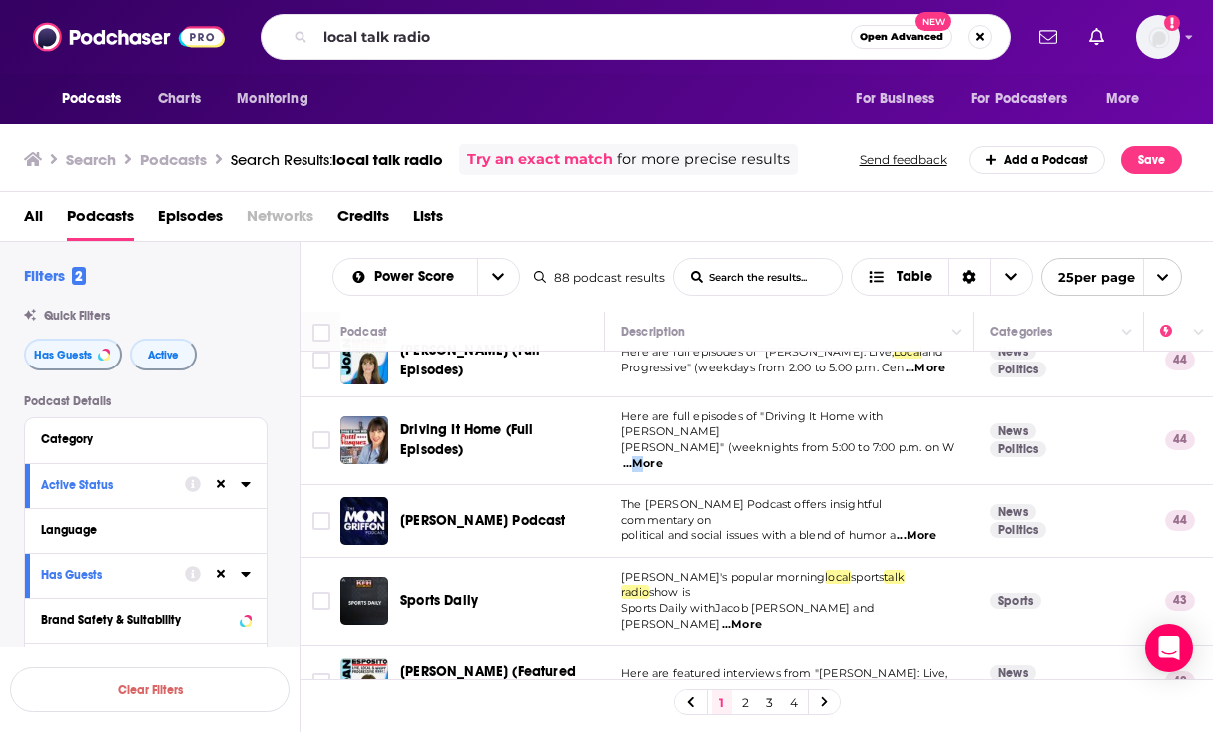
click at [663, 456] on span "...More" at bounding box center [643, 464] width 40 height 16
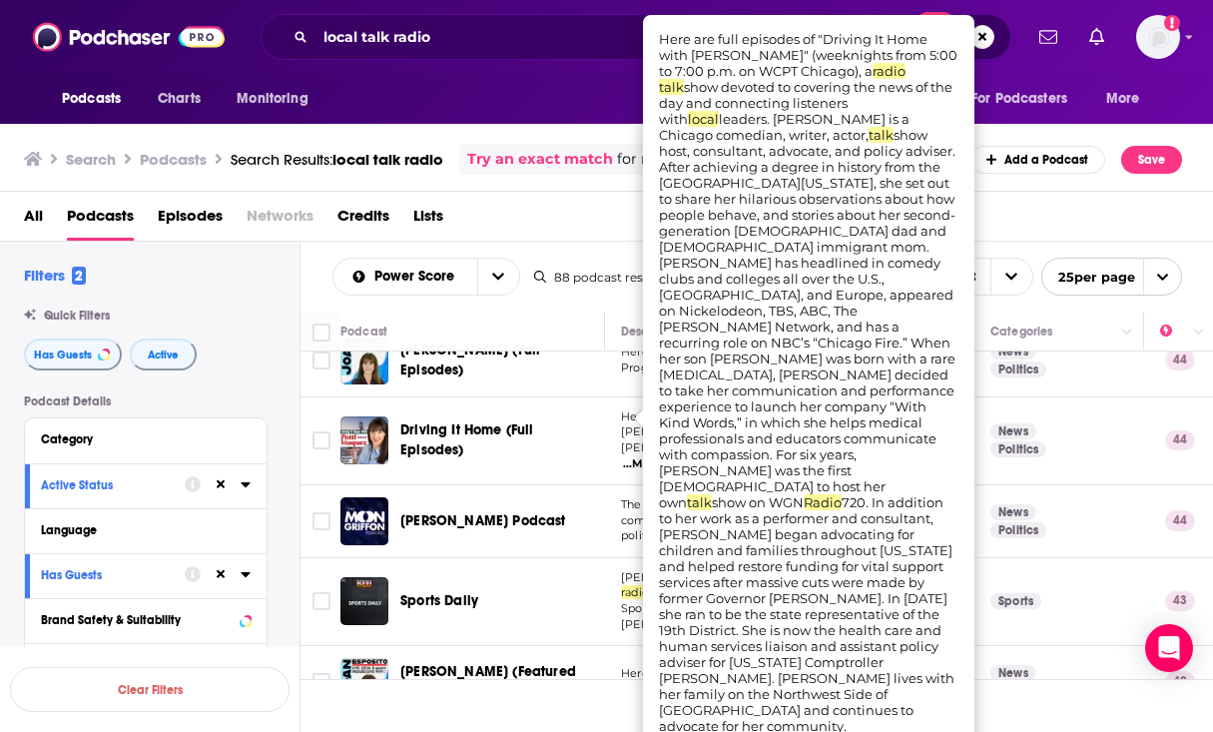
click at [614, 422] on td "Here are full episodes of "Driving It Home with [PERSON_NAME]" (weeknights from…" at bounding box center [789, 441] width 369 height 88
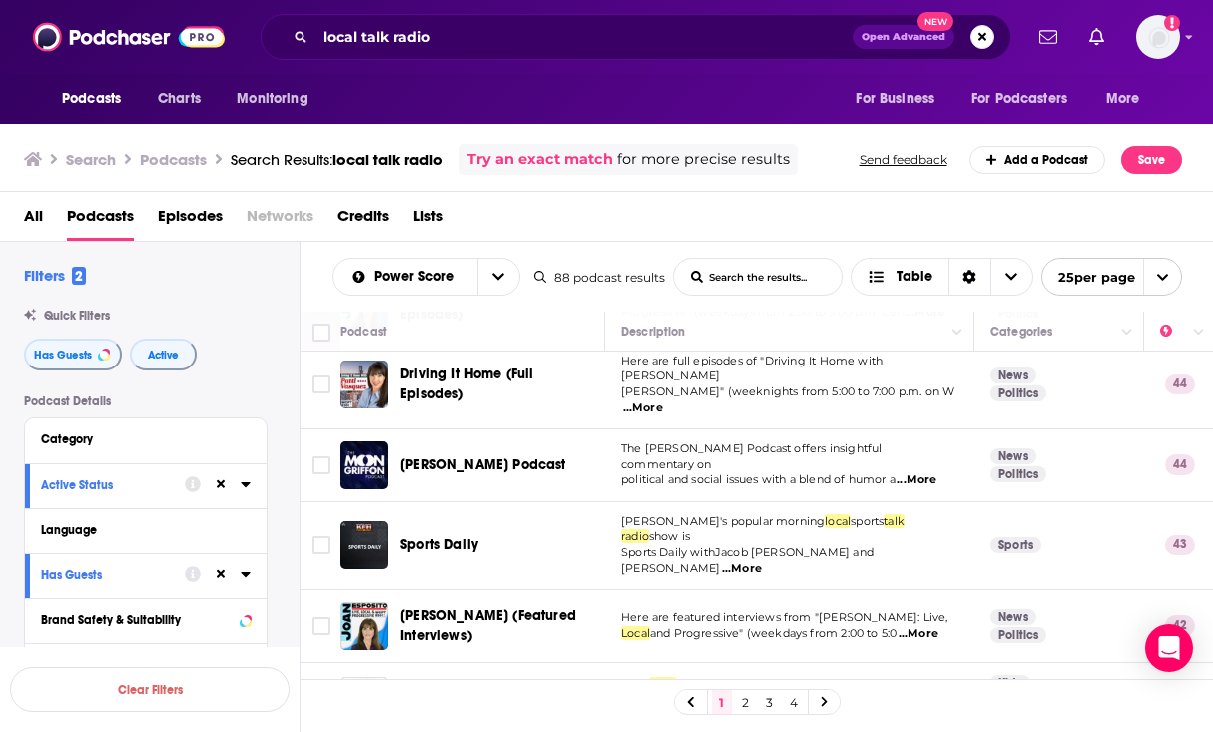
scroll to position [1315, 0]
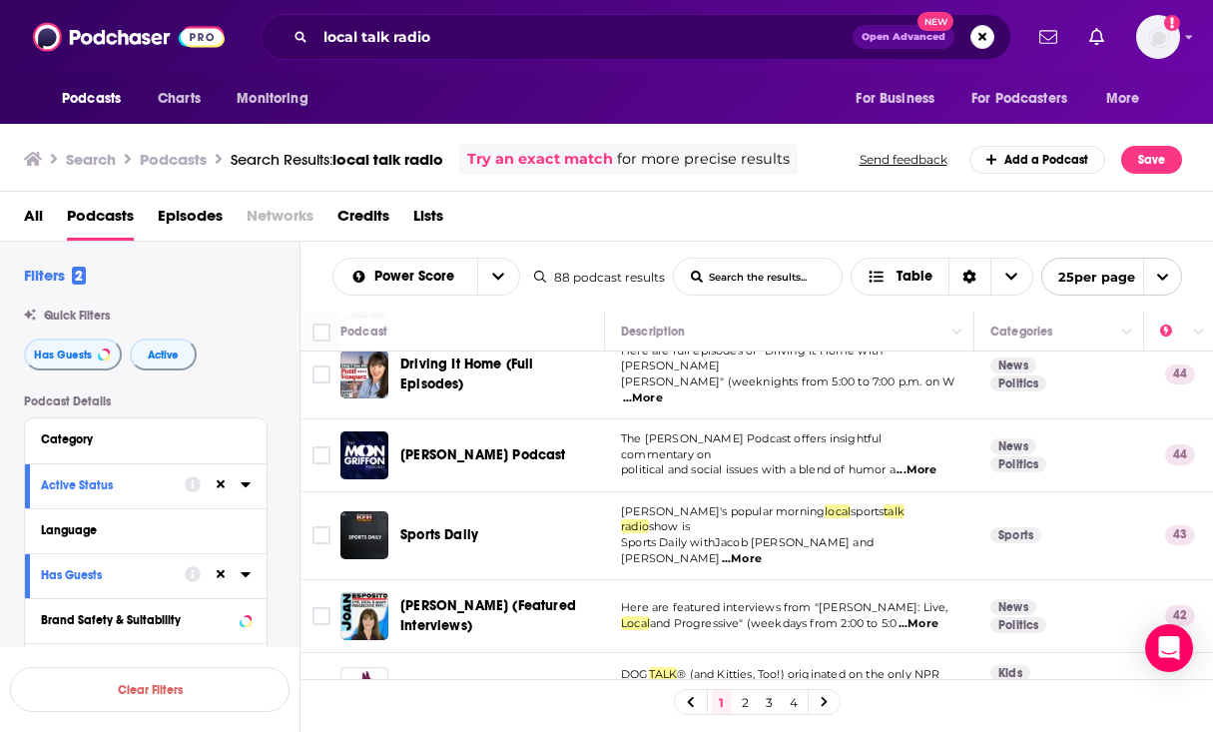
click at [930, 462] on span "...More" at bounding box center [917, 470] width 40 height 16
click at [505, 446] on span "[PERSON_NAME] Podcast" at bounding box center [483, 454] width 166 height 17
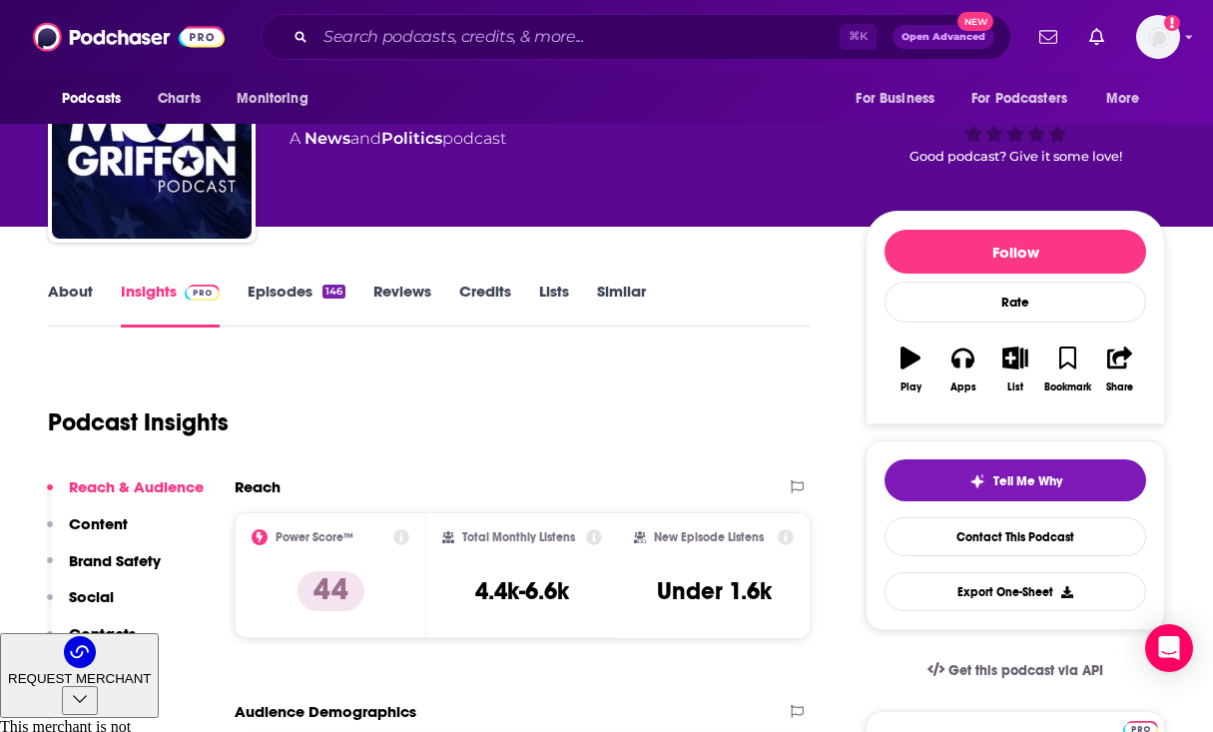
scroll to position [76, 0]
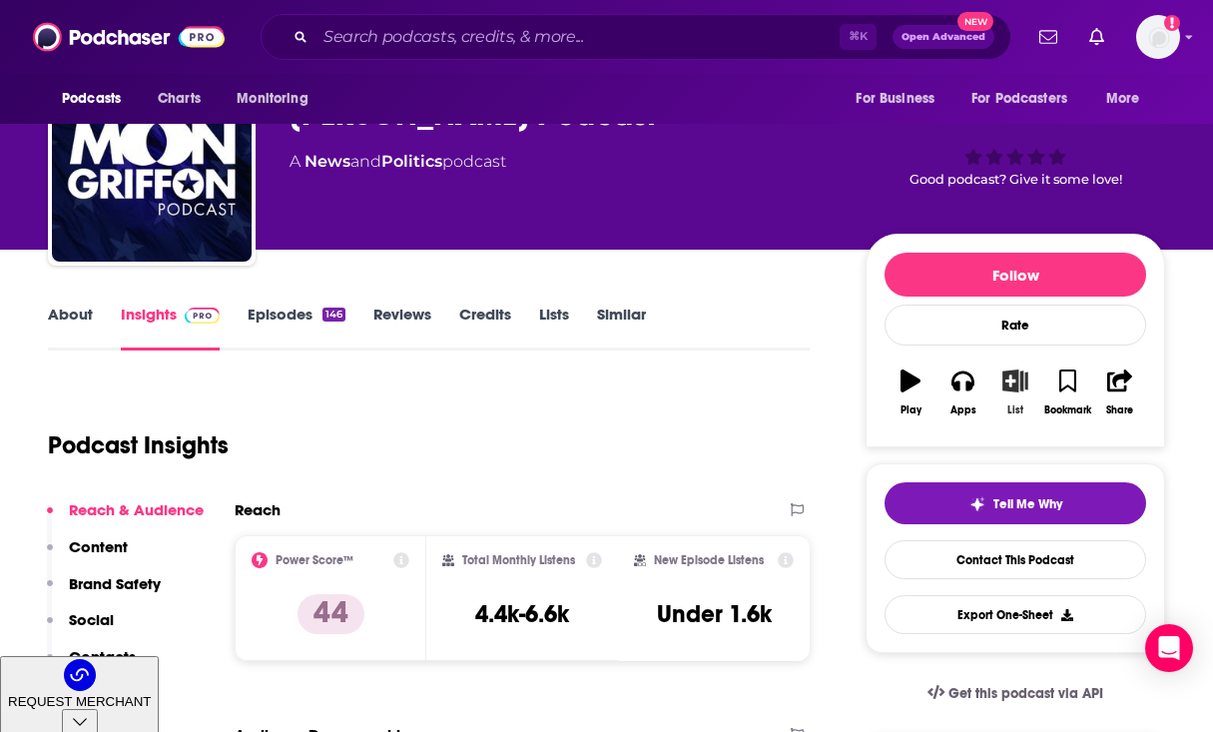
click at [1008, 385] on icon "button" at bounding box center [1015, 380] width 25 height 22
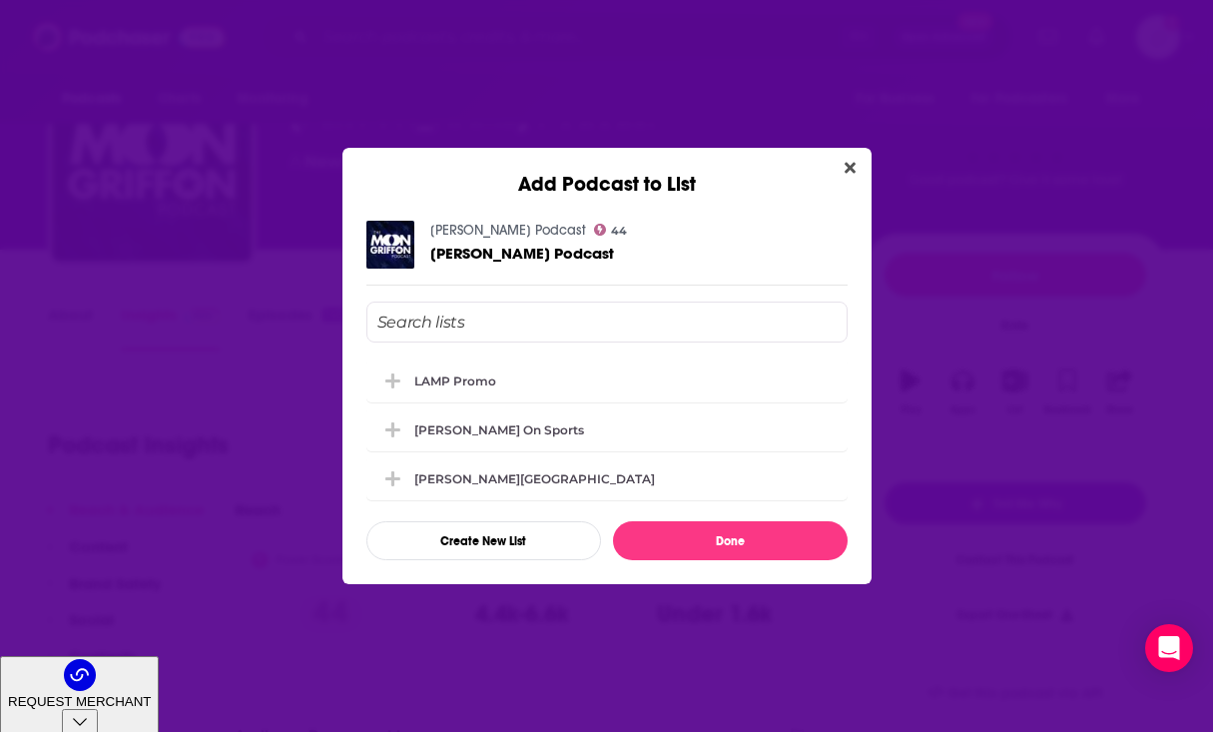
scroll to position [0, 0]
click at [604, 381] on div "LAMP Promo" at bounding box center [606, 379] width 481 height 44
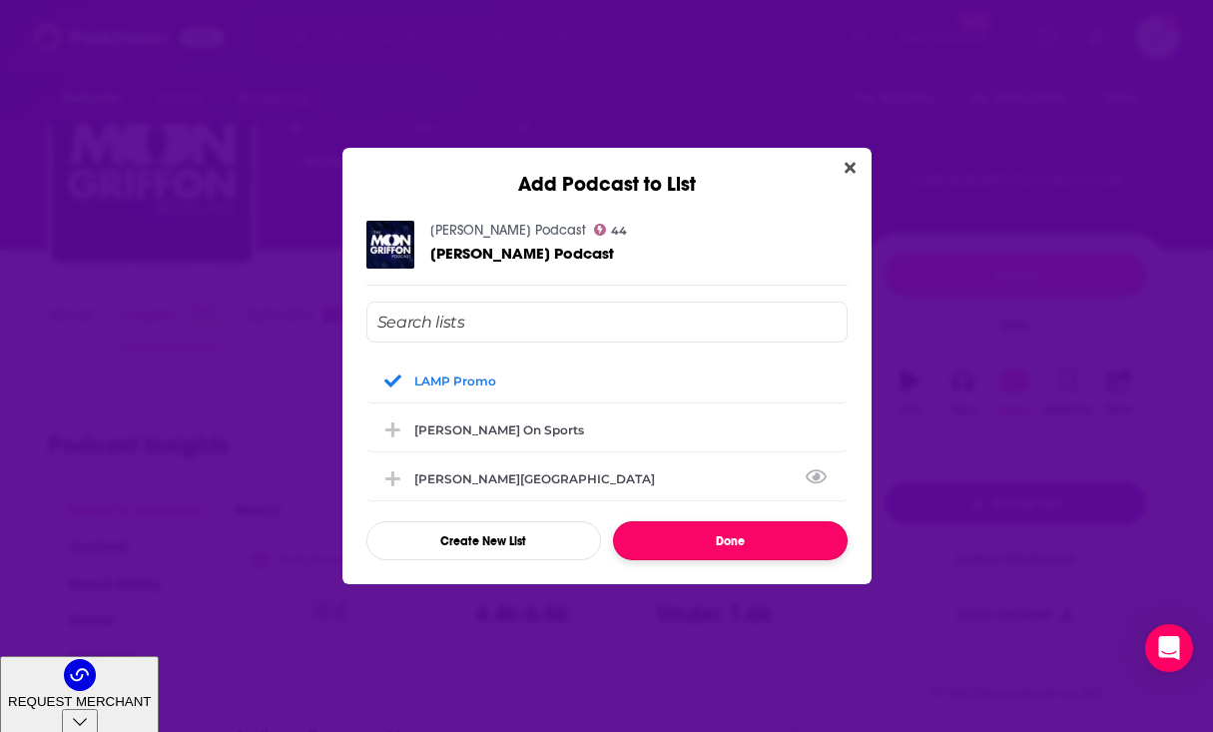
click at [732, 543] on button "Done" at bounding box center [730, 540] width 235 height 39
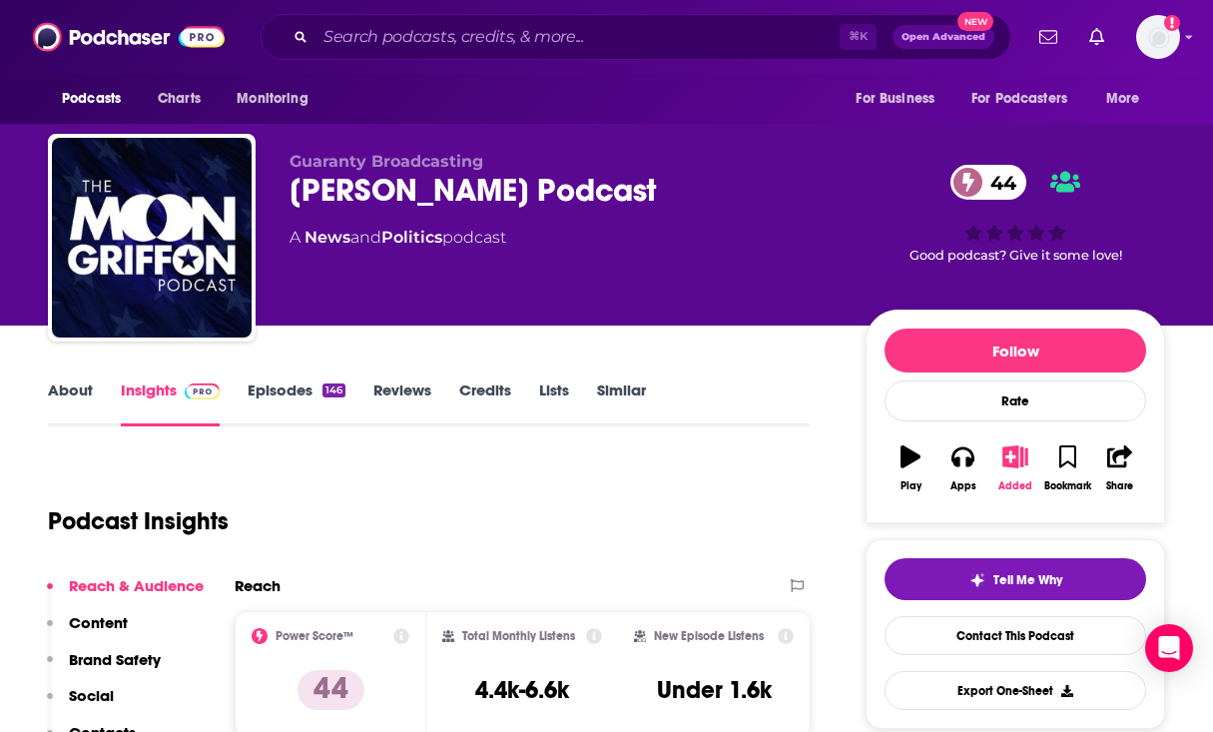
scroll to position [76, 0]
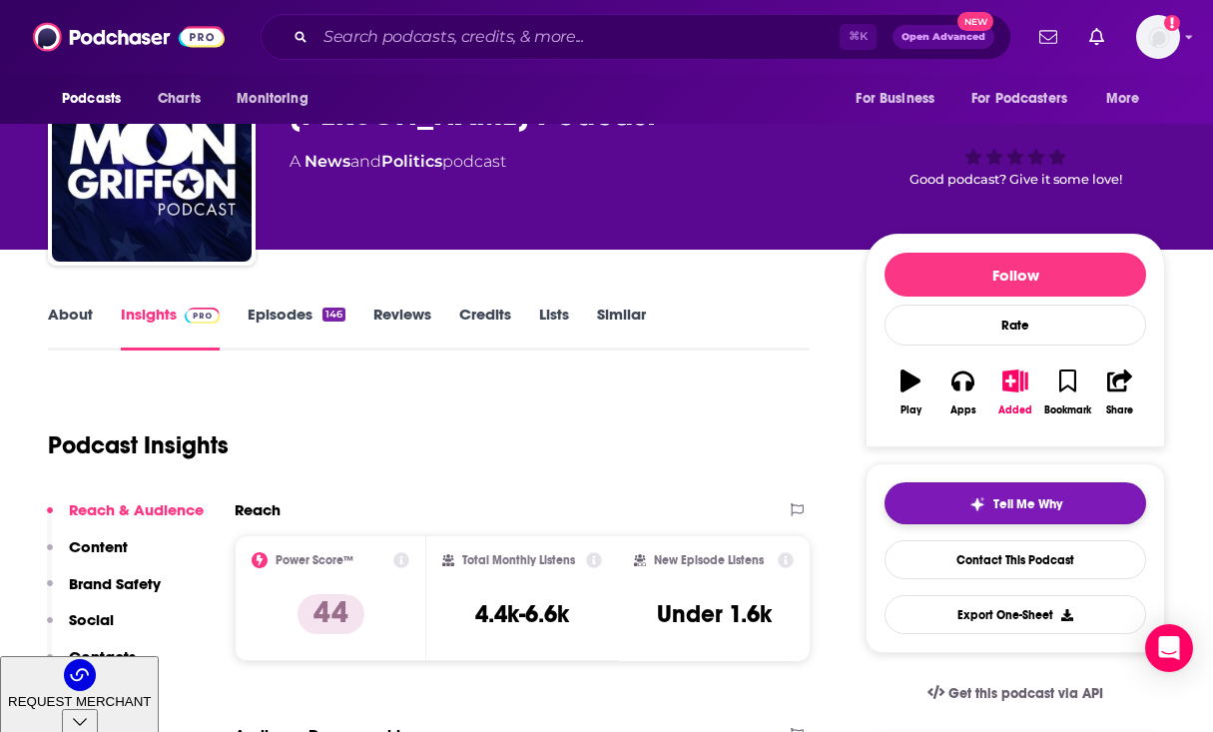
click at [969, 509] on img "button" at bounding box center [977, 504] width 16 height 16
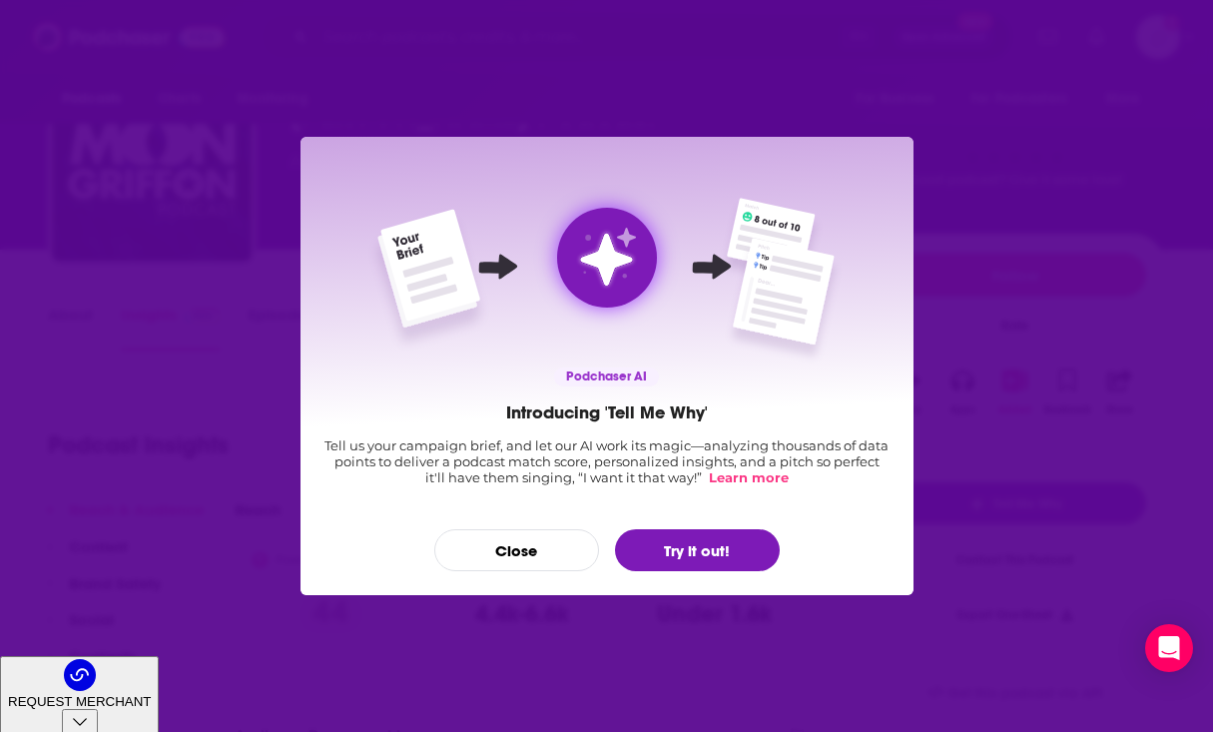
click at [912, 379] on div "Podchaser AI Introducing 'Tell Me Why' Tell us your campaign brief, and let our…" at bounding box center [607, 366] width 613 height 459
click at [495, 545] on button "Close" at bounding box center [516, 550] width 165 height 42
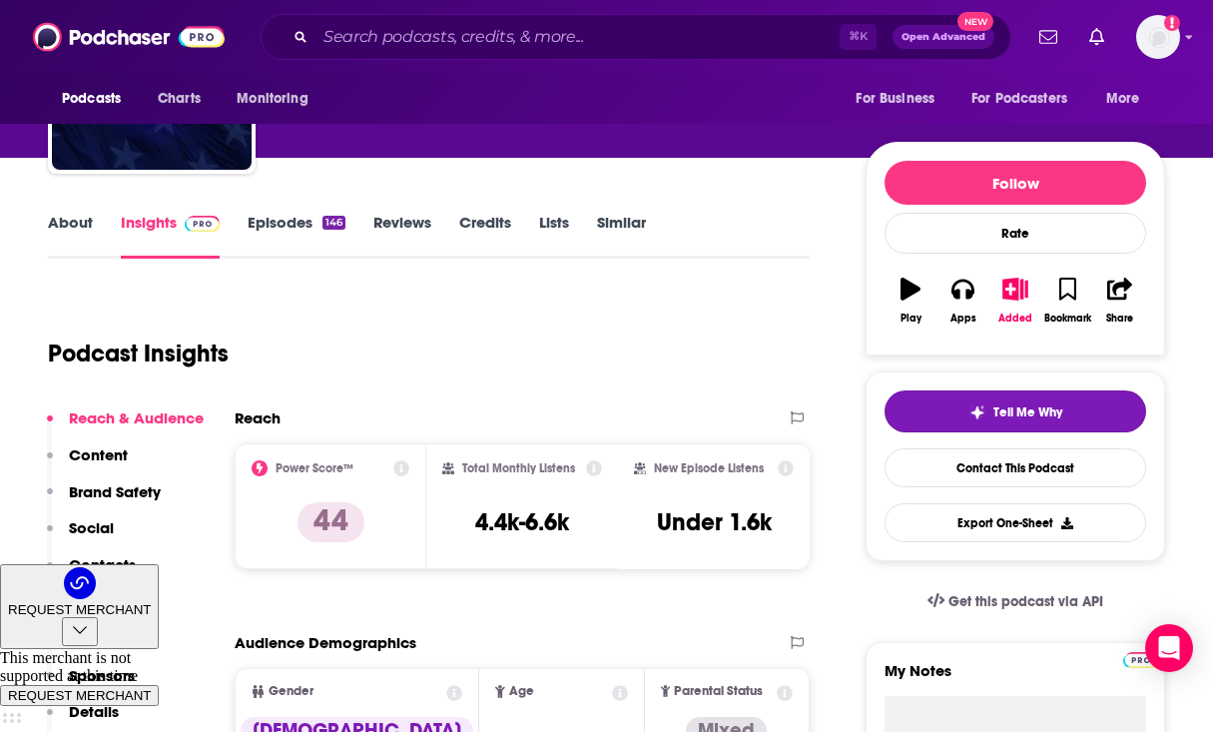
scroll to position [173, 0]
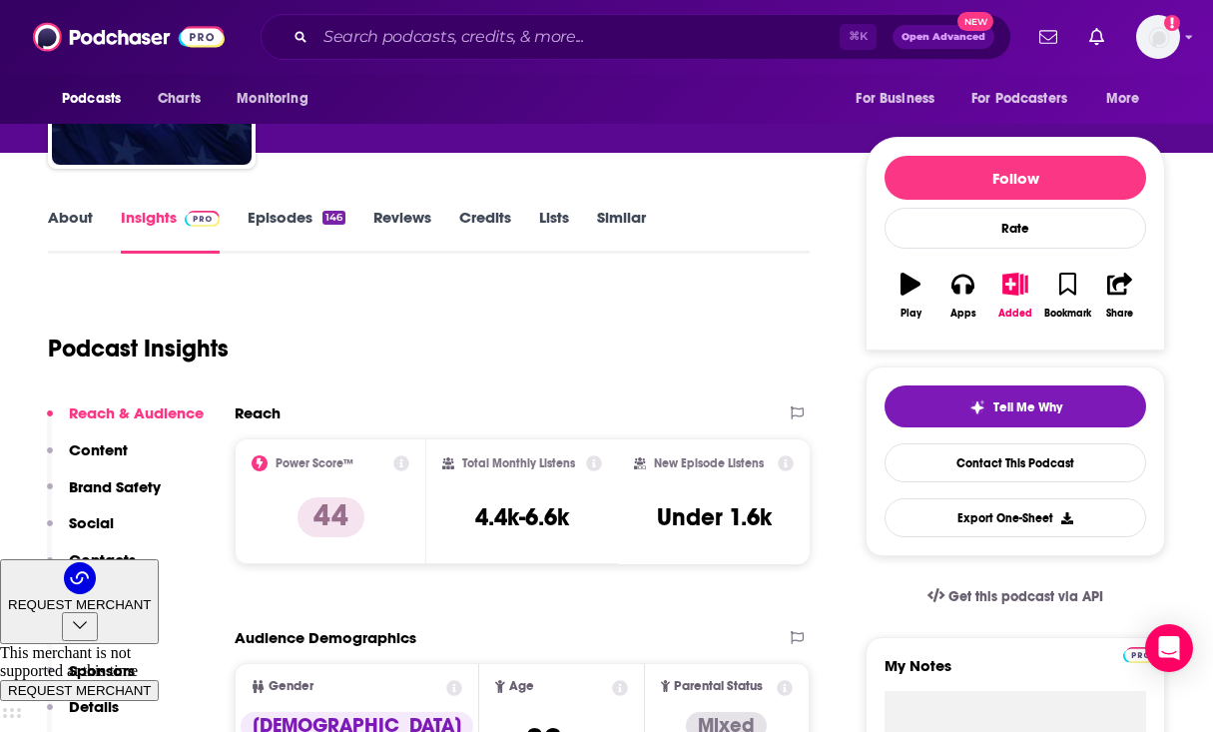
click at [392, 222] on link "Reviews" at bounding box center [402, 231] width 58 height 46
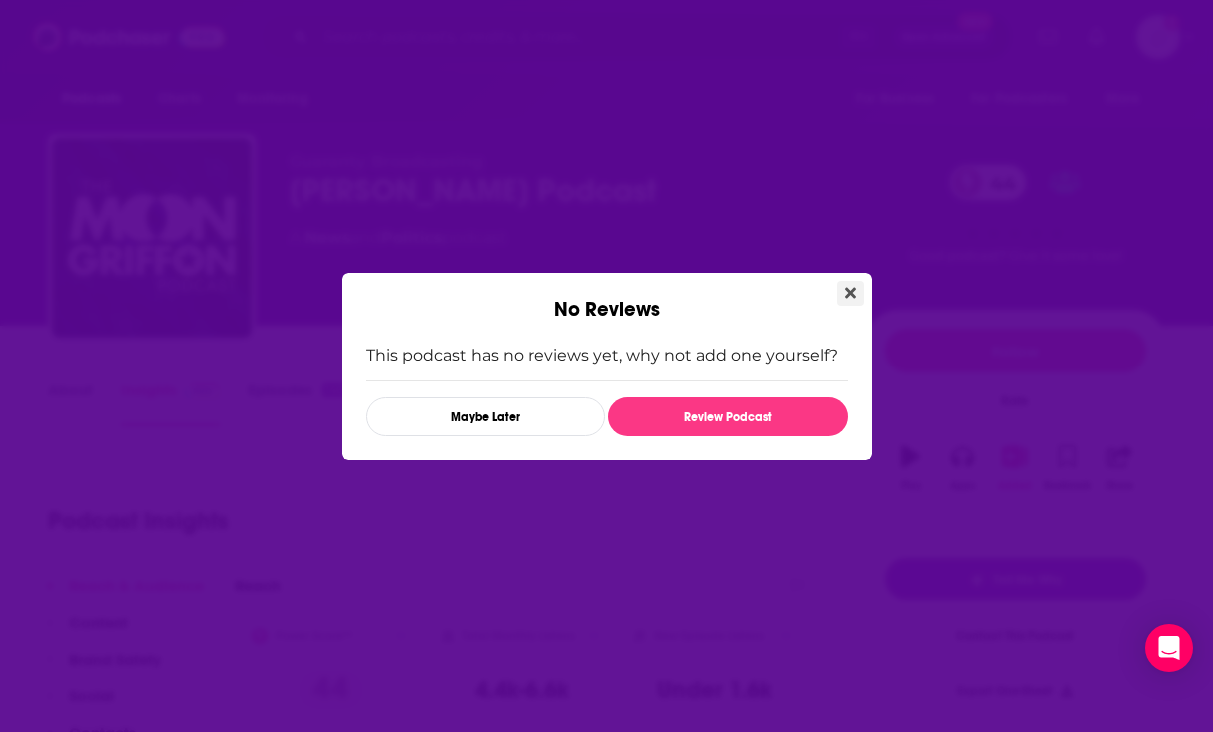
click at [850, 291] on icon "Close" at bounding box center [850, 292] width 11 height 11
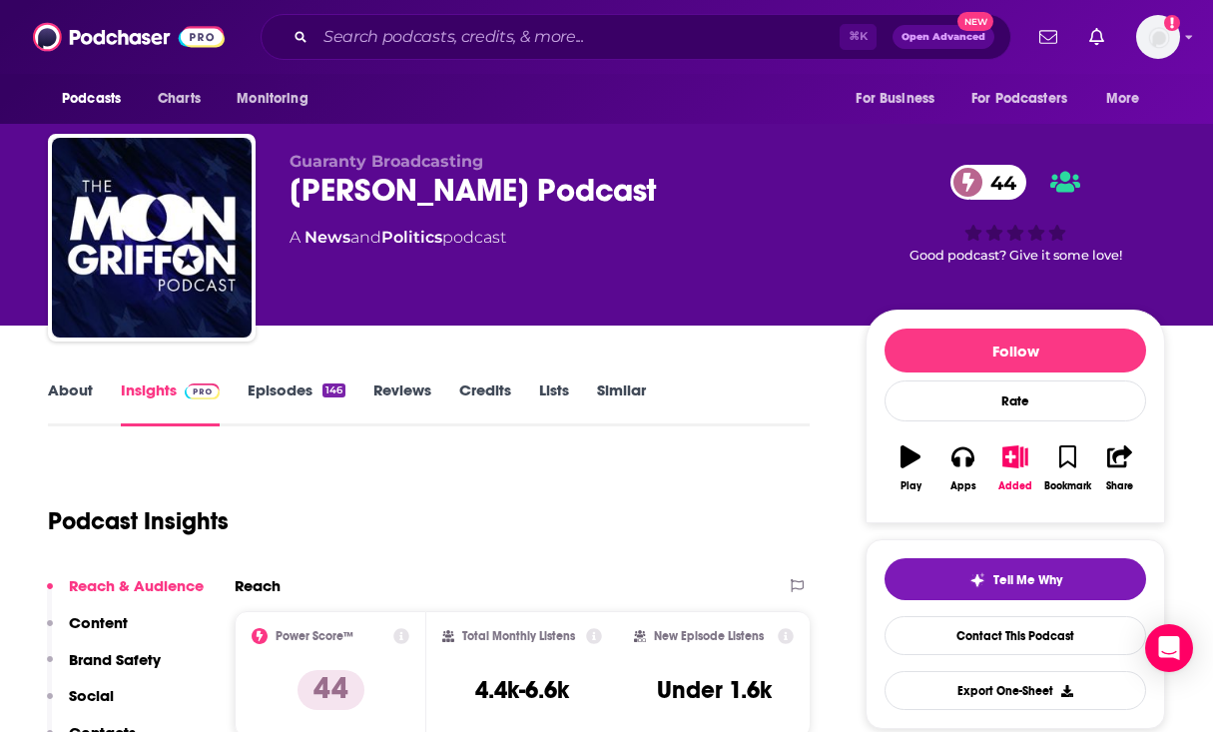
click at [286, 388] on link "Episodes 146" at bounding box center [297, 403] width 98 height 46
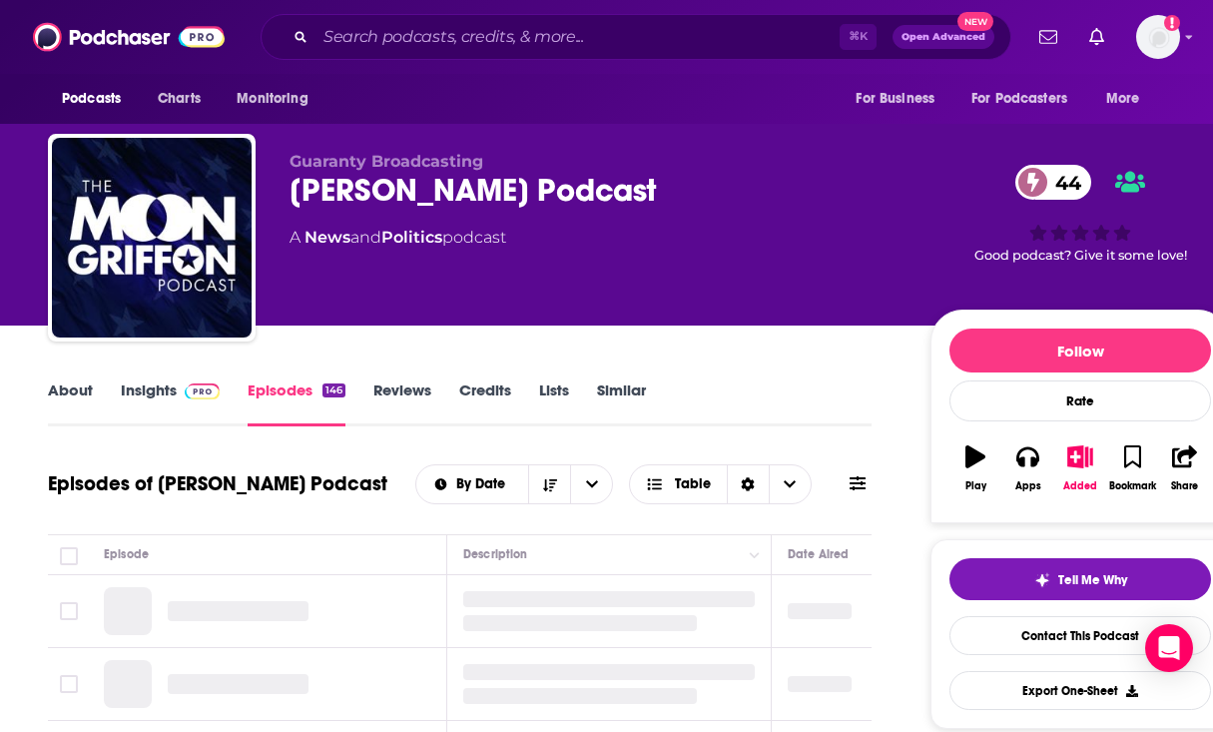
scroll to position [259, 0]
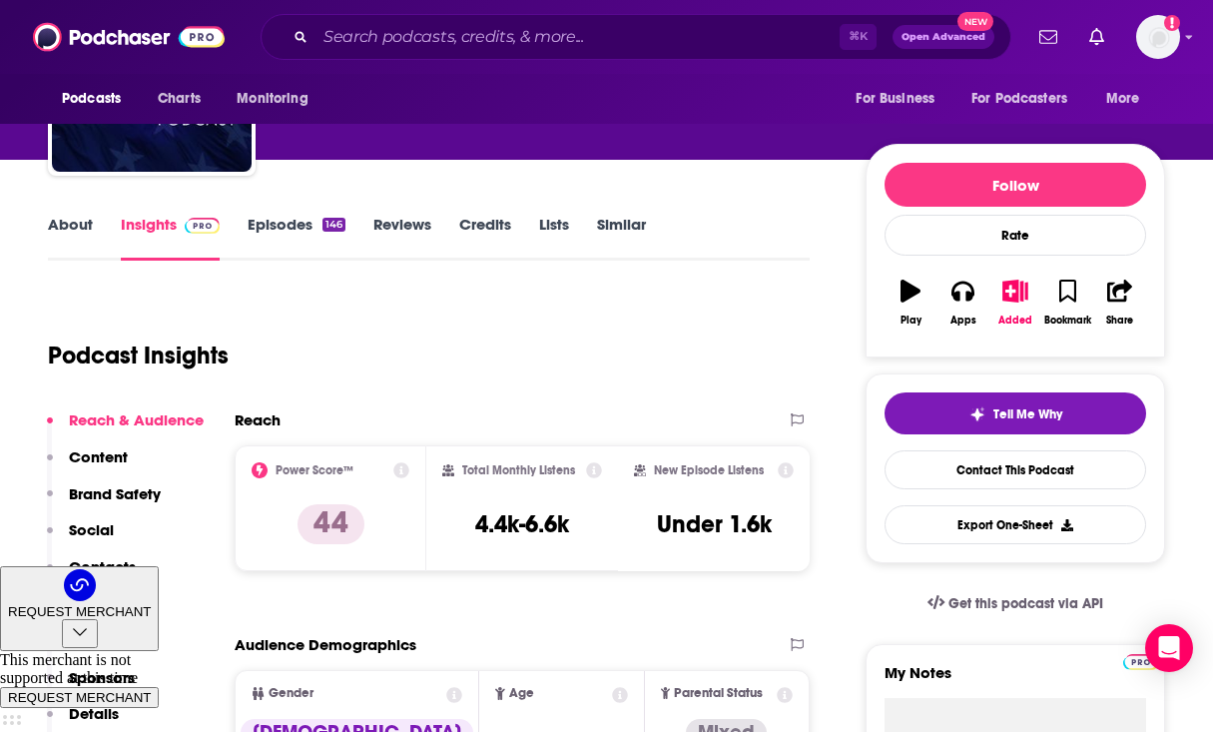
scroll to position [171, 0]
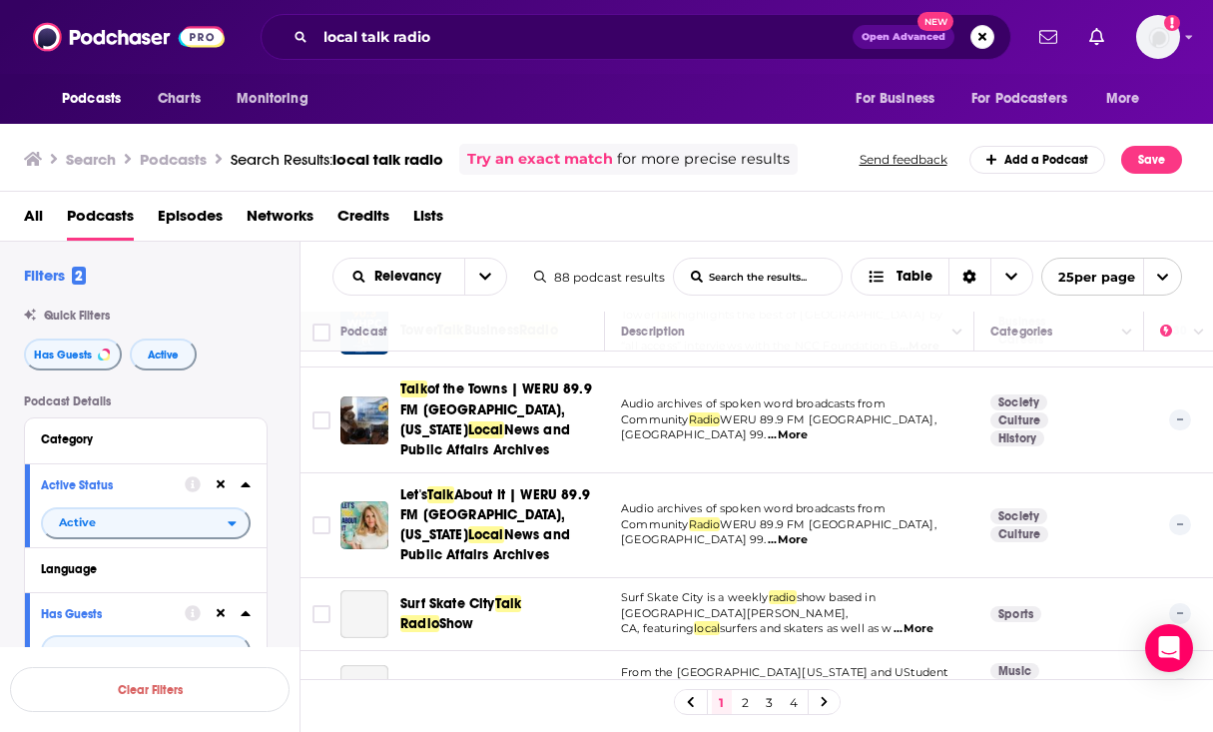
scroll to position [235, 0]
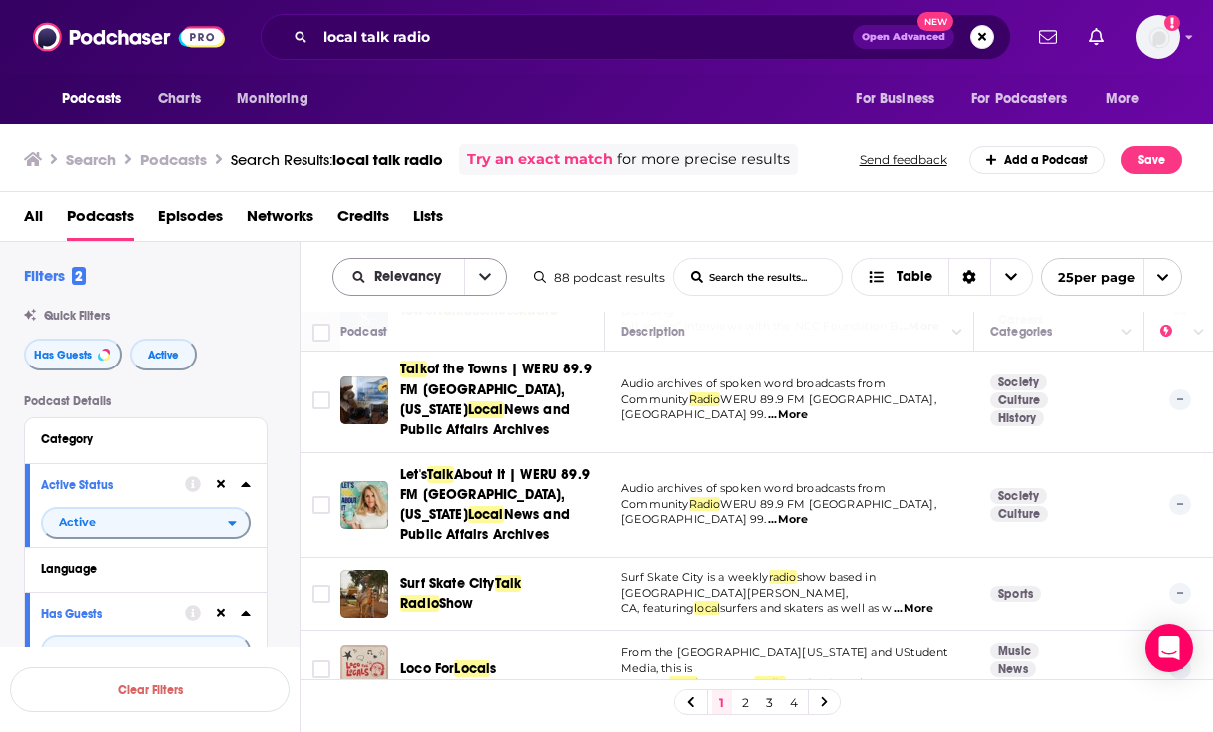
click at [480, 263] on button "open menu" at bounding box center [485, 277] width 42 height 36
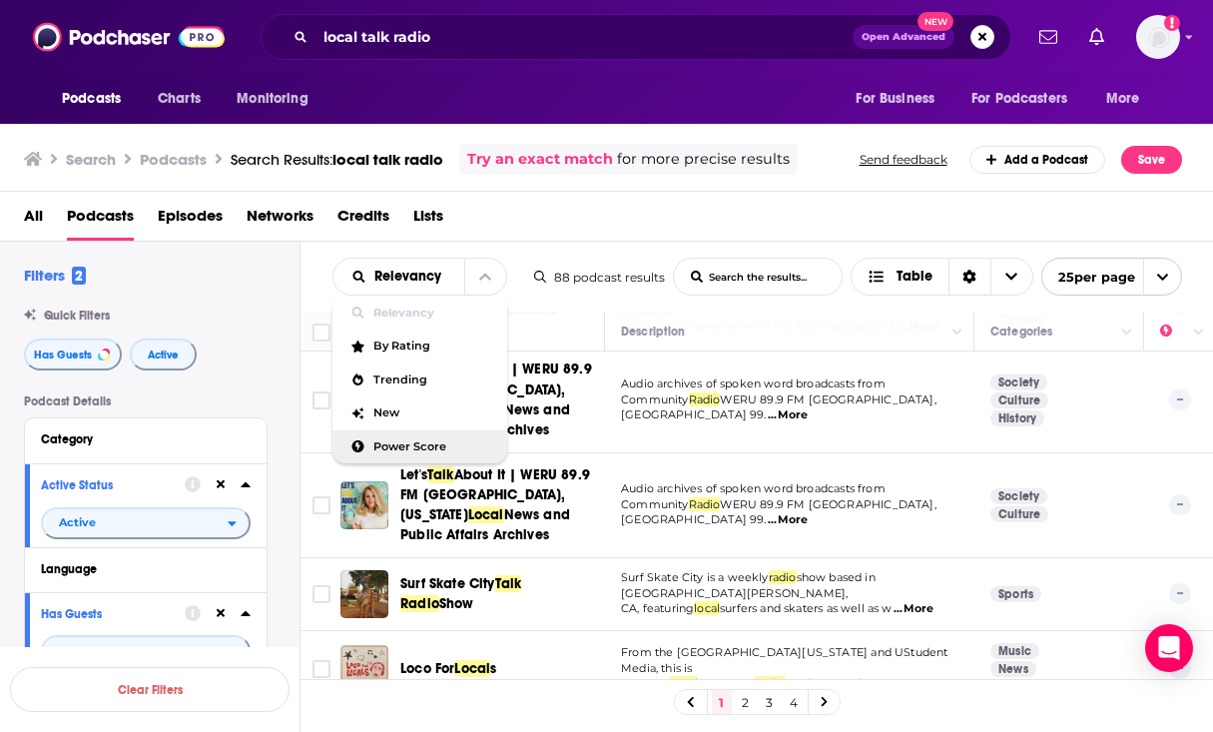
click at [449, 440] on div "Power Score" at bounding box center [419, 447] width 175 height 34
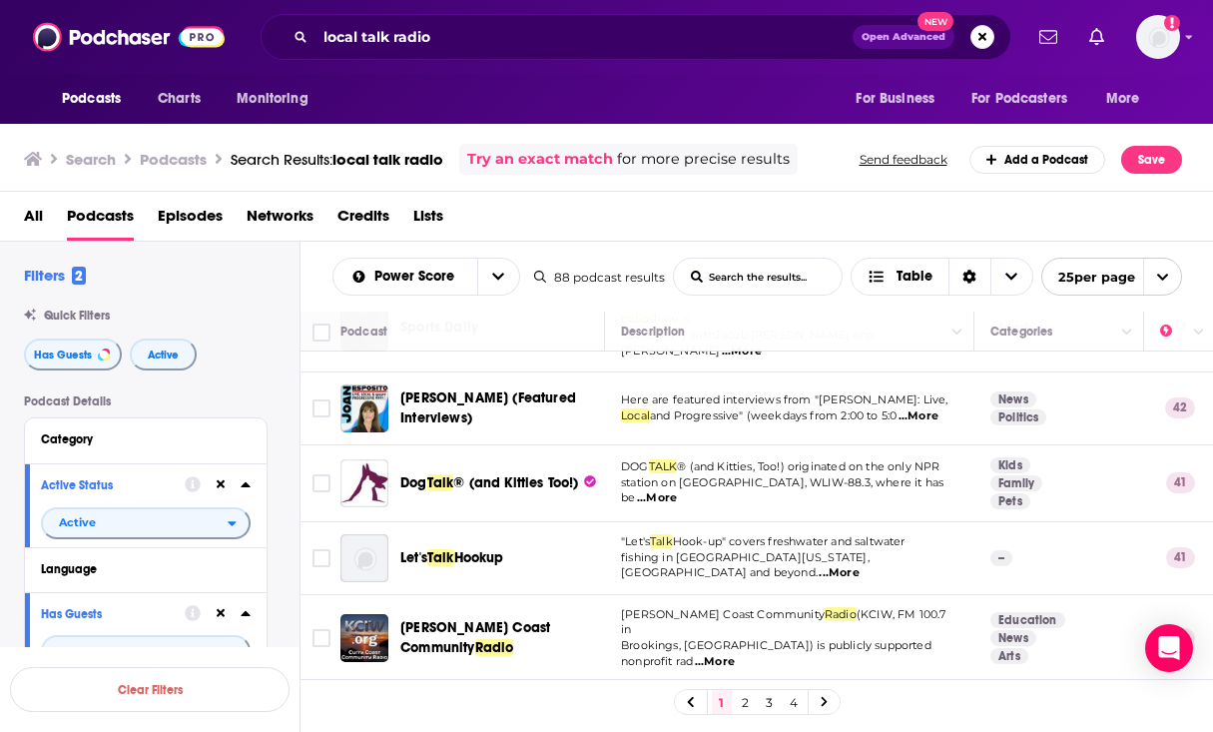
scroll to position [1535, 0]
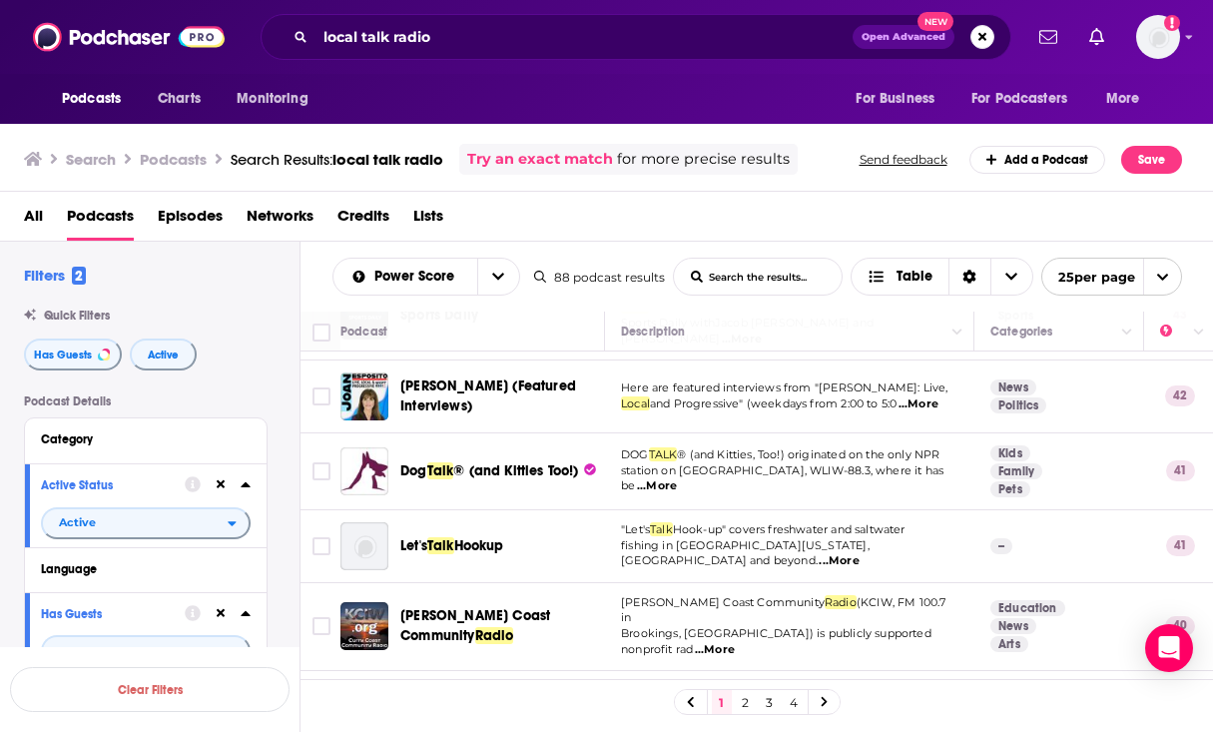
click at [735, 642] on span "...More" at bounding box center [715, 650] width 40 height 16
click at [627, 595] on span "[PERSON_NAME] Coast Community" at bounding box center [723, 602] width 204 height 14
click at [929, 707] on span "...More" at bounding box center [920, 715] width 40 height 16
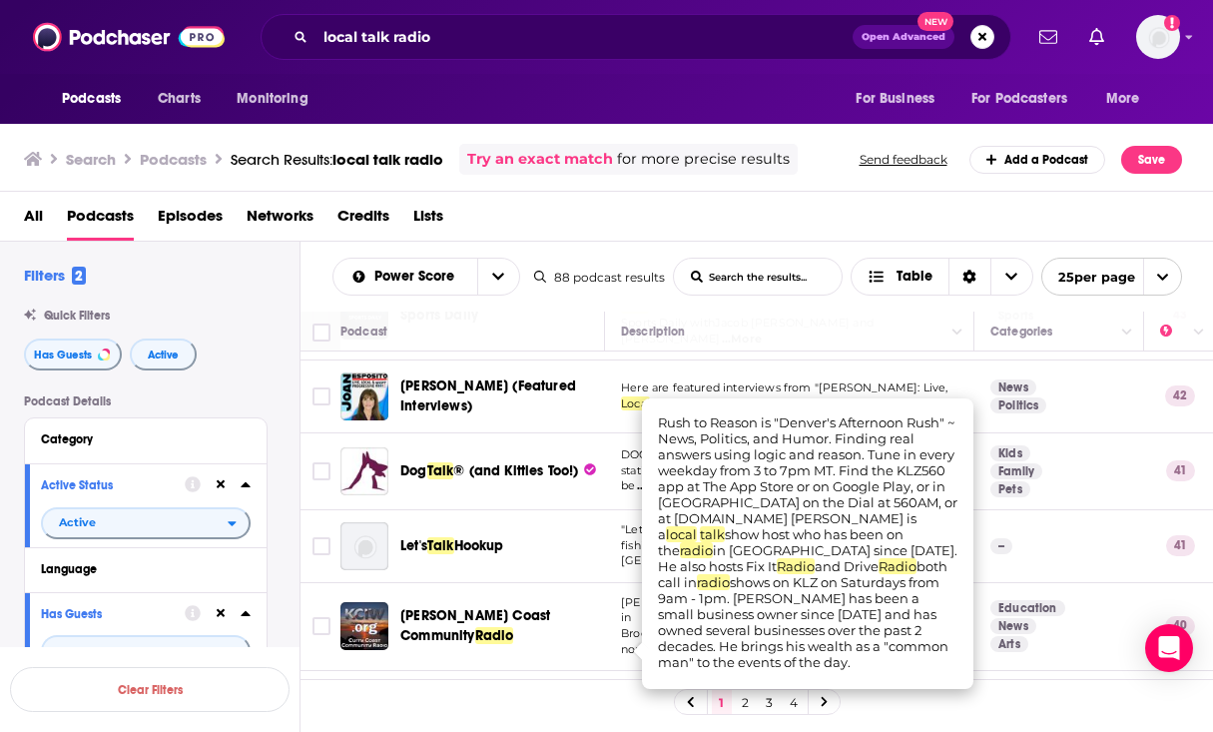
click at [618, 671] on td "Rush to Reason is "Denver's Afternoon Rush" ~ News, Politics, and Humor. Findin…" at bounding box center [789, 707] width 369 height 72
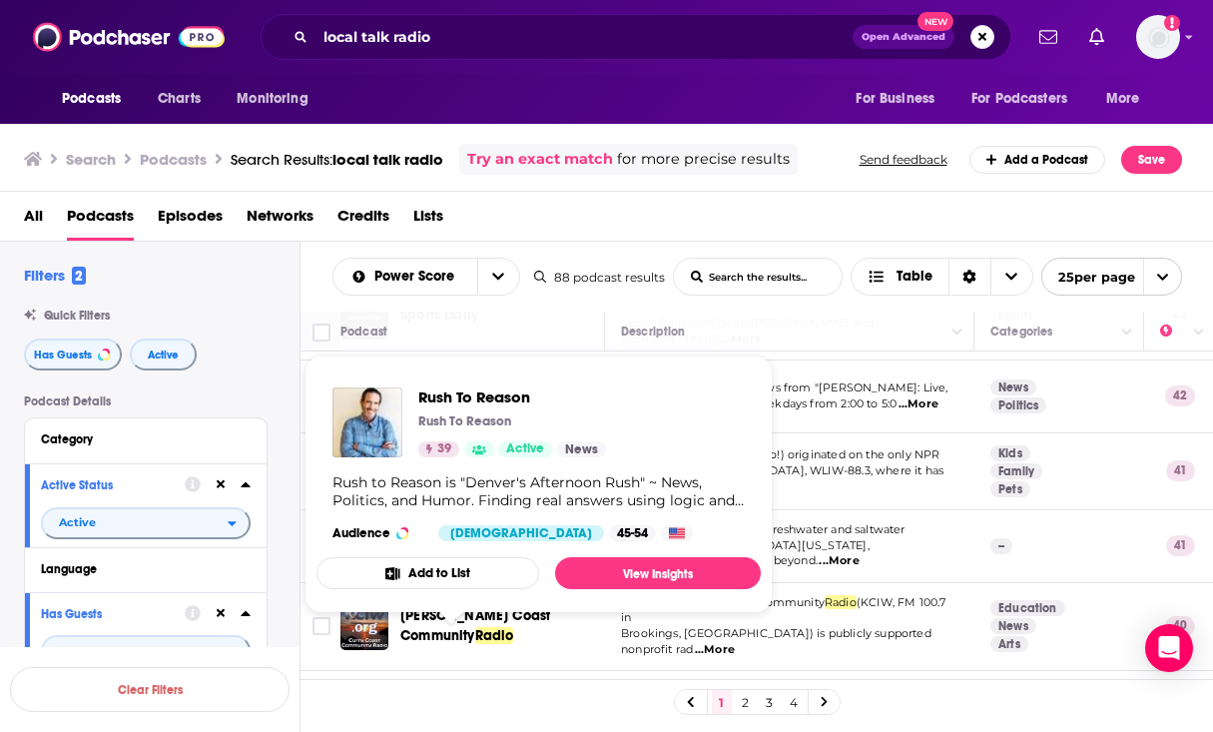
click at [467, 698] on span "Rush To Reason" at bounding box center [450, 706] width 100 height 17
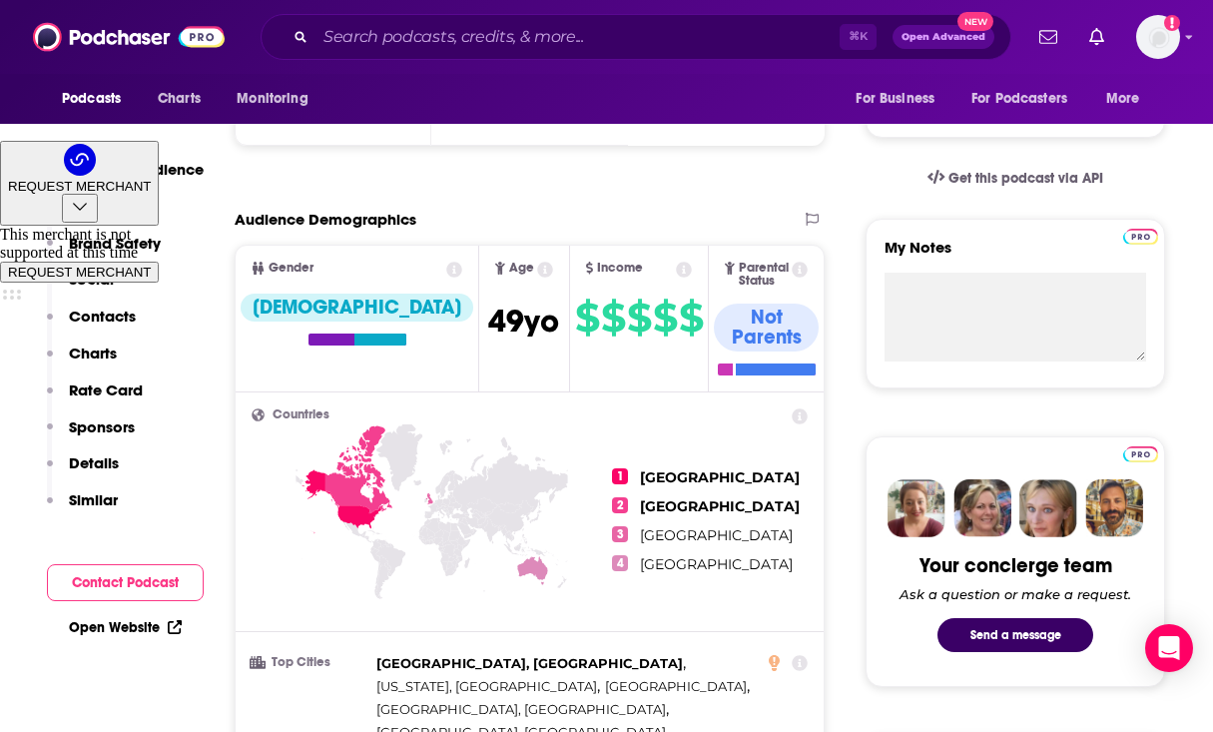
scroll to position [92, 0]
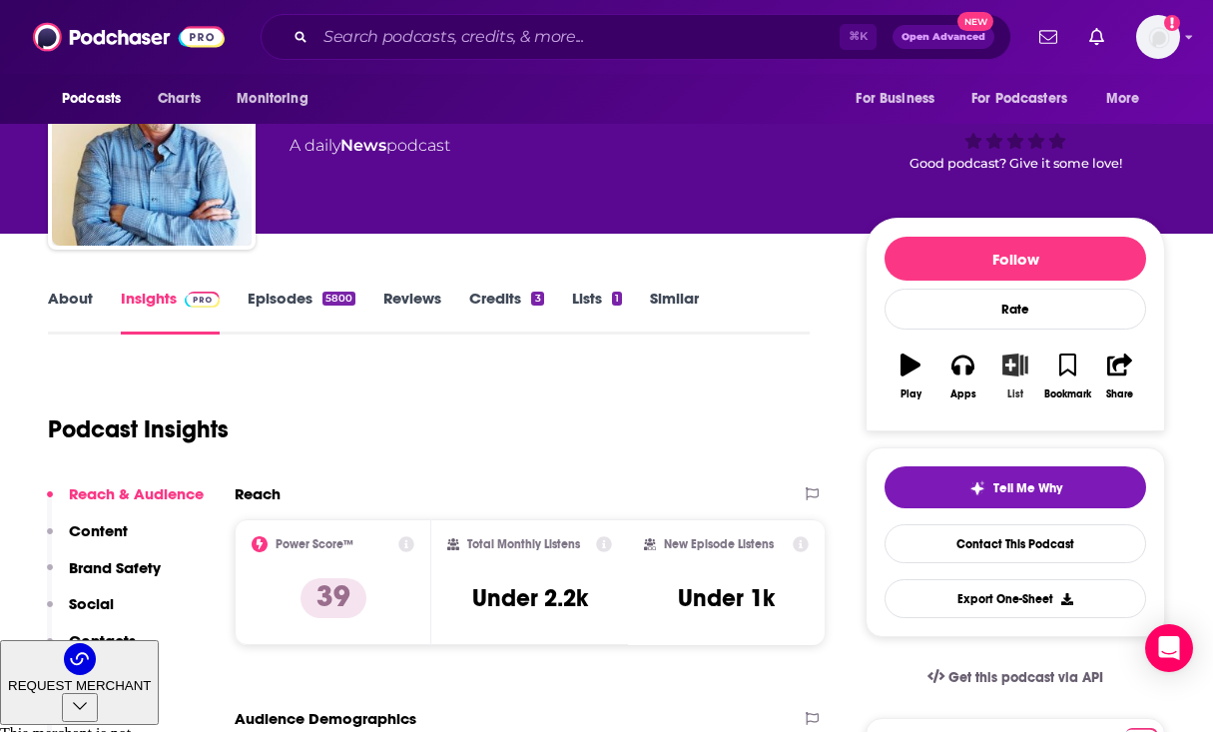
click at [1009, 371] on icon "button" at bounding box center [1015, 364] width 25 height 22
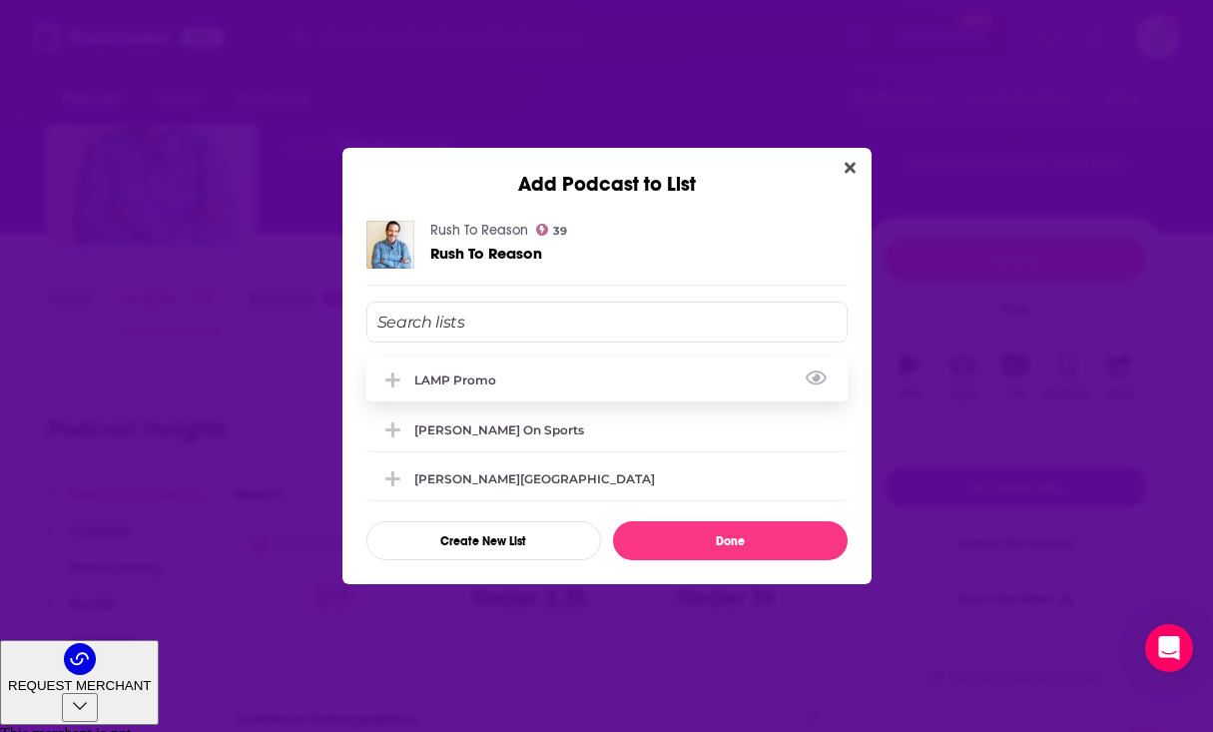
click at [479, 387] on div "LAMP Promo" at bounding box center [606, 379] width 481 height 44
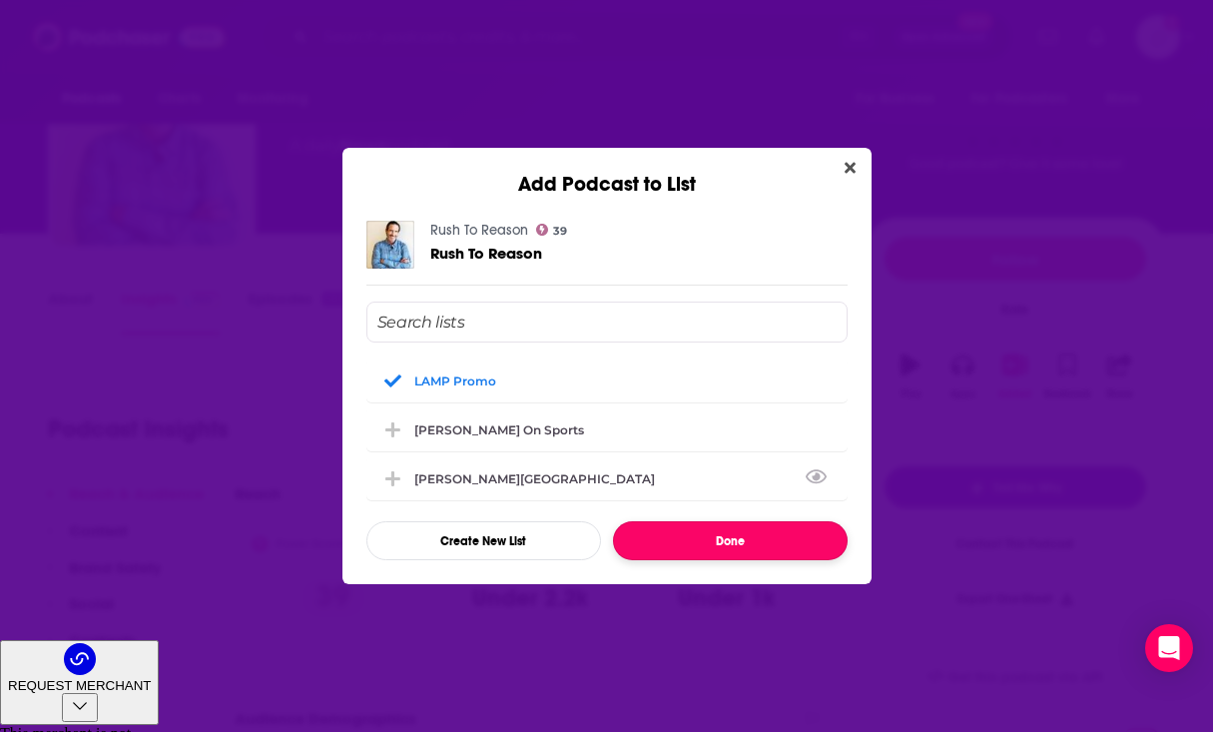
click at [677, 538] on button "Done" at bounding box center [730, 540] width 235 height 39
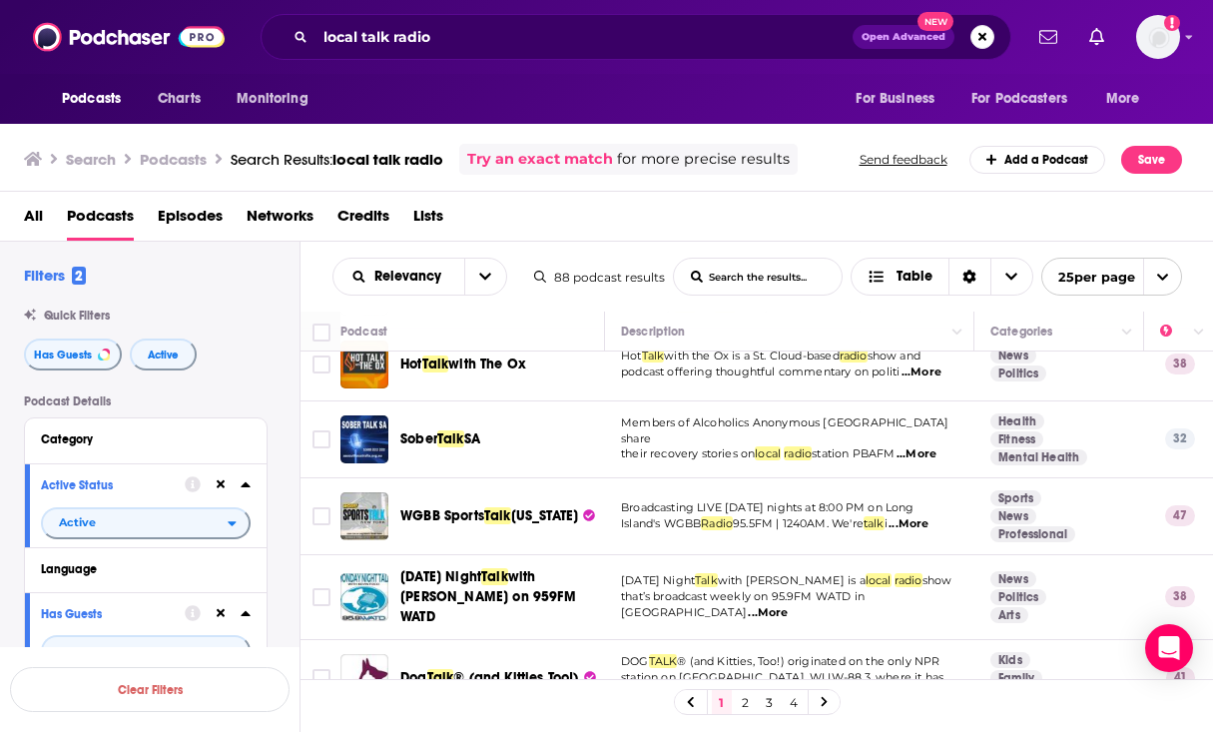
scroll to position [1602, 0]
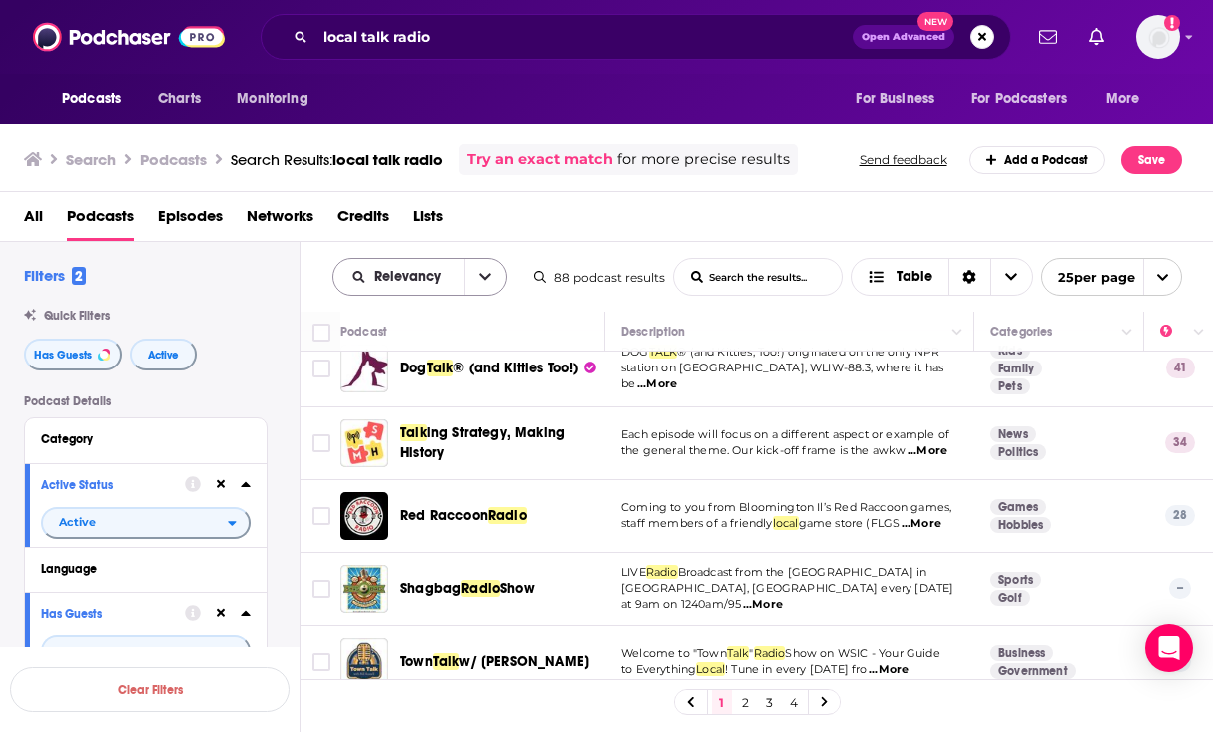
click at [493, 270] on button "open menu" at bounding box center [485, 277] width 42 height 36
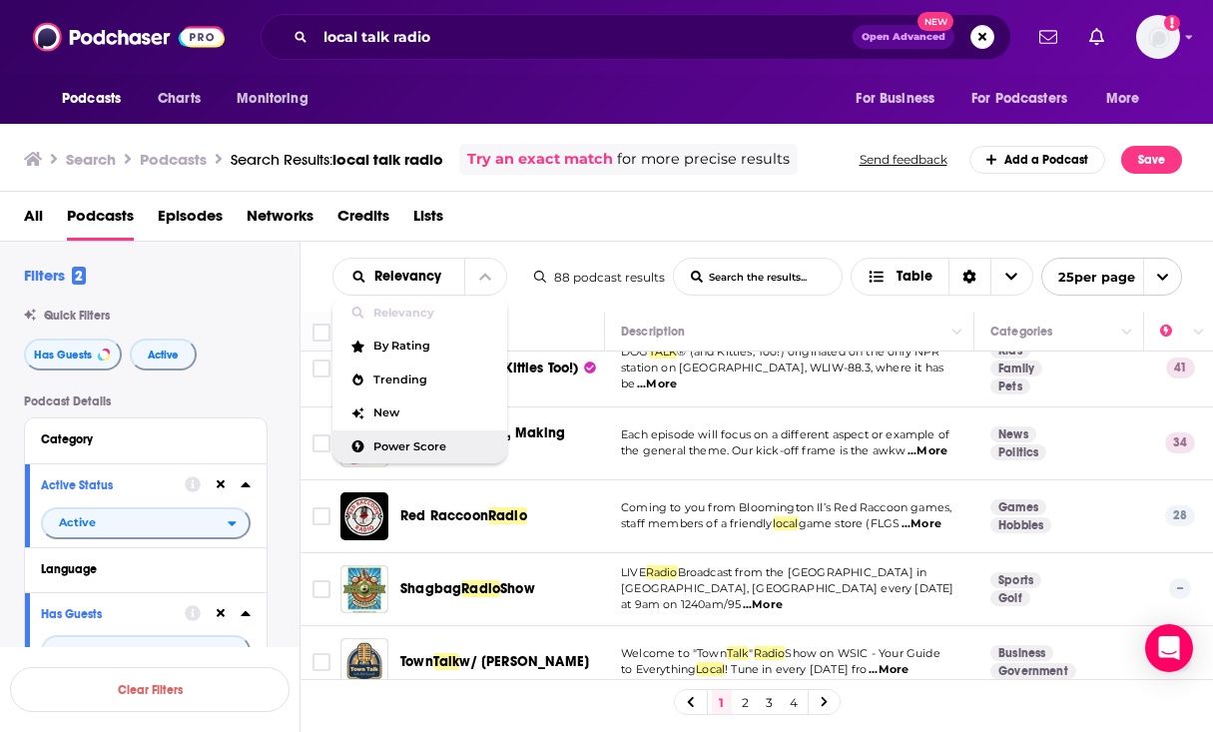
click at [450, 437] on div "Power Score" at bounding box center [419, 447] width 175 height 34
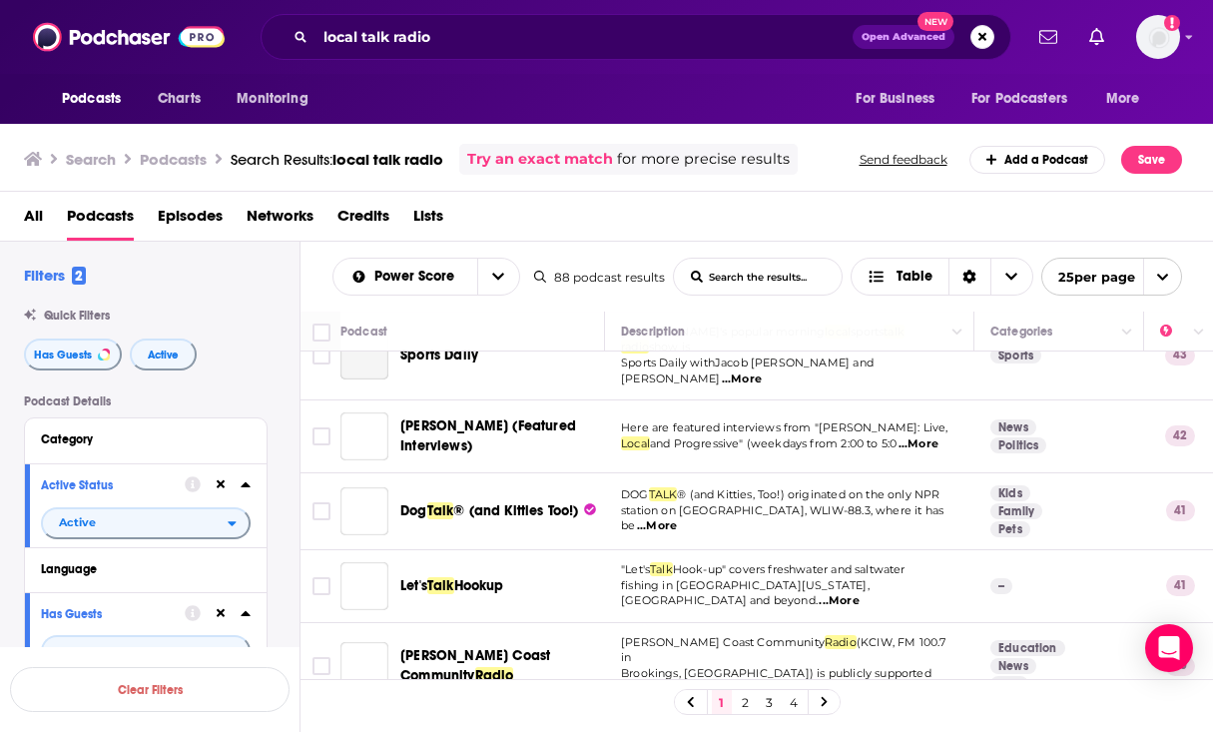
scroll to position [1535, 0]
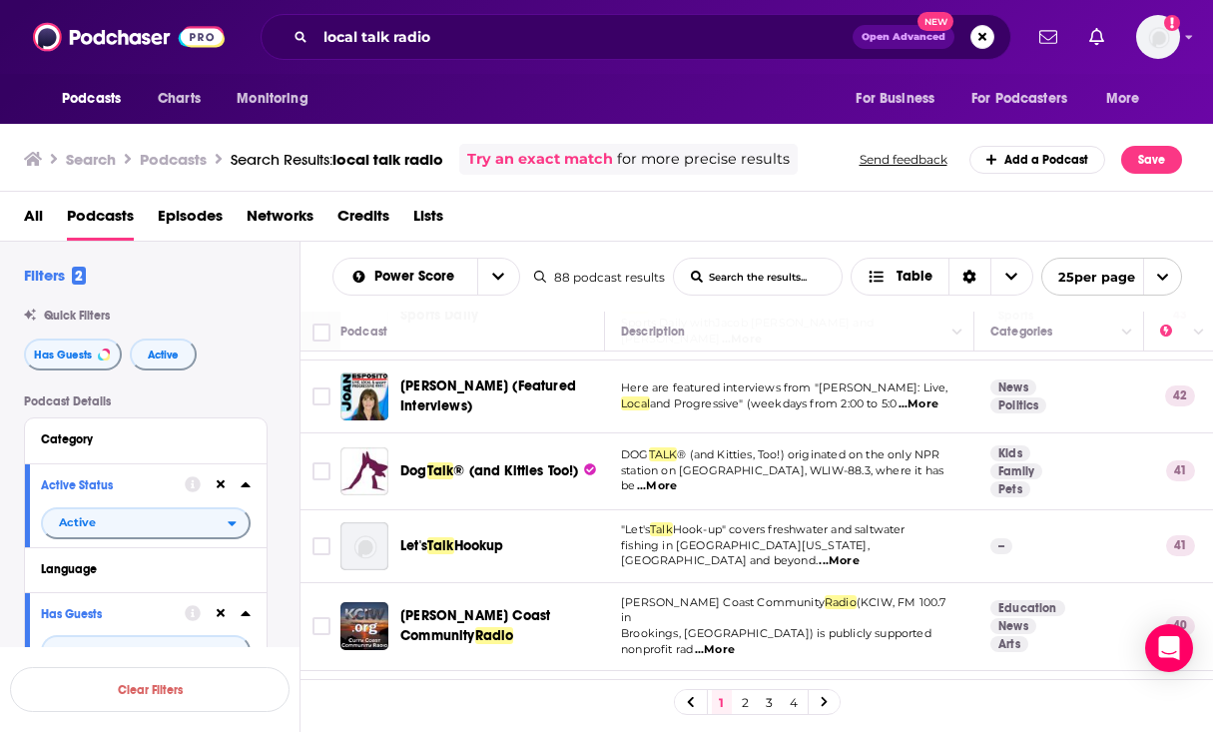
click at [746, 702] on link "2" at bounding box center [746, 702] width 20 height 24
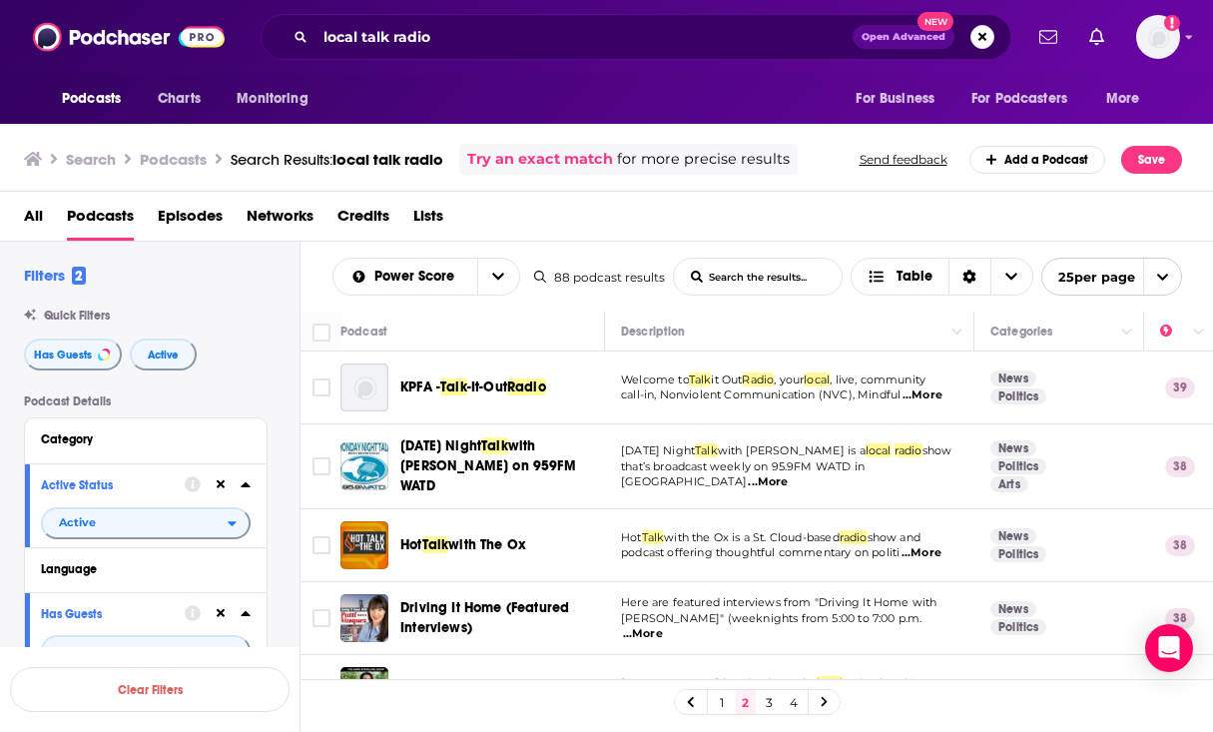
click at [927, 392] on span "...More" at bounding box center [923, 395] width 40 height 16
click at [563, 422] on td "KPFA - Talk -It-Out Radio" at bounding box center [472, 387] width 265 height 73
click at [788, 474] on span "...More" at bounding box center [768, 482] width 40 height 16
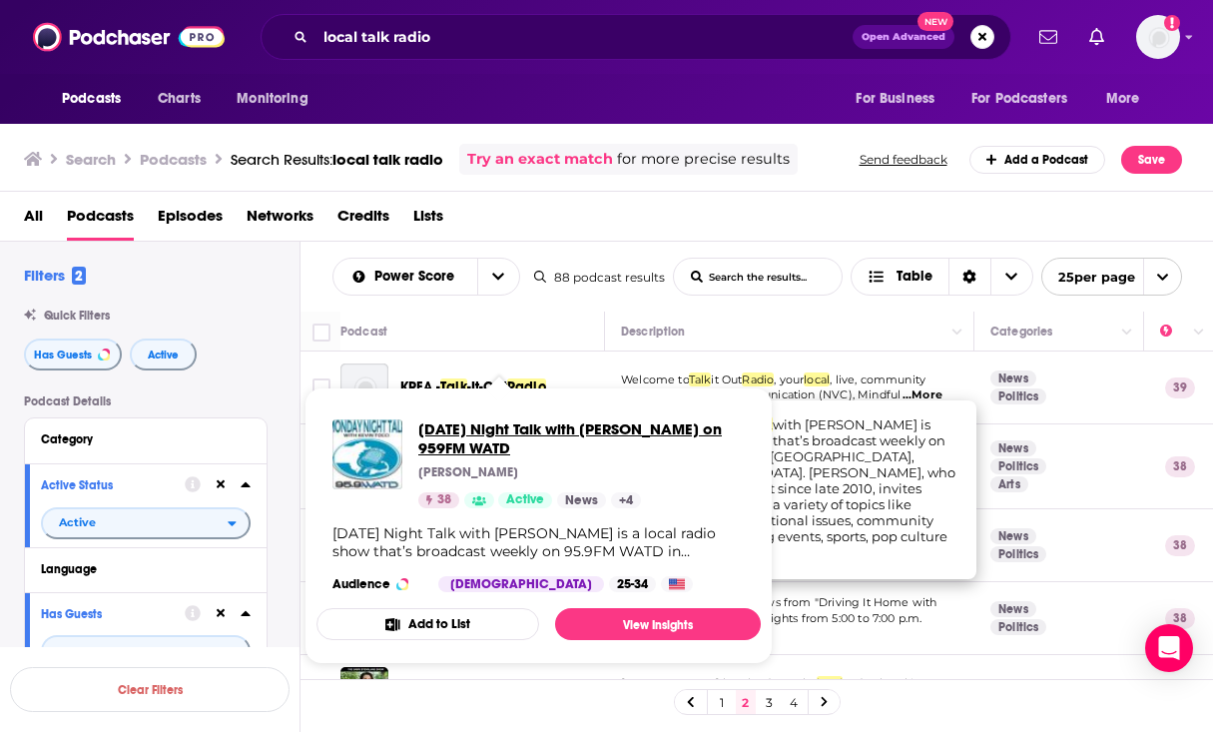
click at [533, 456] on span "[DATE] Night Talk with [PERSON_NAME] on 959FM WATD" at bounding box center [581, 438] width 326 height 38
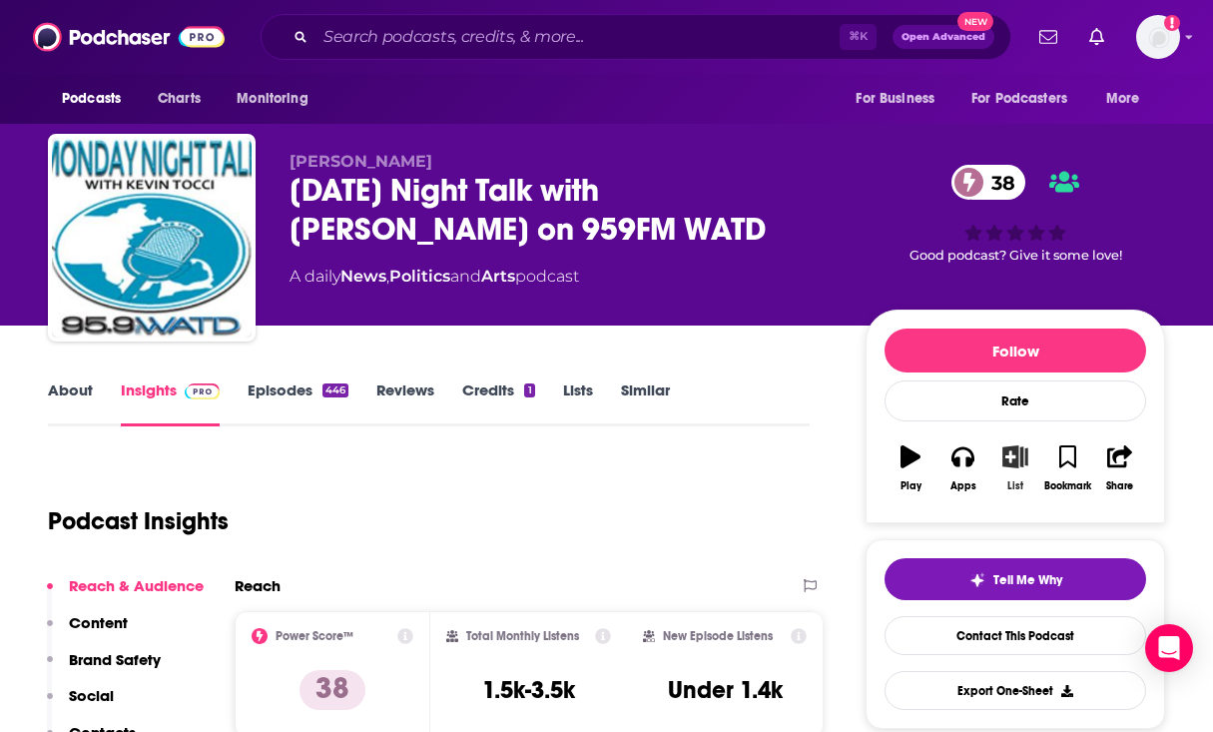
click at [1016, 471] on button "List" at bounding box center [1015, 468] width 52 height 72
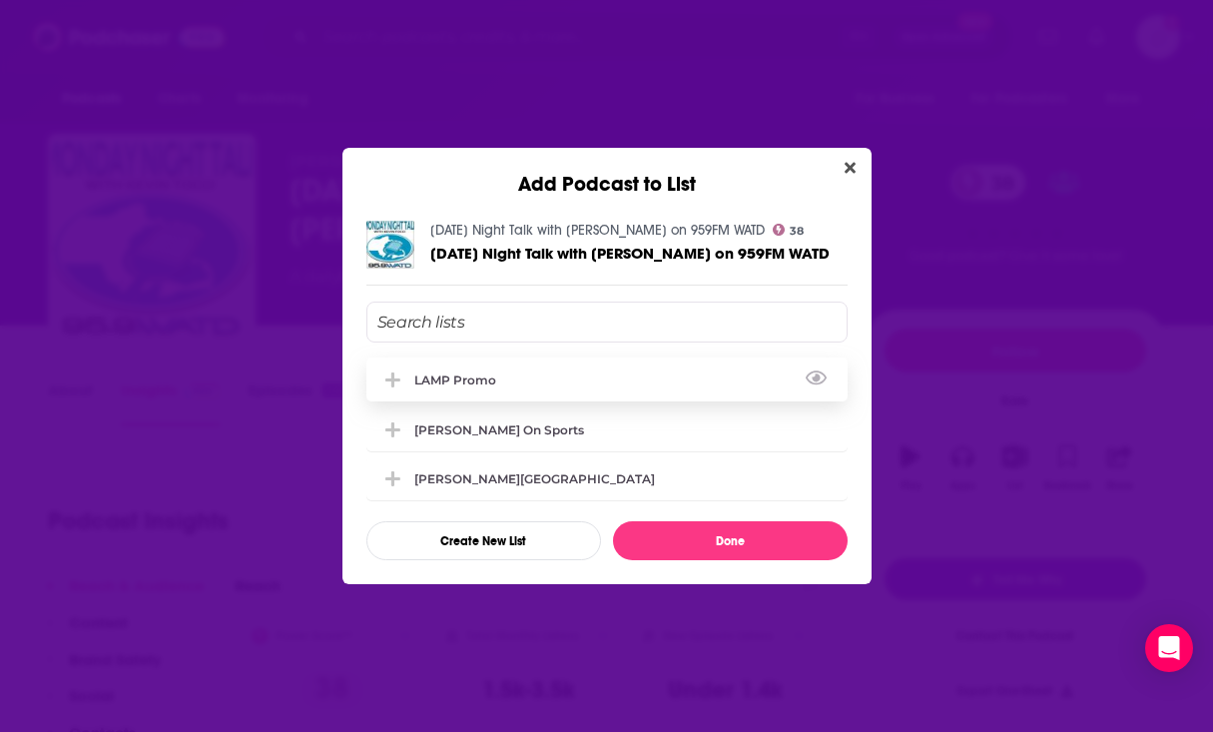
click at [542, 372] on div "LAMP Promo" at bounding box center [606, 379] width 481 height 44
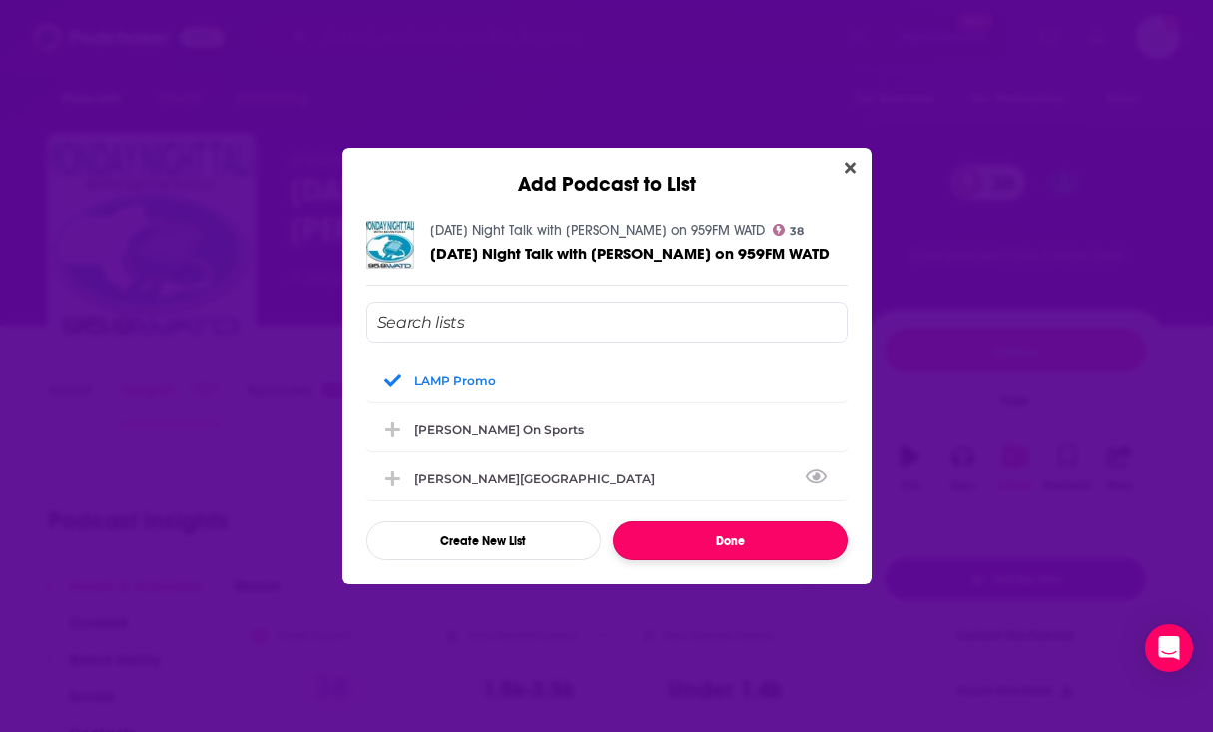
click at [714, 540] on button "Done" at bounding box center [730, 540] width 235 height 39
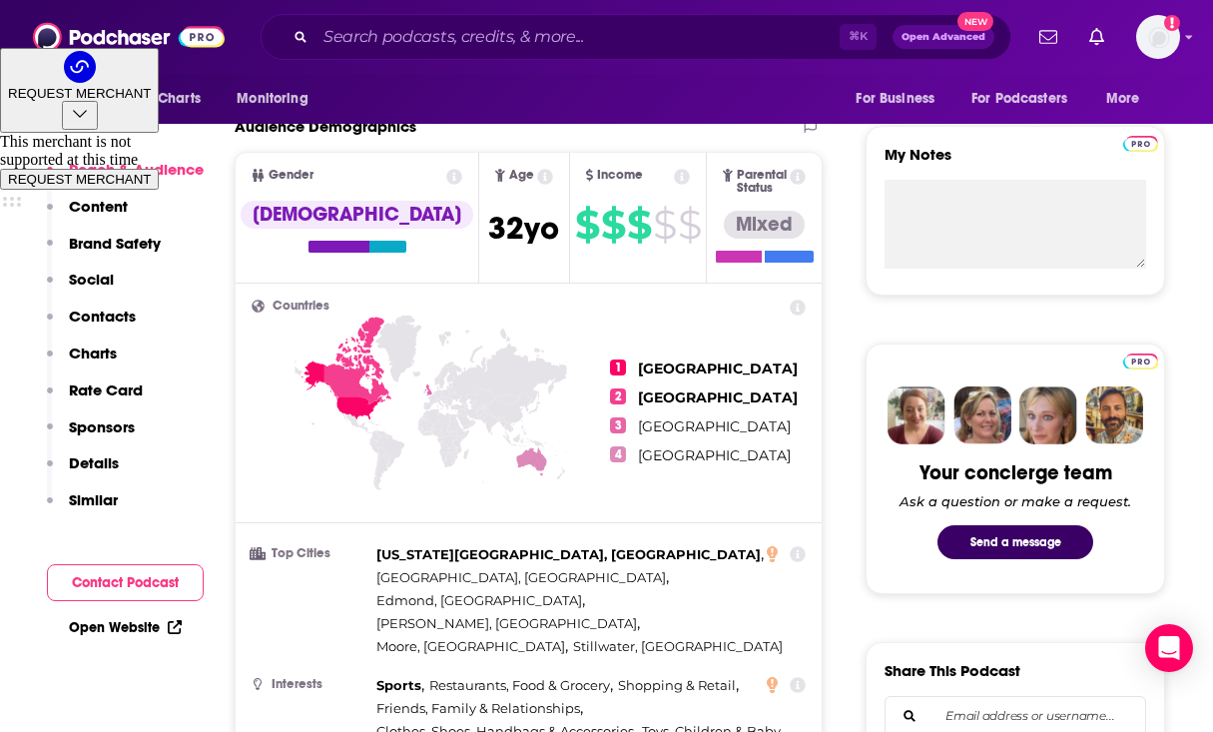
scroll to position [689, 0]
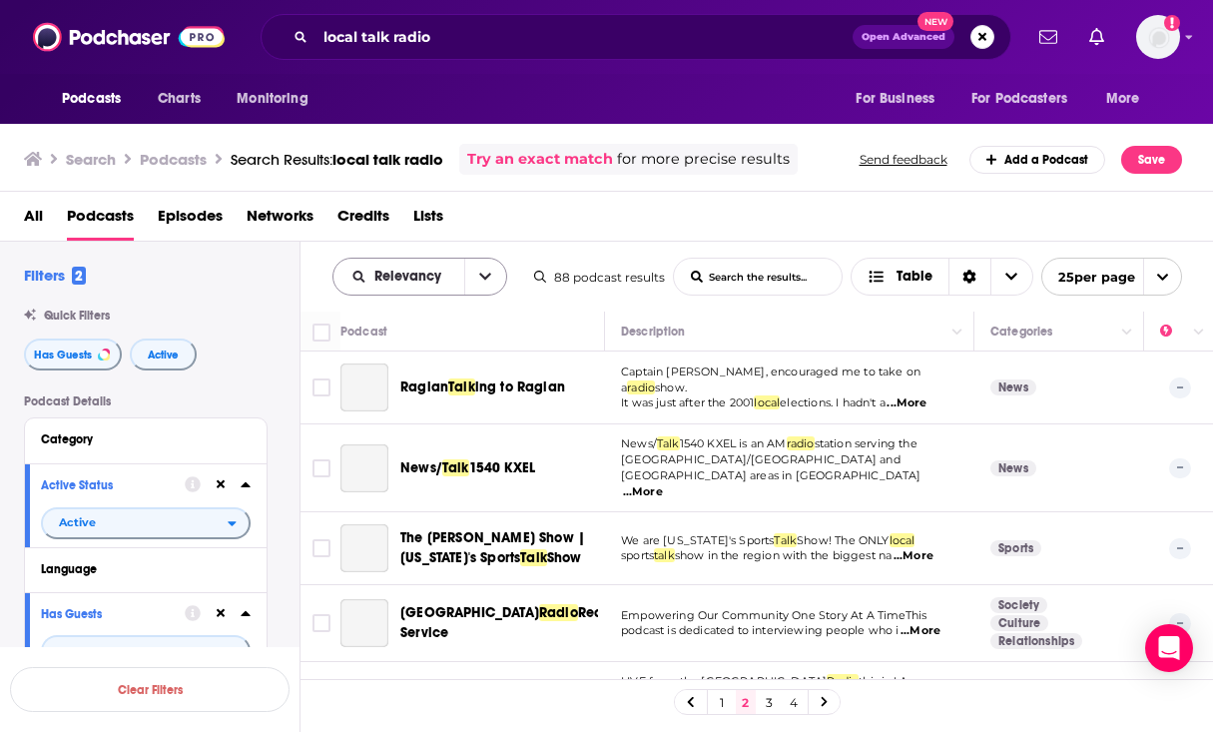
click at [493, 270] on button "open menu" at bounding box center [485, 277] width 42 height 36
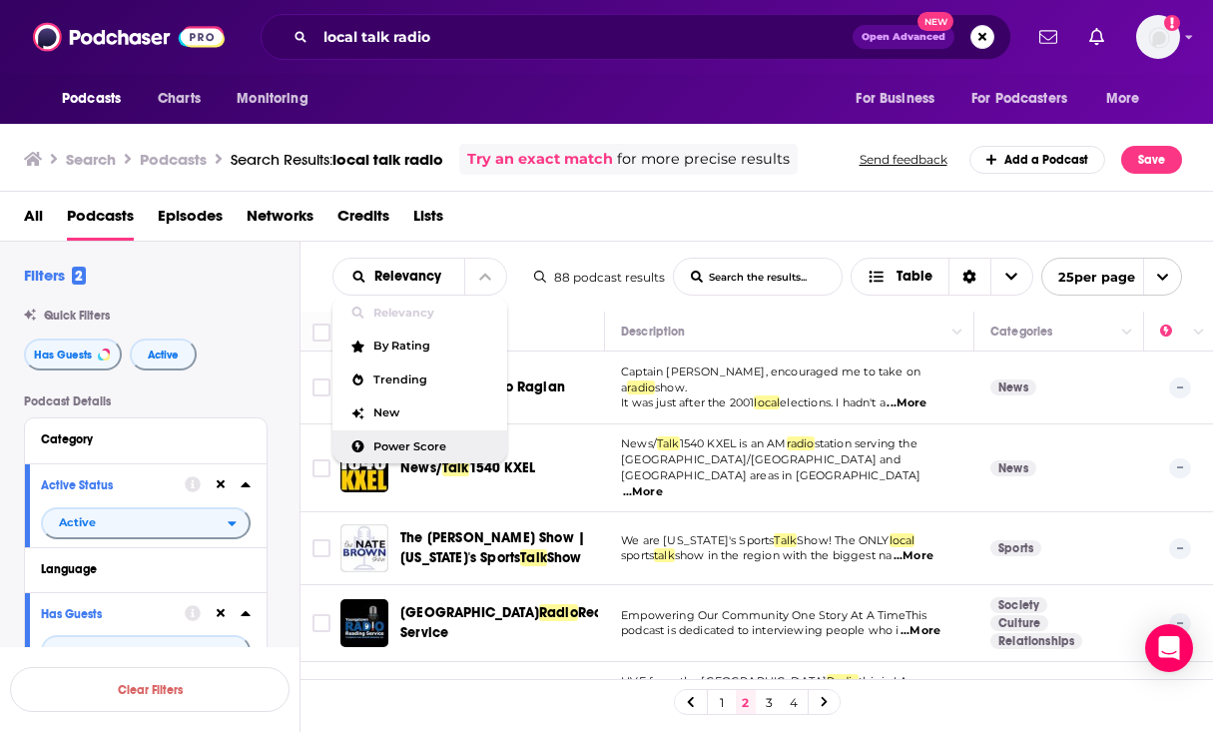
click at [463, 439] on div "Power Score" at bounding box center [419, 447] width 175 height 34
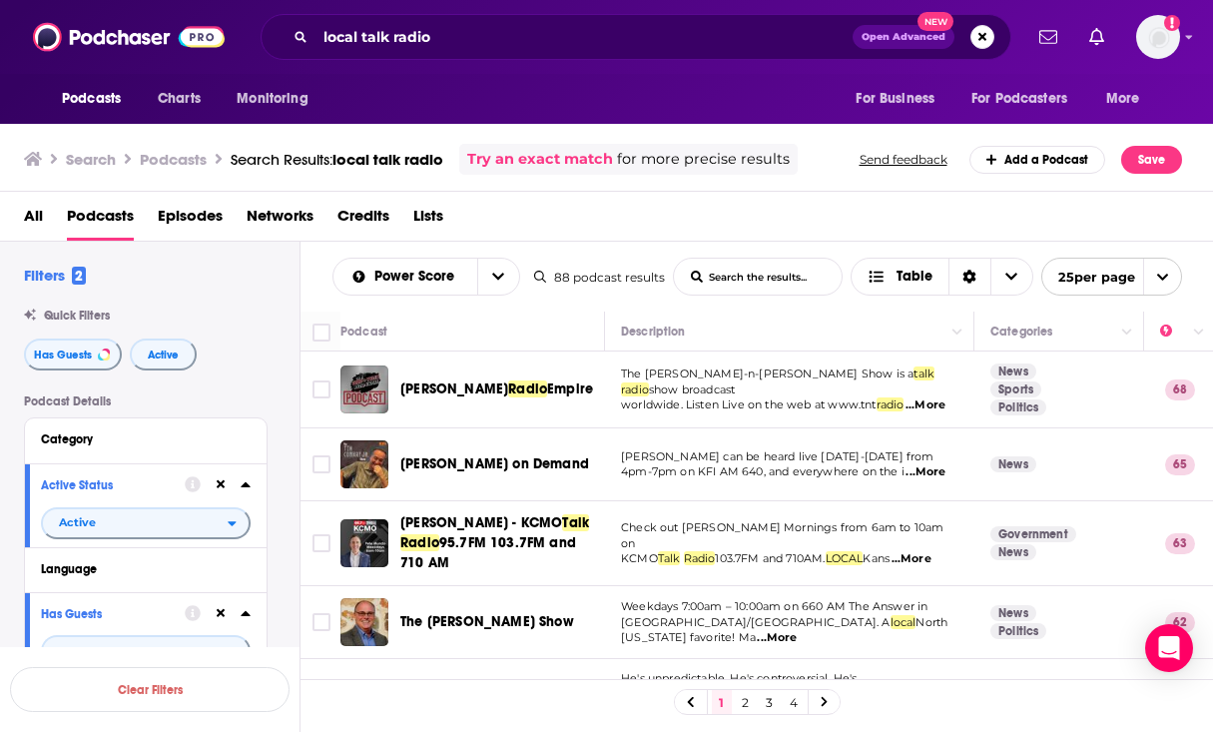
click at [749, 706] on link "2" at bounding box center [746, 702] width 20 height 24
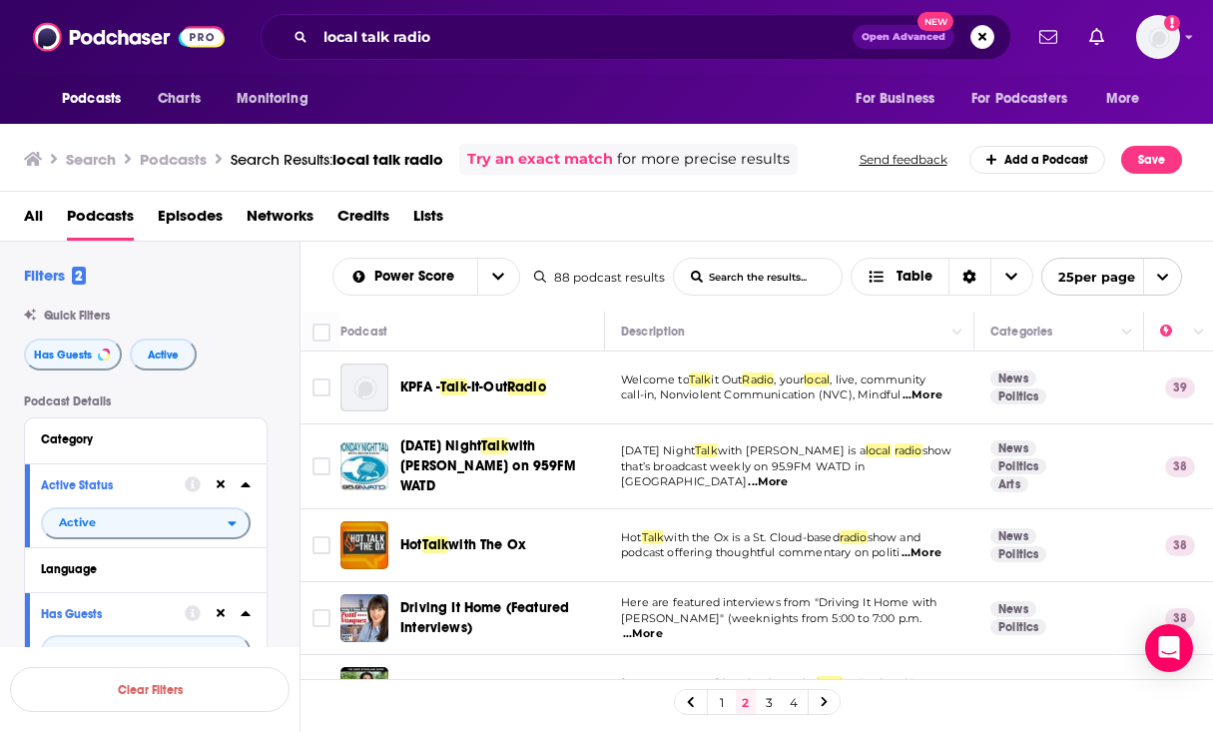
click at [936, 545] on span "...More" at bounding box center [922, 553] width 40 height 16
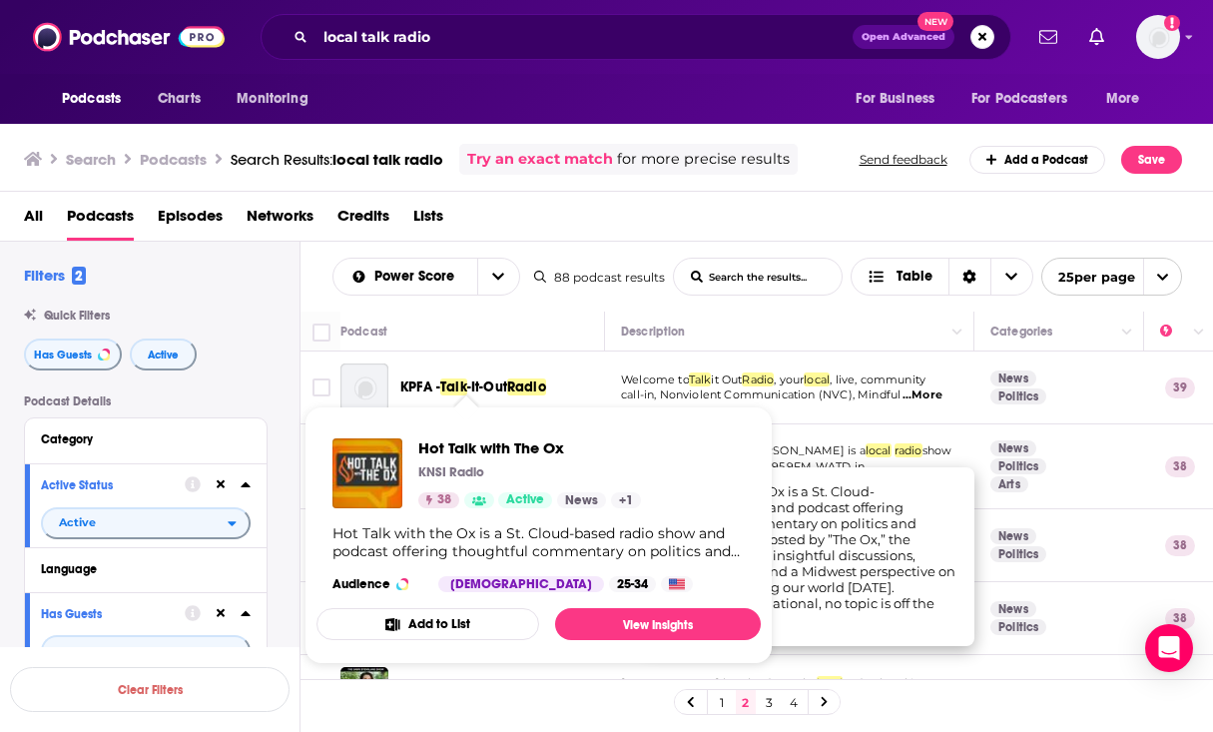
click at [494, 530] on div "Hot Talk with the Ox is a St. Cloud-based radio show and podcast offering thoug…" at bounding box center [538, 542] width 412 height 36
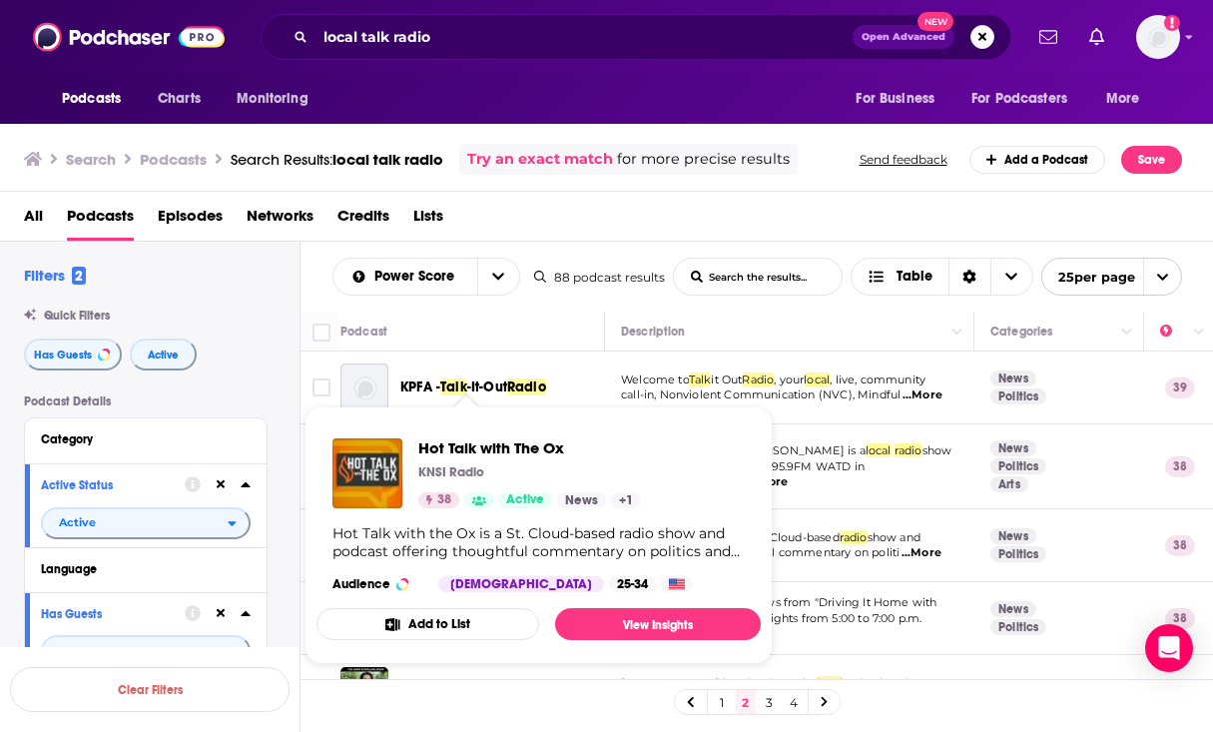
click at [868, 530] on span "radio" at bounding box center [854, 537] width 28 height 14
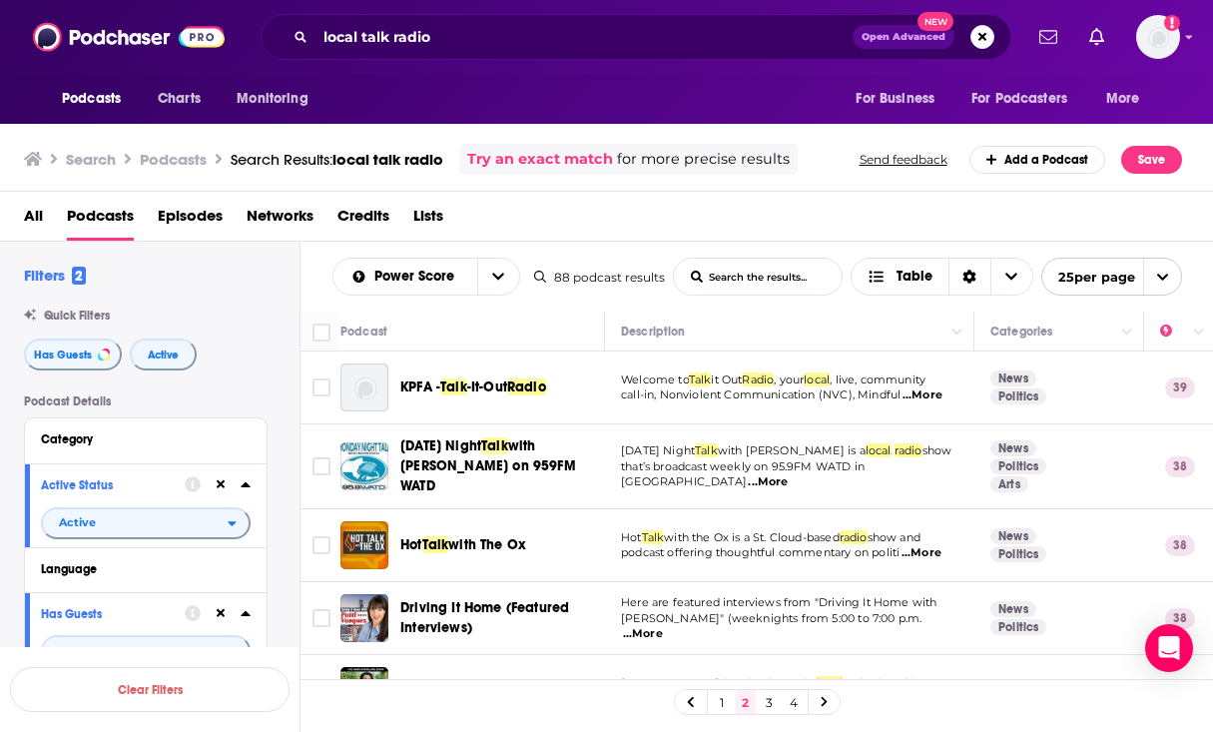
click at [495, 537] on span "with The Ox" at bounding box center [487, 544] width 78 height 17
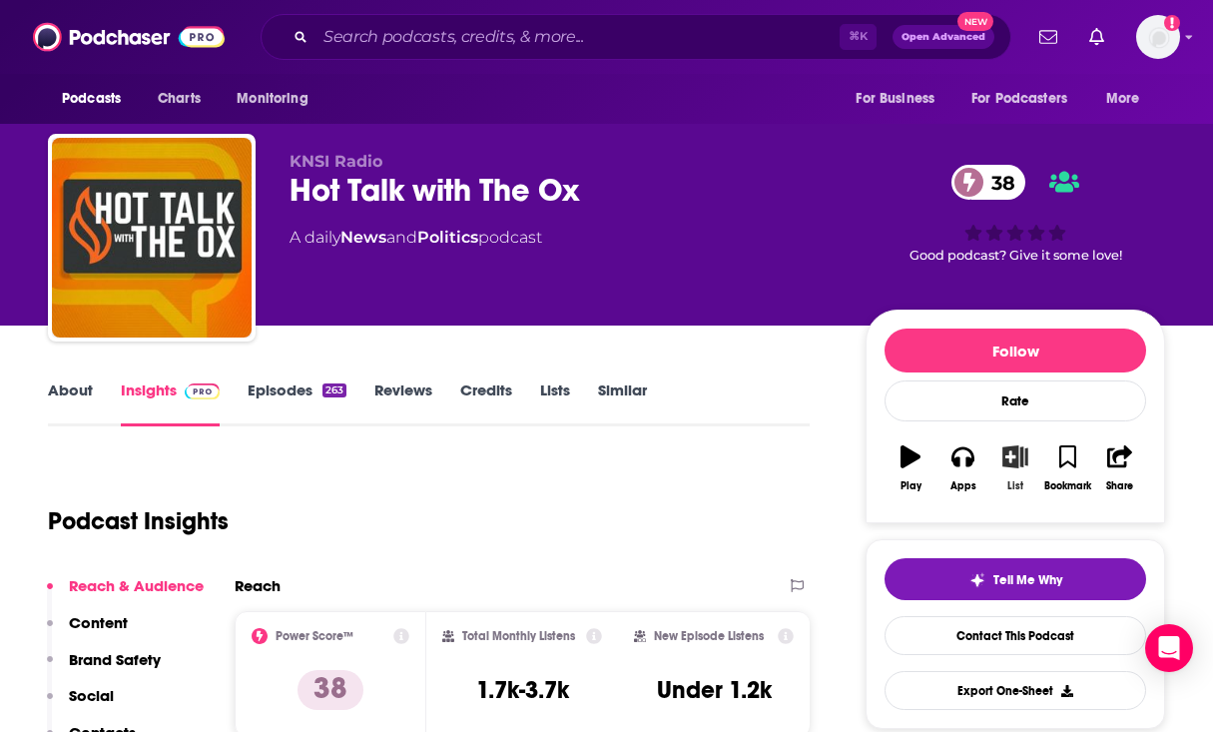
click at [1011, 456] on icon "button" at bounding box center [1014, 456] width 25 height 22
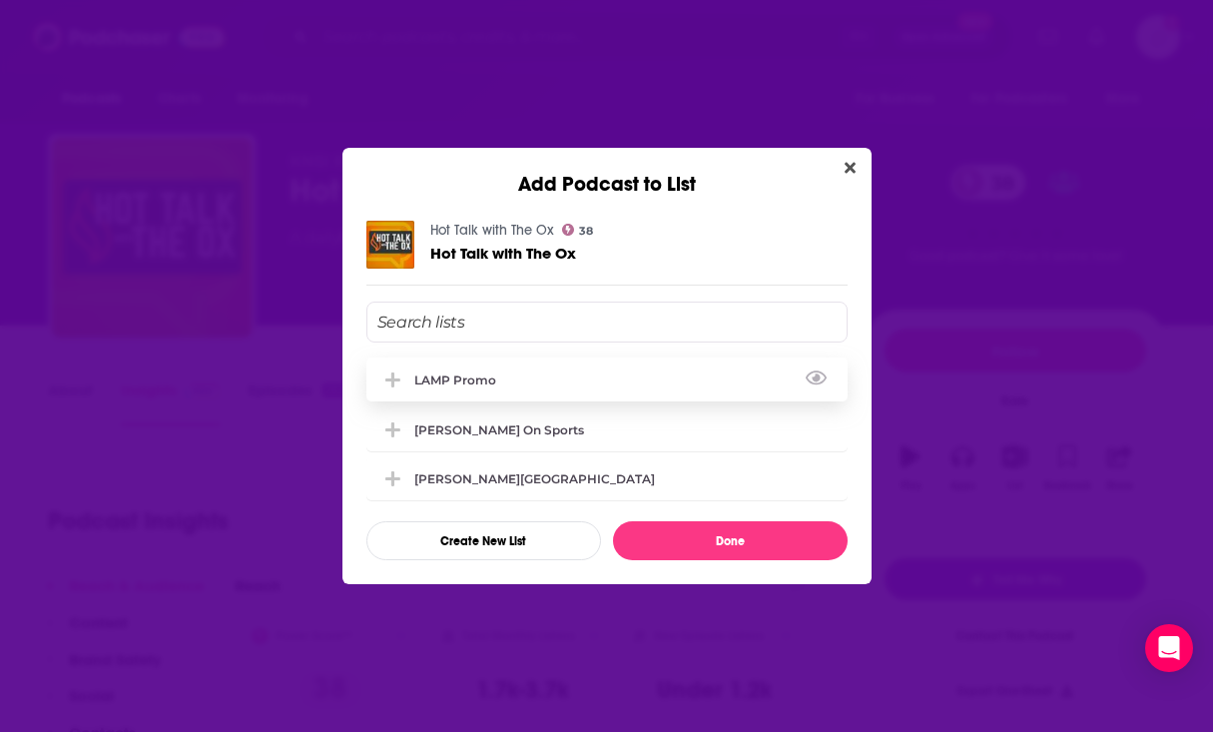
click at [604, 372] on div "LAMP Promo" at bounding box center [606, 379] width 481 height 44
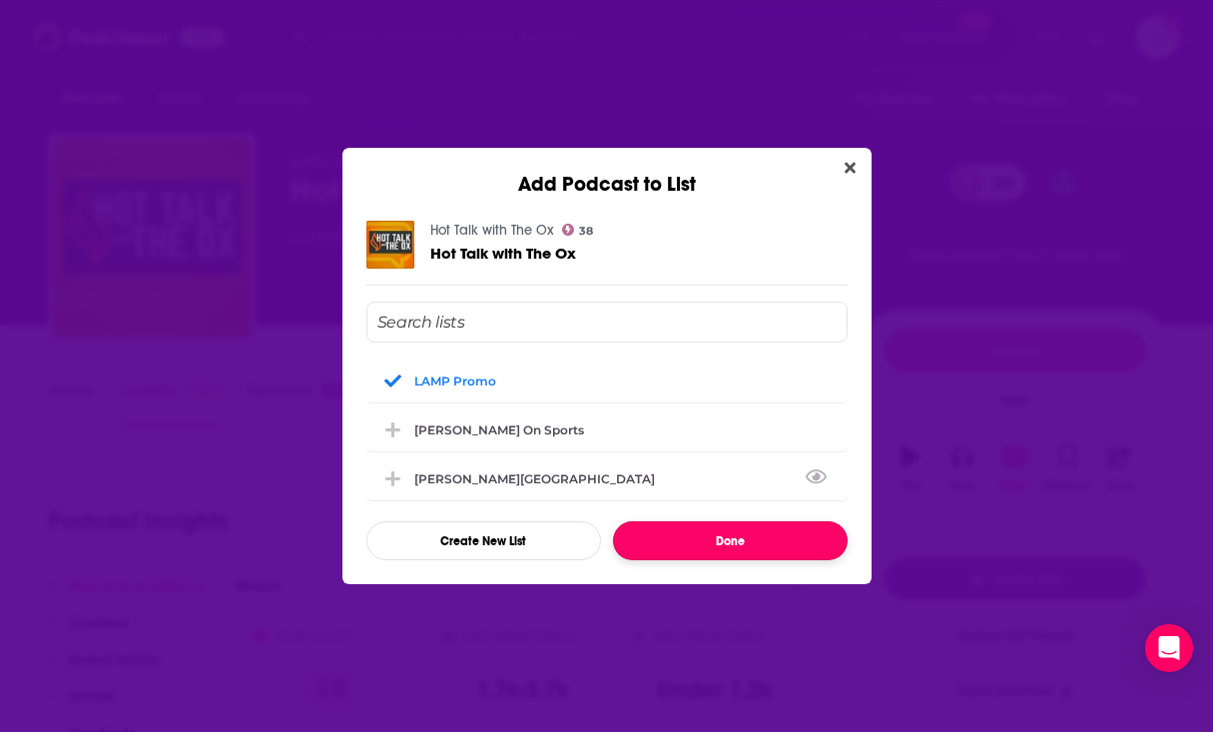
click at [733, 538] on button "Done" at bounding box center [730, 540] width 235 height 39
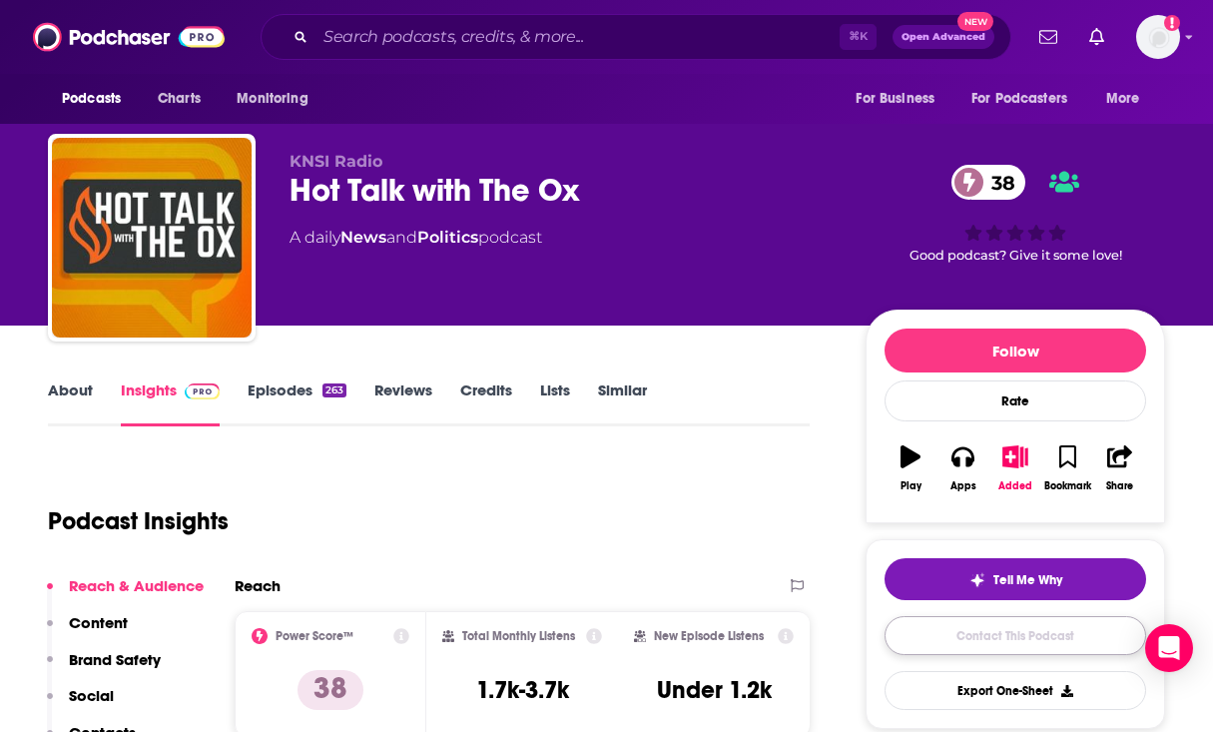
click at [987, 643] on link "Contact This Podcast" at bounding box center [1016, 635] width 262 height 39
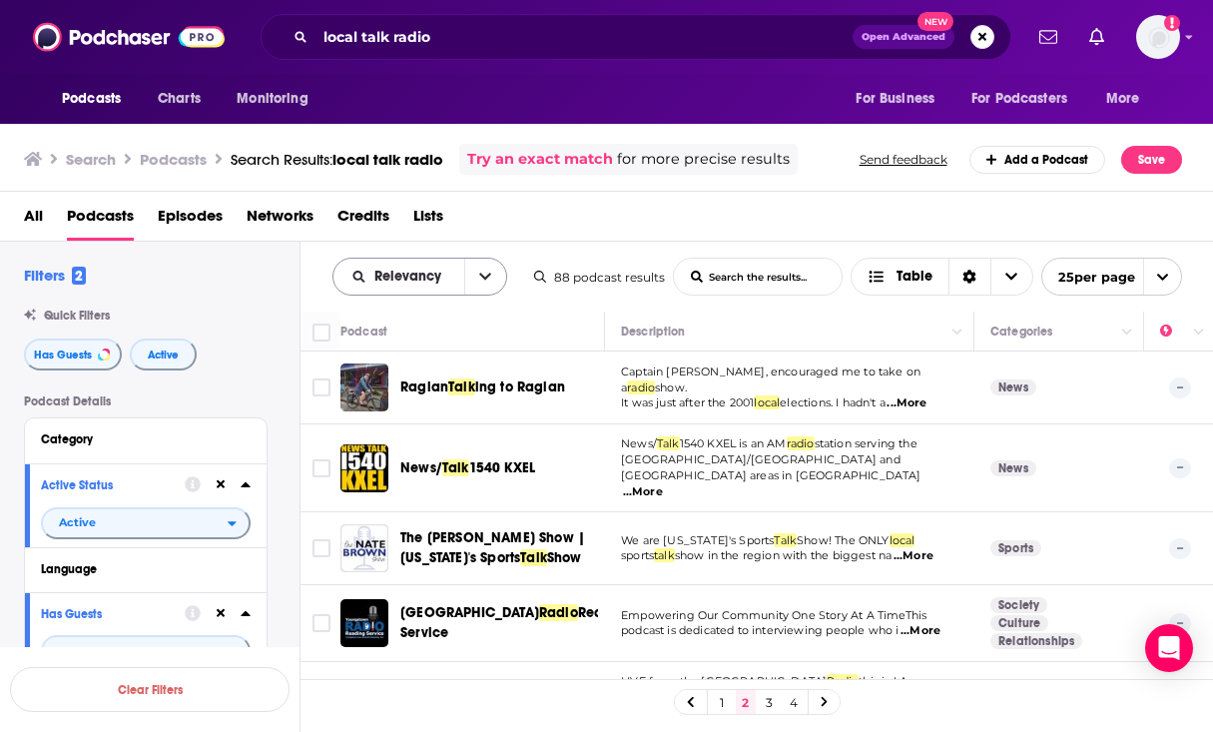
click at [474, 261] on button "open menu" at bounding box center [485, 277] width 42 height 36
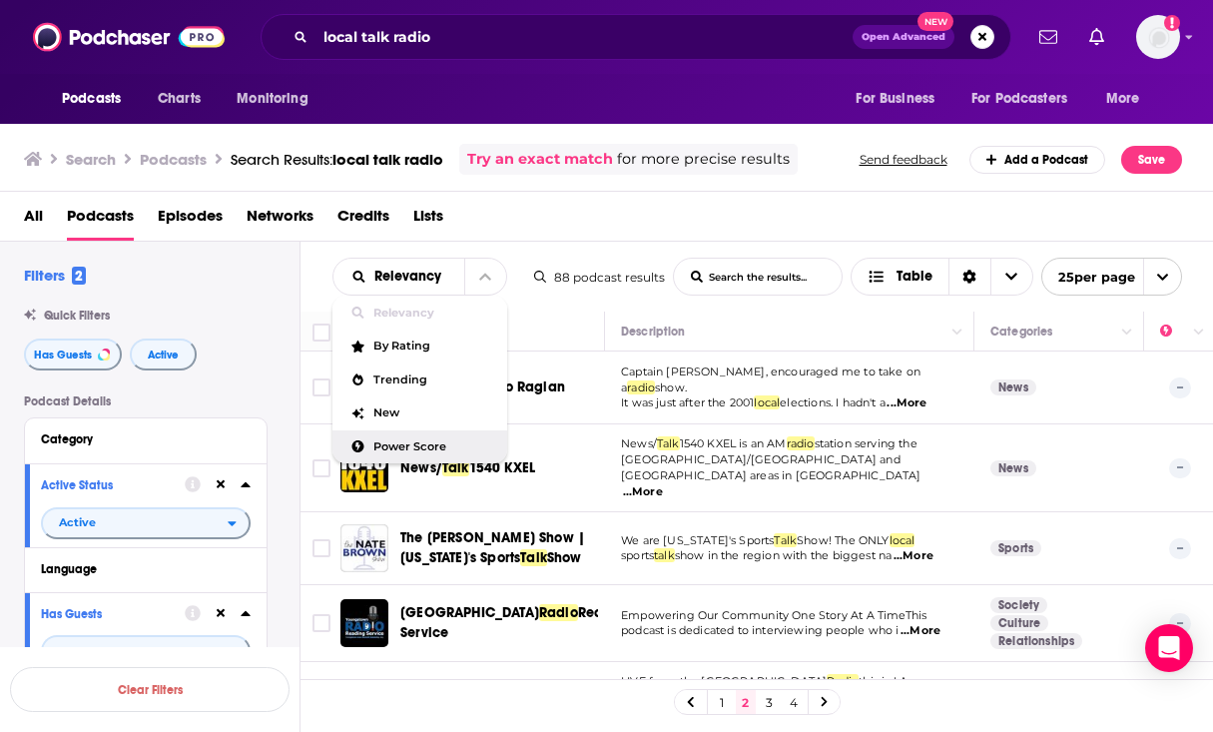
click at [451, 442] on span "Power Score" at bounding box center [432, 446] width 118 height 11
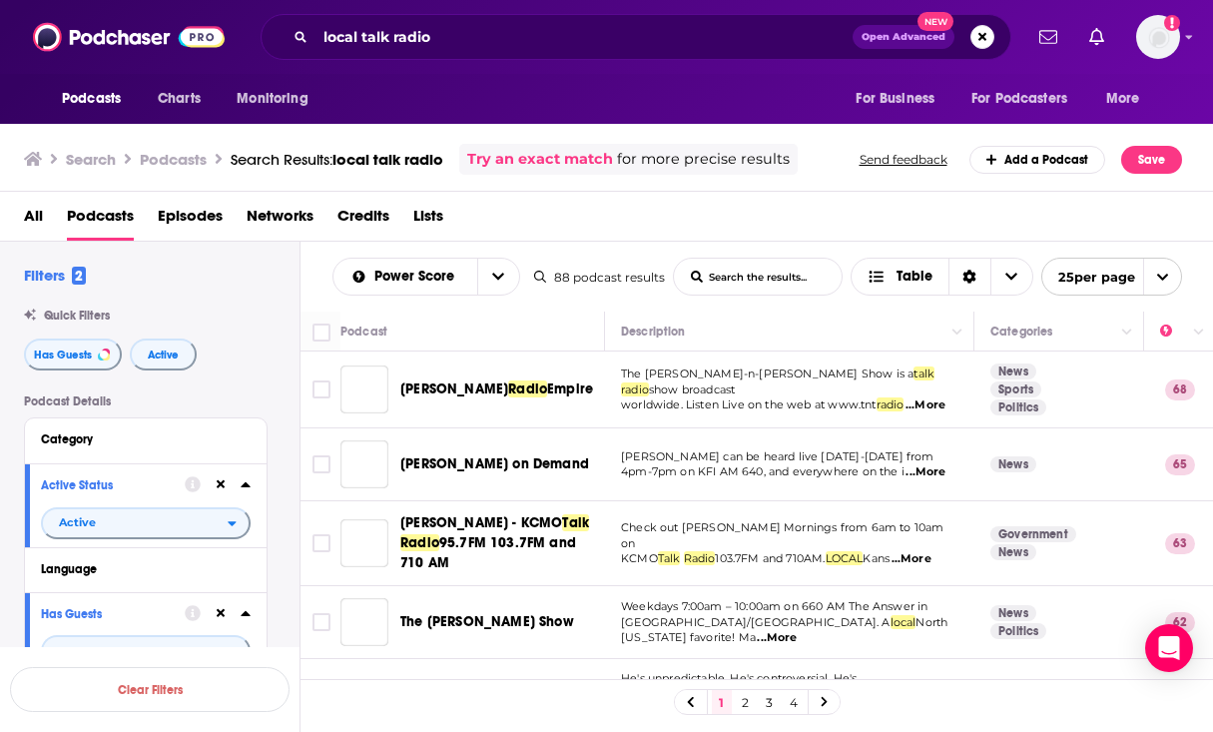
click at [743, 700] on link "2" at bounding box center [746, 702] width 20 height 24
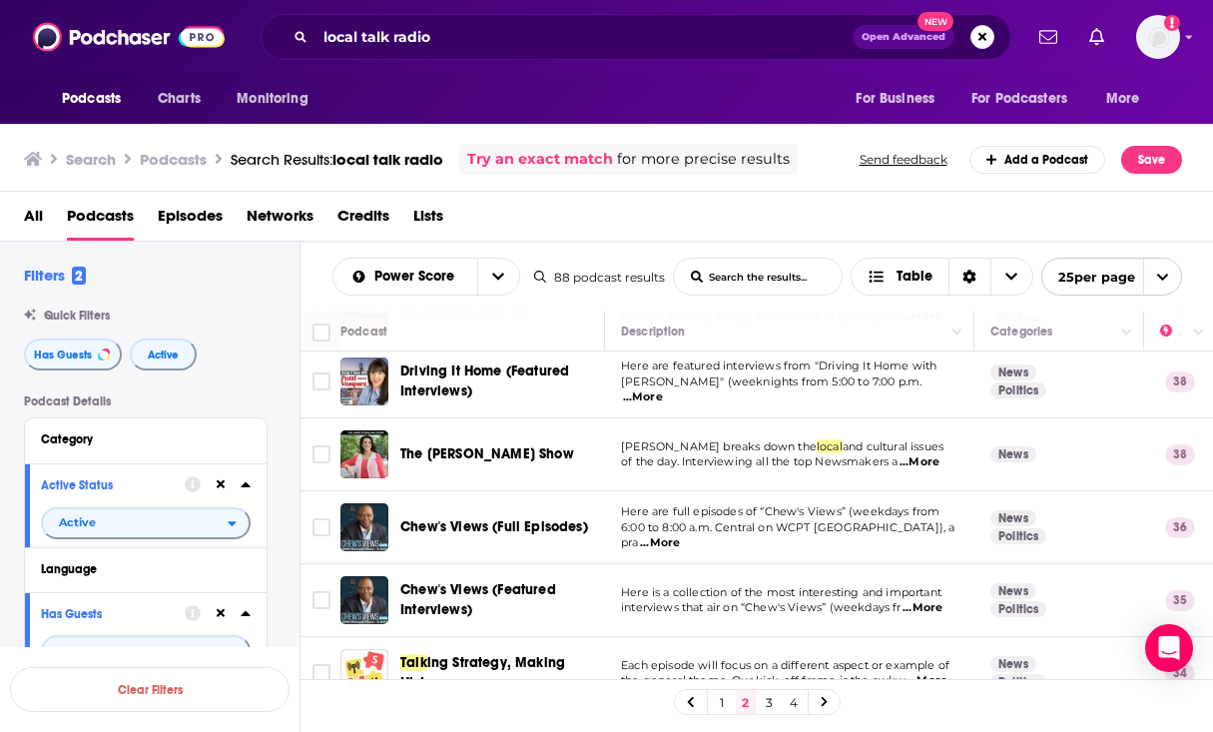
scroll to position [238, 0]
click at [935, 453] on span "...More" at bounding box center [920, 461] width 40 height 16
click at [680, 534] on span "...More" at bounding box center [660, 542] width 40 height 16
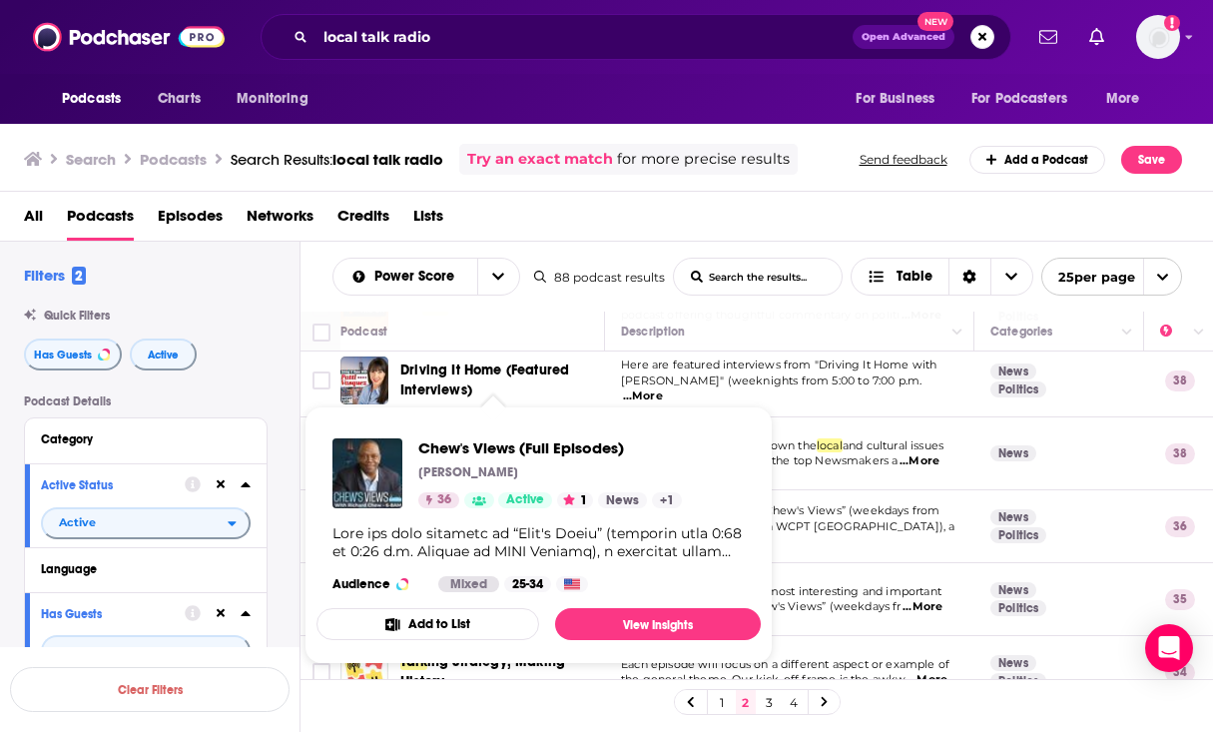
click at [548, 512] on div "Chew's Views (Full Episodes) [PERSON_NAME] 36 Active 1 News + 1 Audience Mixed …" at bounding box center [539, 515] width 444 height 186
click at [543, 443] on span "Chew's Views (Full Episodes)" at bounding box center [550, 447] width 264 height 19
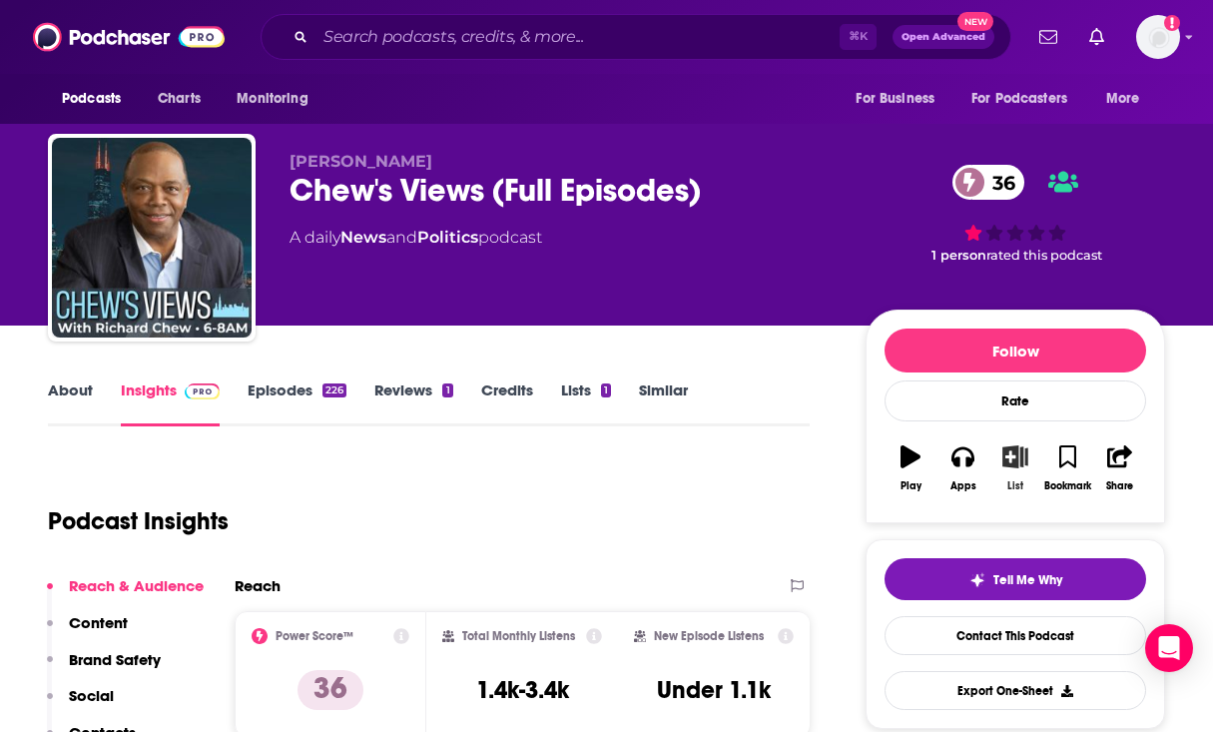
click at [1021, 455] on icon "button" at bounding box center [1015, 456] width 25 height 22
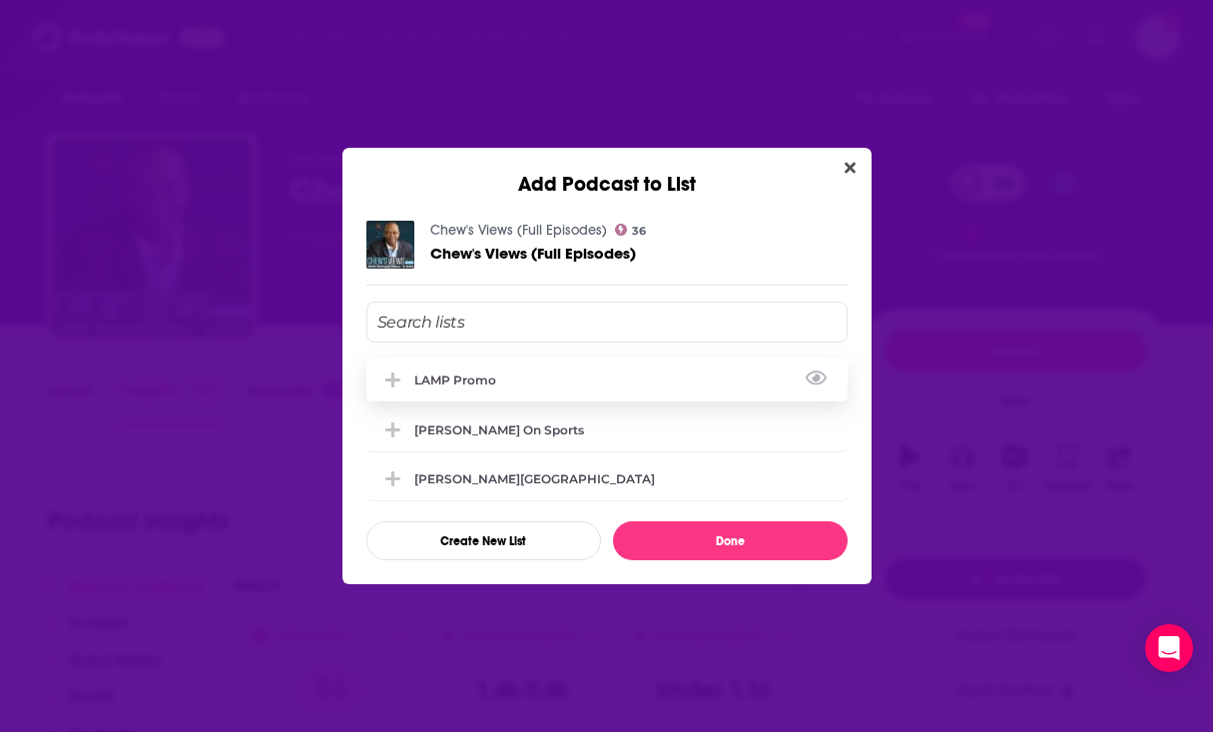
click at [615, 377] on div "LAMP Promo" at bounding box center [606, 379] width 481 height 44
click at [744, 561] on div "Chew's Views (Full Episodes) 36 Chew's Views (Full Episodes) LAMP Promo [PERSON…" at bounding box center [606, 390] width 529 height 387
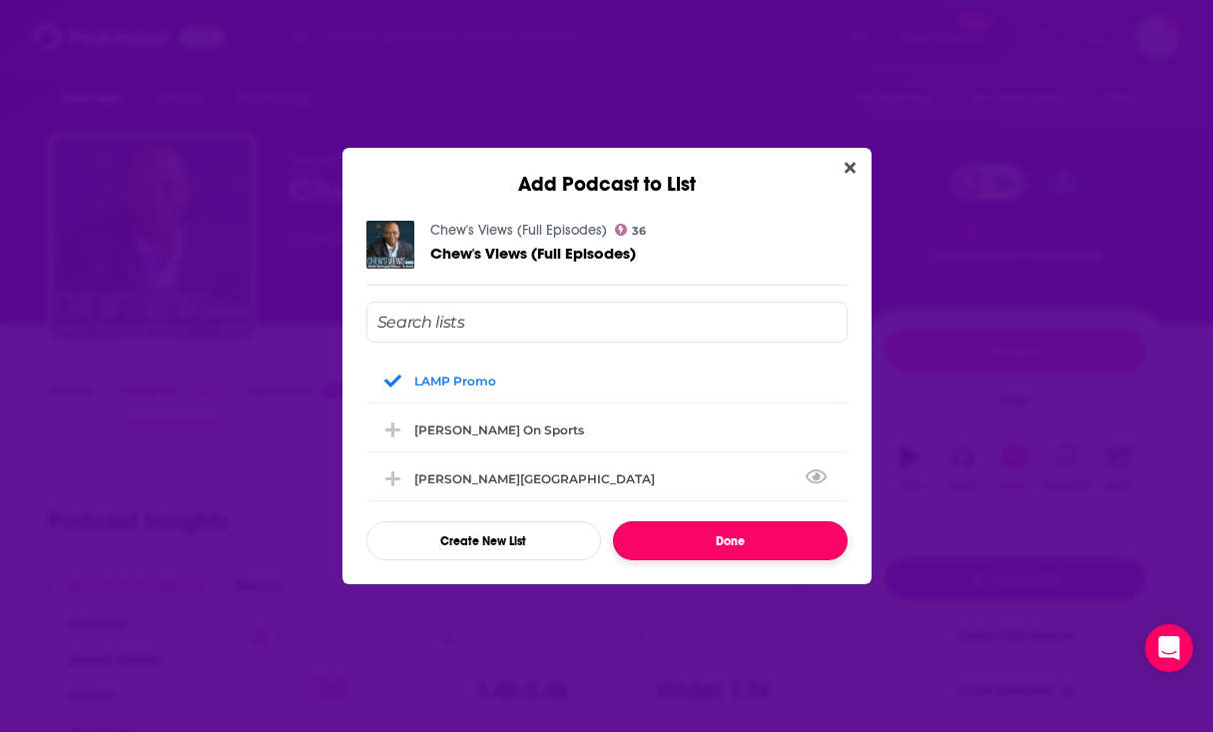
click at [743, 551] on button "Done" at bounding box center [730, 540] width 235 height 39
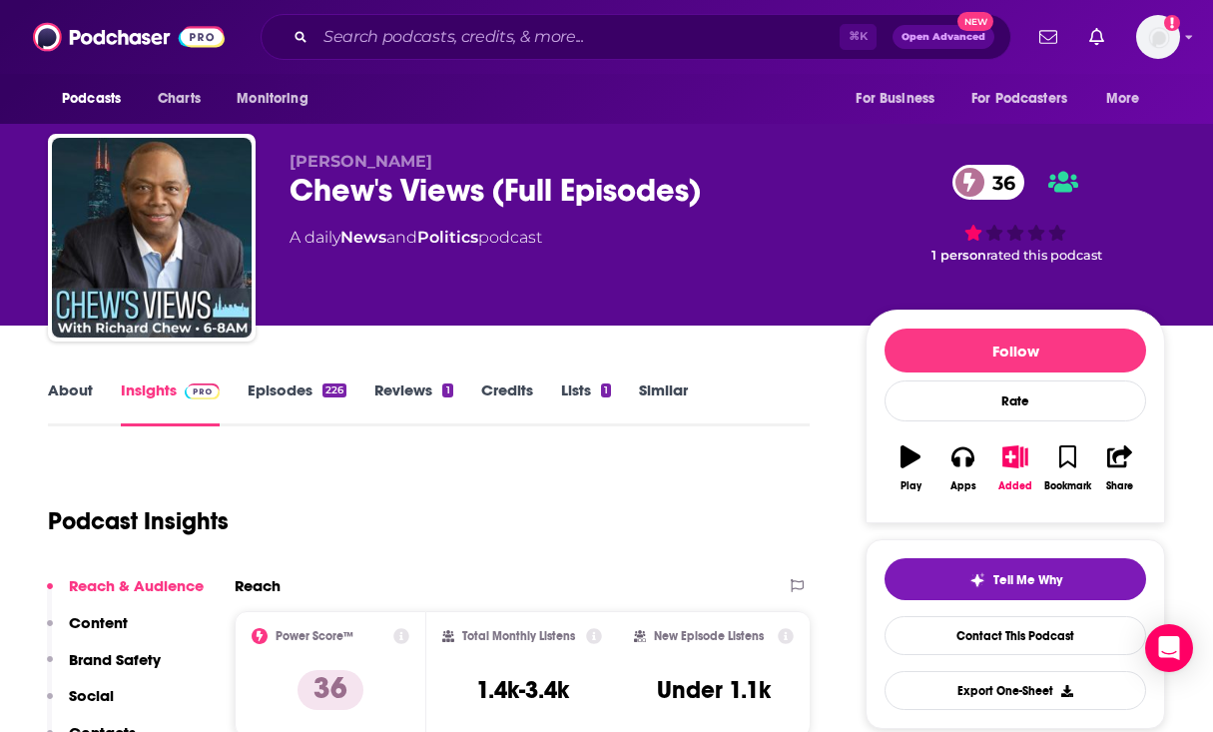
click at [974, 259] on span "1 person" at bounding box center [959, 255] width 55 height 15
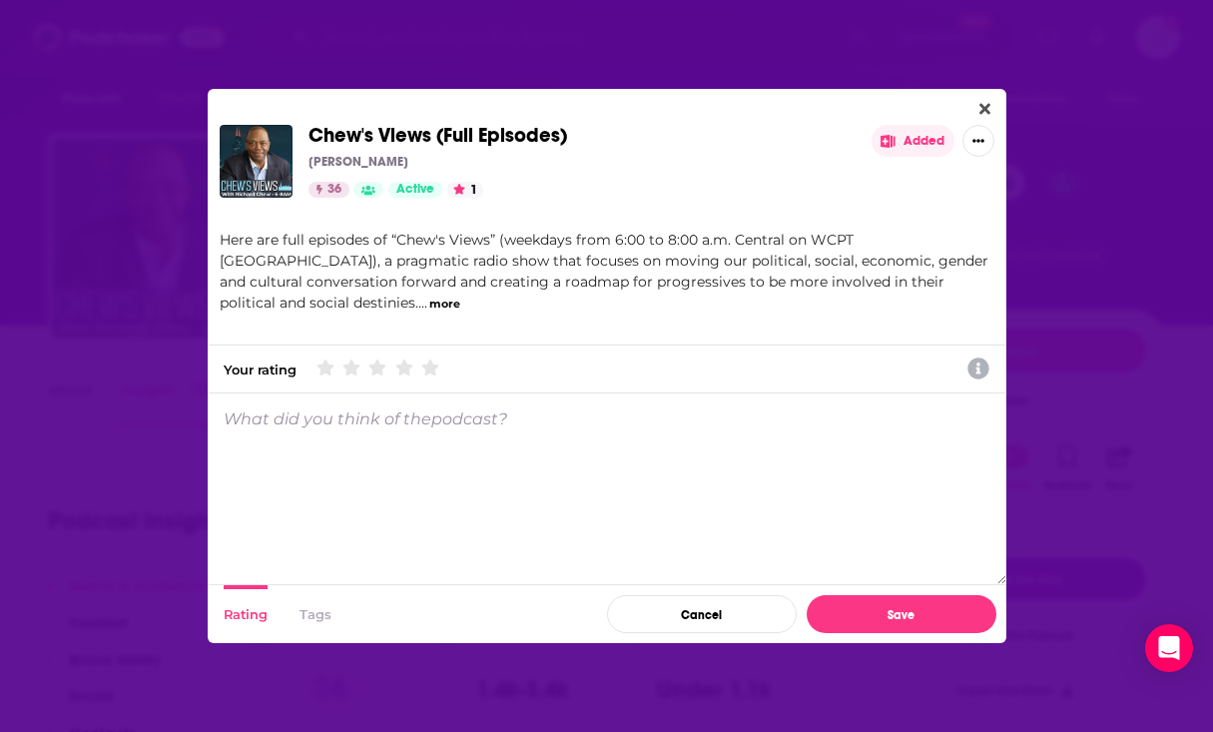
click at [479, 188] on button "1" at bounding box center [465, 190] width 36 height 16
click at [474, 188] on button "1" at bounding box center [465, 190] width 36 height 16
click at [979, 102] on icon "Close" at bounding box center [984, 109] width 11 height 16
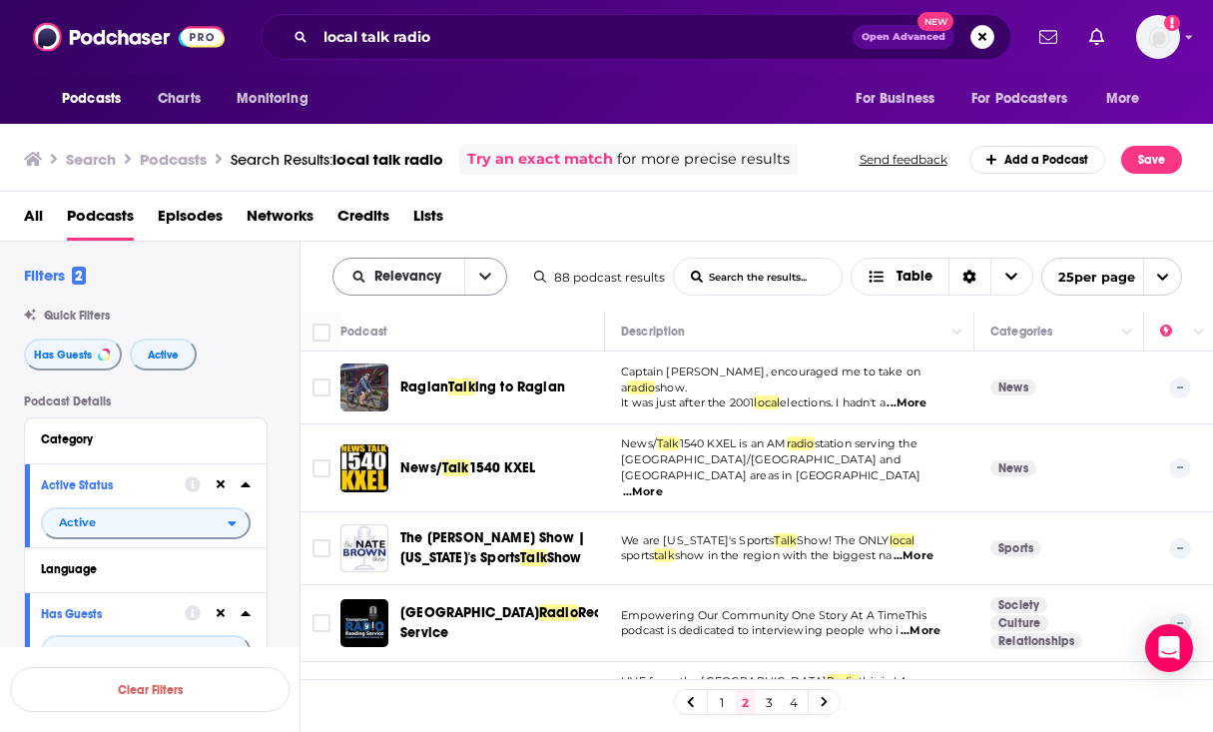
click at [444, 289] on div "Relevancy" at bounding box center [419, 277] width 175 height 38
click at [471, 285] on button "open menu" at bounding box center [485, 277] width 42 height 36
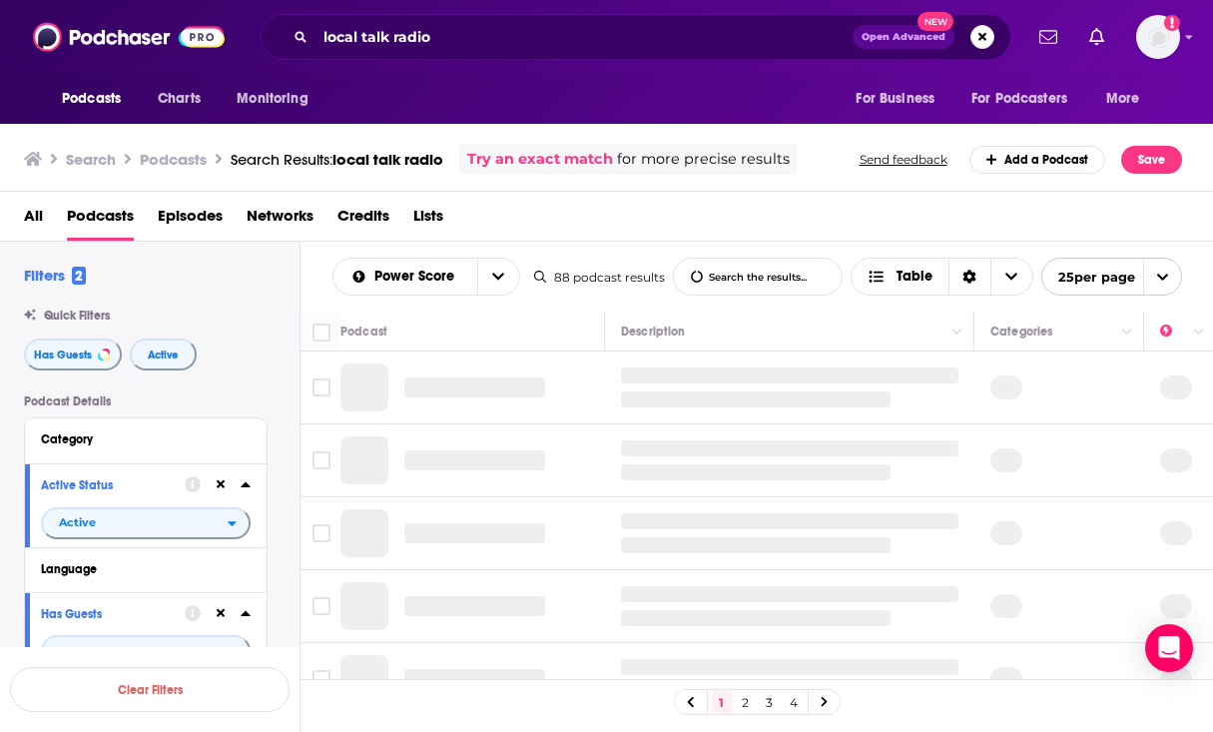
click at [747, 699] on link "2" at bounding box center [746, 702] width 20 height 24
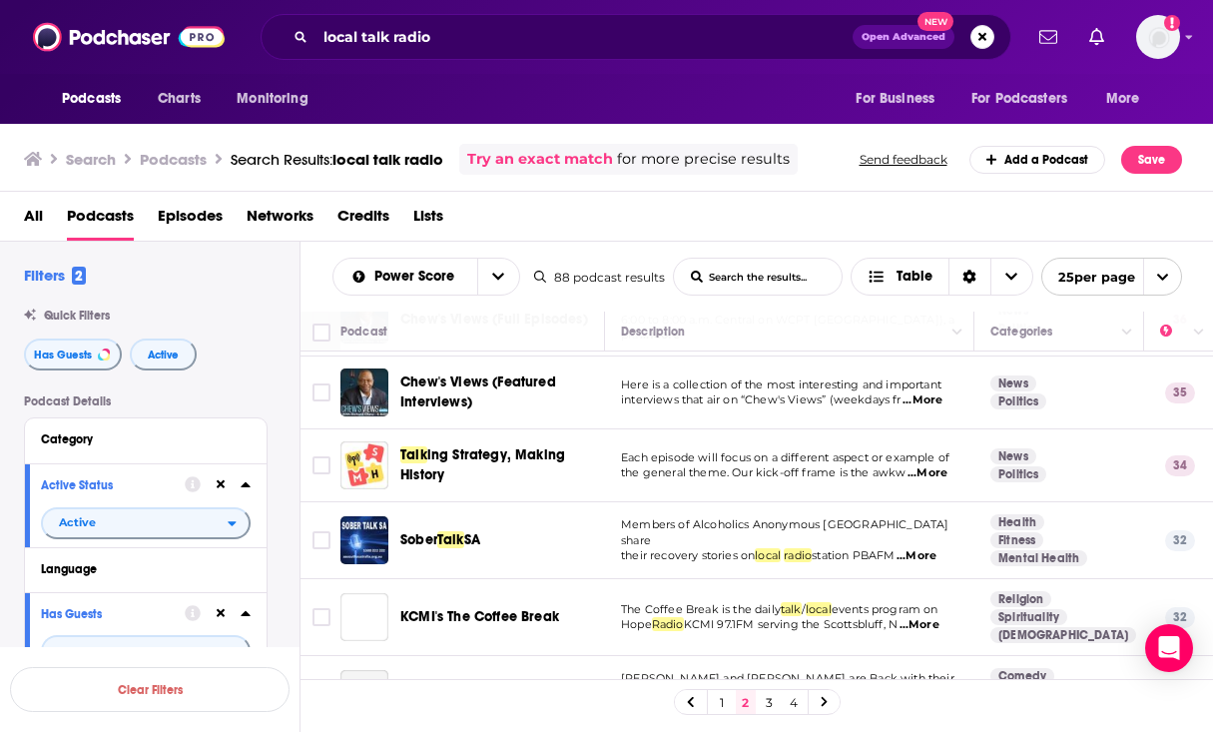
scroll to position [458, 0]
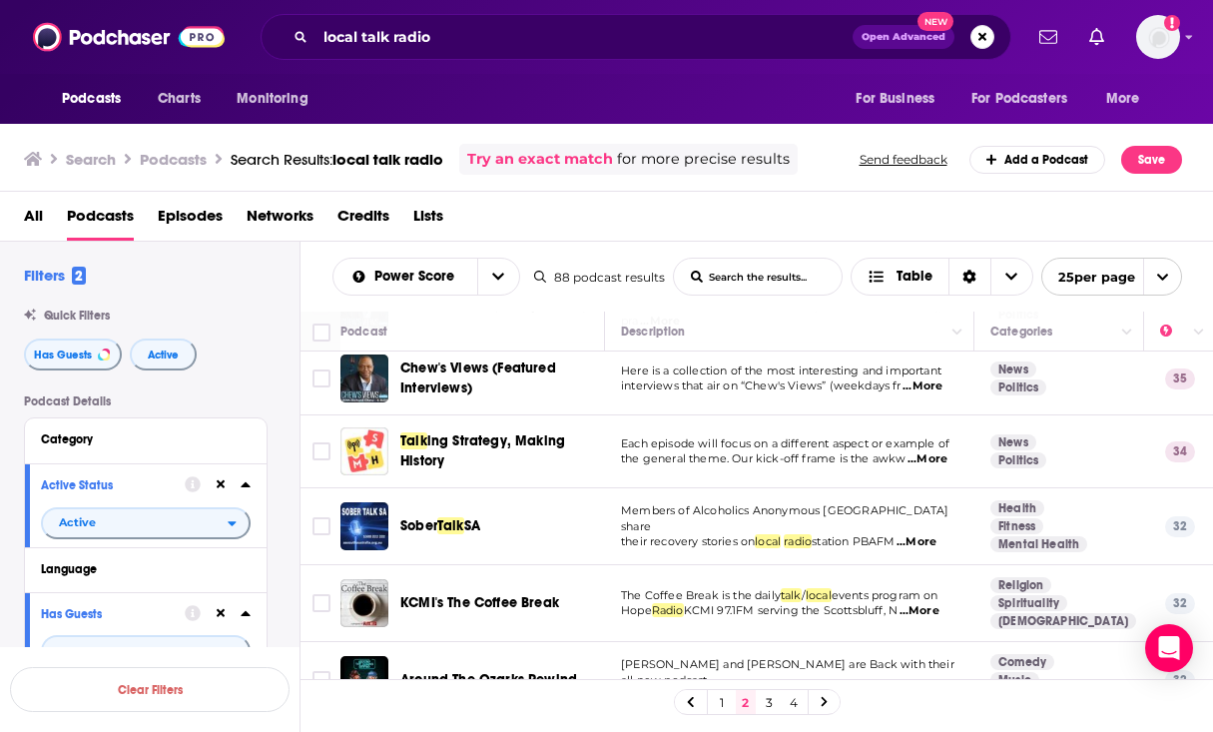
click at [932, 452] on span "...More" at bounding box center [928, 459] width 40 height 16
click at [1034, 227] on div "All Podcasts Episodes Networks Credits Lists" at bounding box center [611, 220] width 1174 height 41
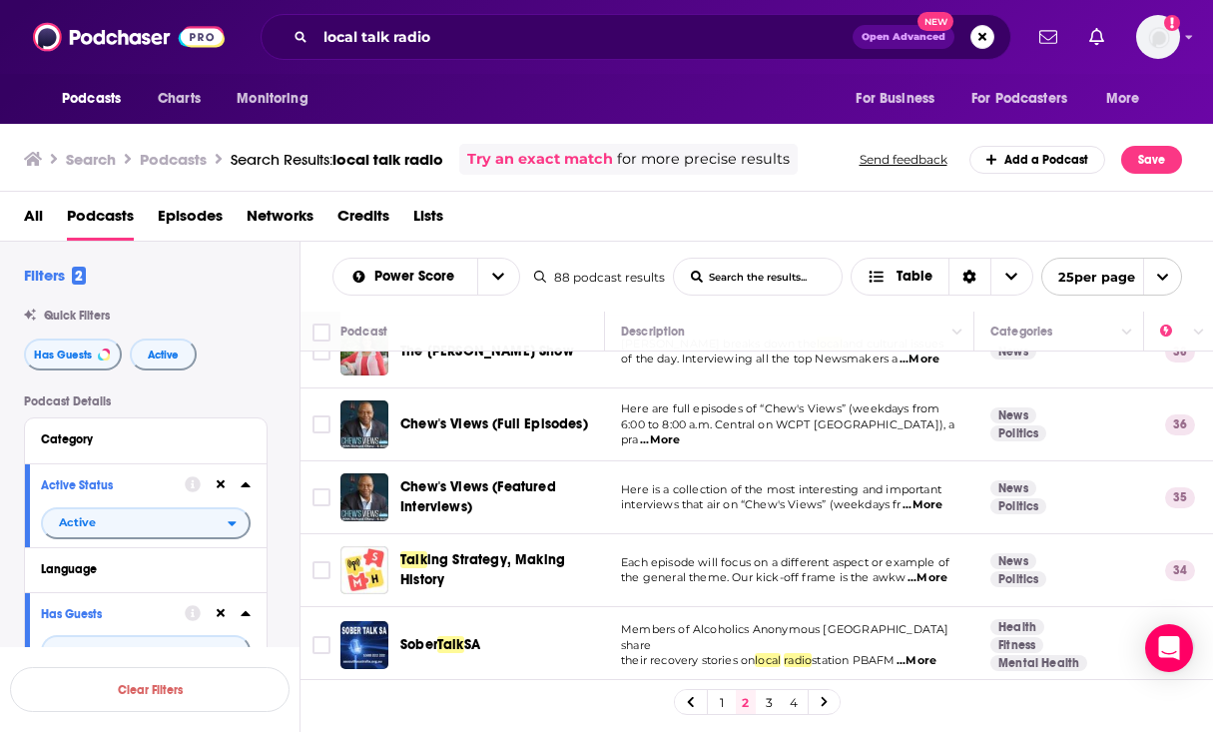
scroll to position [314, 0]
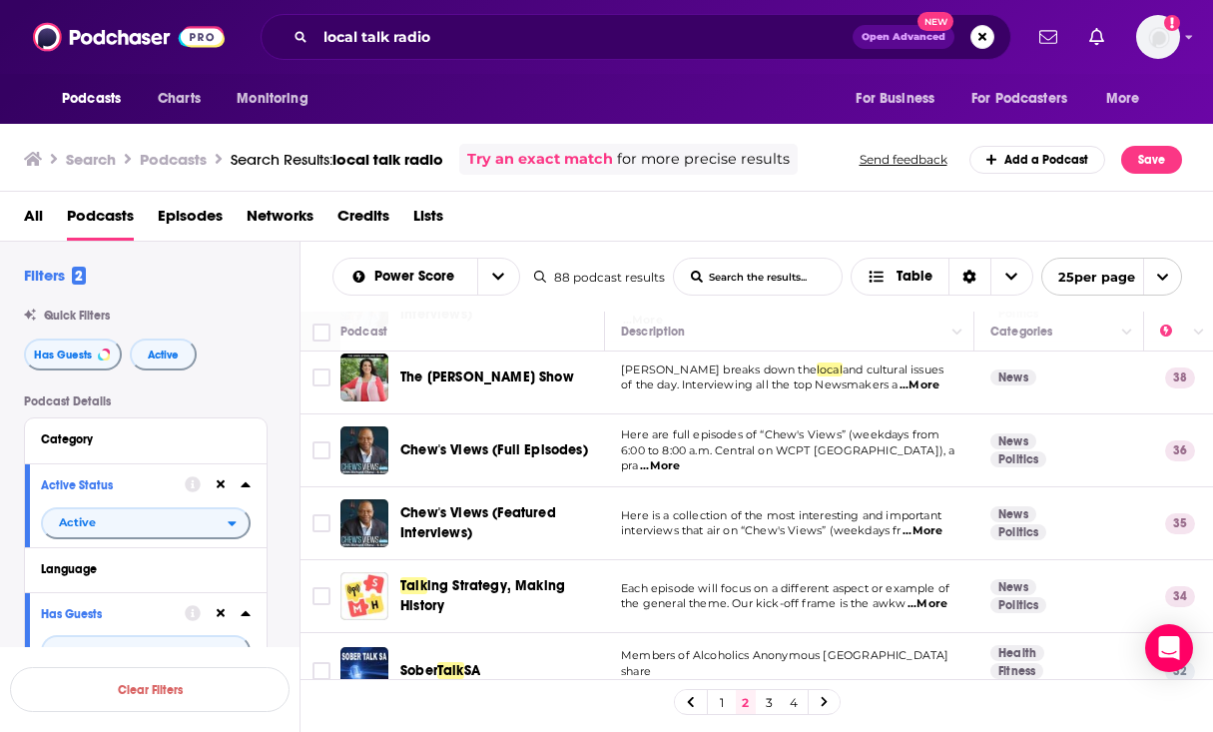
click at [930, 596] on span "...More" at bounding box center [928, 604] width 40 height 16
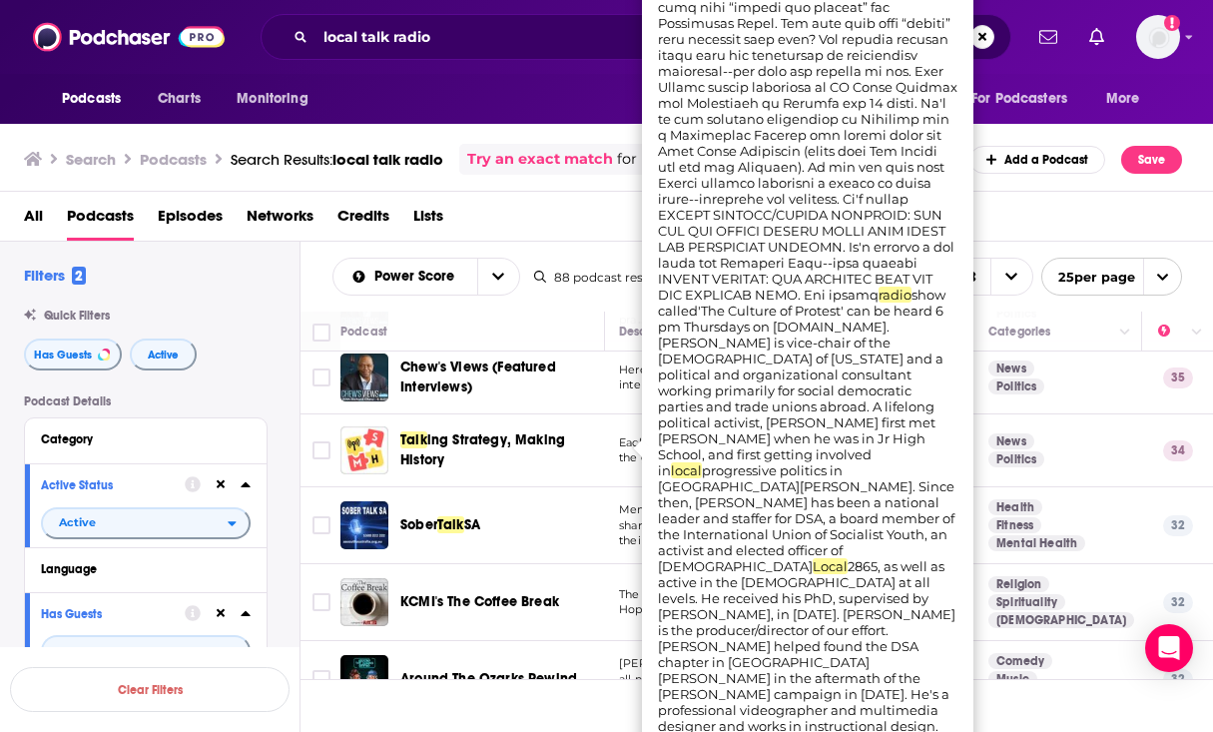
scroll to position [472, 2]
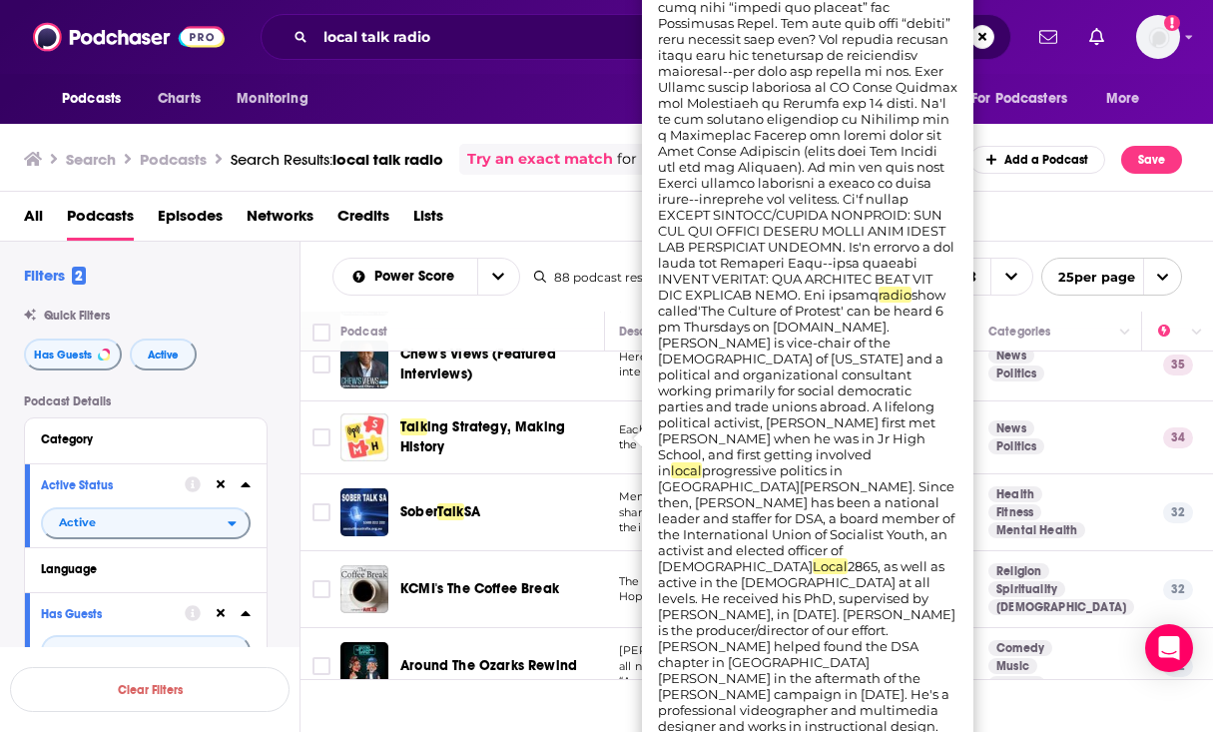
click at [568, 514] on div "Sober Talk SA" at bounding box center [504, 512] width 208 height 20
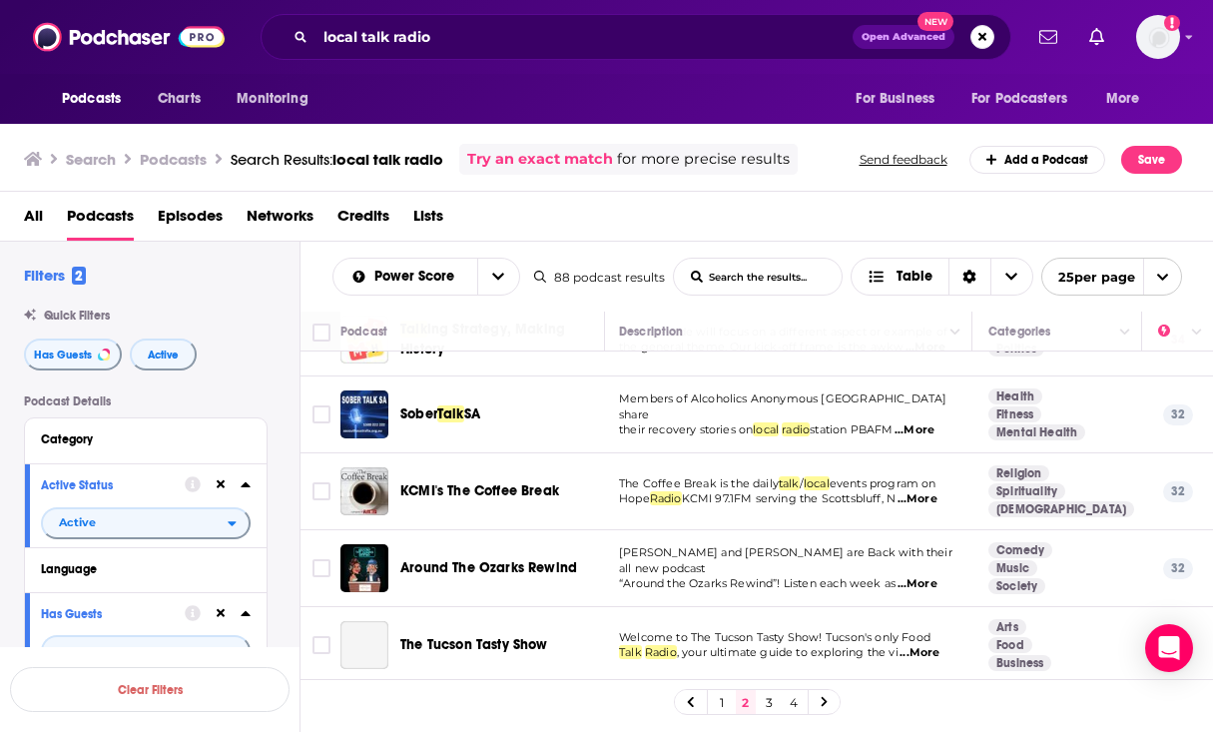
scroll to position [573, 2]
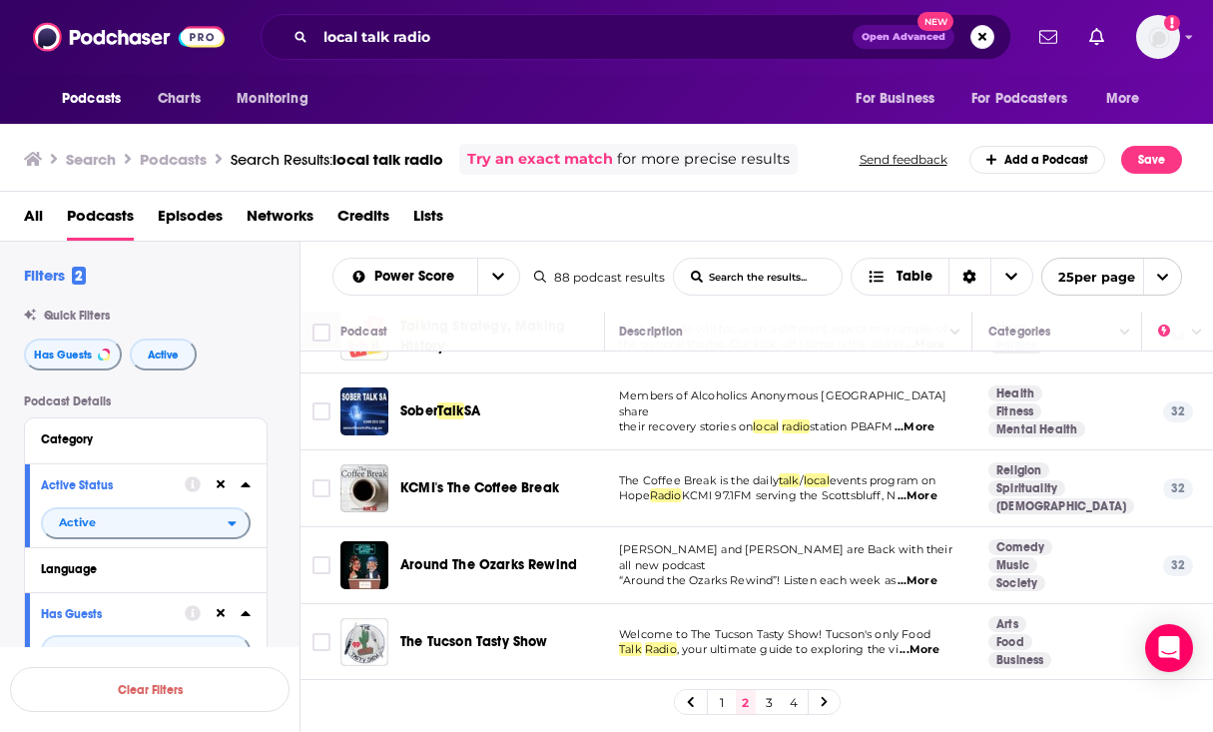
click at [930, 488] on span "...More" at bounding box center [918, 496] width 40 height 16
click at [929, 575] on td "Woody and Janet are Back with their all new podcast “Around the Ozarks Rewind”!…" at bounding box center [787, 565] width 369 height 77
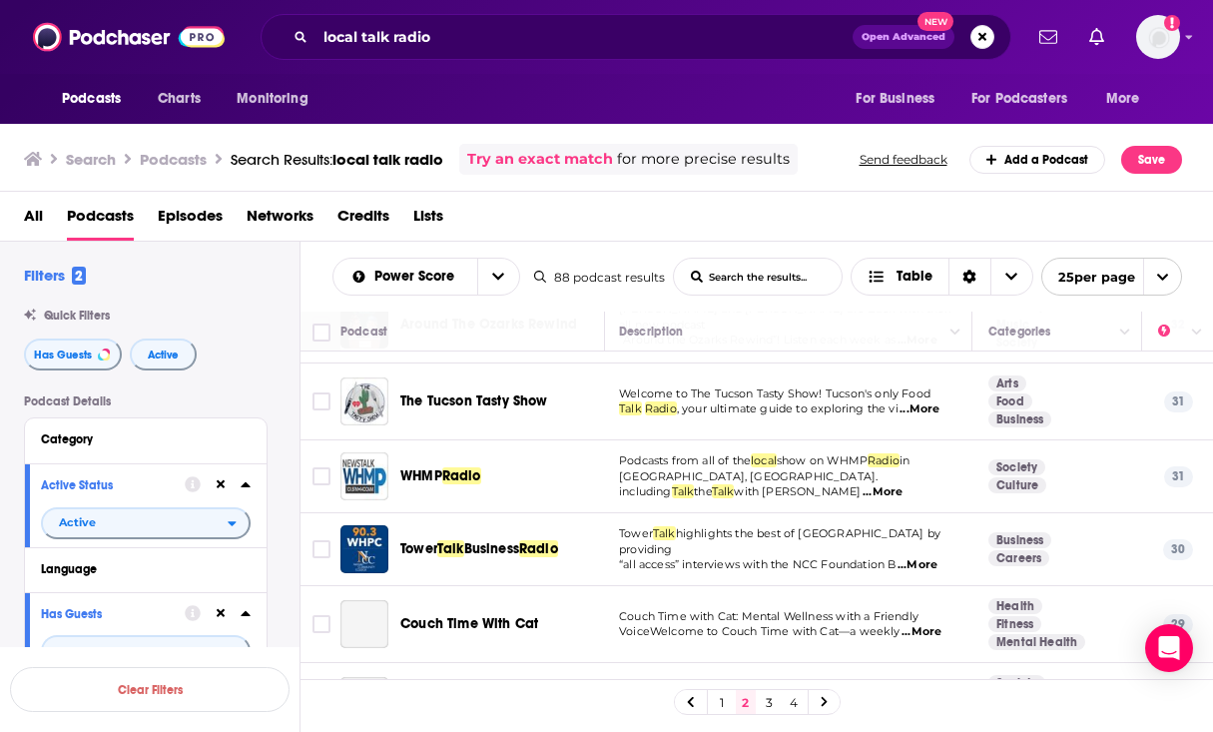
scroll to position [818, 2]
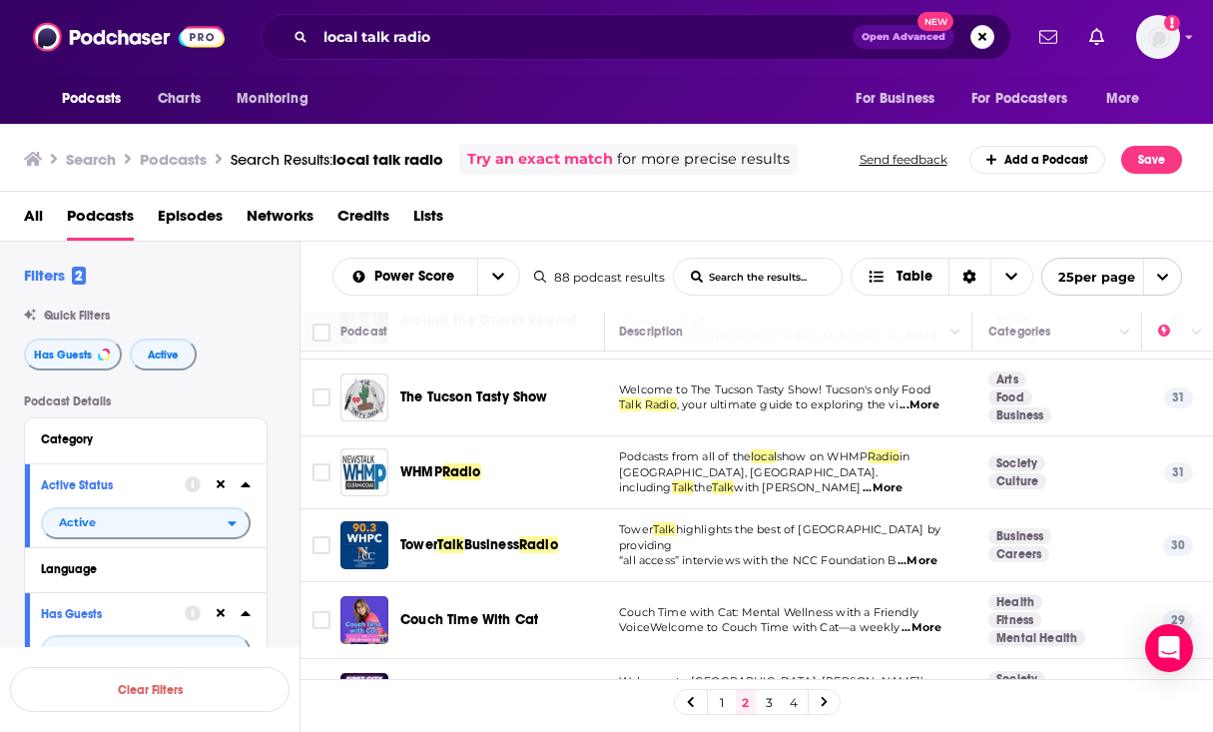
click at [903, 480] on span "...More" at bounding box center [883, 488] width 40 height 16
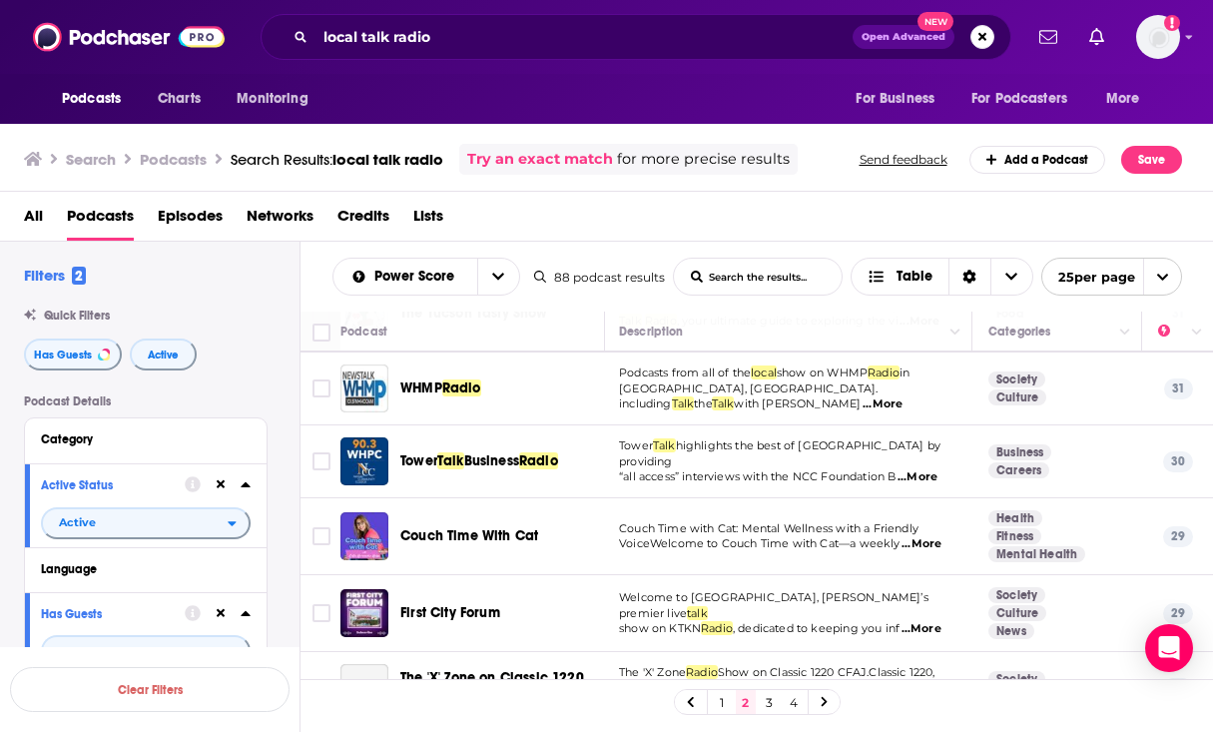
scroll to position [907, 2]
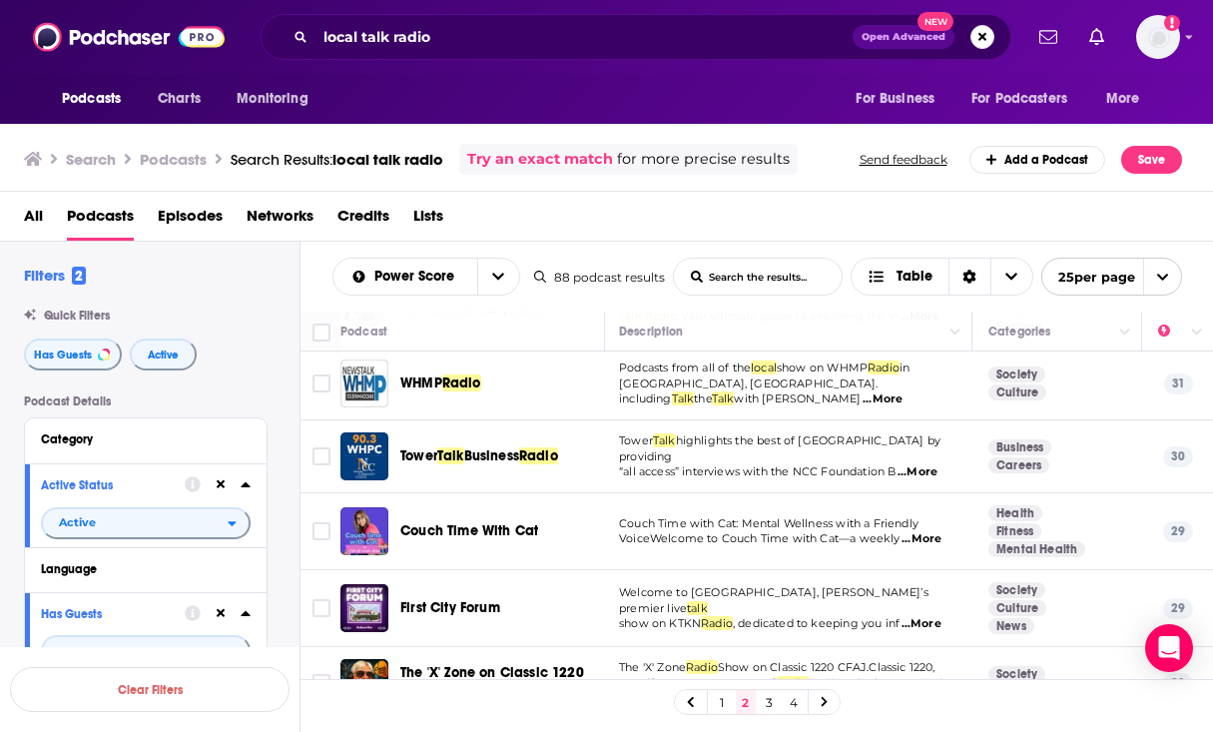
click at [930, 464] on span "...More" at bounding box center [918, 472] width 40 height 16
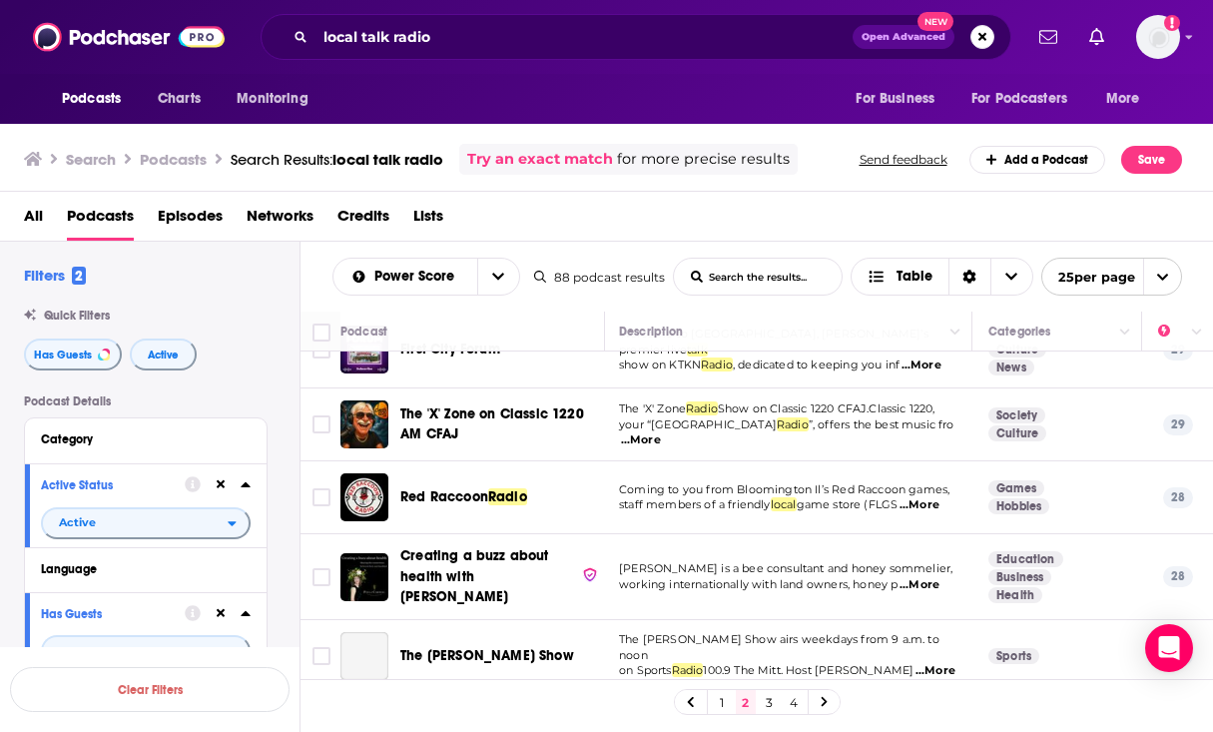
scroll to position [1169, 2]
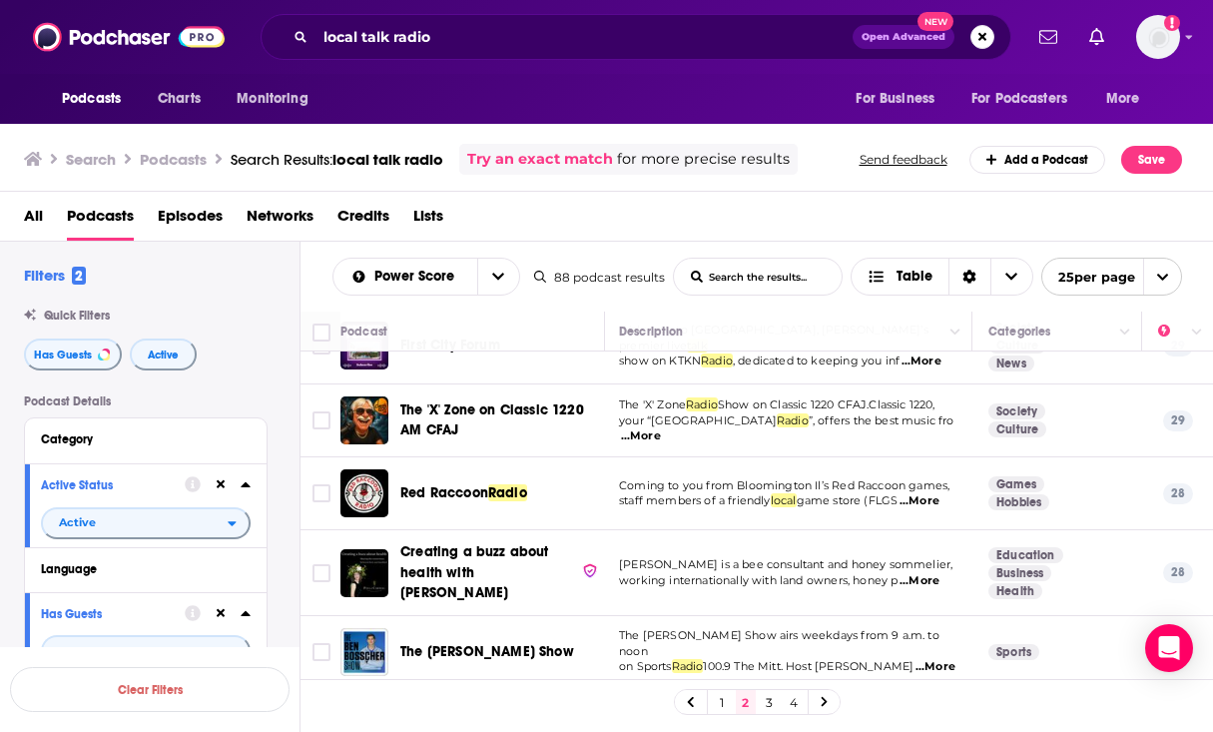
click at [922, 496] on span "...More" at bounding box center [920, 501] width 40 height 16
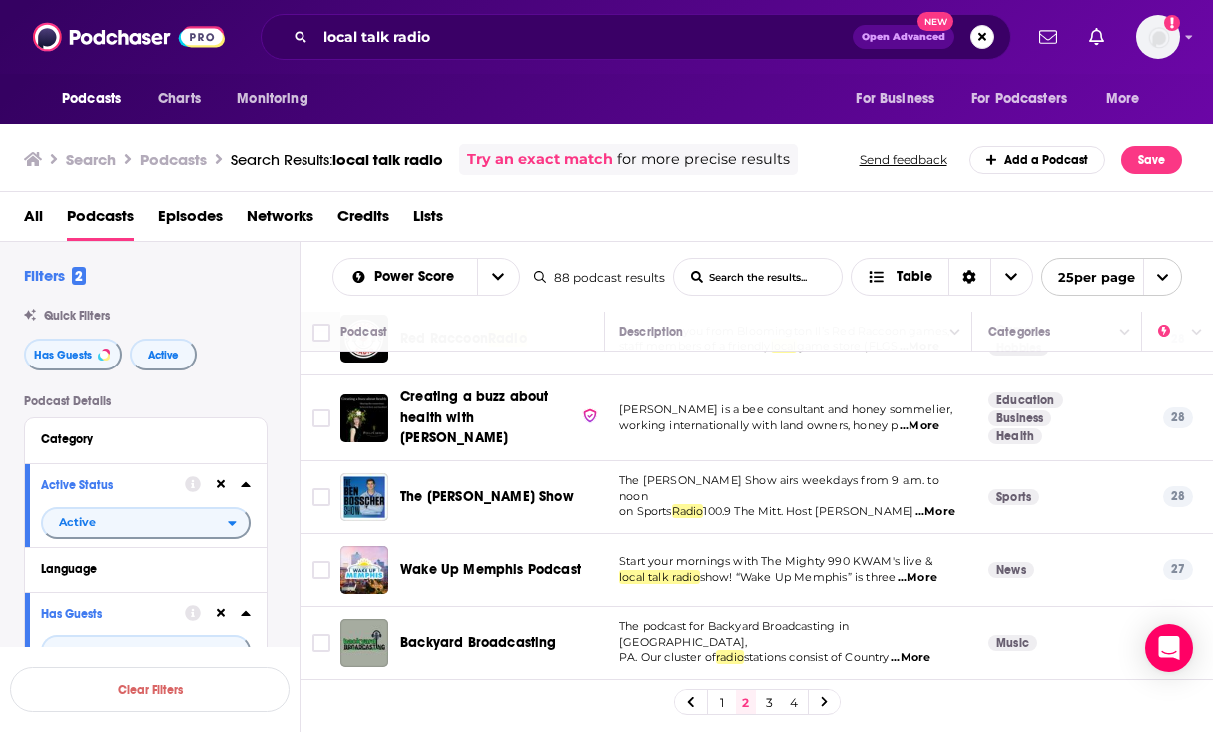
scroll to position [1531, 2]
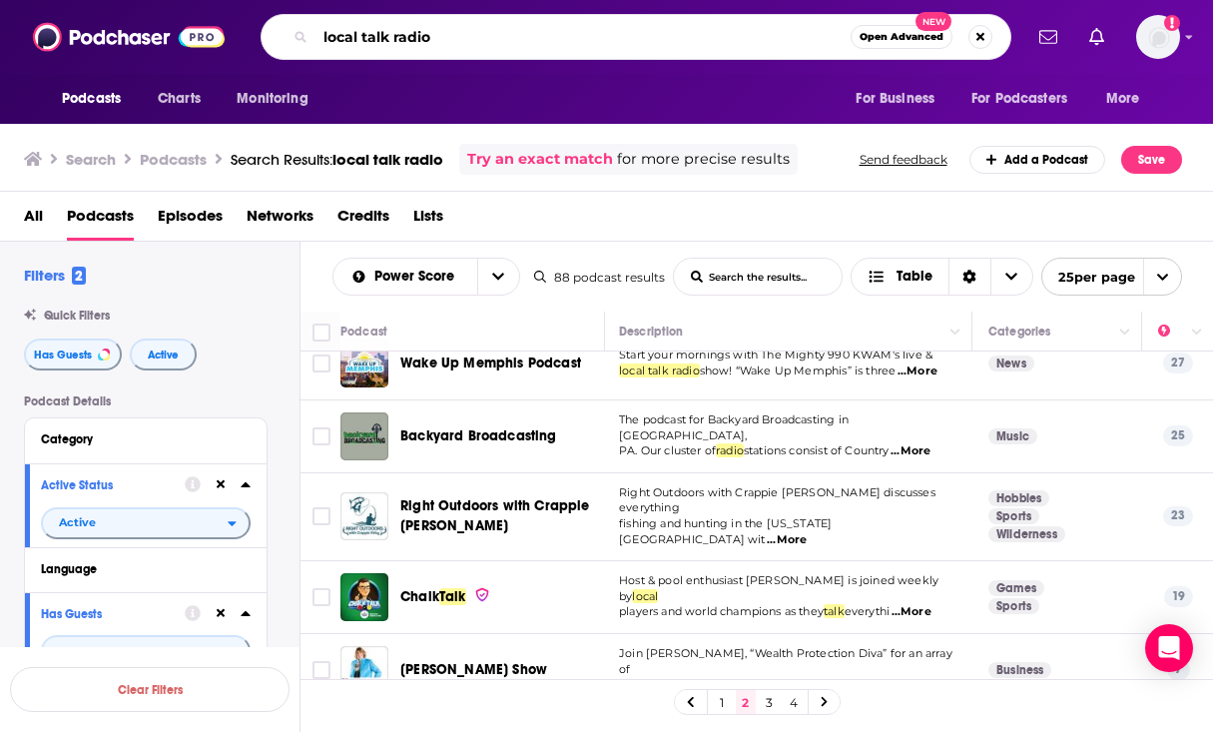
click at [399, 25] on input "local talk radio" at bounding box center [583, 37] width 535 height 32
drag, startPoint x: 359, startPoint y: 38, endPoint x: 240, endPoint y: 34, distance: 119.9
click at [240, 34] on div "Podcasts Charts Monitoring local talk radio Open Advanced New For Business For …" at bounding box center [628, 37] width 787 height 46
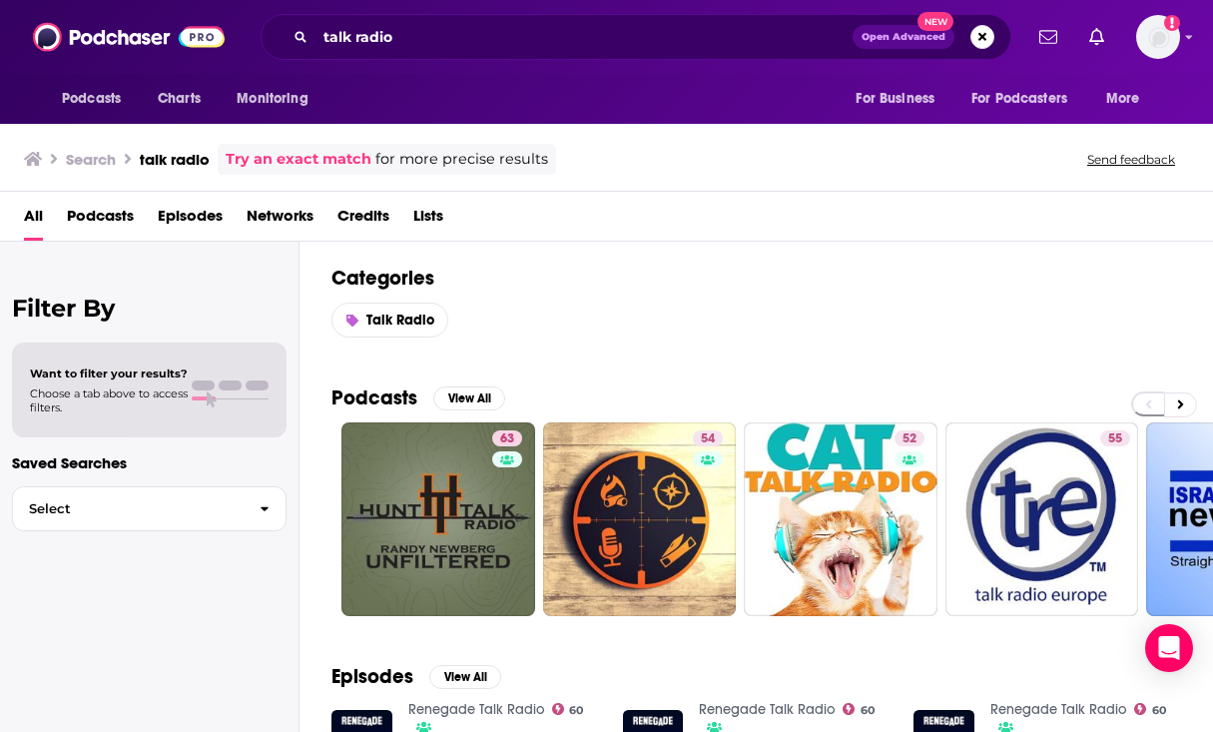
click at [108, 218] on span "Podcasts" at bounding box center [100, 220] width 67 height 41
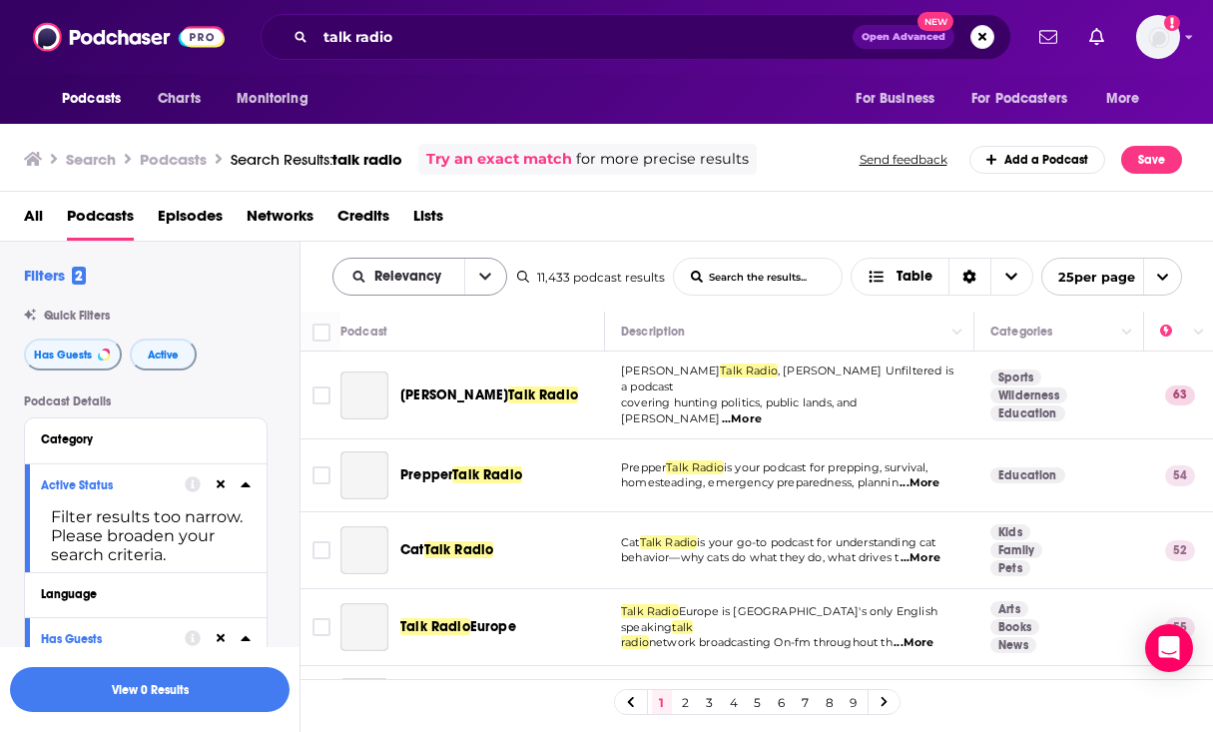
click at [479, 275] on icon "open menu" at bounding box center [485, 277] width 12 height 7
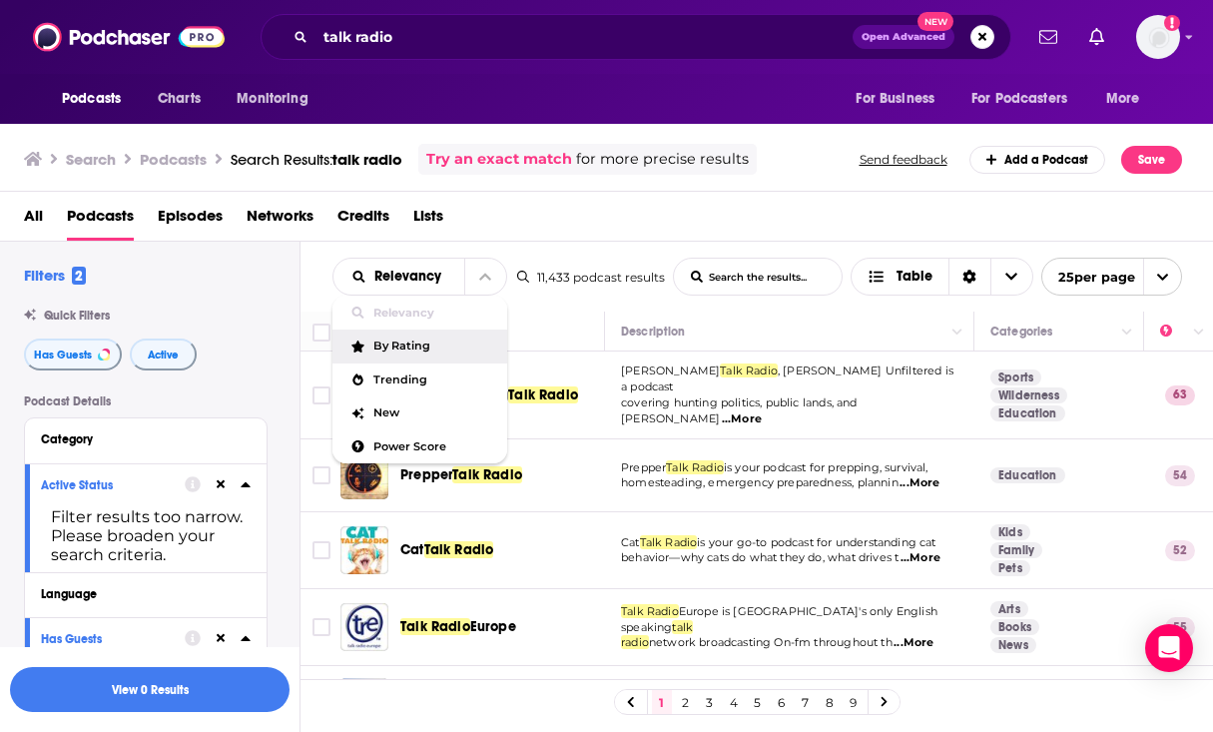
click at [581, 245] on div "Relevancy Relevancy By Rating Trending New Power Score List Search Input Search…" at bounding box center [758, 277] width 914 height 70
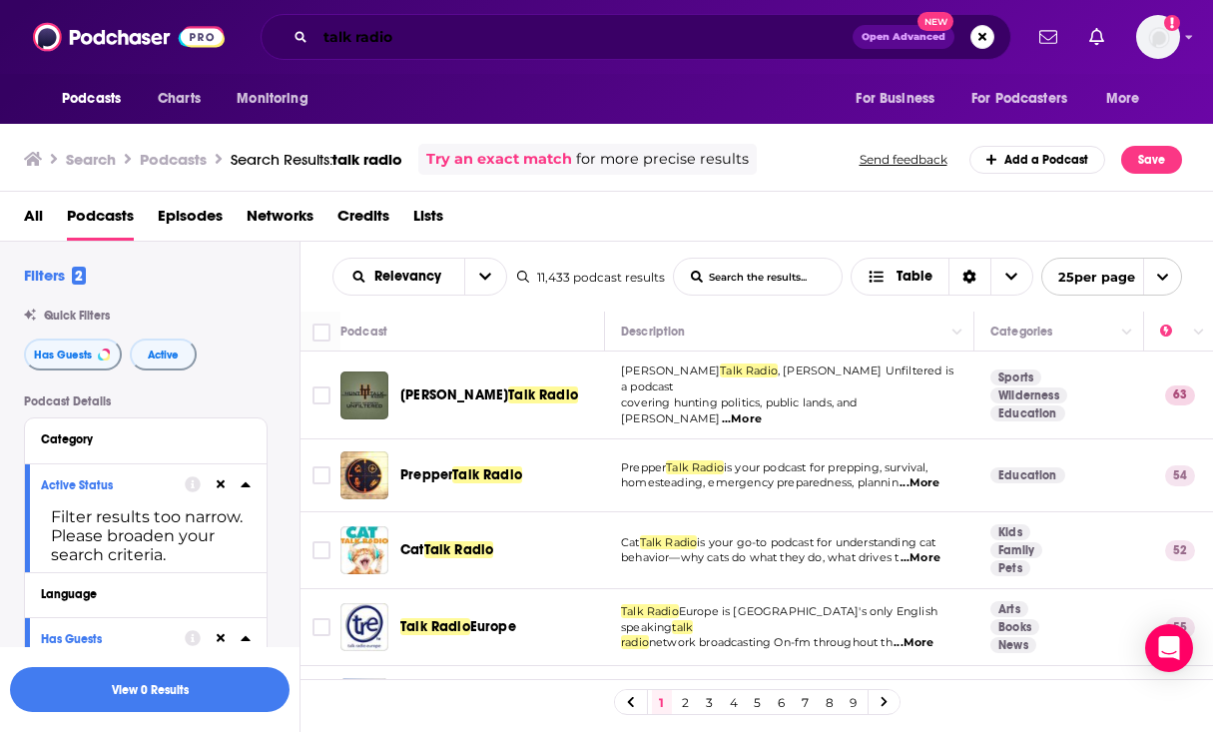
click at [323, 34] on input "talk radio" at bounding box center [584, 37] width 537 height 32
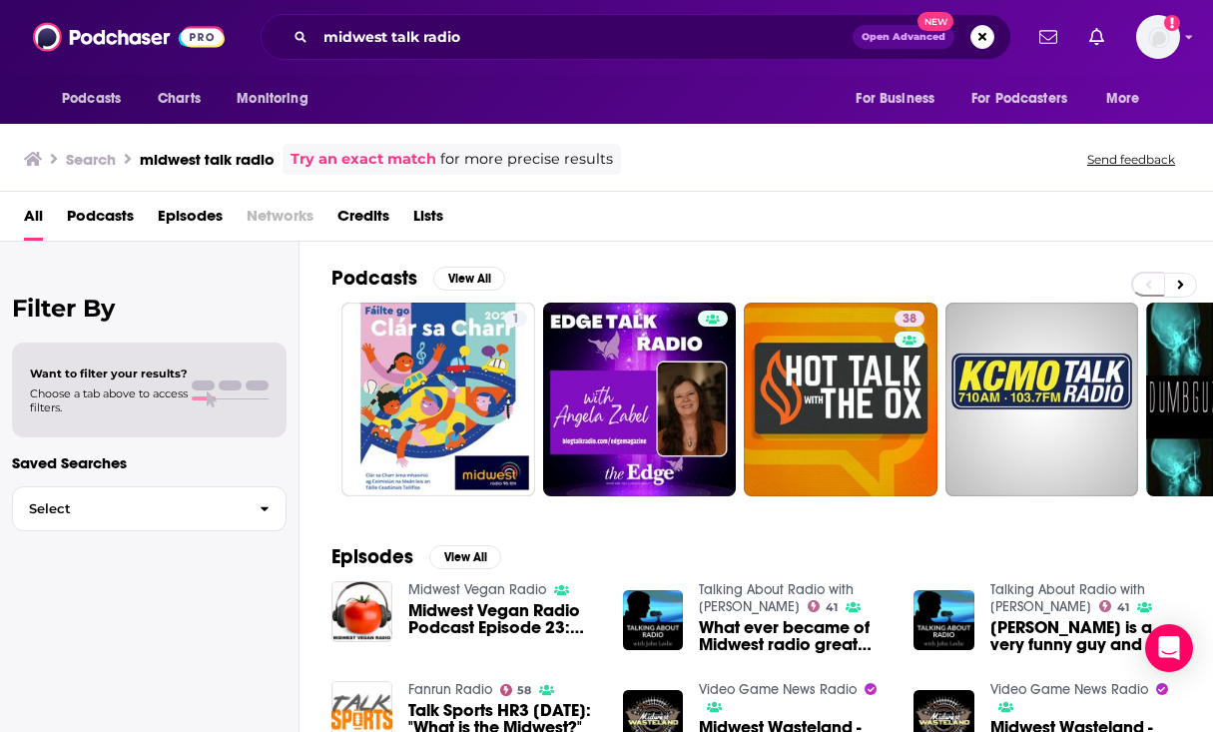
scroll to position [14, 0]
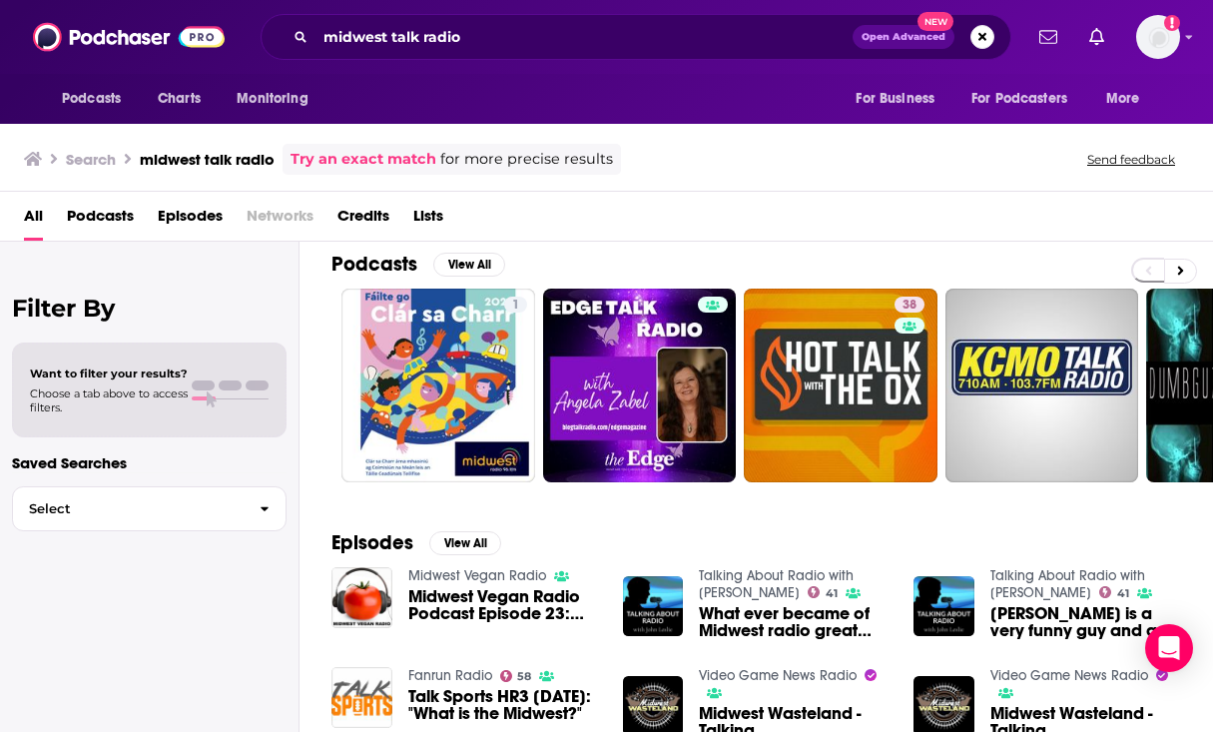
click at [127, 207] on span "Podcasts" at bounding box center [100, 220] width 67 height 41
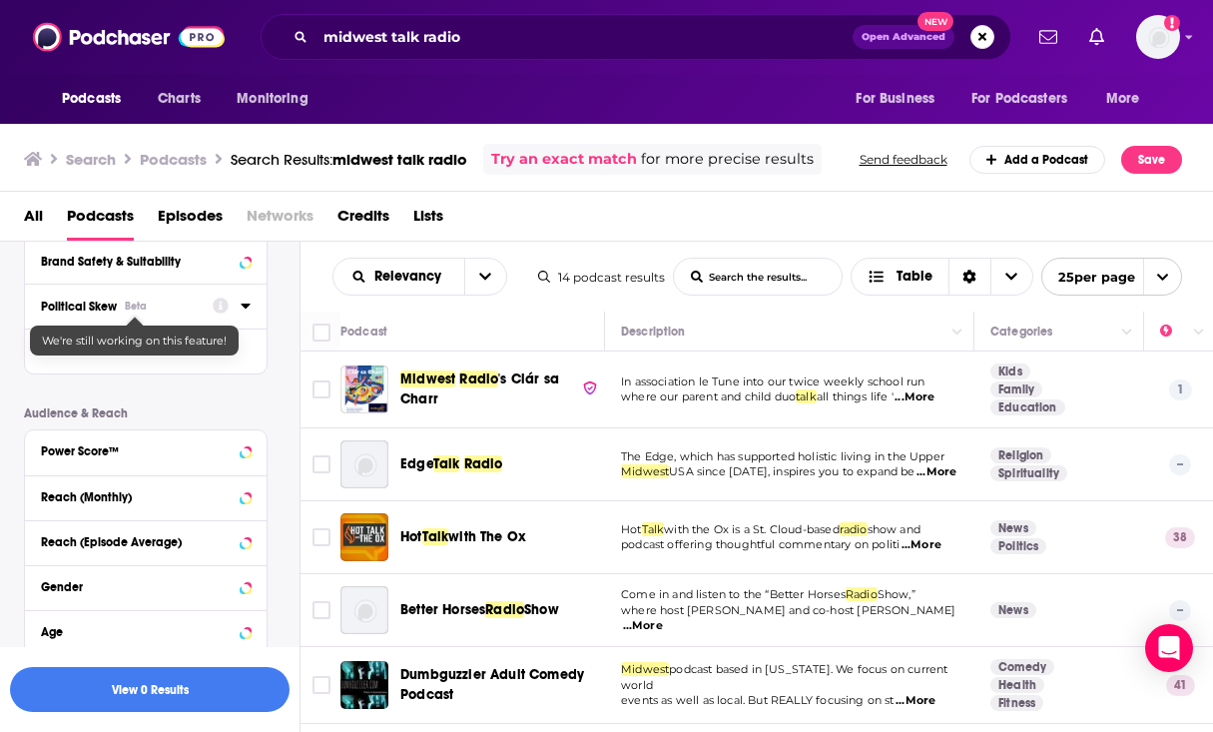
click at [129, 310] on div "Beta" at bounding box center [136, 306] width 22 height 13
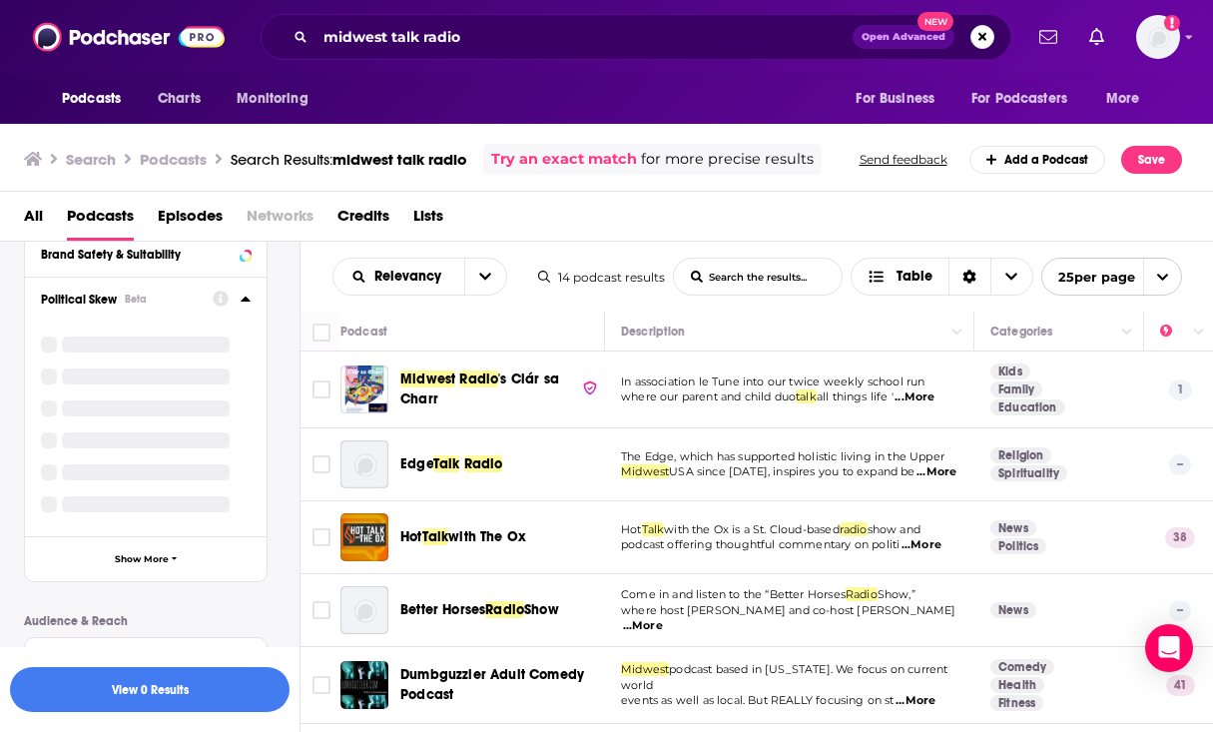
scroll to position [486, 0]
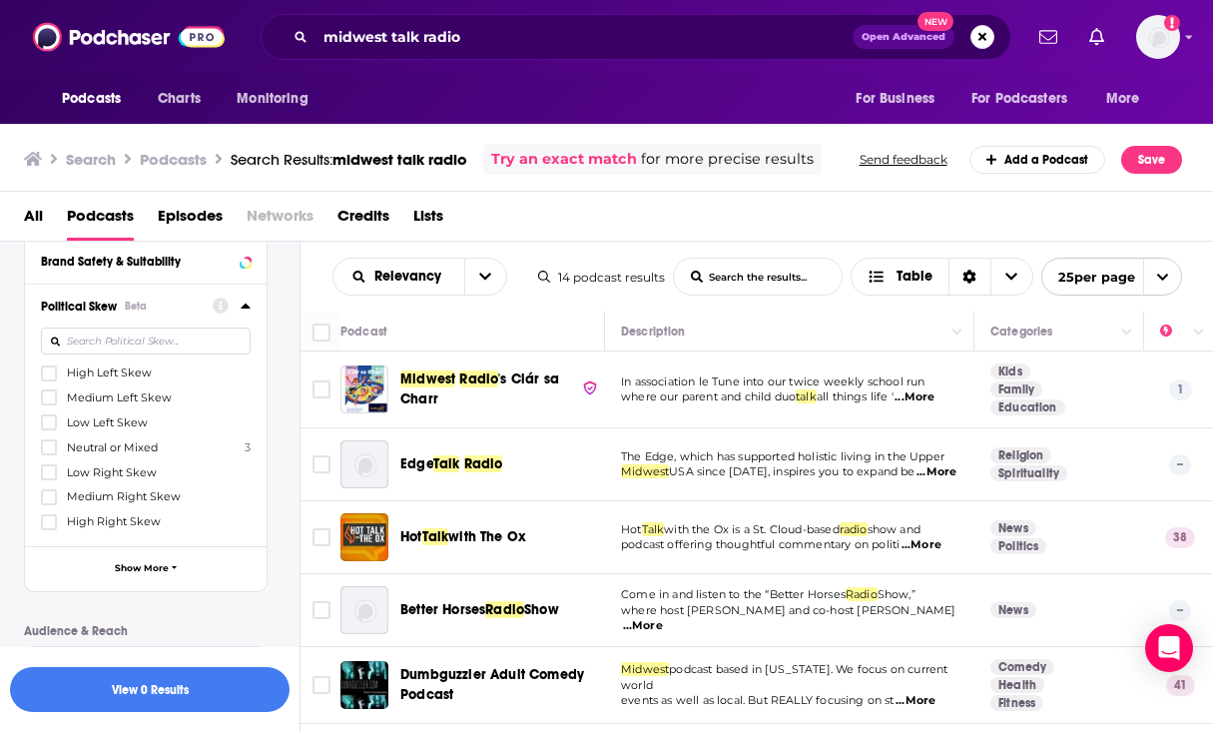
click at [283, 309] on div "Podcast Details Category Active Status Filter results too narrow. Please broade…" at bounding box center [162, 435] width 276 height 1054
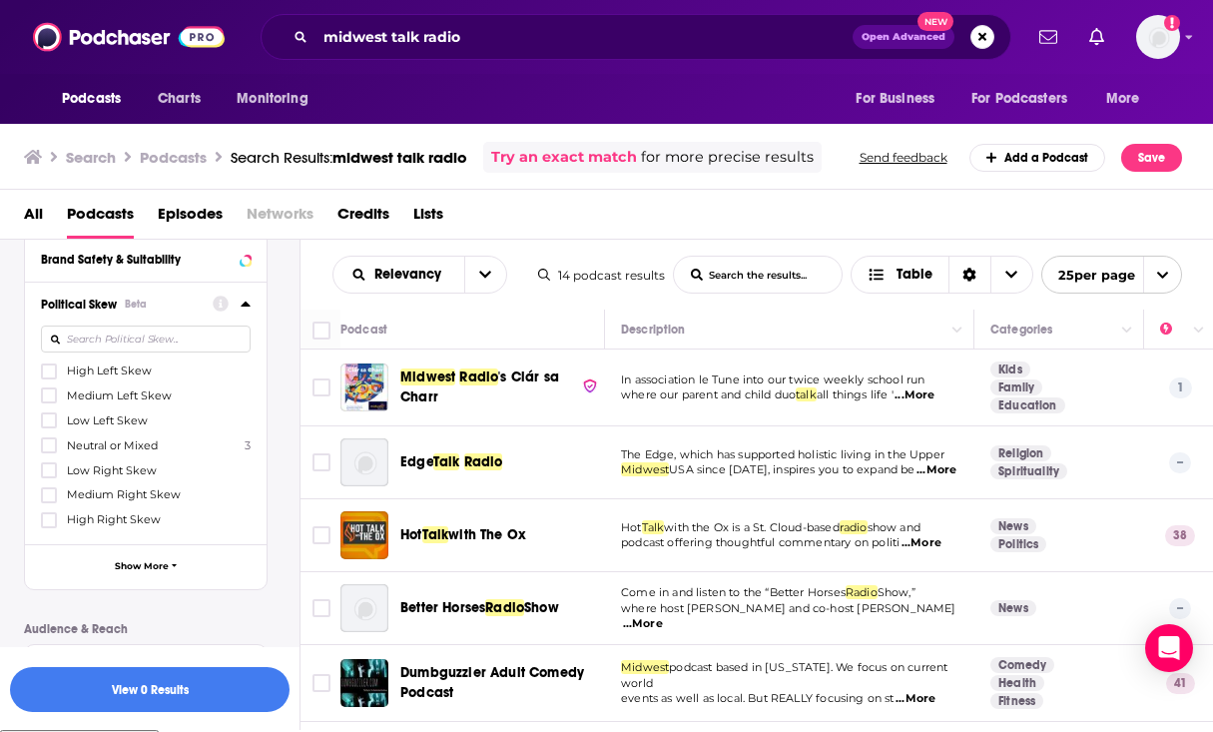
scroll to position [0, 0]
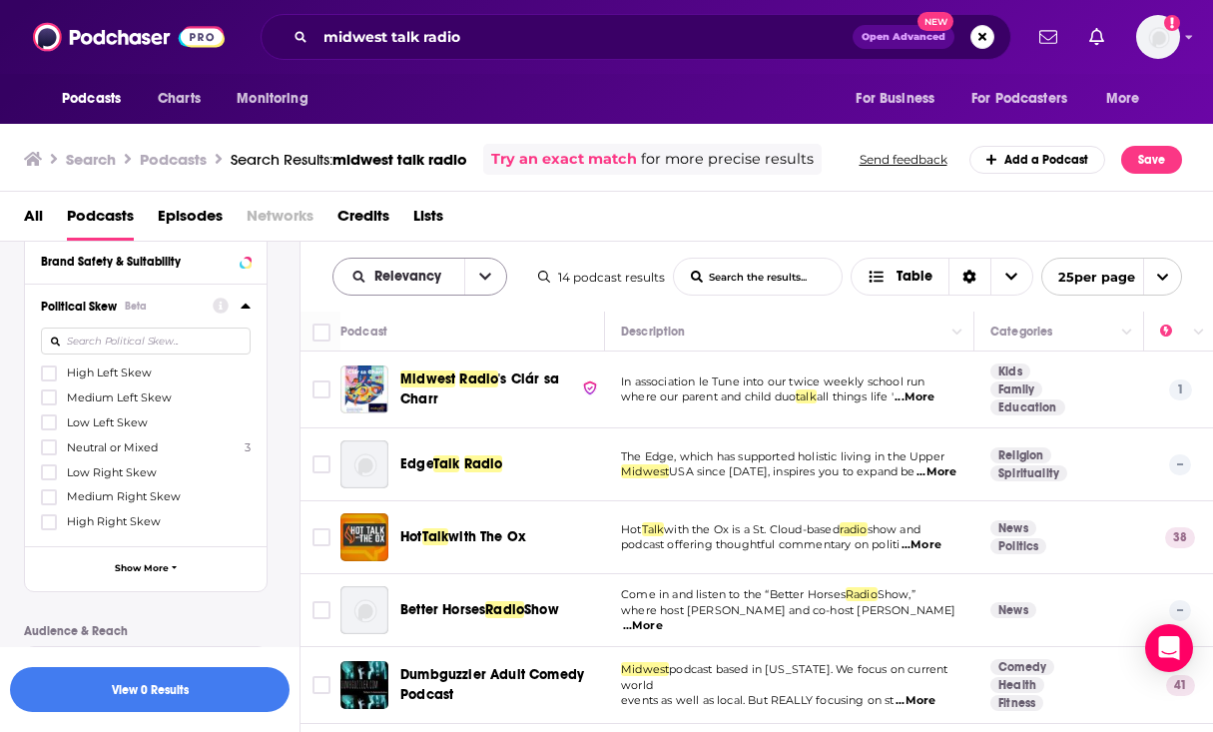
click at [497, 275] on button "open menu" at bounding box center [485, 277] width 42 height 36
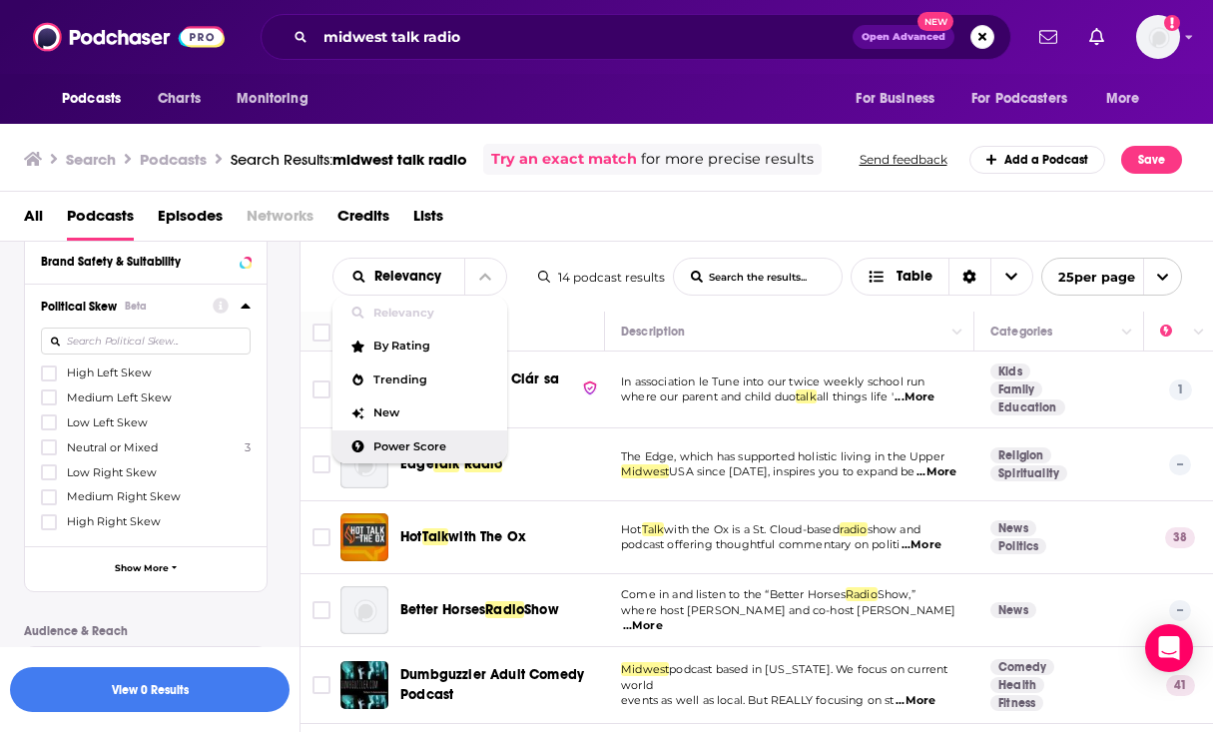
click at [464, 442] on span "Power Score" at bounding box center [432, 446] width 118 height 11
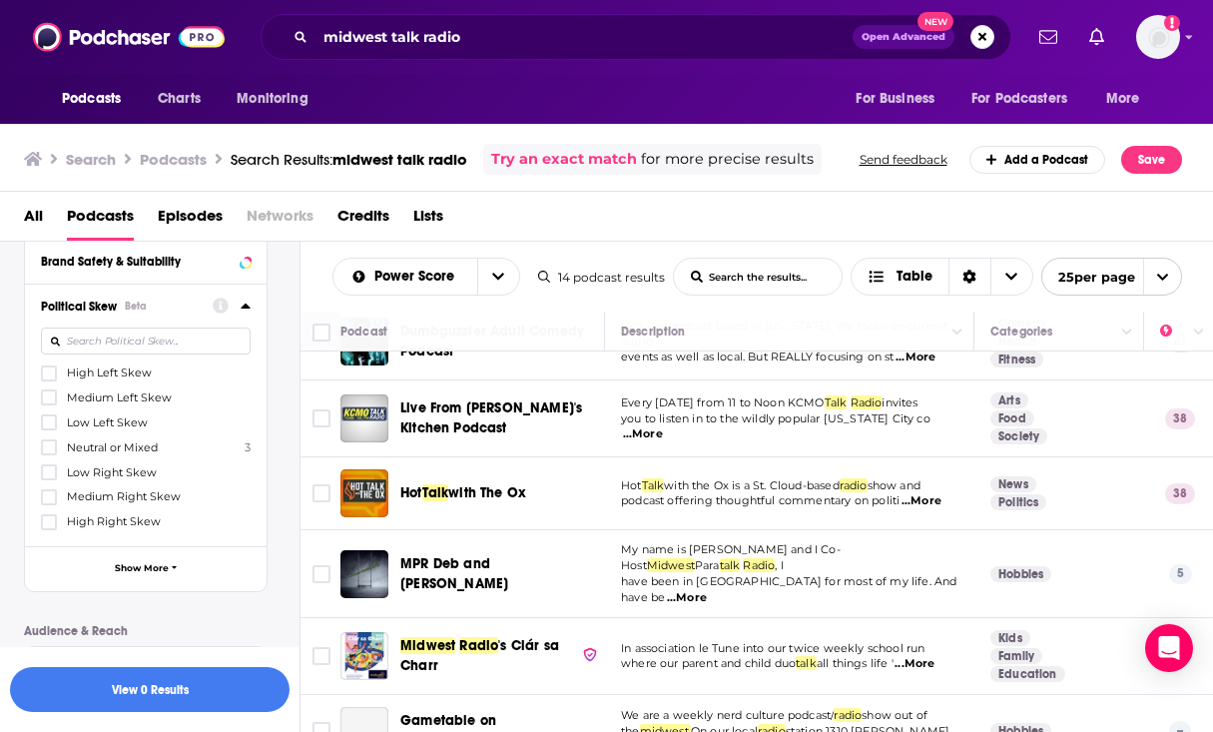
scroll to position [49, 0]
click at [663, 425] on span "...More" at bounding box center [643, 433] width 40 height 16
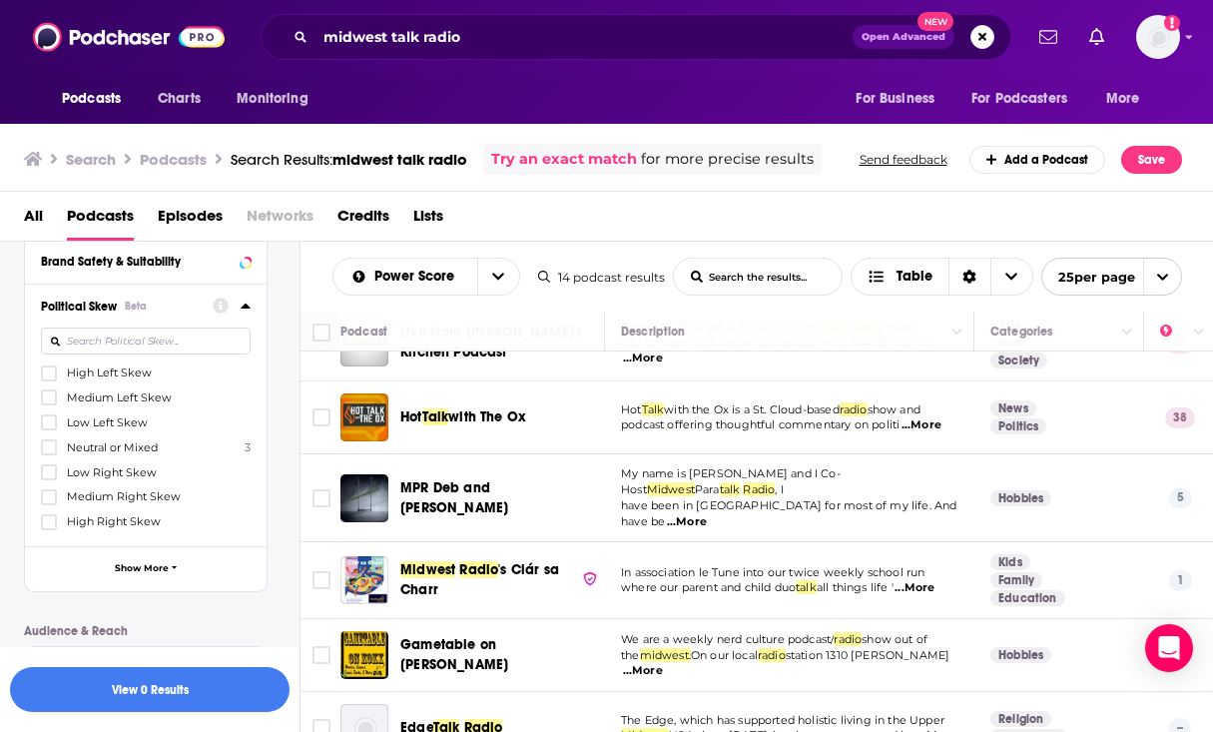
scroll to position [125, 0]
click at [707, 513] on span "...More" at bounding box center [687, 521] width 40 height 16
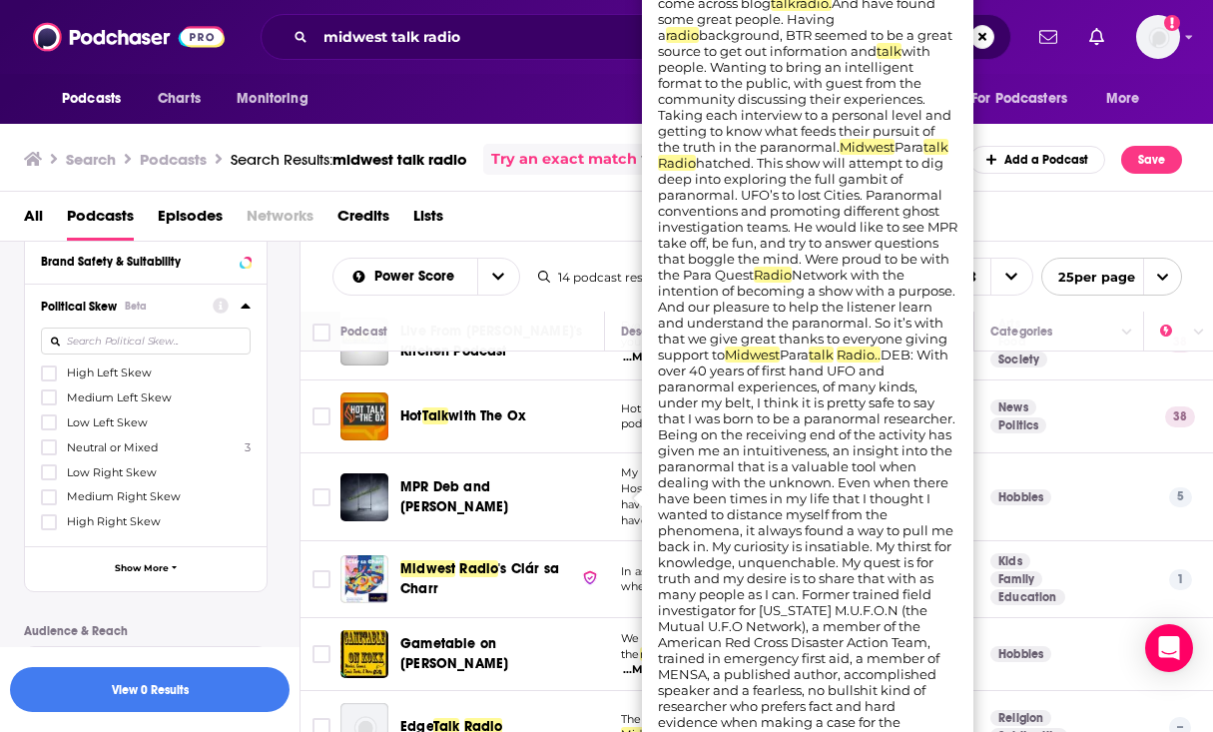
click at [608, 523] on td "My name is Gregg and I Co-Host Midwest Para talk Radio , I have been in Indy fo…" at bounding box center [789, 497] width 369 height 88
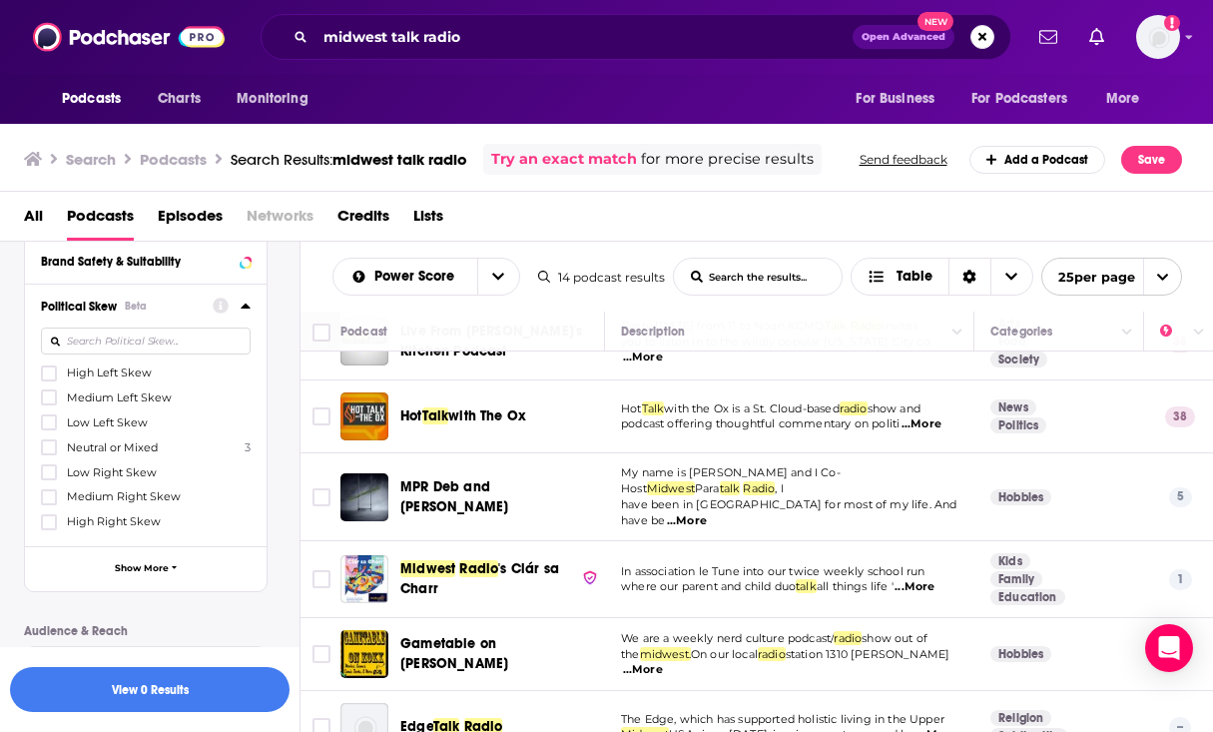
scroll to position [383, 0]
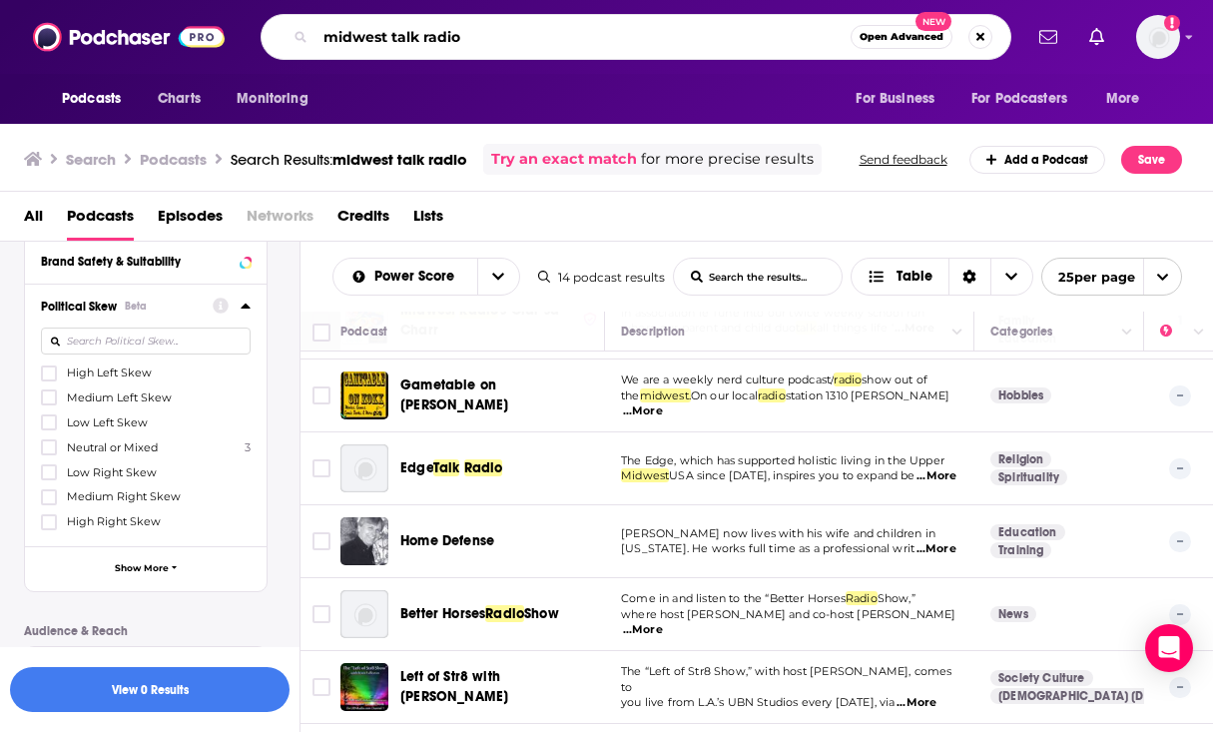
drag, startPoint x: 389, startPoint y: 38, endPoint x: 306, endPoint y: 38, distance: 83.9
click at [306, 38] on div "midwest talk radio Open Advanced New" at bounding box center [636, 37] width 751 height 46
type input "policy talk radio"
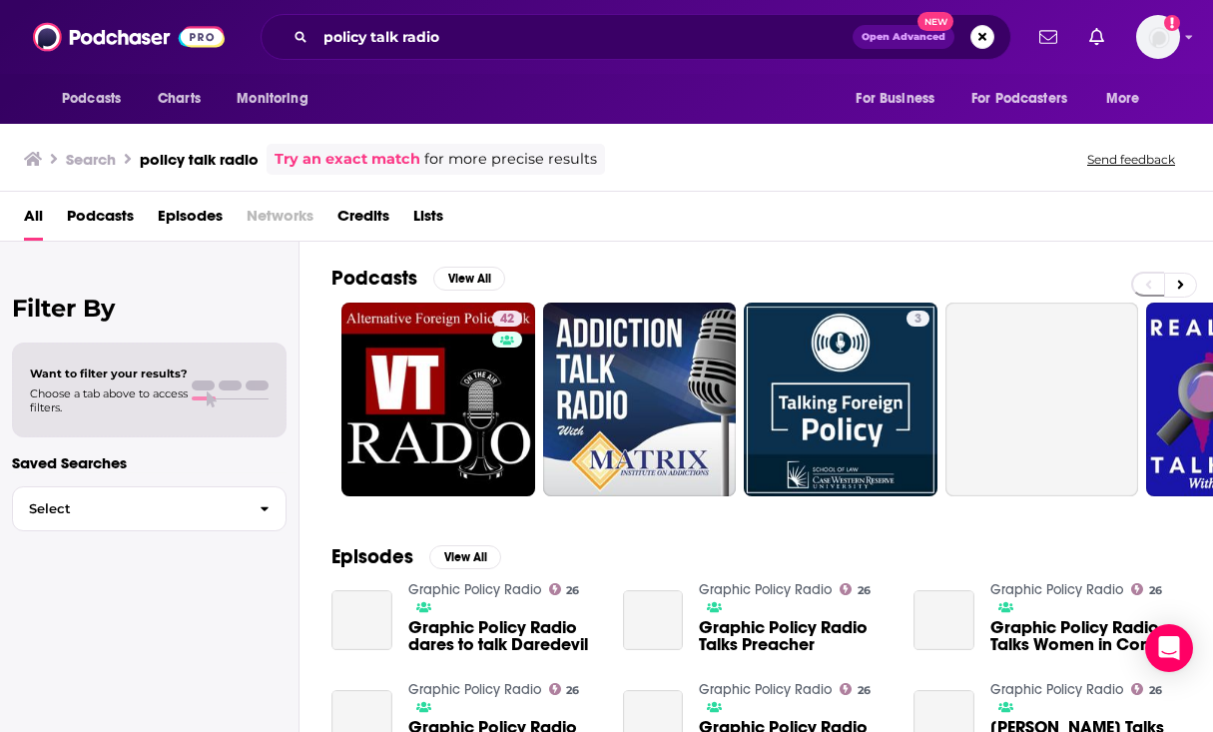
click at [120, 216] on span "Podcasts" at bounding box center [100, 220] width 67 height 41
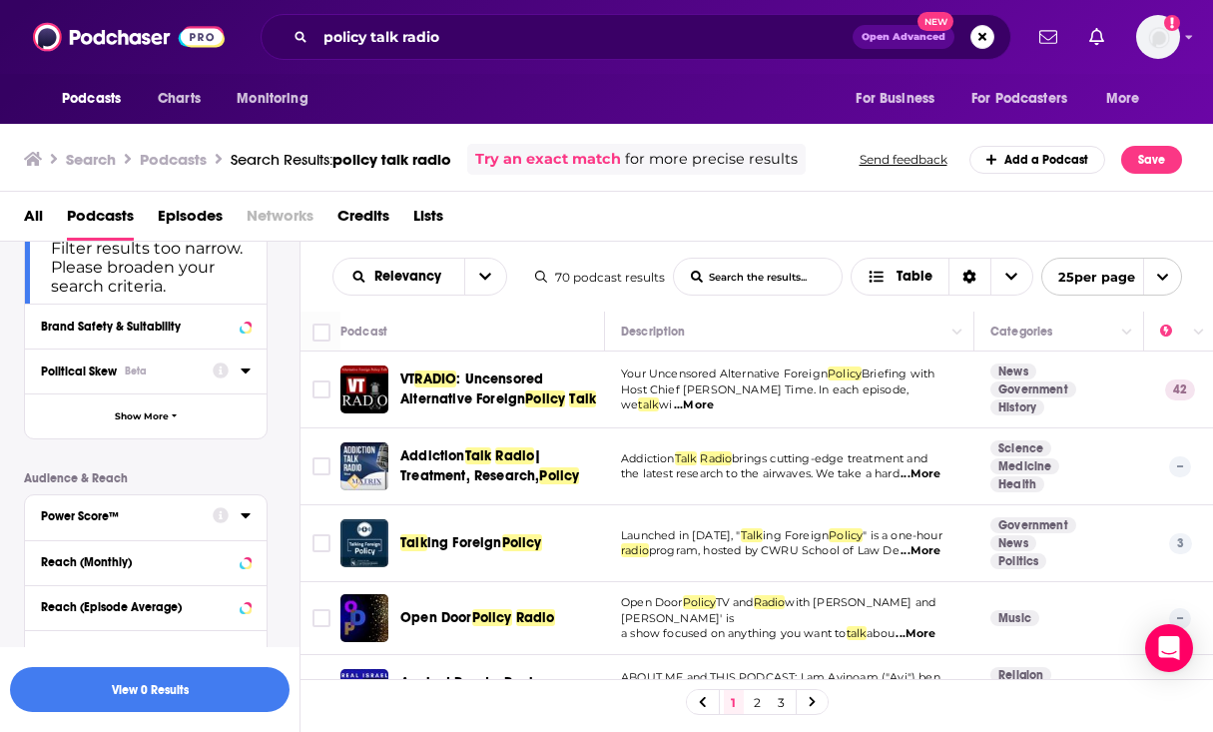
click at [155, 365] on button "Political Skew Beta" at bounding box center [127, 369] width 172 height 25
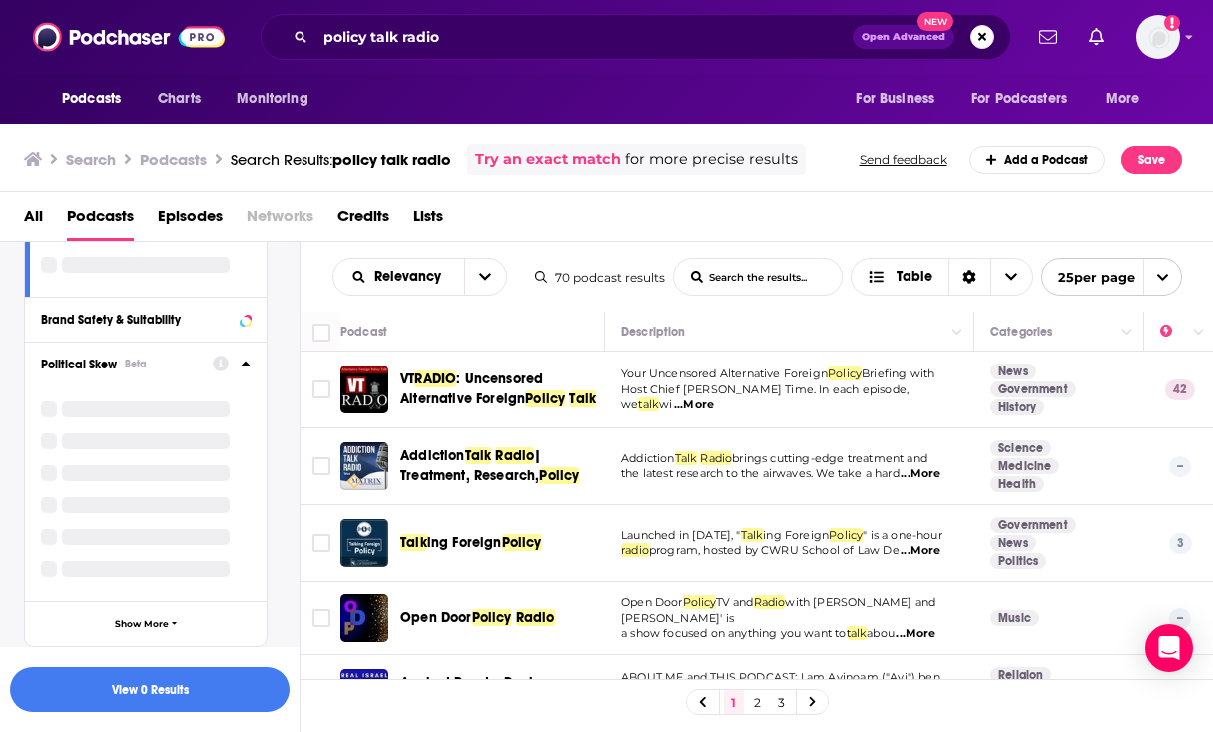
scroll to position [421, 0]
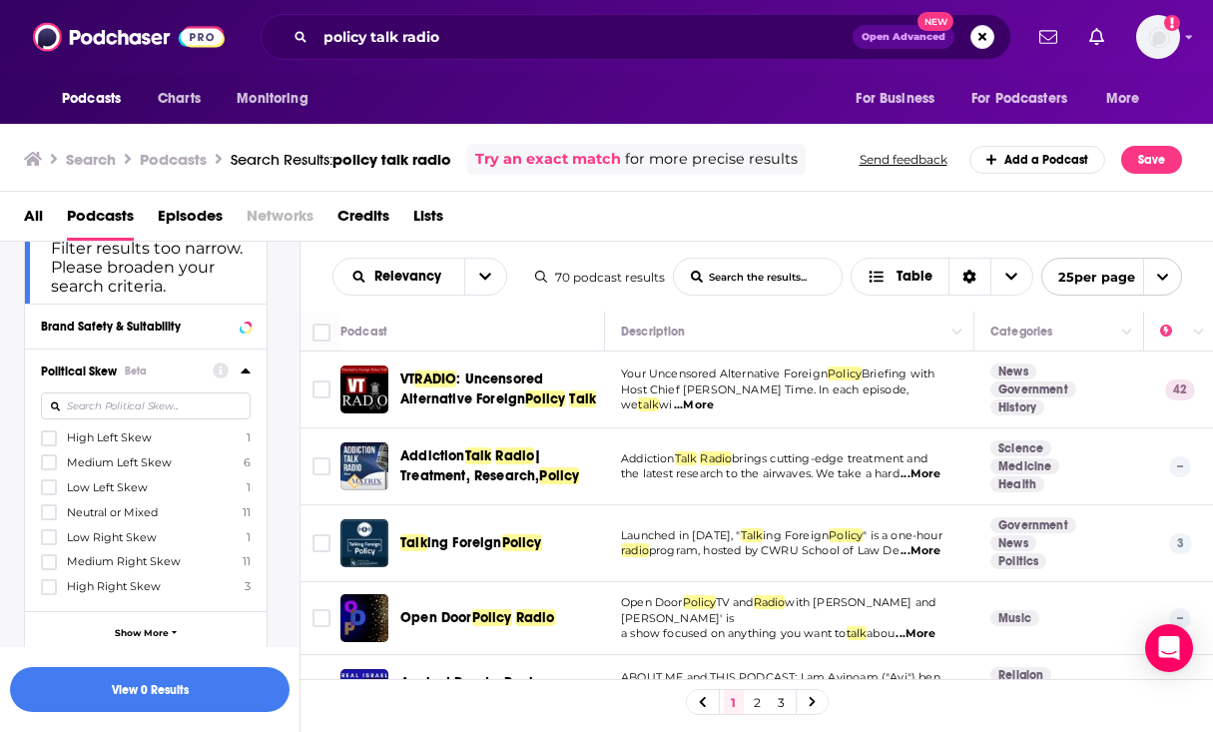
click at [292, 350] on div "Podcast Details Category Active Status Filter results too narrow. Please broade…" at bounding box center [162, 500] width 276 height 1054
click at [473, 283] on button "open menu" at bounding box center [485, 277] width 42 height 36
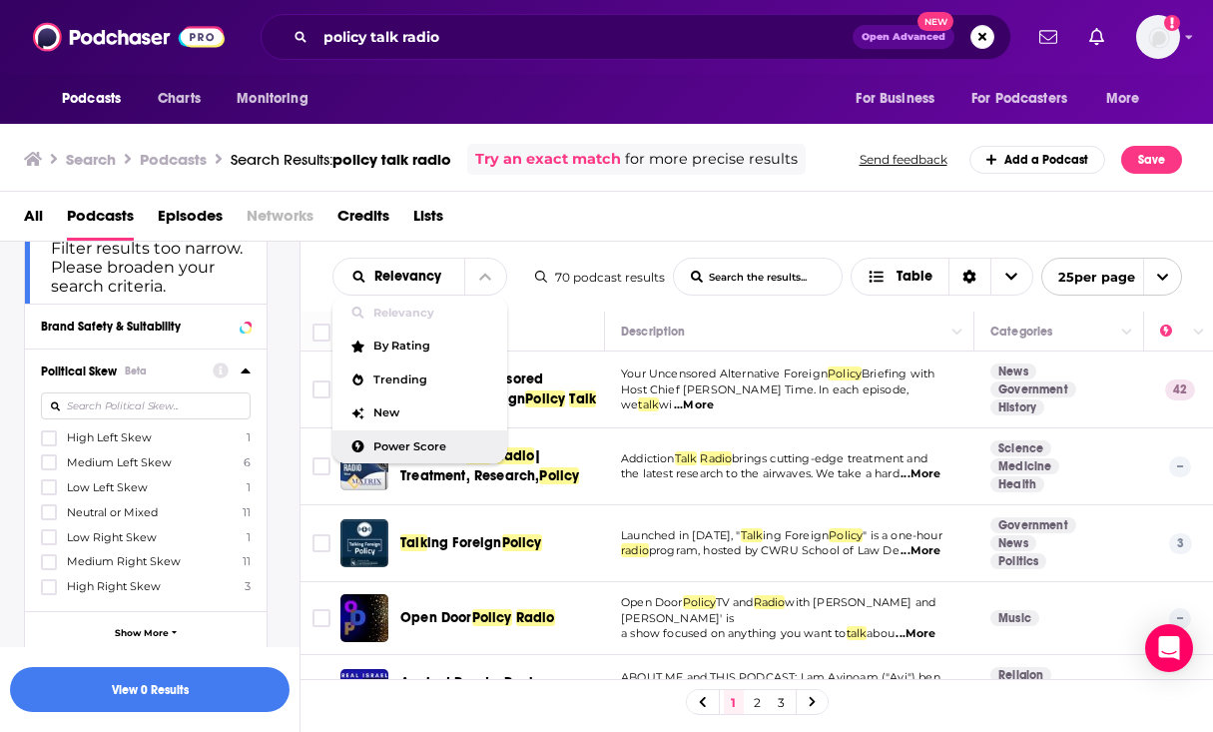
click at [417, 449] on span "Power Score" at bounding box center [432, 446] width 118 height 11
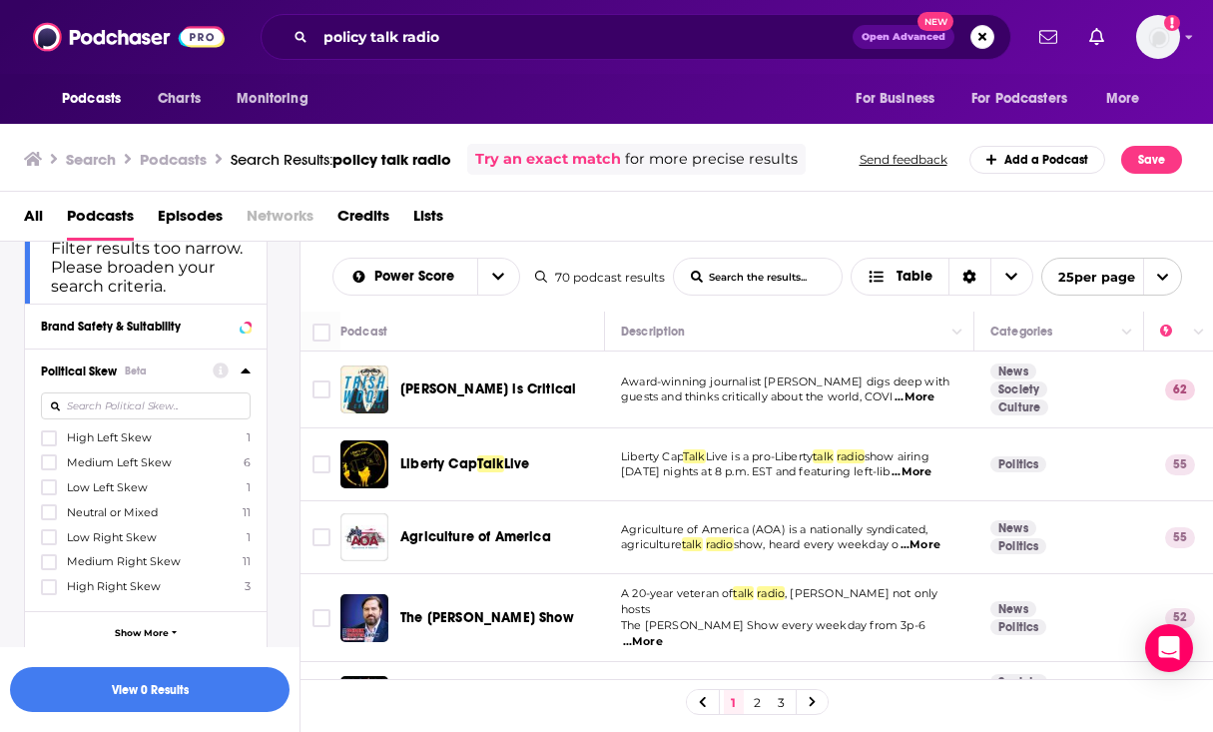
click at [930, 401] on span "...More" at bounding box center [915, 397] width 40 height 16
click at [932, 467] on span "...More" at bounding box center [912, 472] width 40 height 16
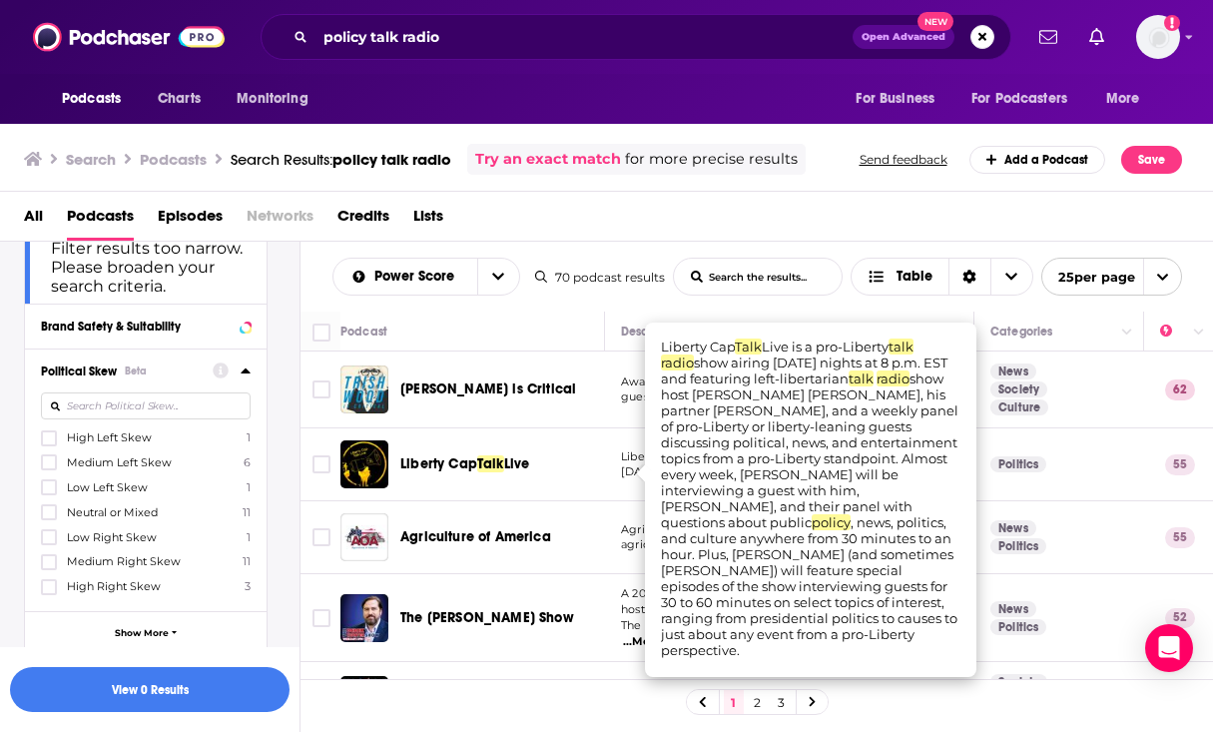
click at [442, 466] on span "Liberty Cap" at bounding box center [438, 463] width 77 height 17
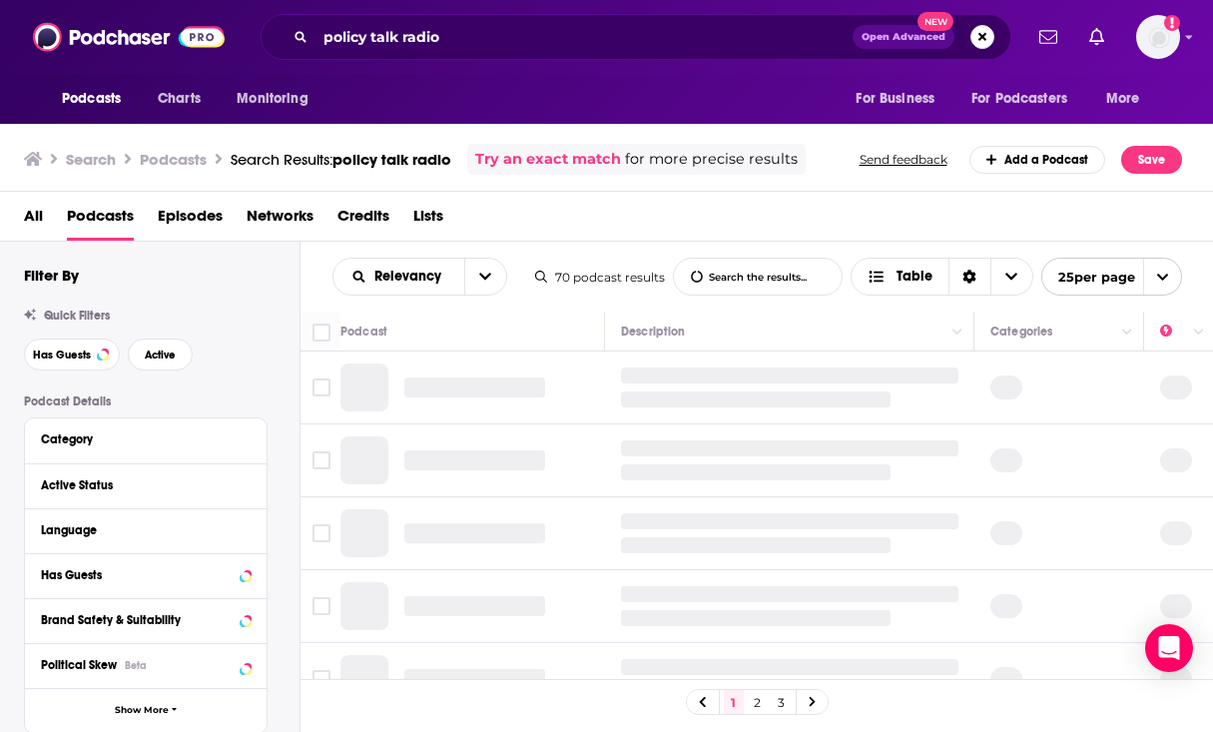
click at [56, 336] on div "Quick Filters Has Guests Active" at bounding box center [162, 340] width 276 height 62
click at [59, 357] on span "Has Guests" at bounding box center [62, 354] width 58 height 11
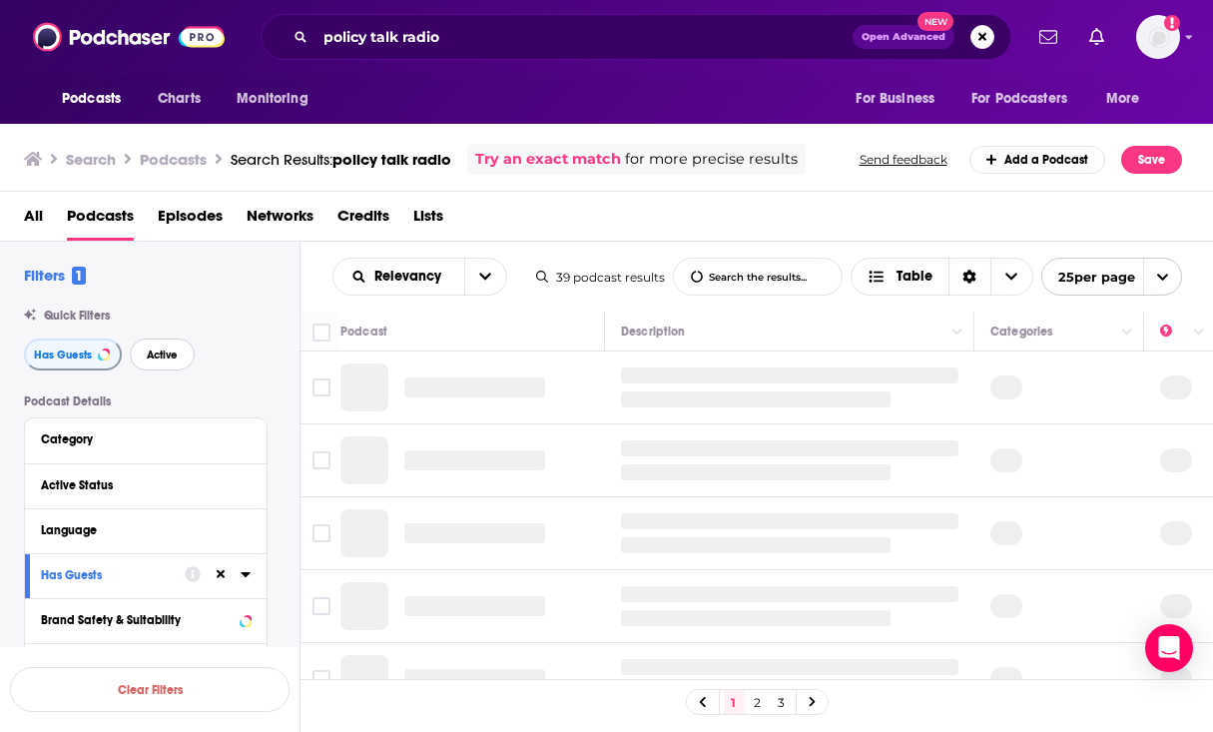
click at [156, 357] on span "Active" at bounding box center [162, 354] width 31 height 11
click at [481, 284] on button "open menu" at bounding box center [485, 277] width 42 height 36
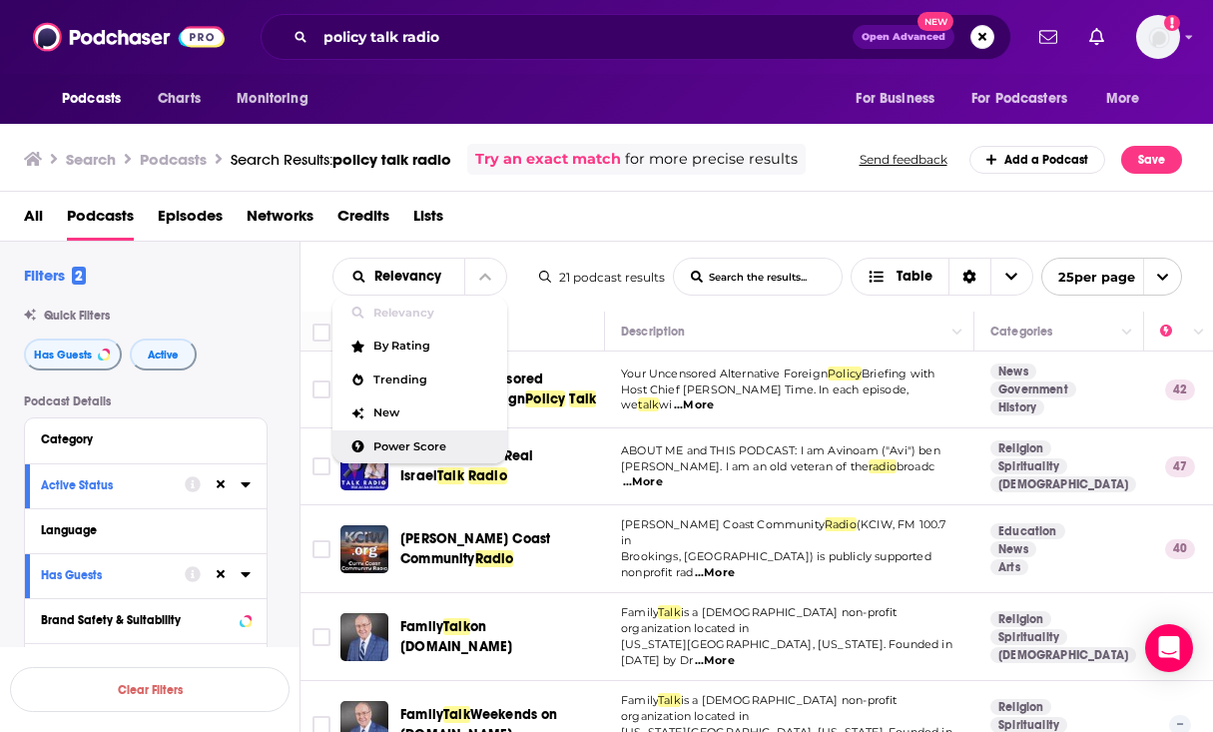
click at [446, 450] on span "Power Score" at bounding box center [432, 446] width 118 height 11
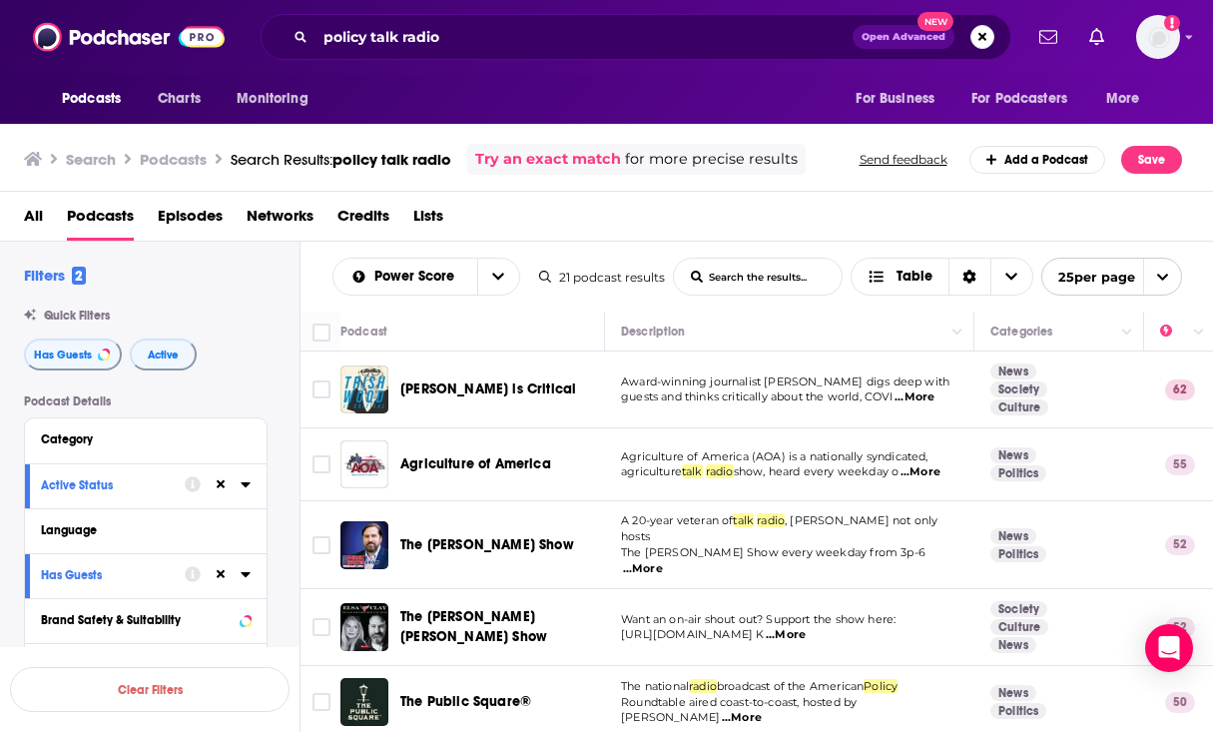
click at [663, 561] on span "...More" at bounding box center [643, 569] width 40 height 16
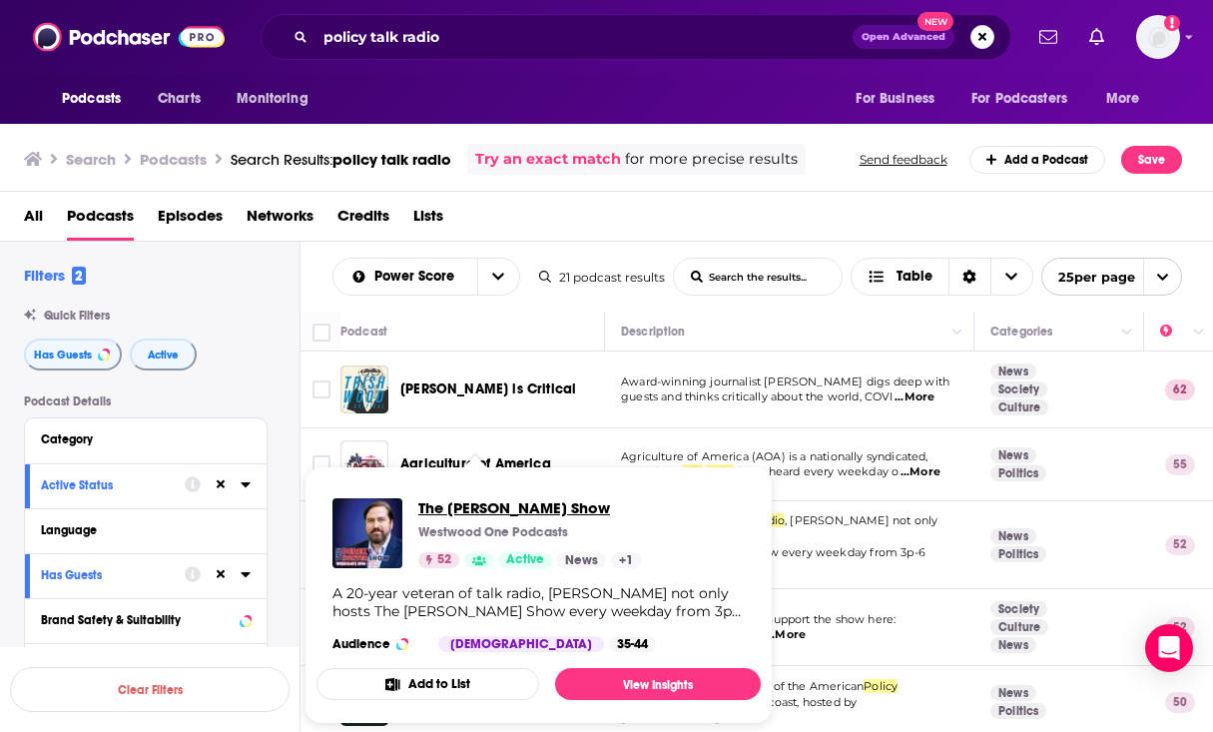
click at [452, 509] on span "The Derek Hunter Show" at bounding box center [529, 507] width 223 height 19
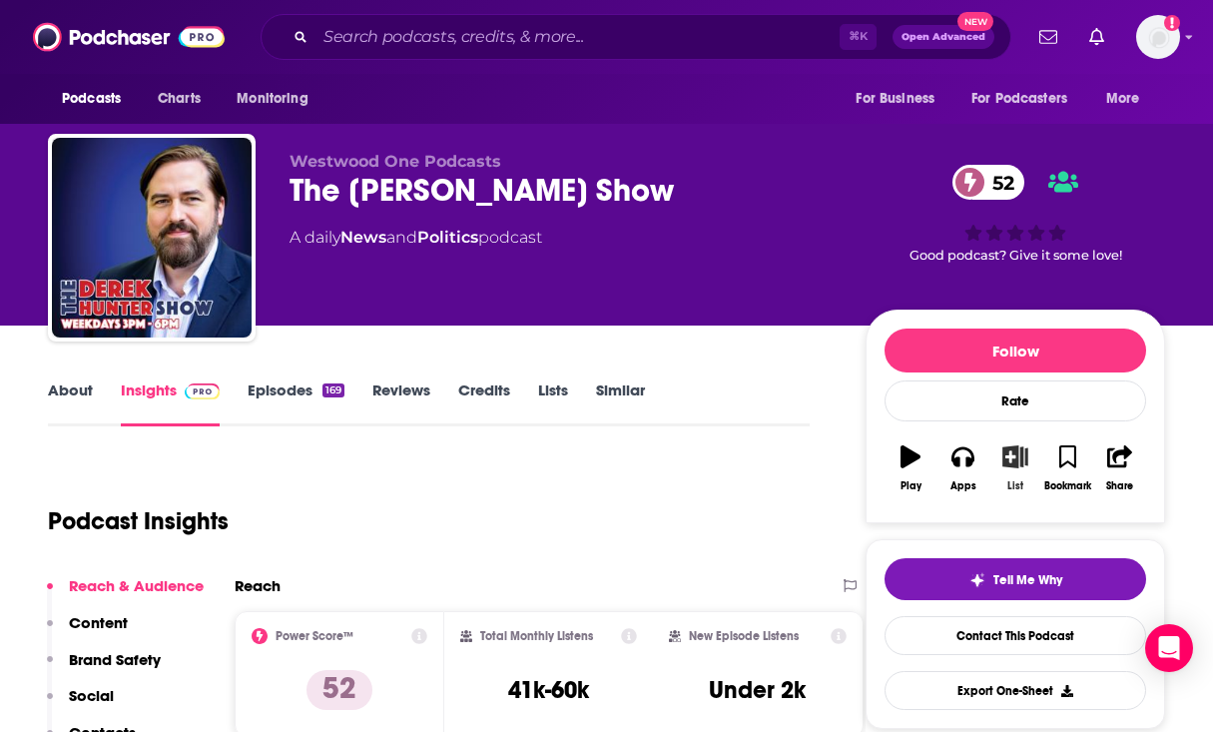
click at [999, 452] on button "List" at bounding box center [1015, 468] width 52 height 72
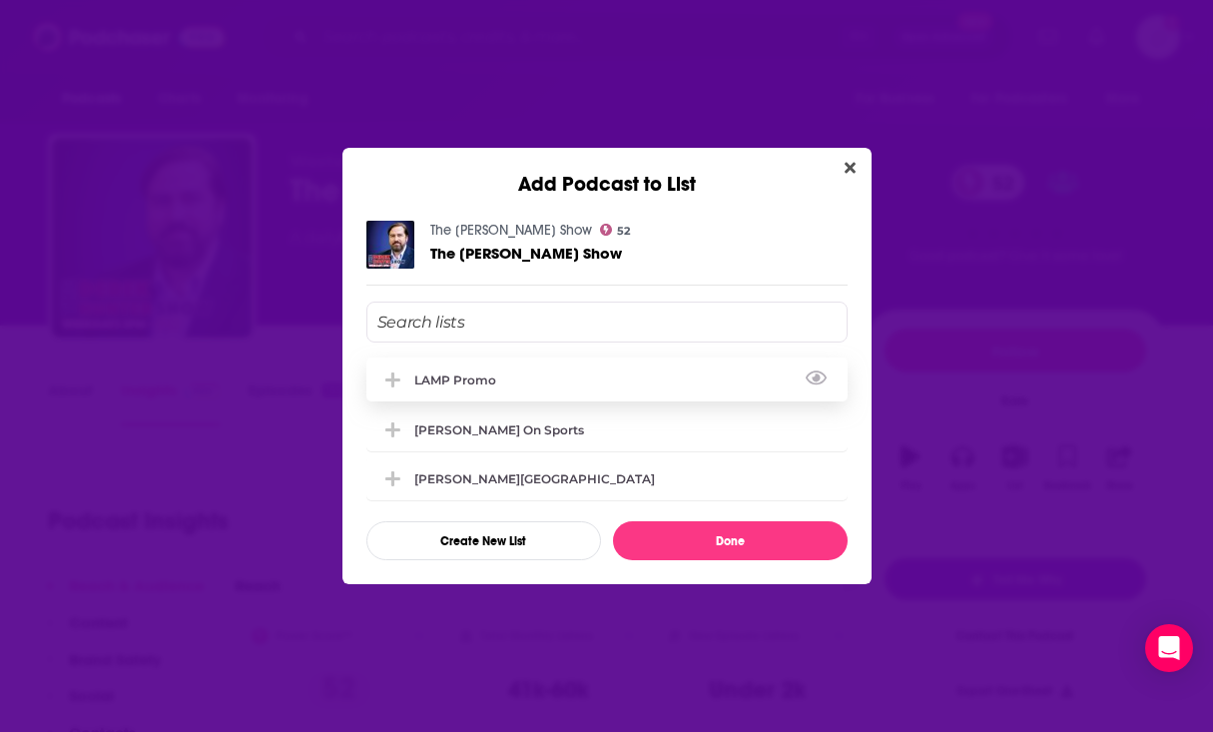
click at [723, 385] on div "LAMP Promo" at bounding box center [606, 379] width 481 height 44
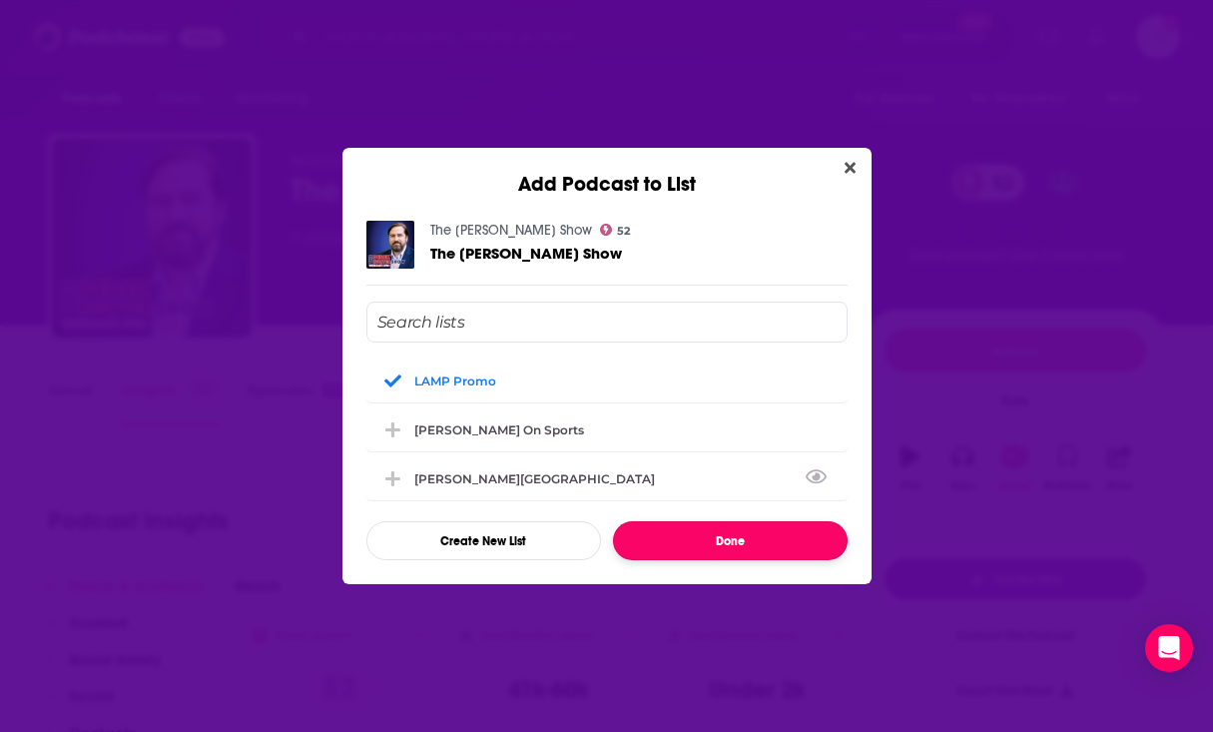
click at [733, 552] on button "Done" at bounding box center [730, 540] width 235 height 39
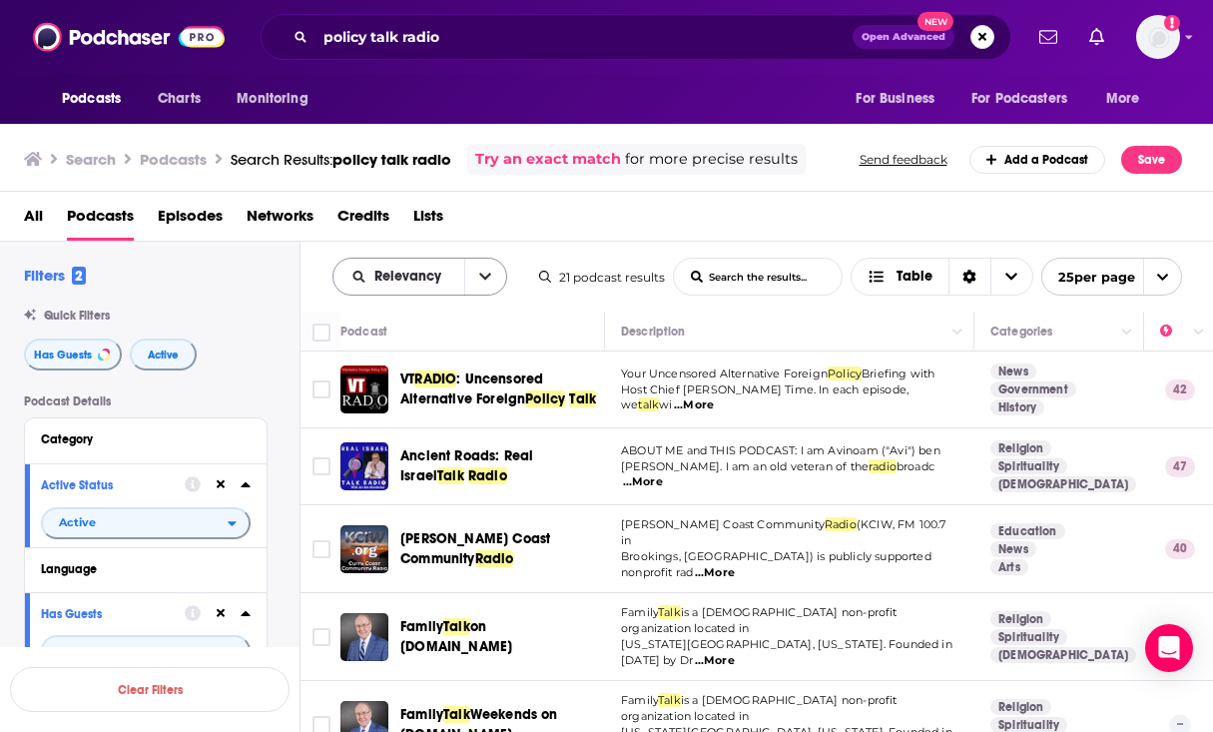
click at [479, 272] on icon "open menu" at bounding box center [485, 277] width 12 height 14
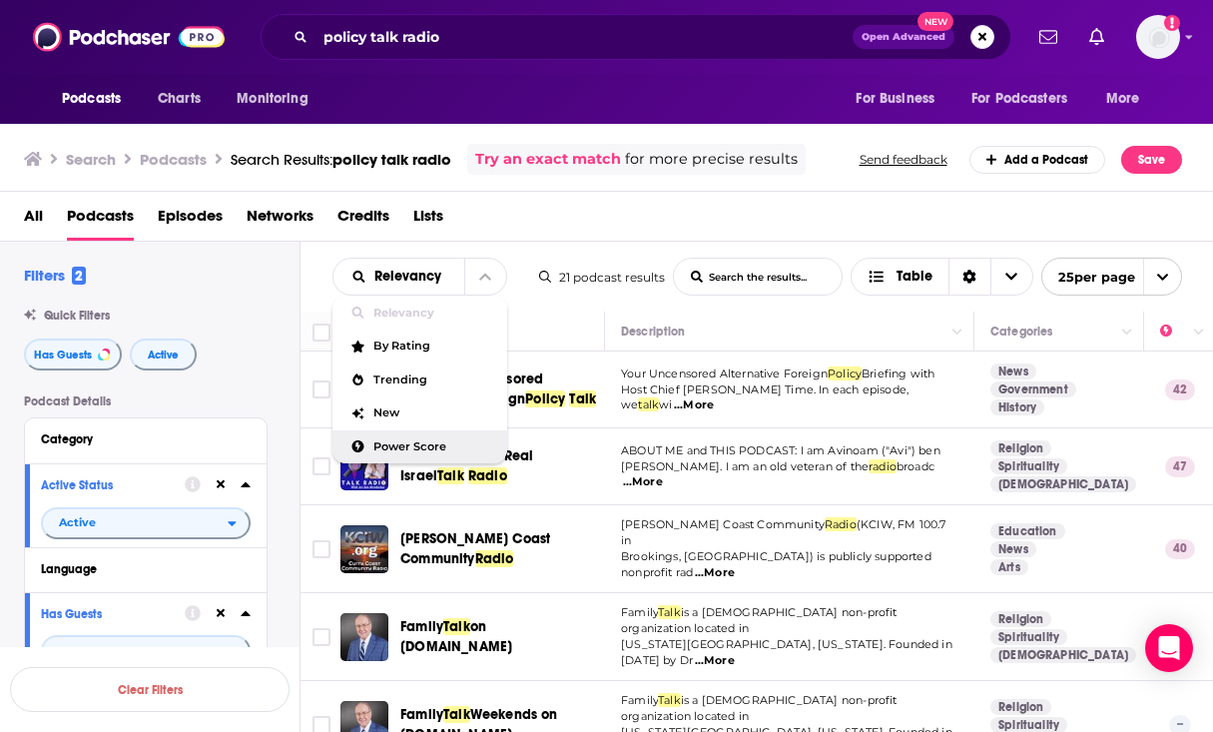
click at [459, 446] on span "Power Score" at bounding box center [432, 446] width 118 height 11
